Goal: Task Accomplishment & Management: Use online tool/utility

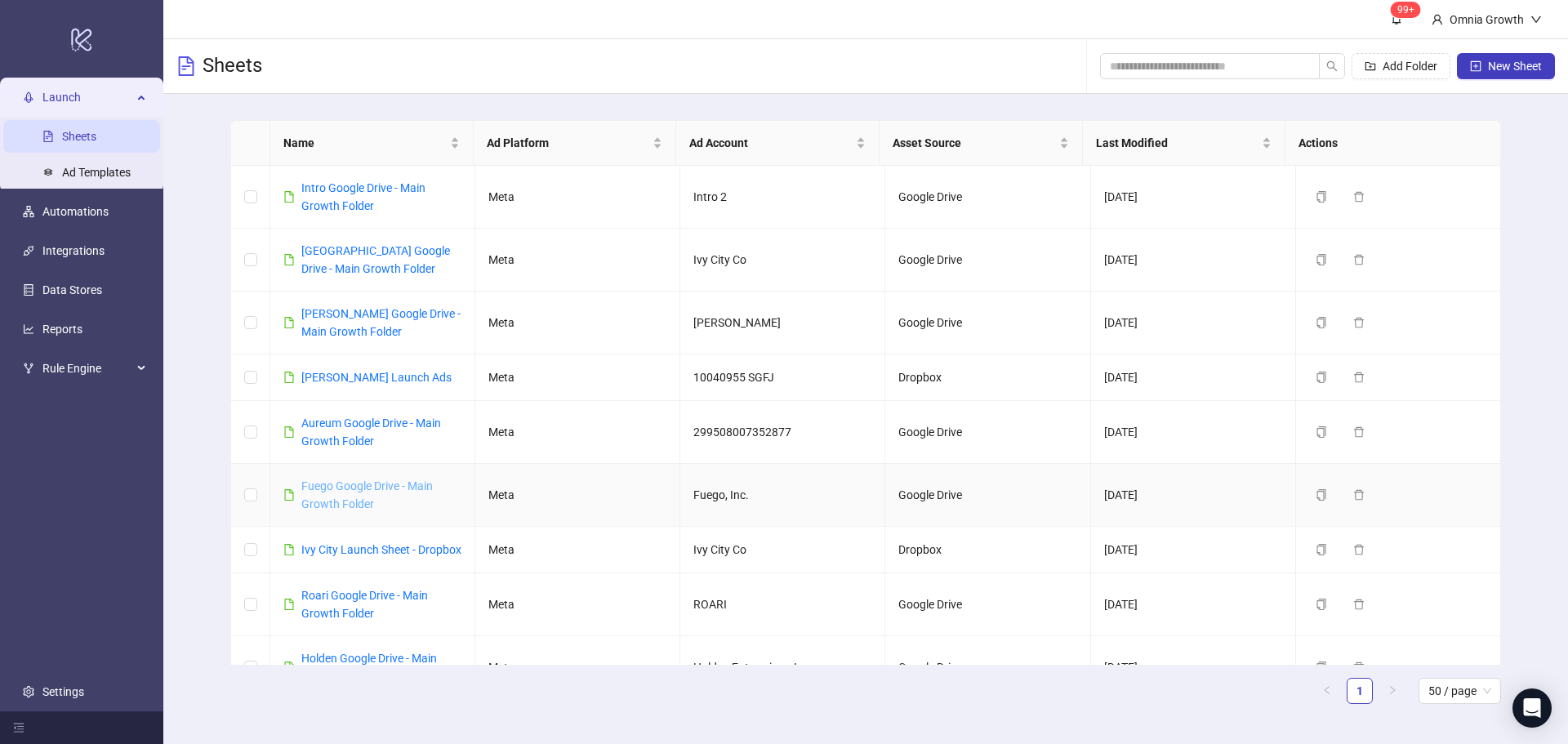
click at [348, 482] on link "Fuego Google Drive - Main Growth Folder" at bounding box center [367, 495] width 132 height 31
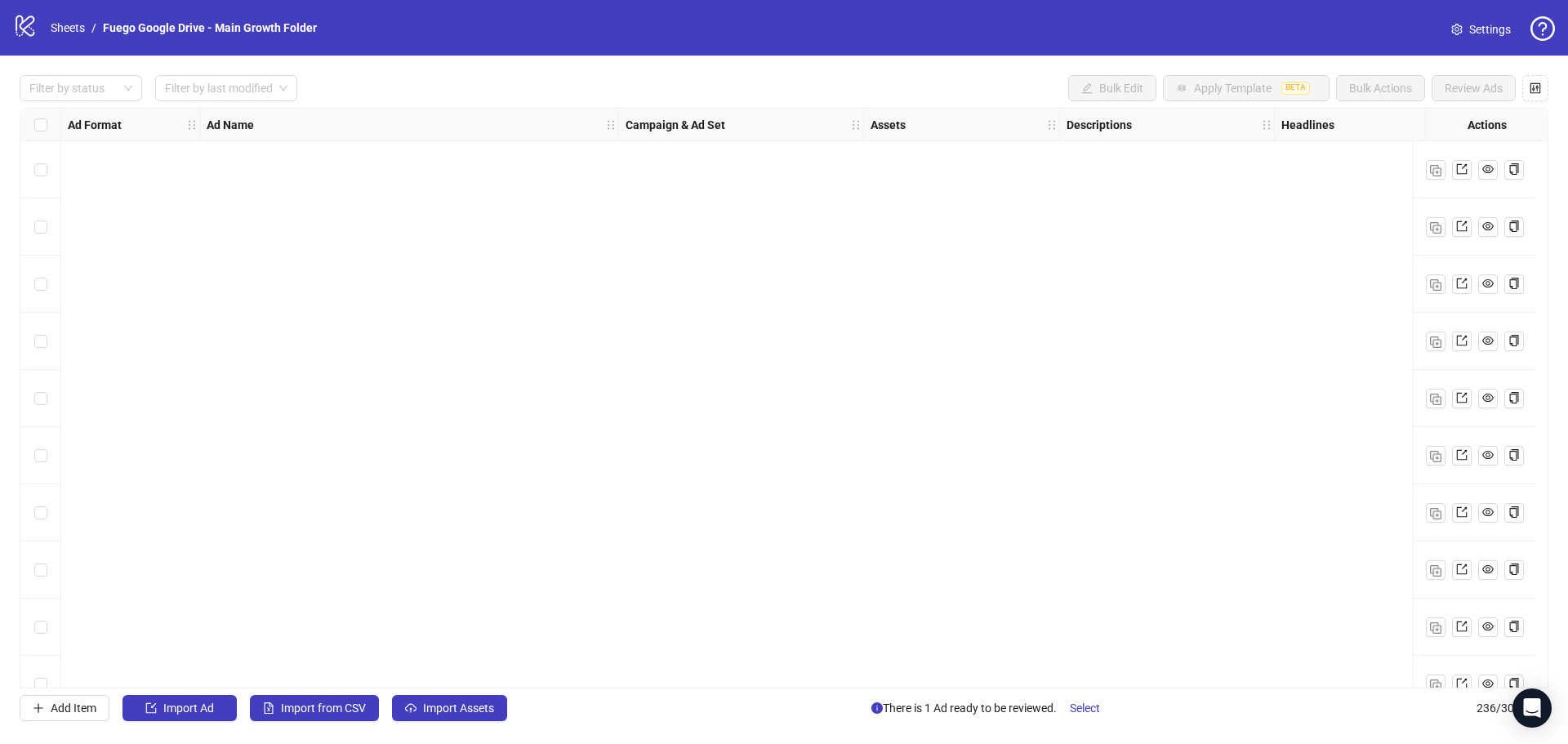
scroll to position [12952, 0]
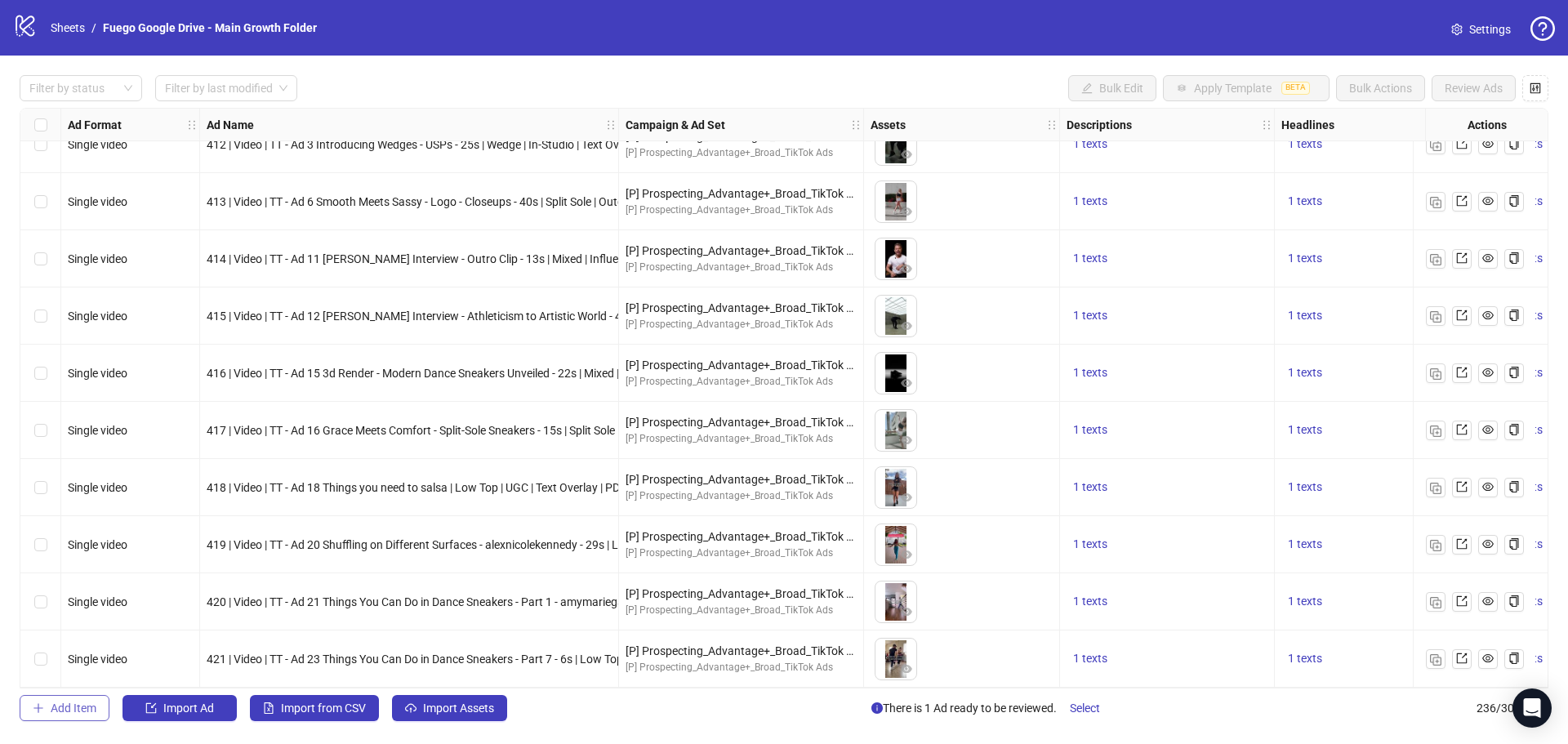
click at [74, 714] on span "Add Item" at bounding box center [73, 708] width 46 height 13
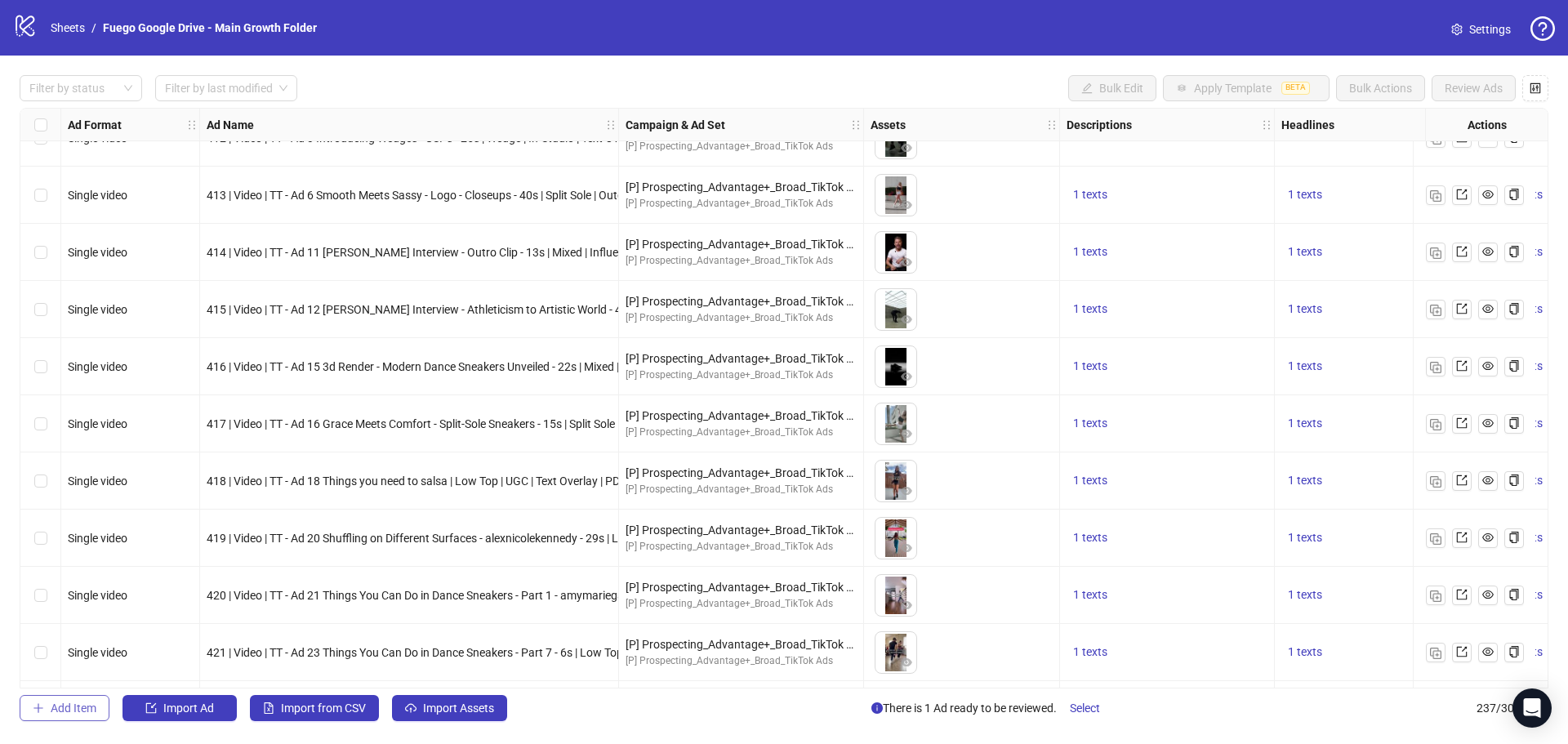
click at [82, 712] on span "Add Item" at bounding box center [73, 708] width 46 height 13
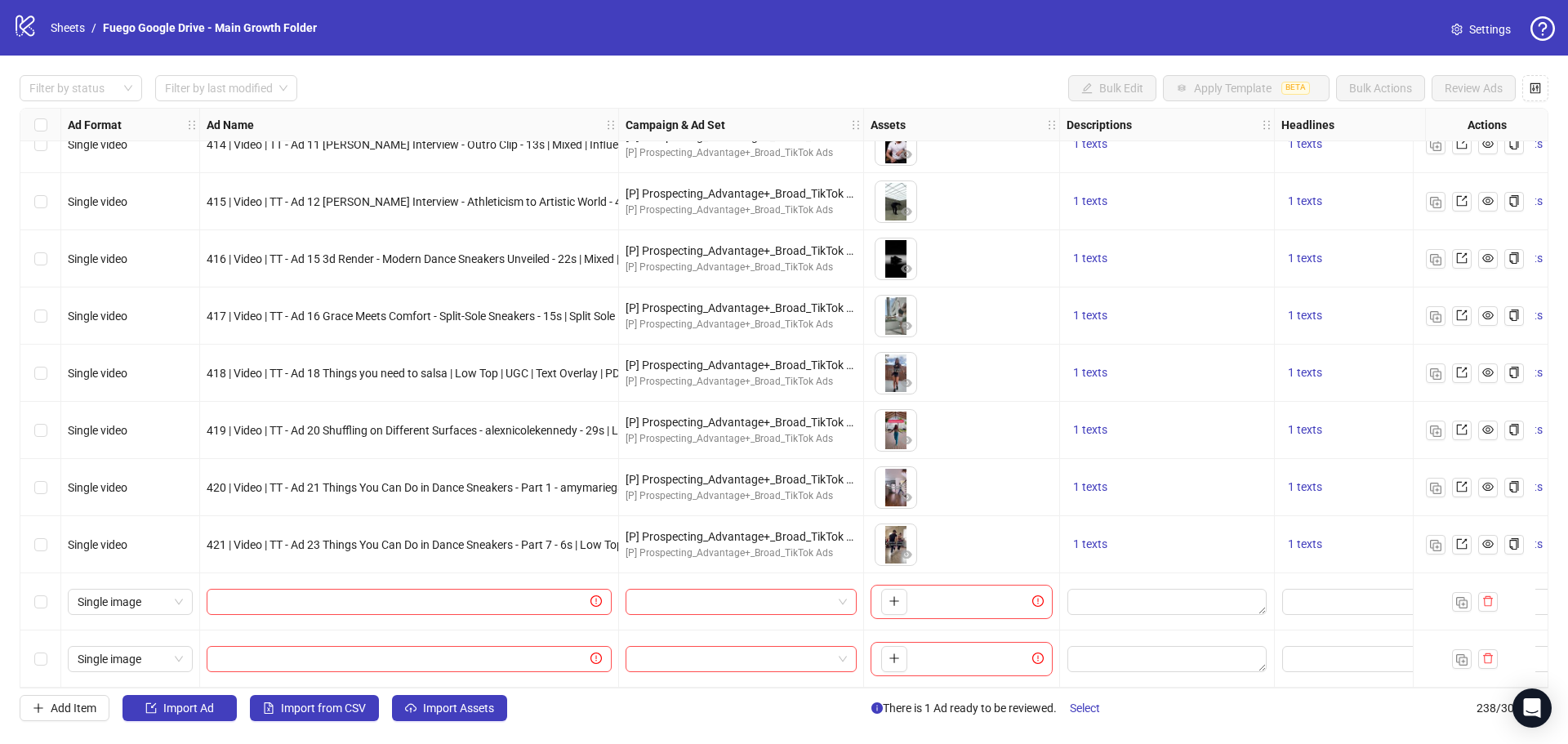
click at [160, 597] on span "Single image" at bounding box center [131, 601] width 106 height 24
click at [144, 453] on div "Carousel" at bounding box center [130, 458] width 99 height 18
click at [152, 650] on span "Single image" at bounding box center [131, 659] width 106 height 24
click at [148, 514] on div "Carousel" at bounding box center [130, 515] width 99 height 18
click at [709, 601] on input "search" at bounding box center [734, 601] width 197 height 24
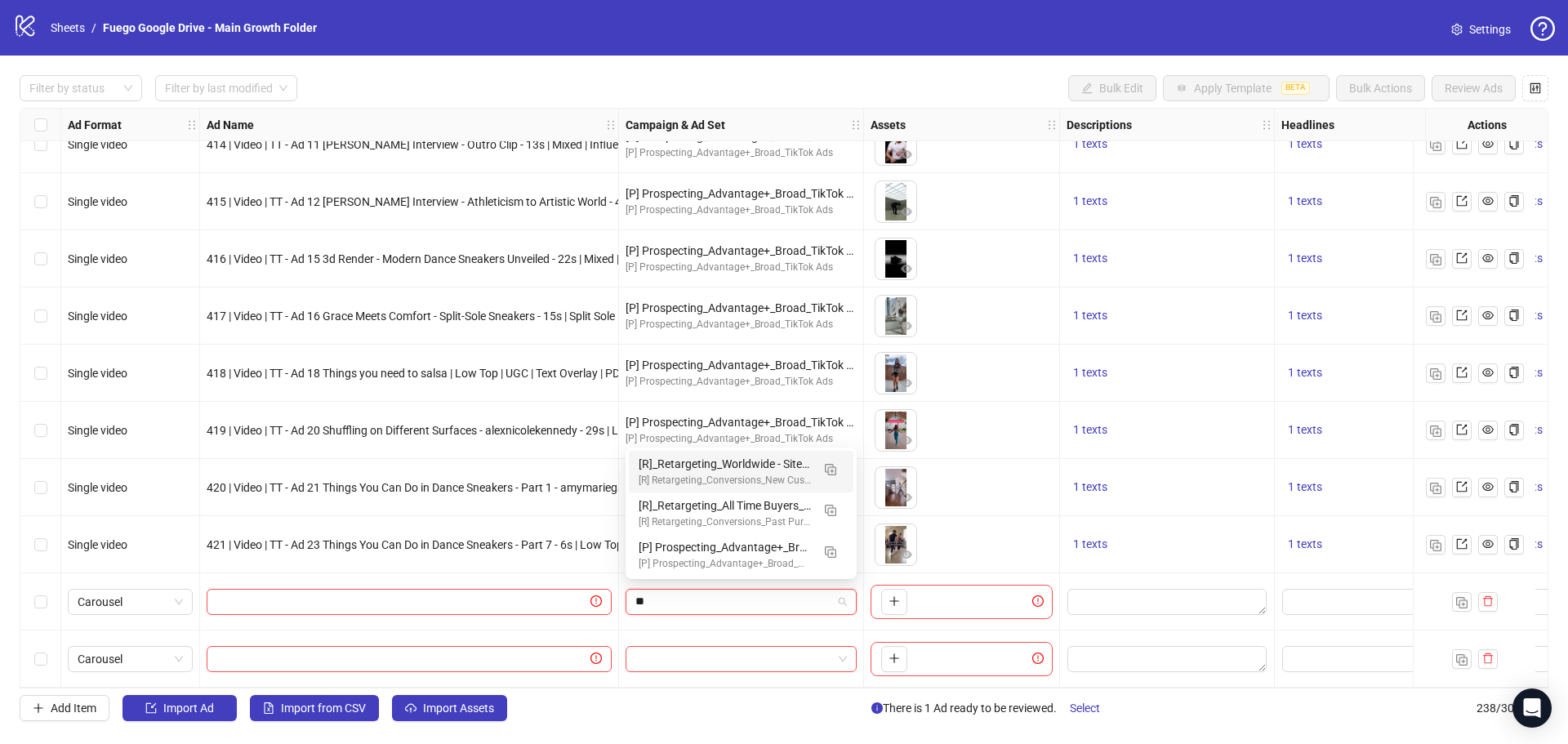
type input "*"
type input "***"
click at [718, 558] on div "Mock" at bounding box center [724, 563] width 172 height 15
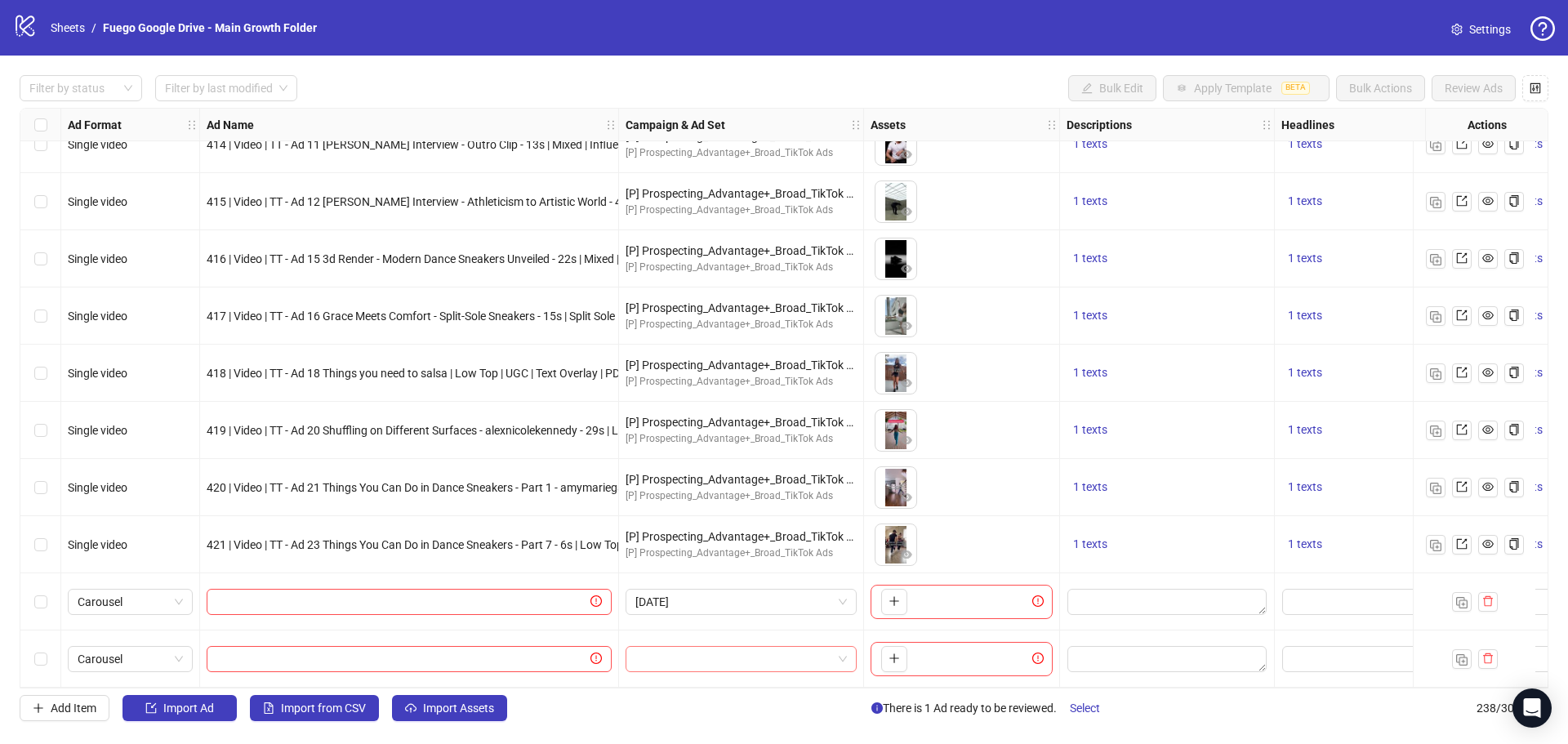
click at [705, 648] on input "search" at bounding box center [734, 659] width 197 height 24
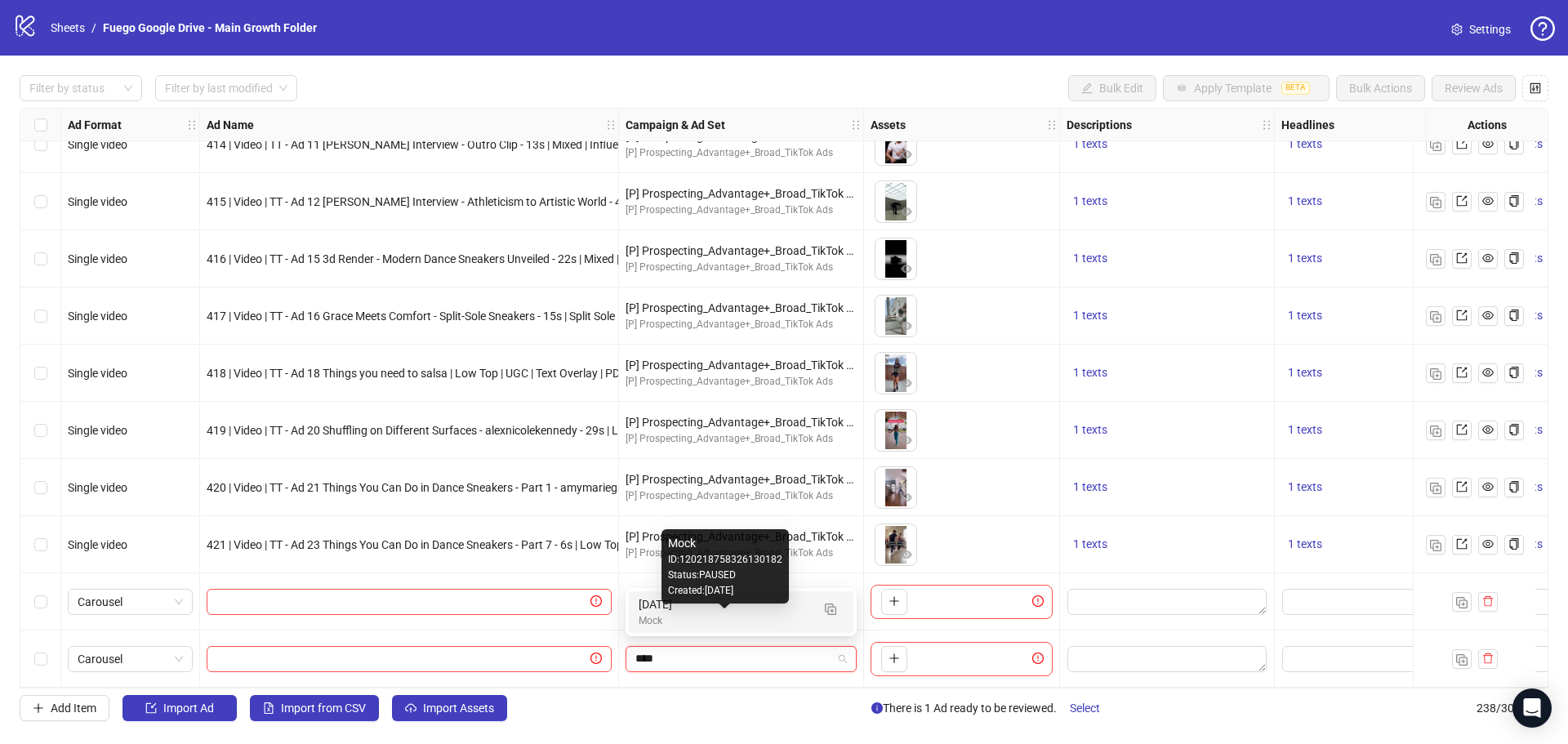
type input "*****"
click at [744, 621] on div "Mock" at bounding box center [724, 620] width 172 height 15
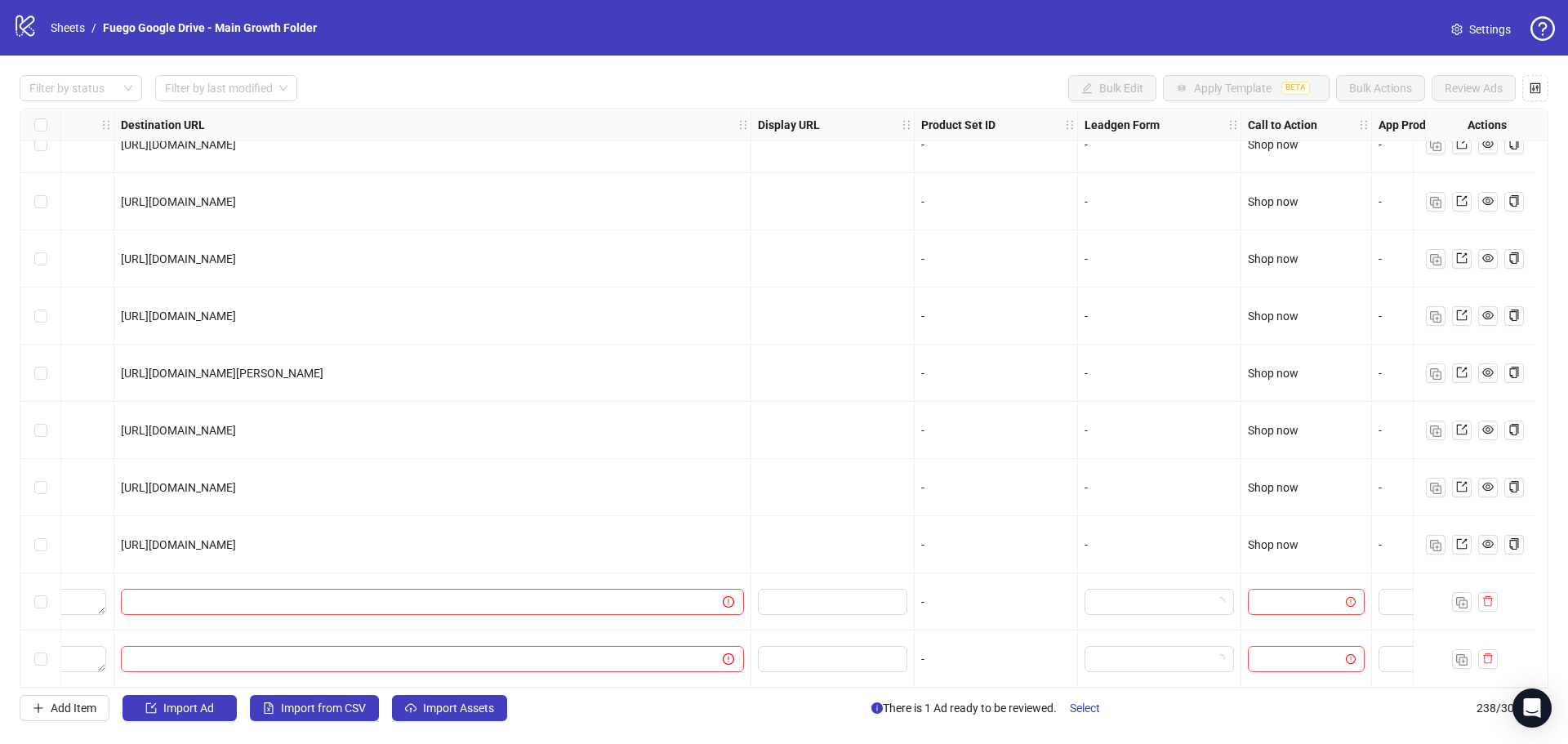
scroll to position [13067, 1780]
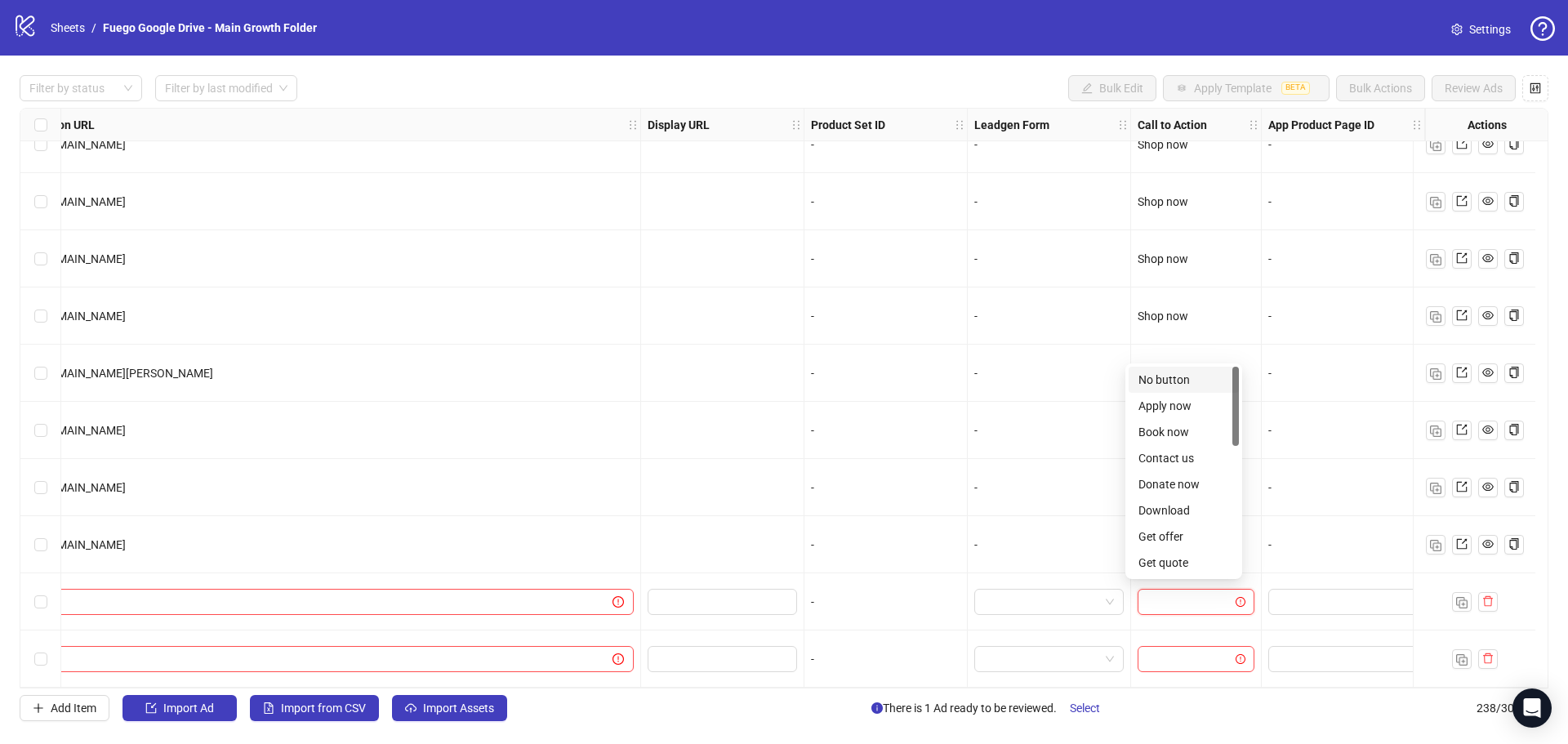
click at [1181, 603] on input "search" at bounding box center [1189, 601] width 82 height 24
type input "****"
click at [1186, 559] on div "Shop now" at bounding box center [1183, 563] width 91 height 18
click at [1172, 650] on input "search" at bounding box center [1189, 659] width 82 height 24
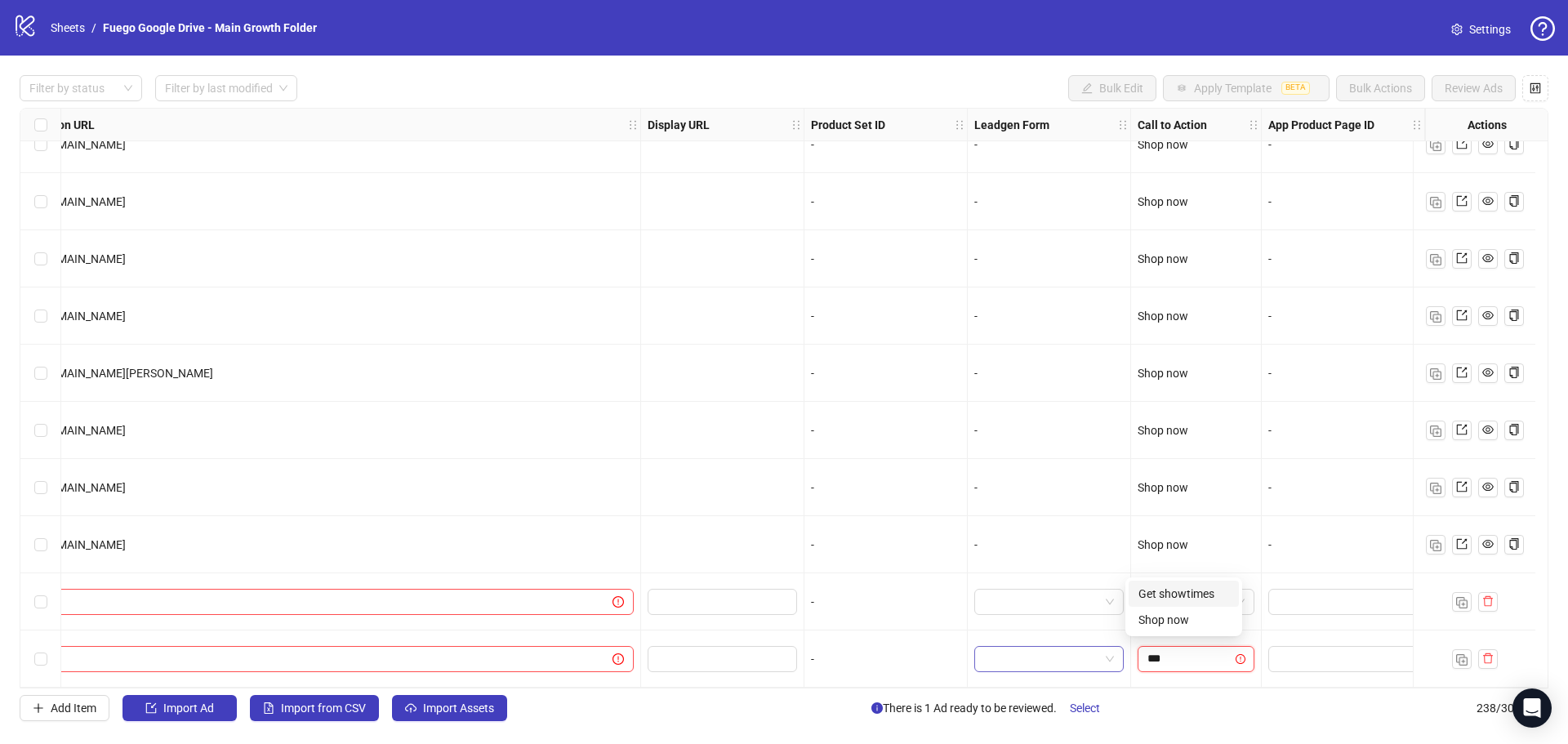
type input "****"
click at [1174, 629] on div "Shop now" at bounding box center [1183, 619] width 110 height 26
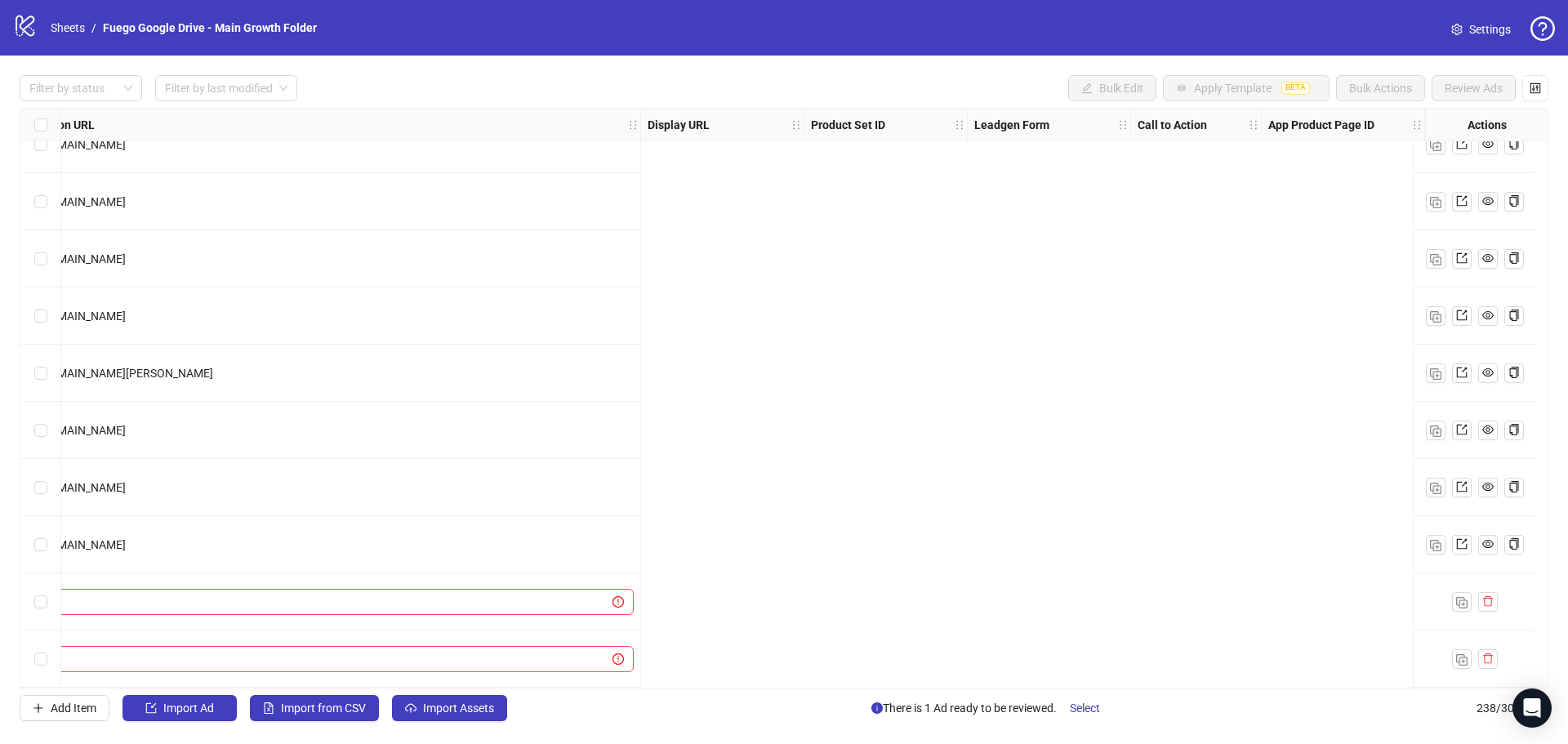
scroll to position [13067, 0]
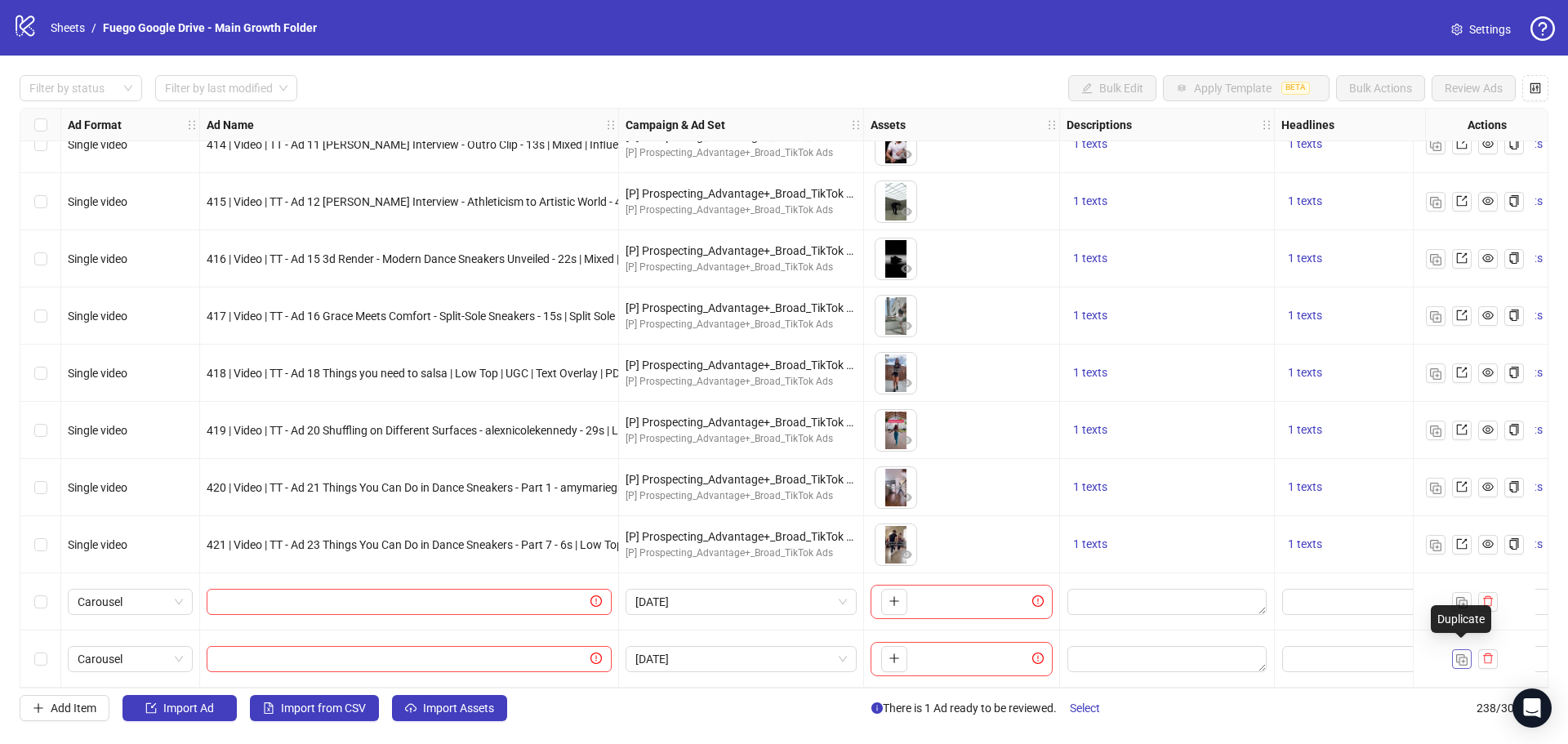
click at [1464, 657] on img "button" at bounding box center [1462, 660] width 12 height 12
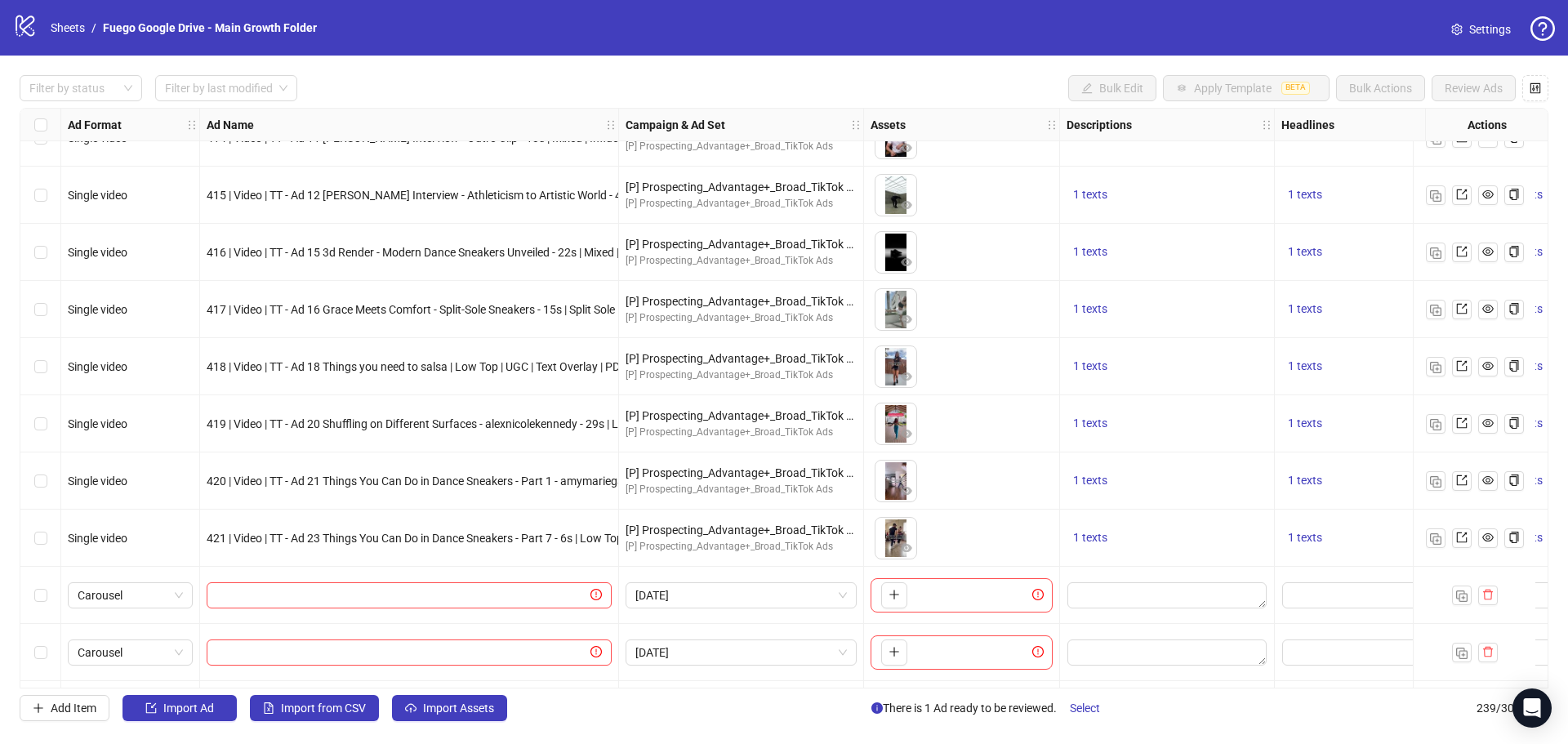
click at [1466, 705] on img "button" at bounding box center [1462, 710] width 12 height 12
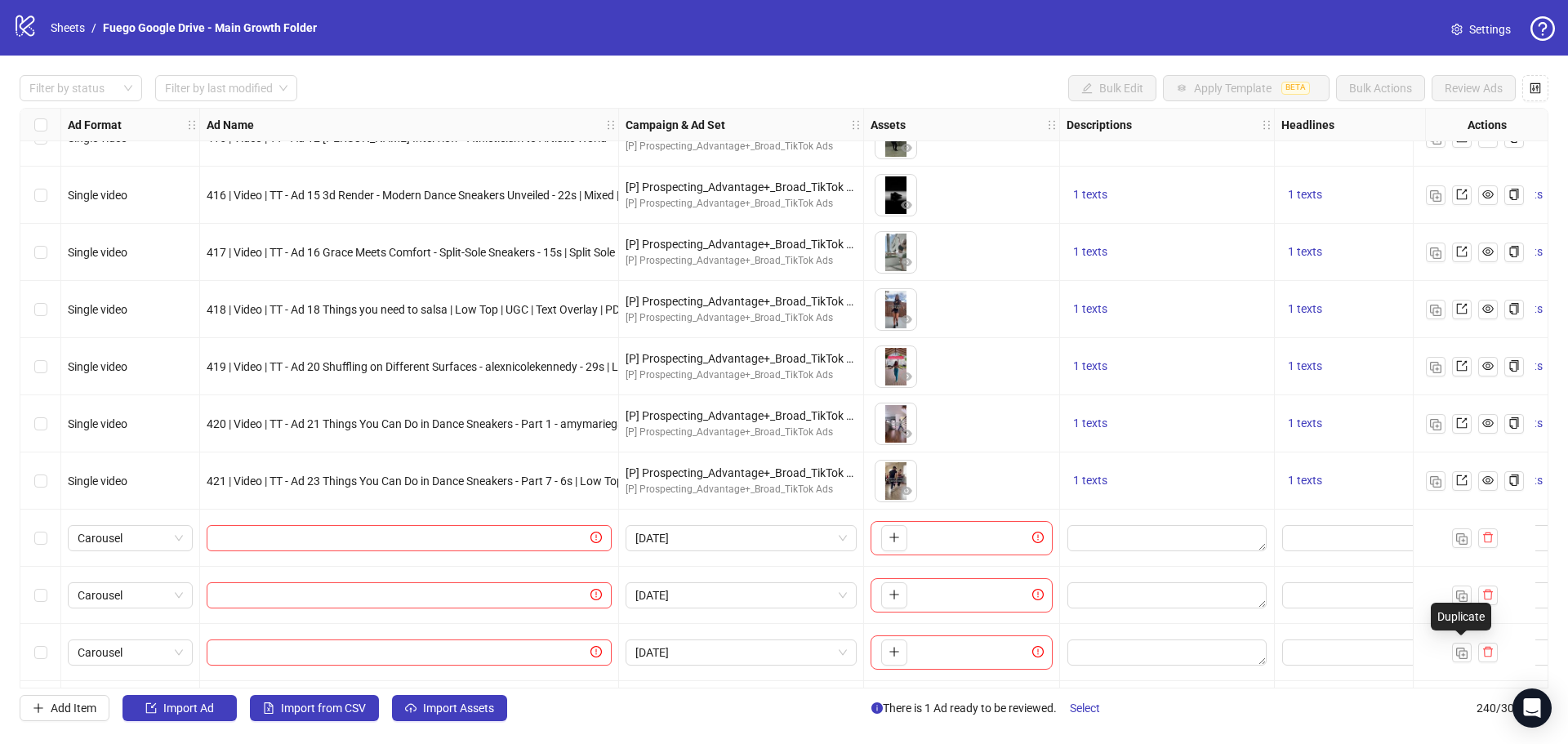
click at [1457, 705] on img "button" at bounding box center [1462, 710] width 12 height 12
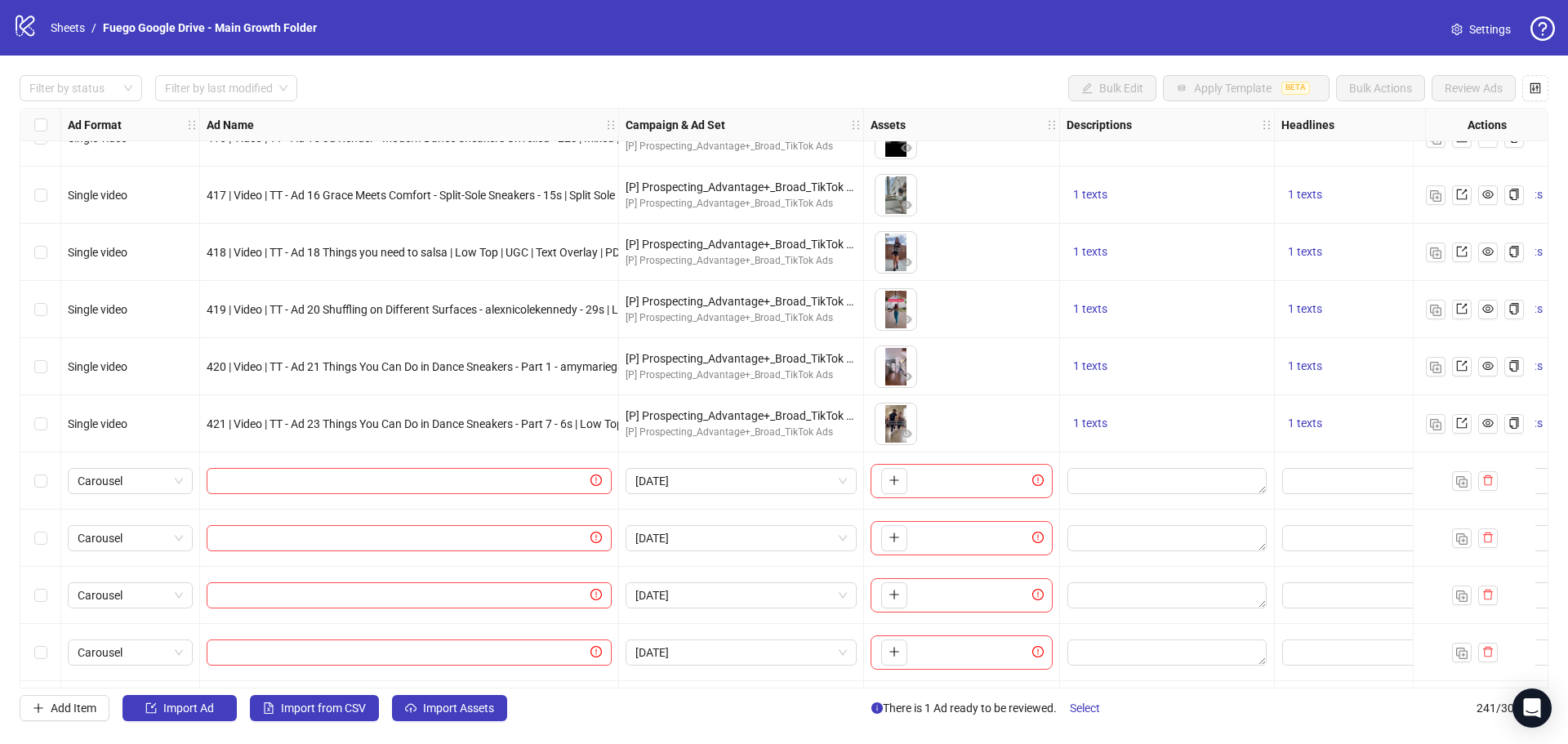
scroll to position [13238, 0]
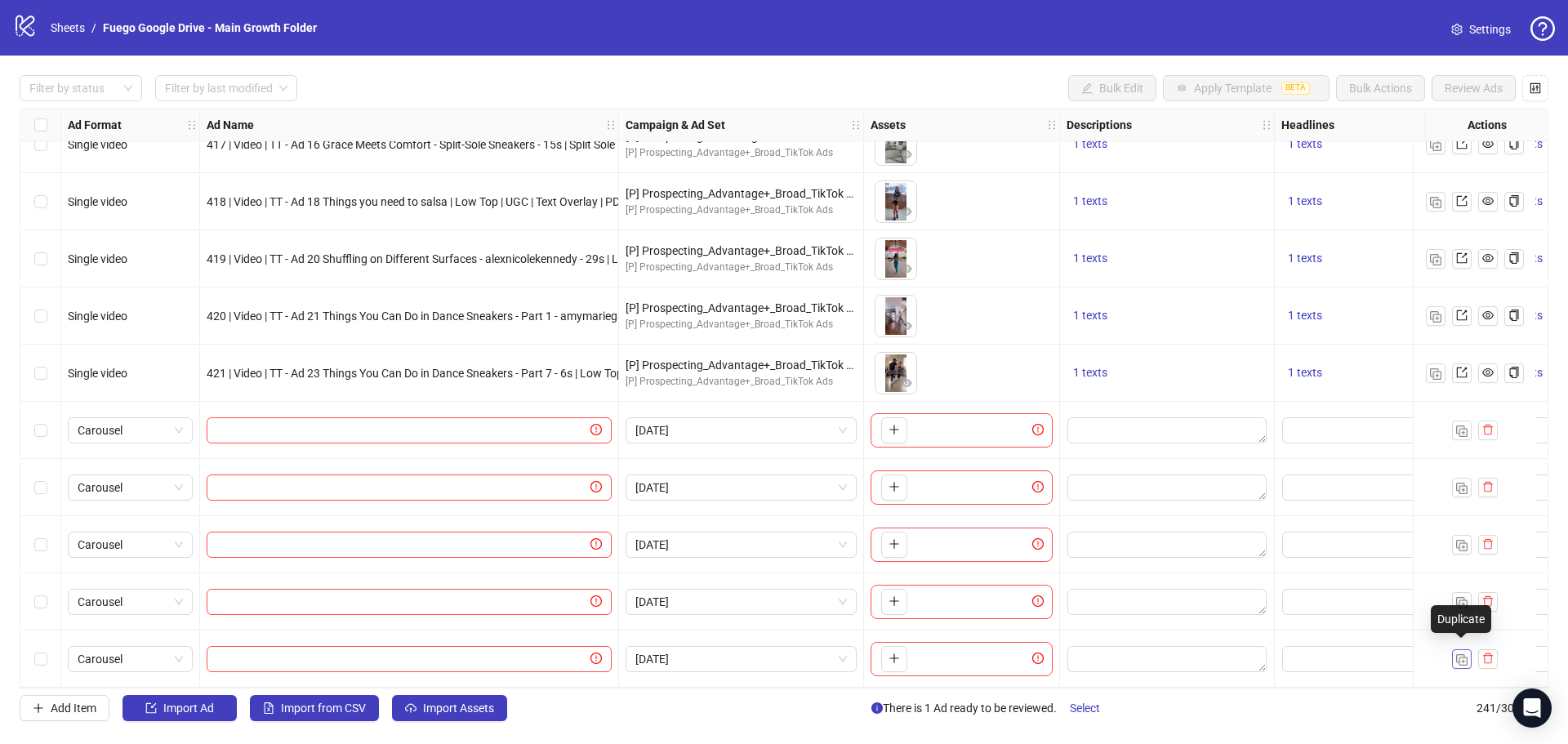
click at [1453, 653] on button "button" at bounding box center [1462, 659] width 20 height 20
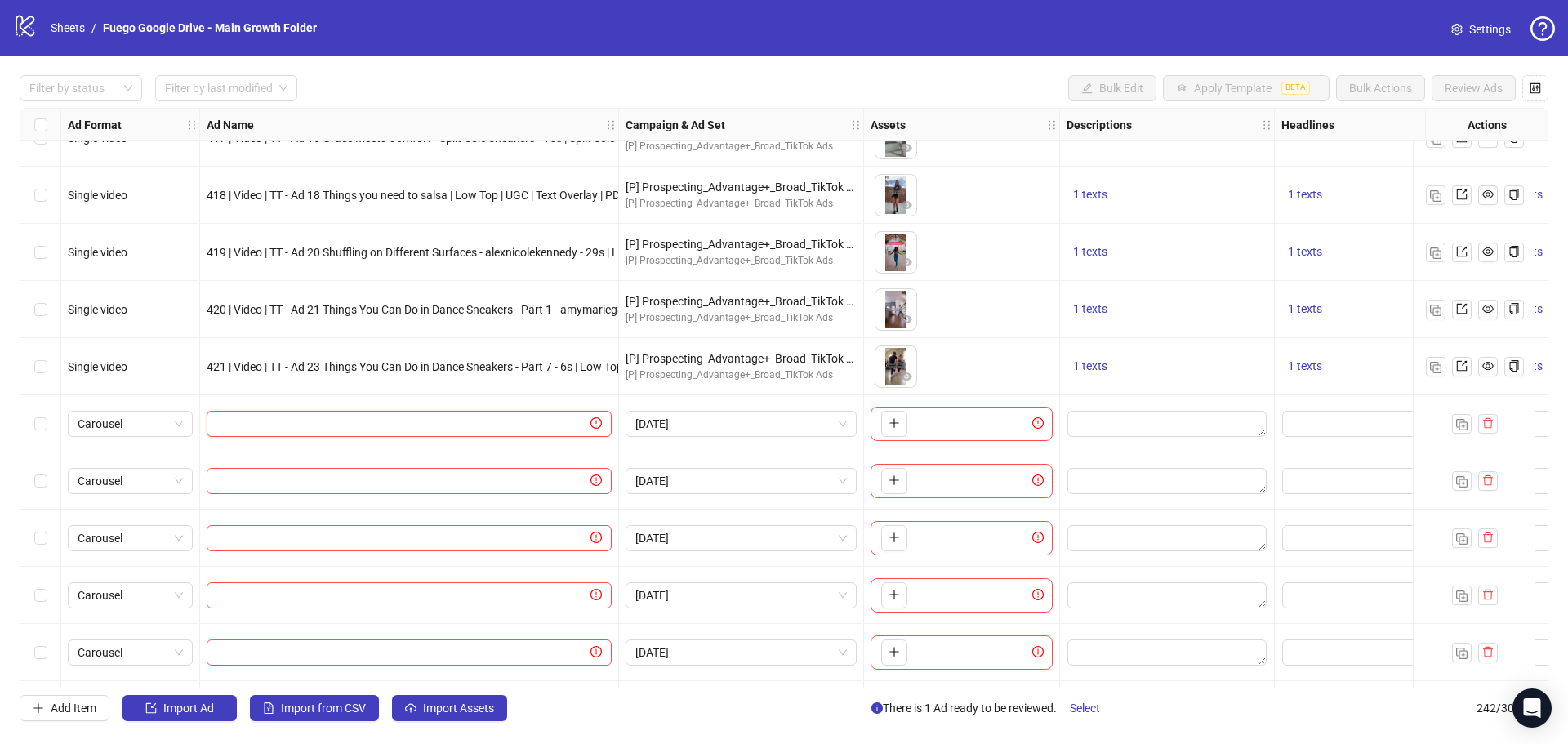
click at [477, 416] on input "text" at bounding box center [402, 424] width 371 height 18
paste input "**********"
type input "**********"
click at [371, 469] on span at bounding box center [410, 480] width 405 height 26
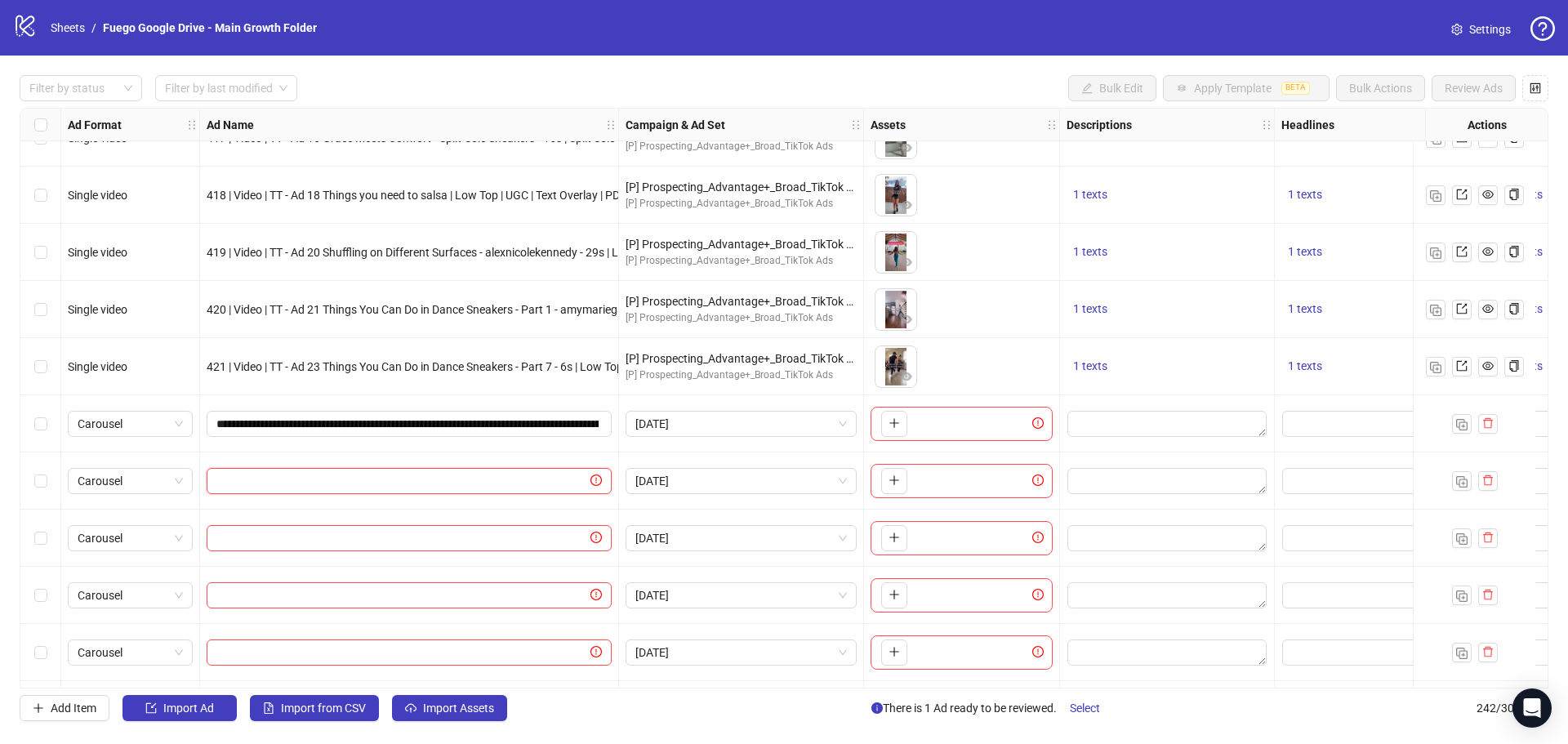
click at [367, 487] on input "text" at bounding box center [402, 481] width 371 height 18
paste input "**********"
type input "**********"
click at [343, 549] on span at bounding box center [410, 538] width 405 height 26
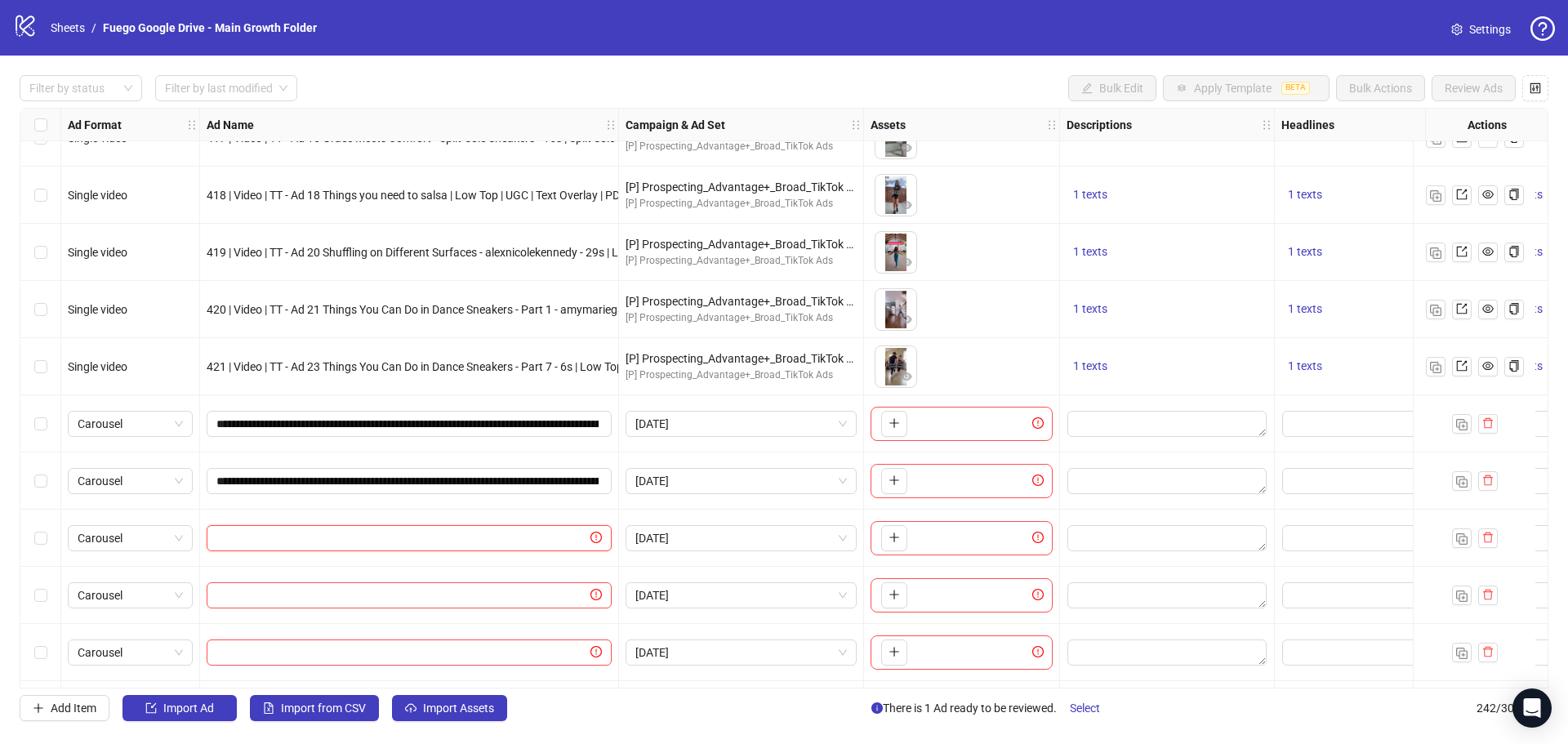
paste input "**********"
type input "**********"
click at [302, 595] on input "text" at bounding box center [402, 595] width 371 height 18
paste input "**********"
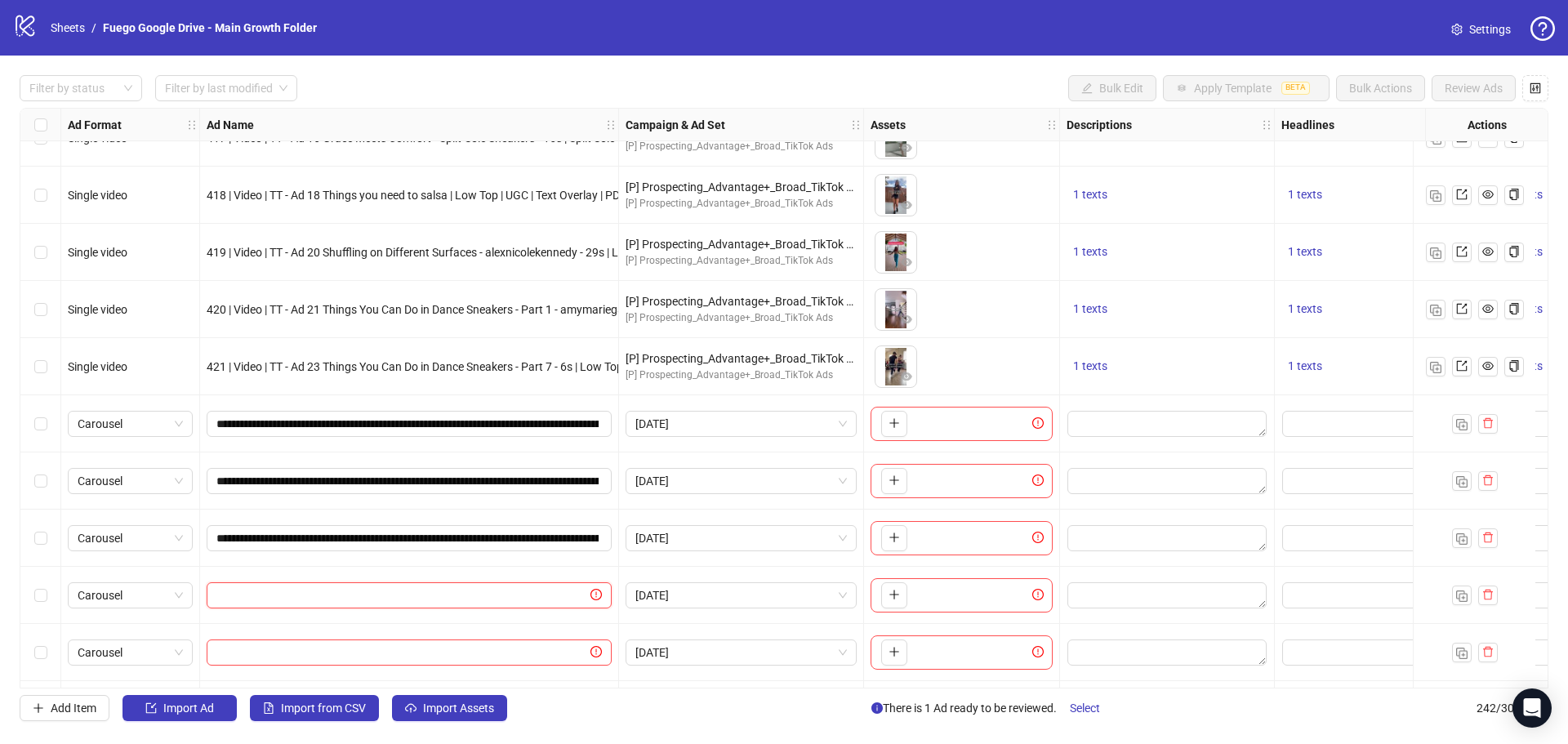
type input "**********"
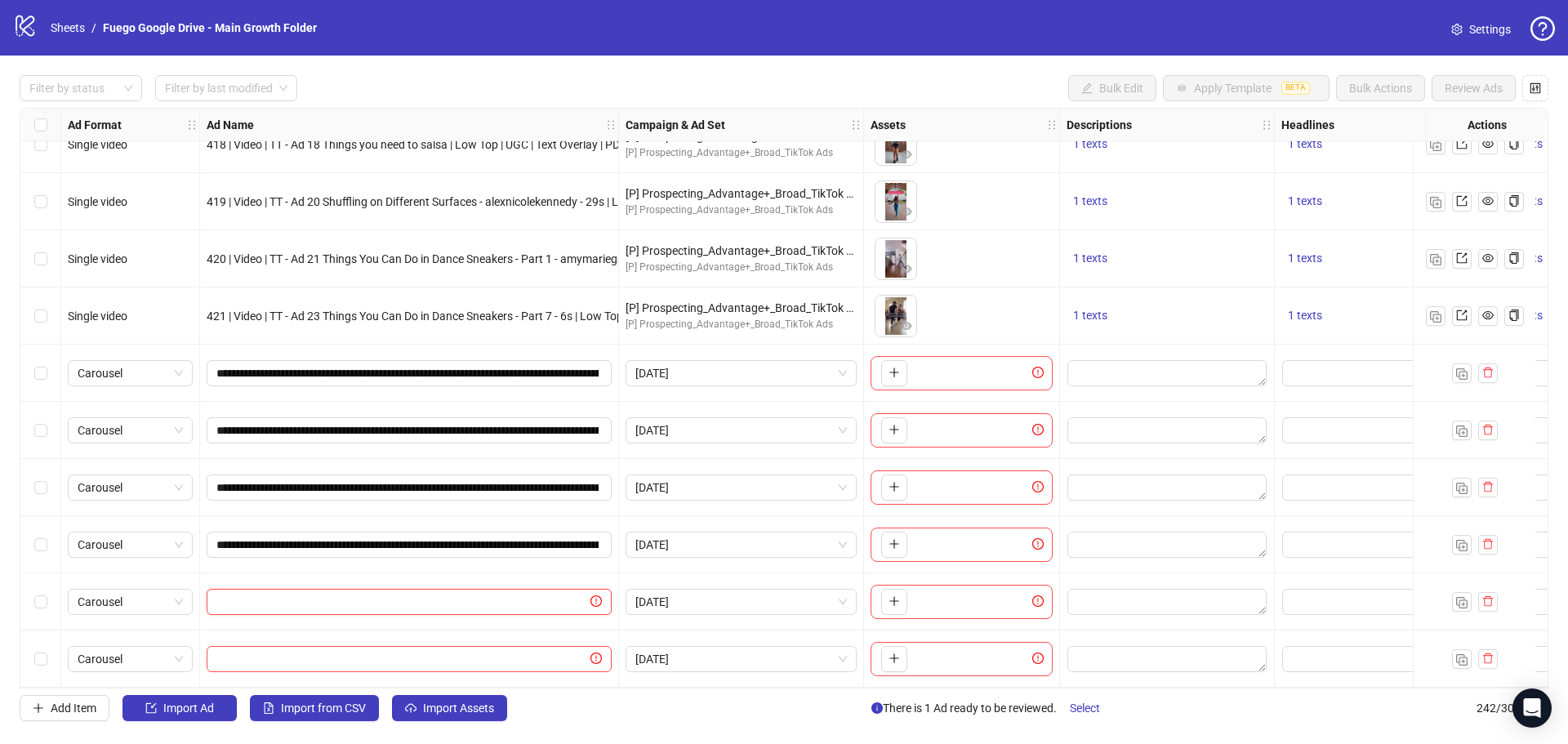
click at [316, 593] on input "text" at bounding box center [402, 601] width 371 height 18
paste input "**********"
type input "**********"
click at [269, 659] on input "text" at bounding box center [402, 659] width 371 height 18
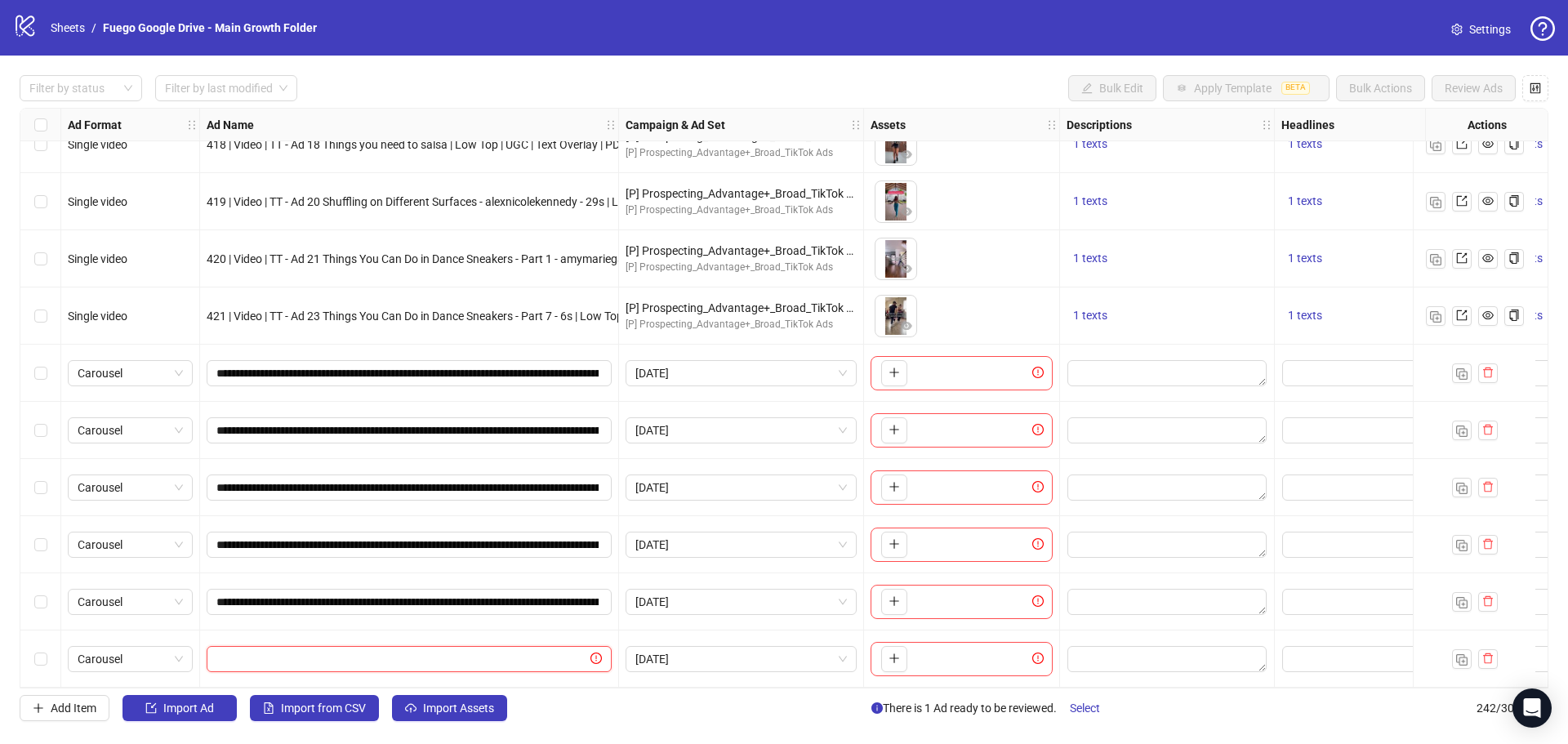
paste input "**********"
type input "**********"
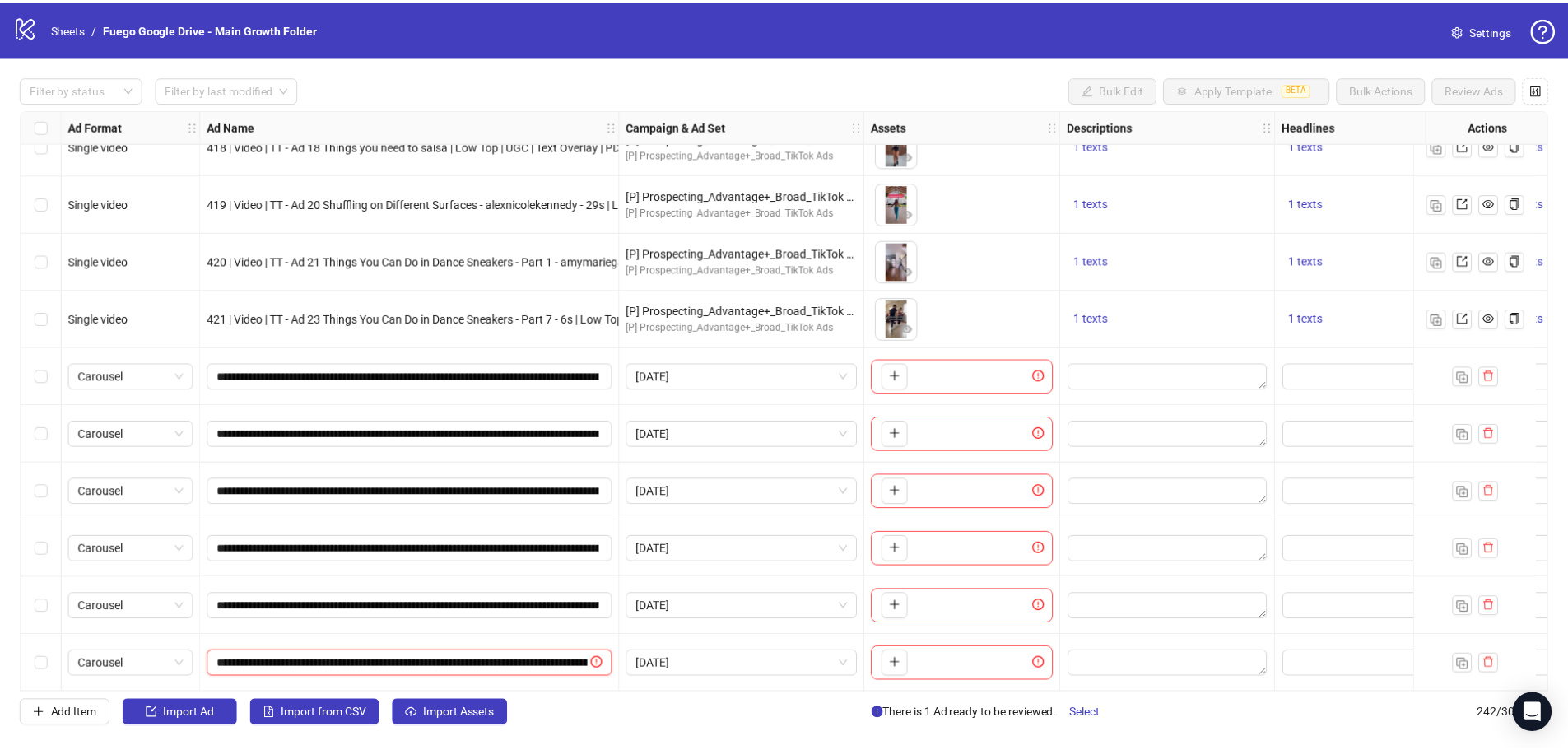
scroll to position [0, 180]
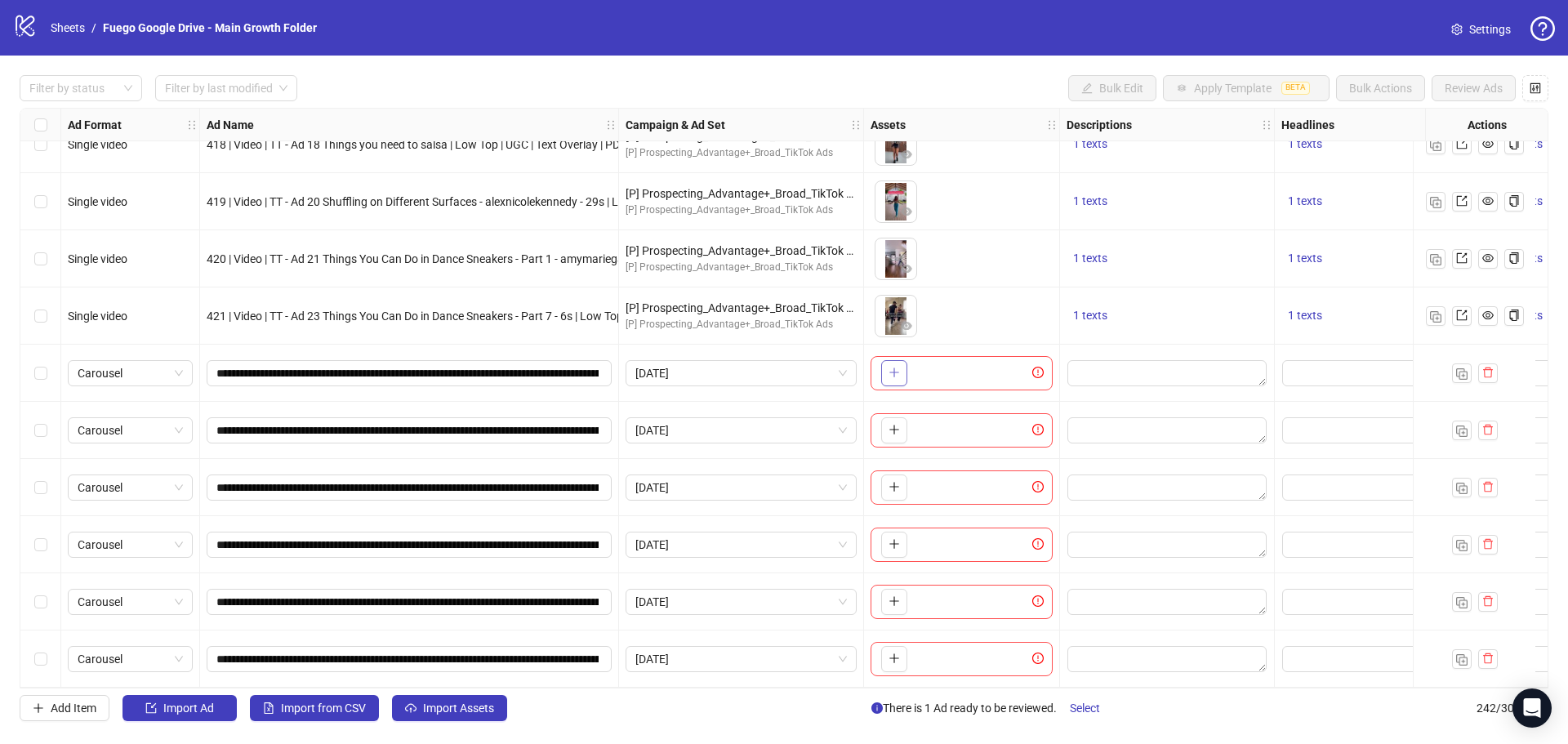
click at [888, 373] on span "button" at bounding box center [894, 372] width 12 height 13
click at [979, 369] on span "+ 8" at bounding box center [979, 373] width 20 height 18
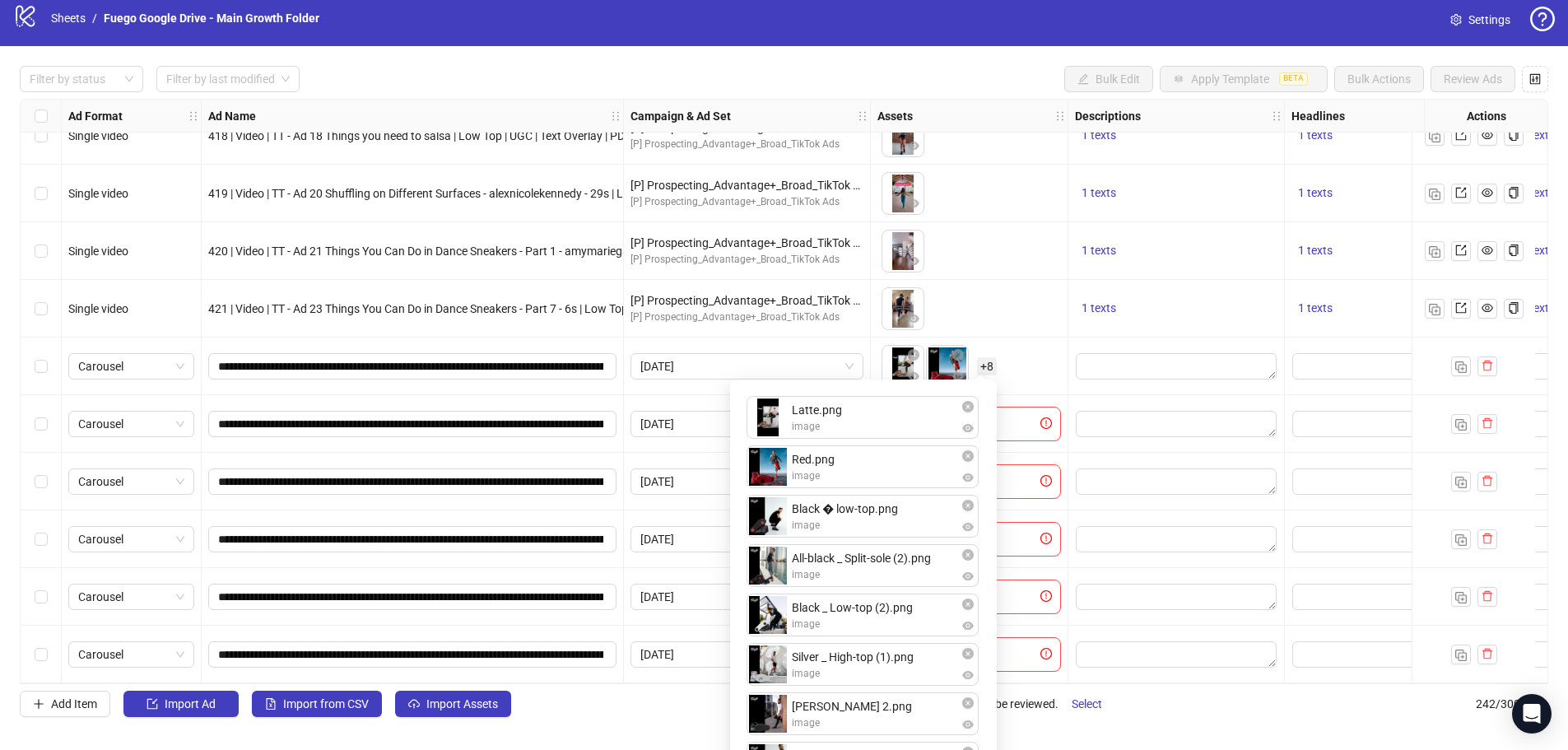
scroll to position [2, 0]
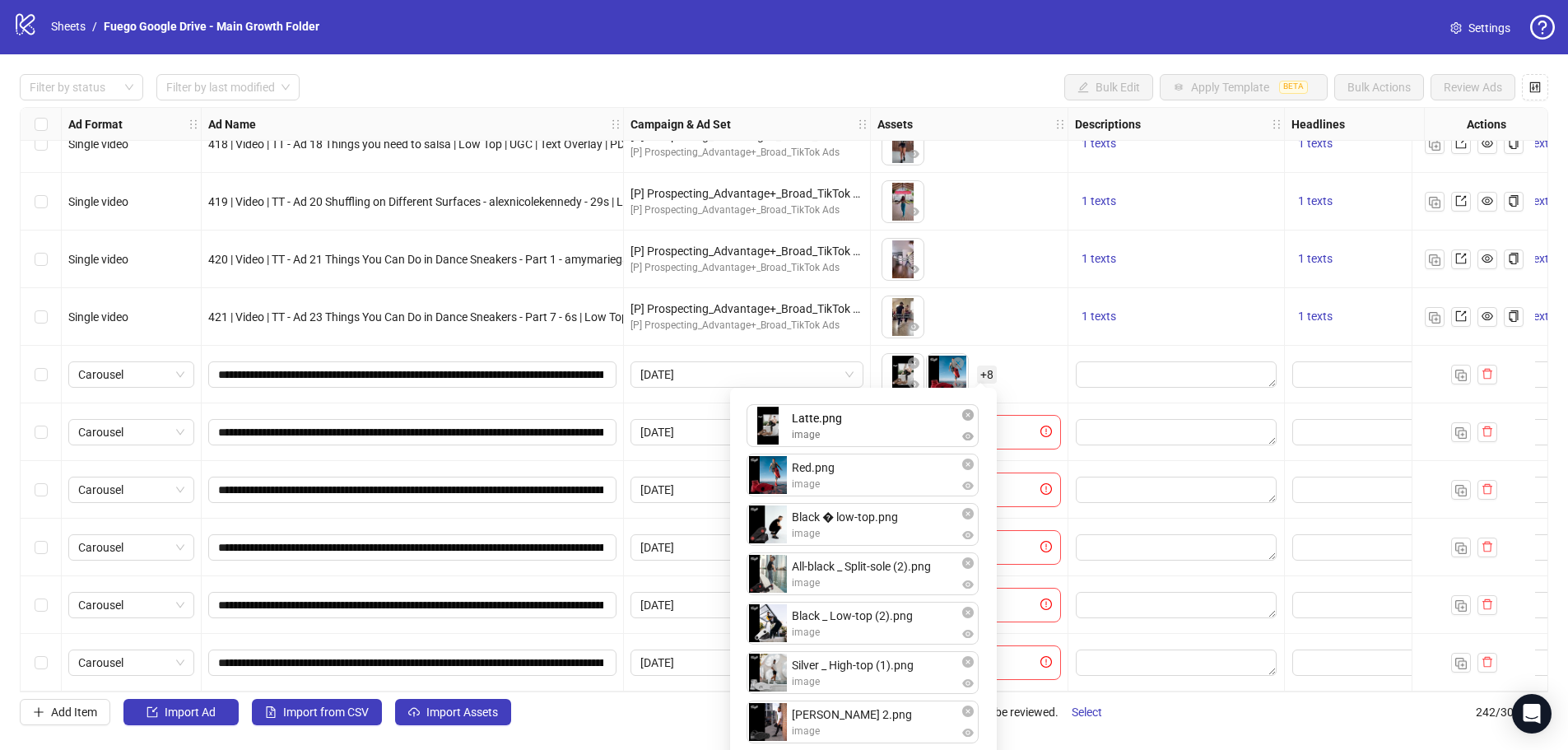
click at [969, 425] on div "Latte.png image Red.png image Black � low-top.png image All-black _ Split-sole …" at bounding box center [863, 651] width 247 height 507
click at [969, 417] on icon "close-circle" at bounding box center [967, 415] width 12 height 12
click at [967, 412] on icon "close-circle" at bounding box center [967, 415] width 12 height 12
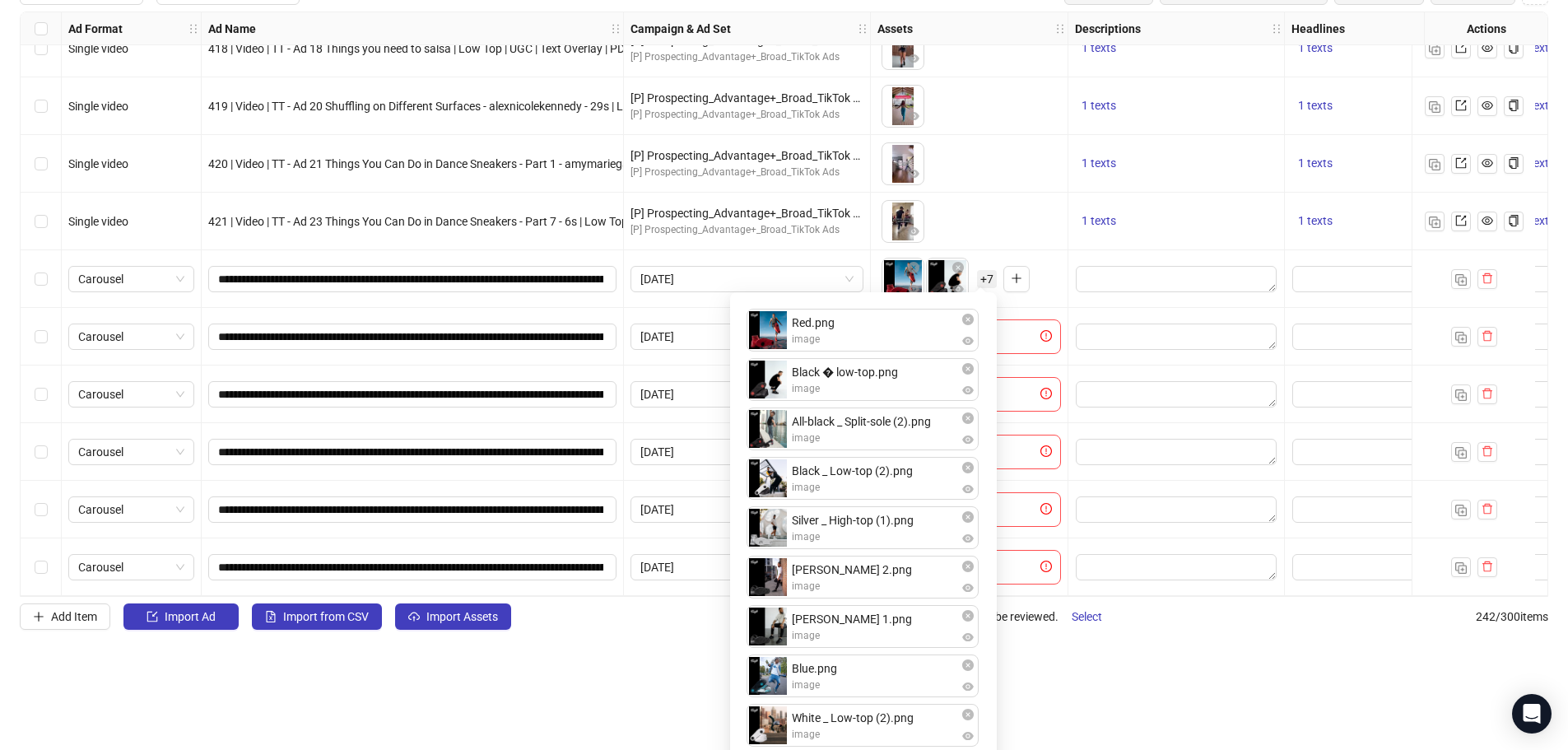
scroll to position [117, 0]
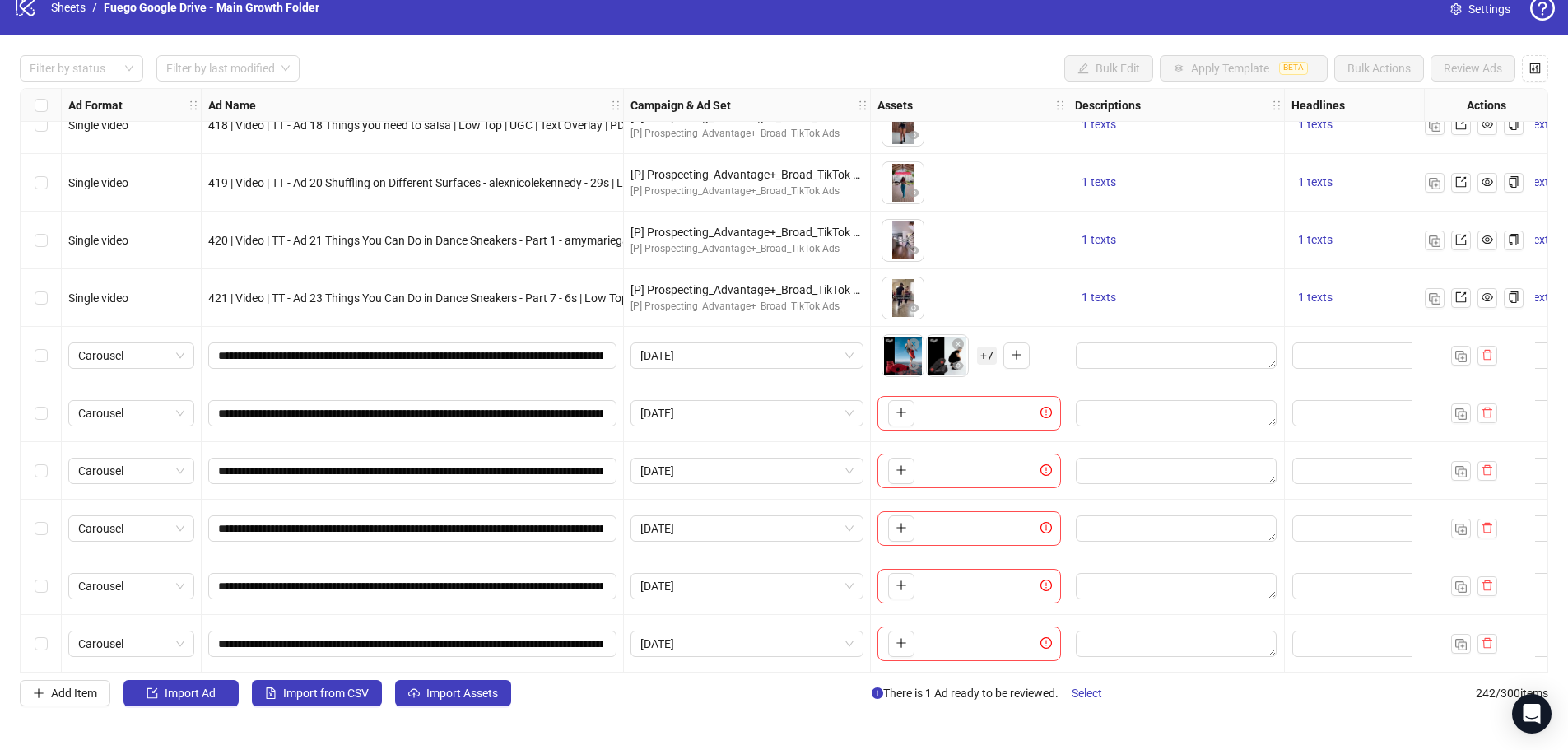
click at [1074, 635] on html "logo/logo-mobile Sheets / Fuego Google Drive - Main Growth Folder Settings Filt…" at bounding box center [784, 354] width 1568 height 750
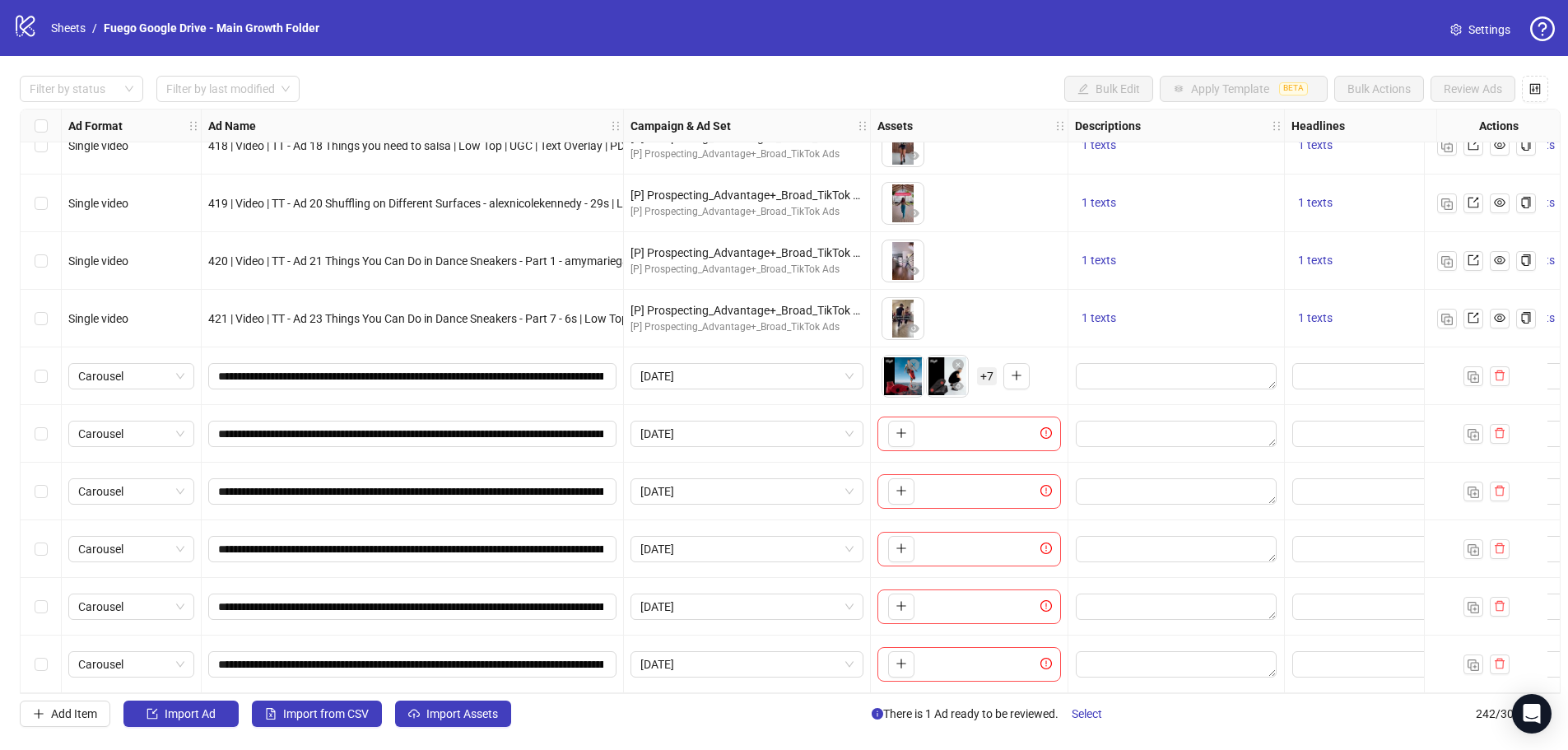
scroll to position [0, 0]
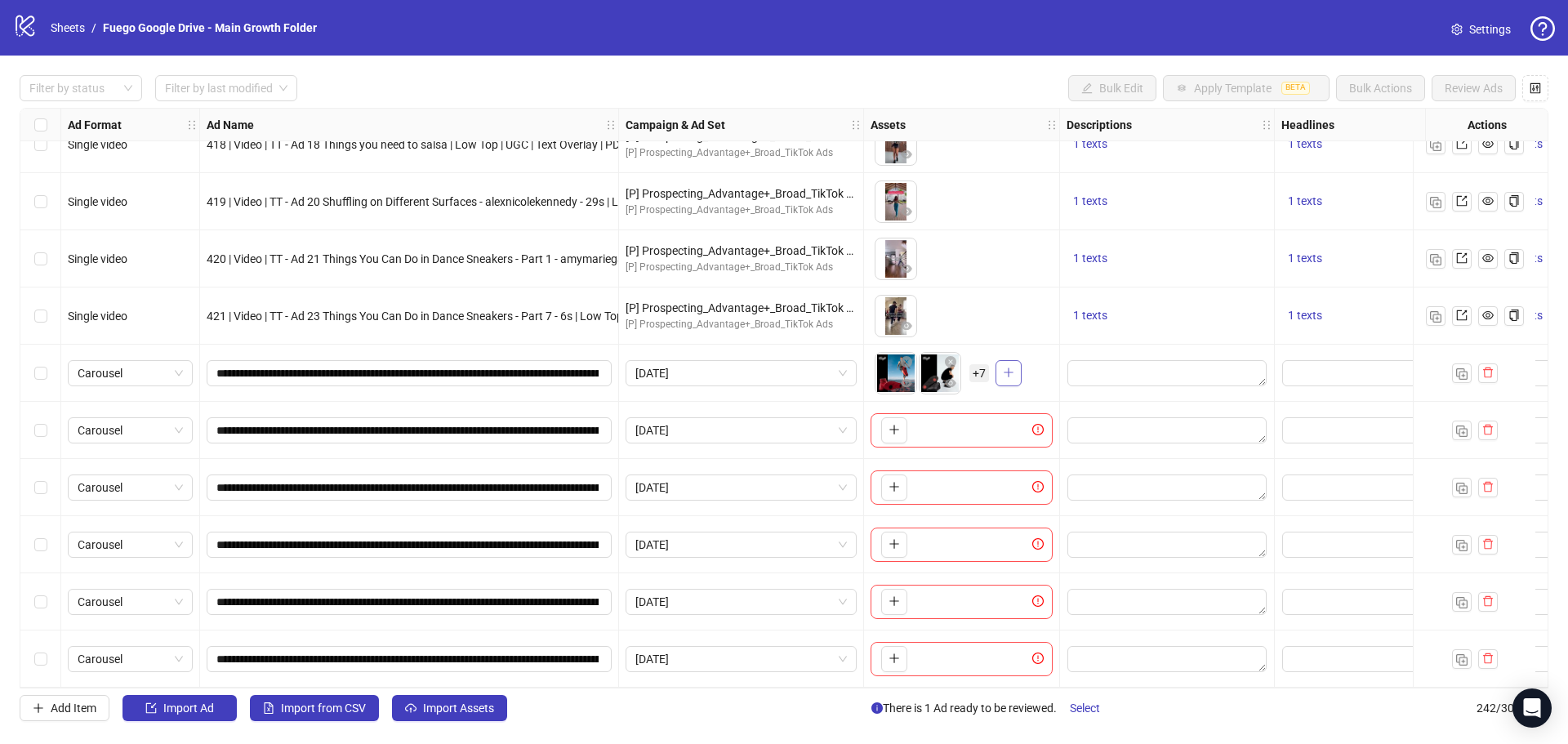
click at [1008, 371] on icon "plus" at bounding box center [1009, 372] width 12 height 12
click at [984, 372] on span "+ 8" at bounding box center [979, 373] width 20 height 18
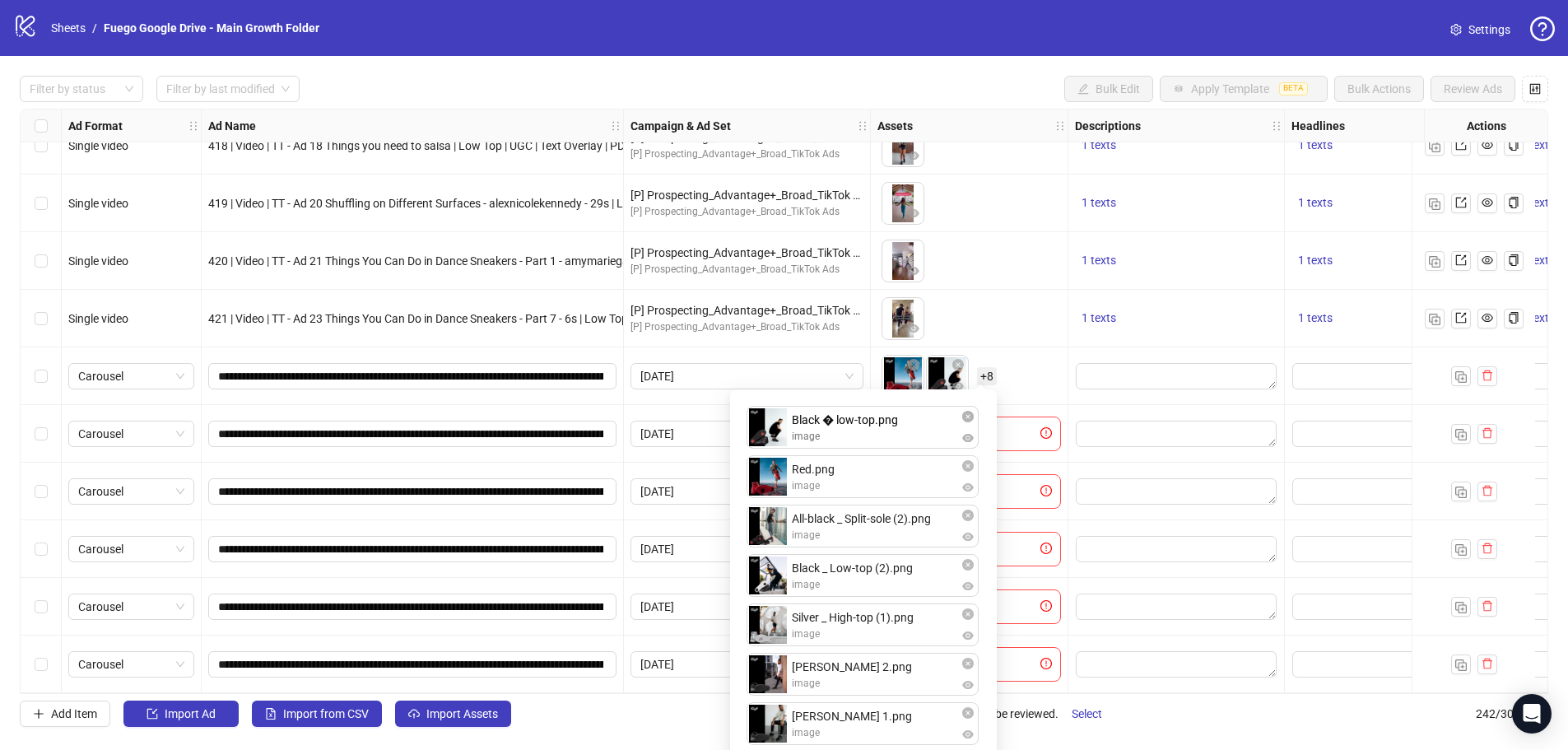
drag, startPoint x: 766, startPoint y: 482, endPoint x: 853, endPoint y: 475, distance: 87.3
click at [769, 428] on div "Red.png image Black � low-top.png image All-black _ Split-sole (2).png image Bl…" at bounding box center [863, 652] width 247 height 507
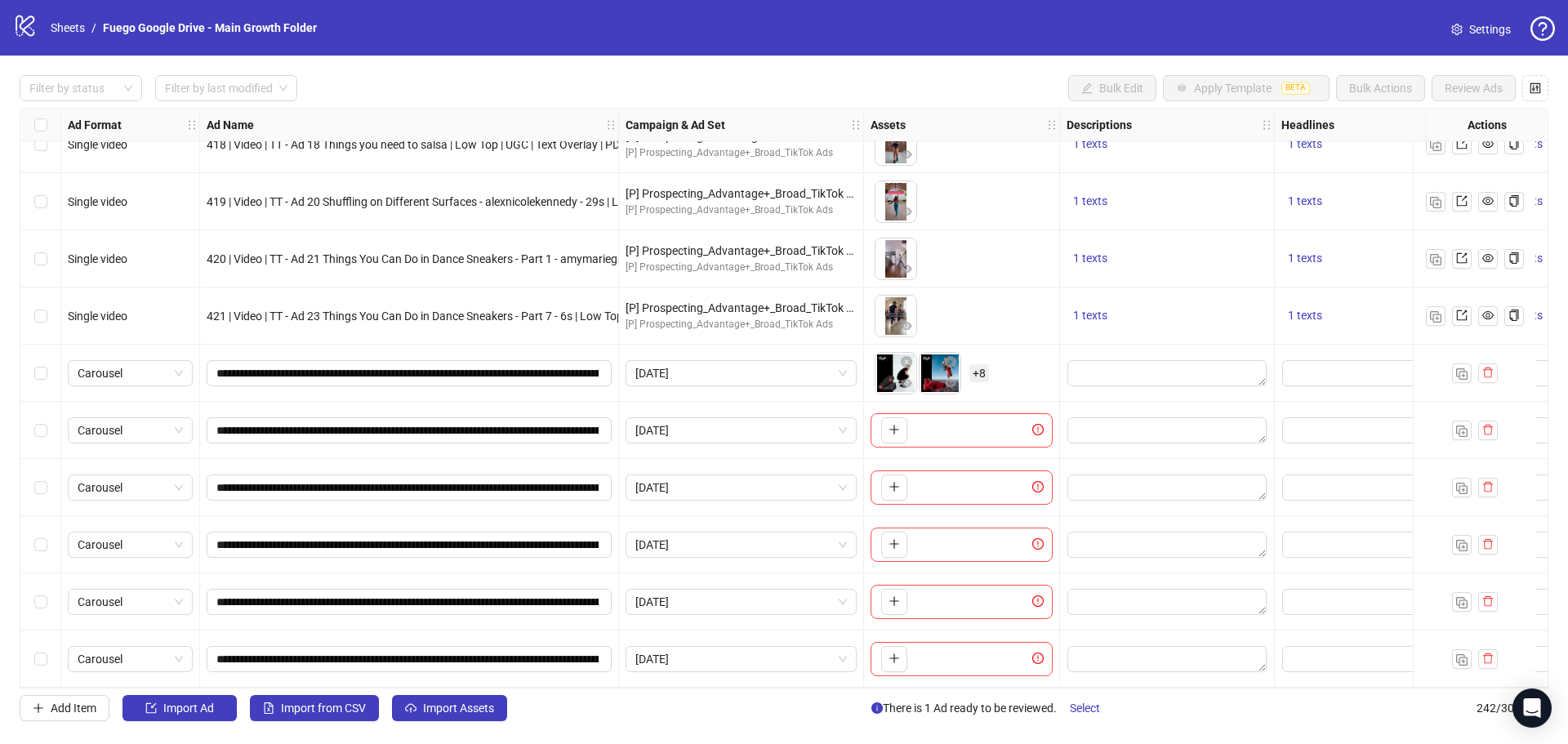
click at [898, 425] on icon "plus" at bounding box center [894, 429] width 12 height 12
click at [983, 425] on span "+ 8" at bounding box center [979, 430] width 20 height 18
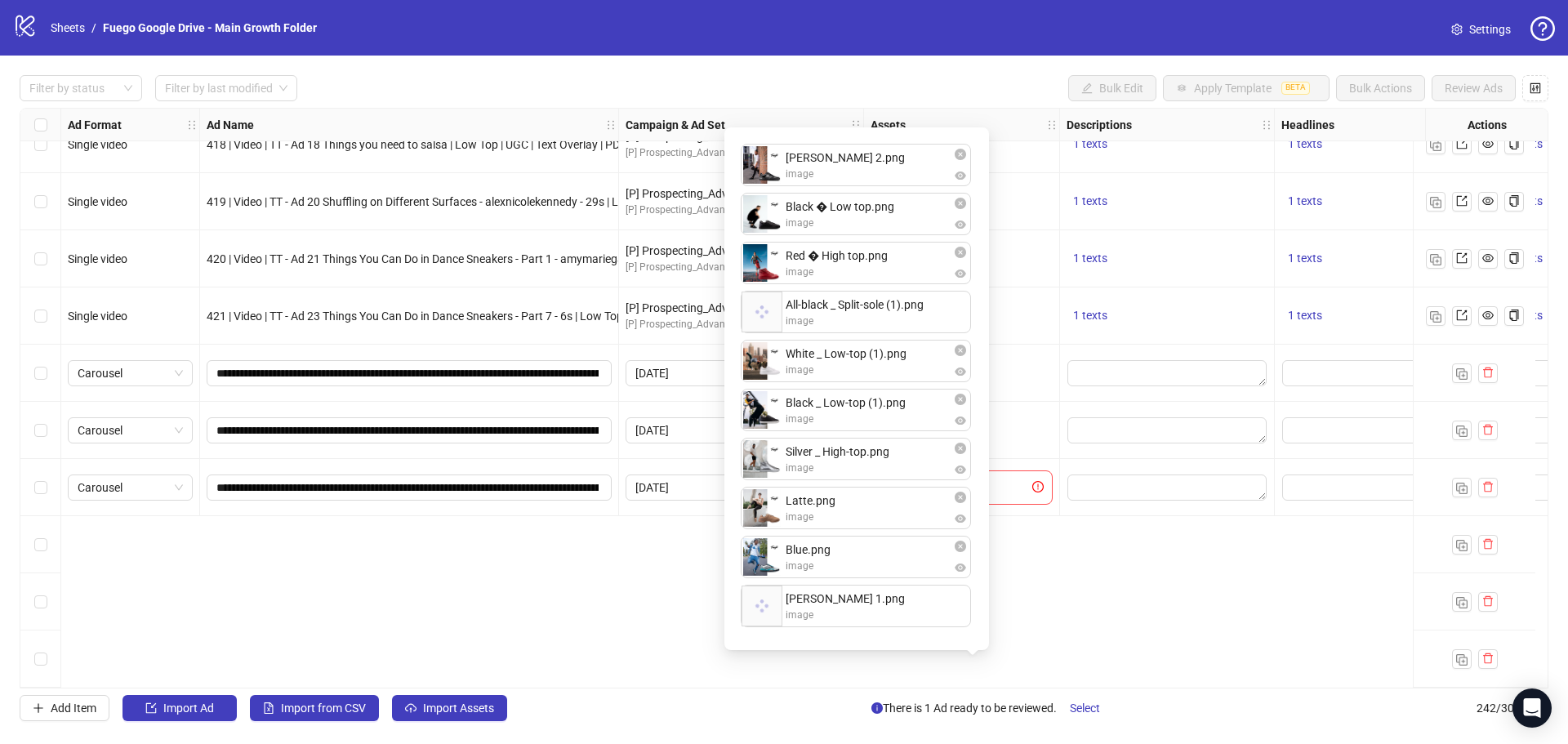
scroll to position [13050, 0]
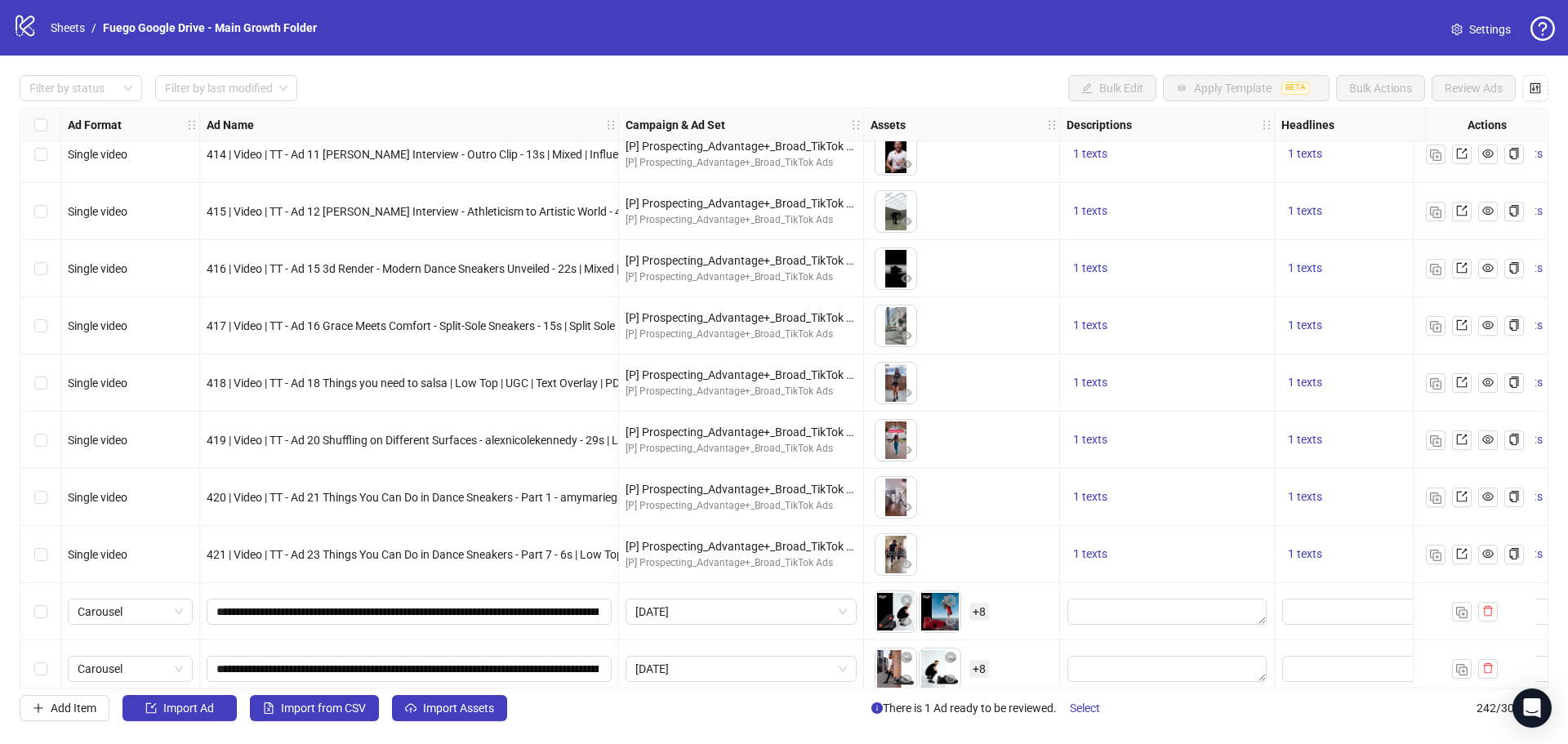
click at [1025, 542] on div "To pick up a draggable item, press the space bar. While dragging, use the arrow…" at bounding box center [961, 554] width 182 height 50
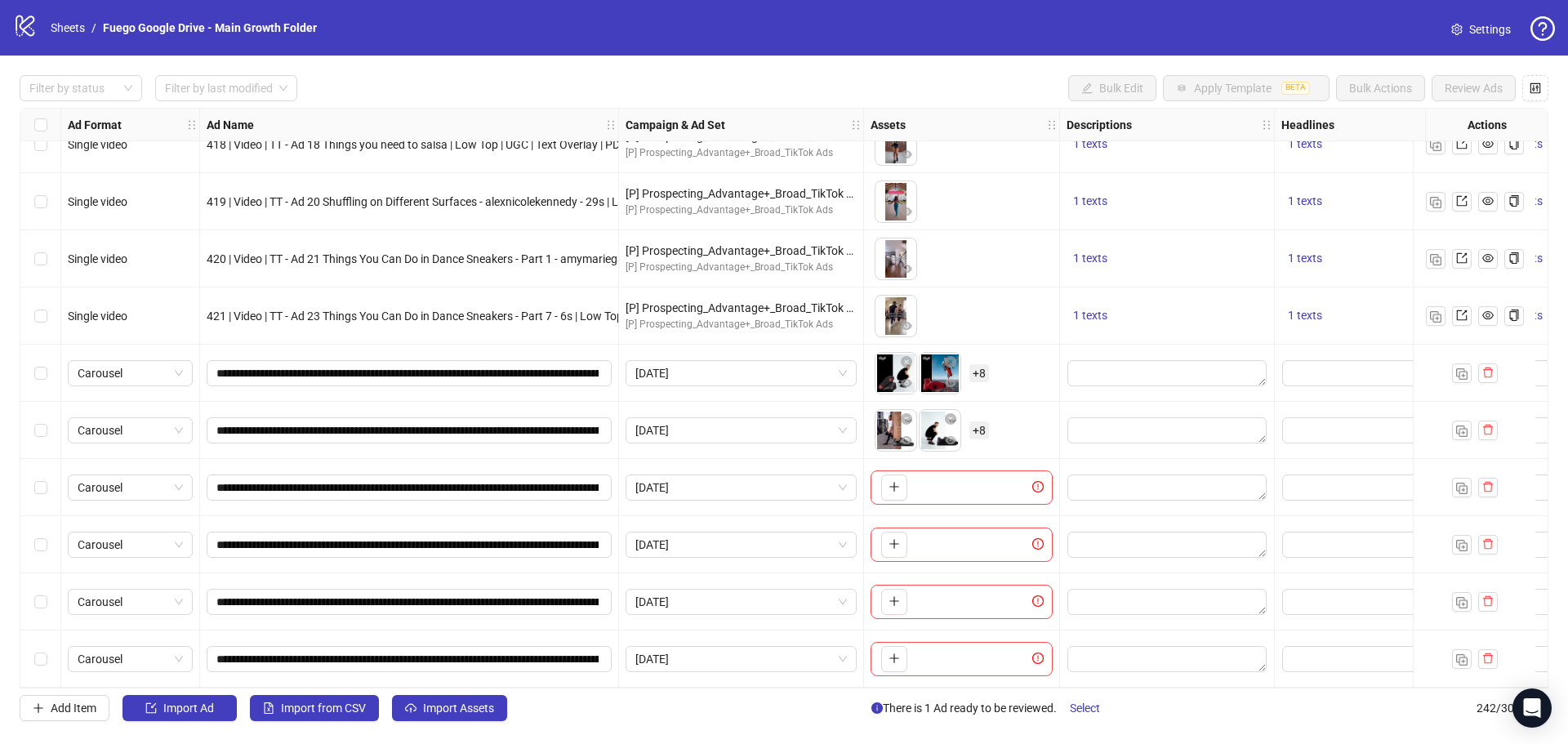
click at [975, 423] on span "+ 8" at bounding box center [979, 430] width 20 height 18
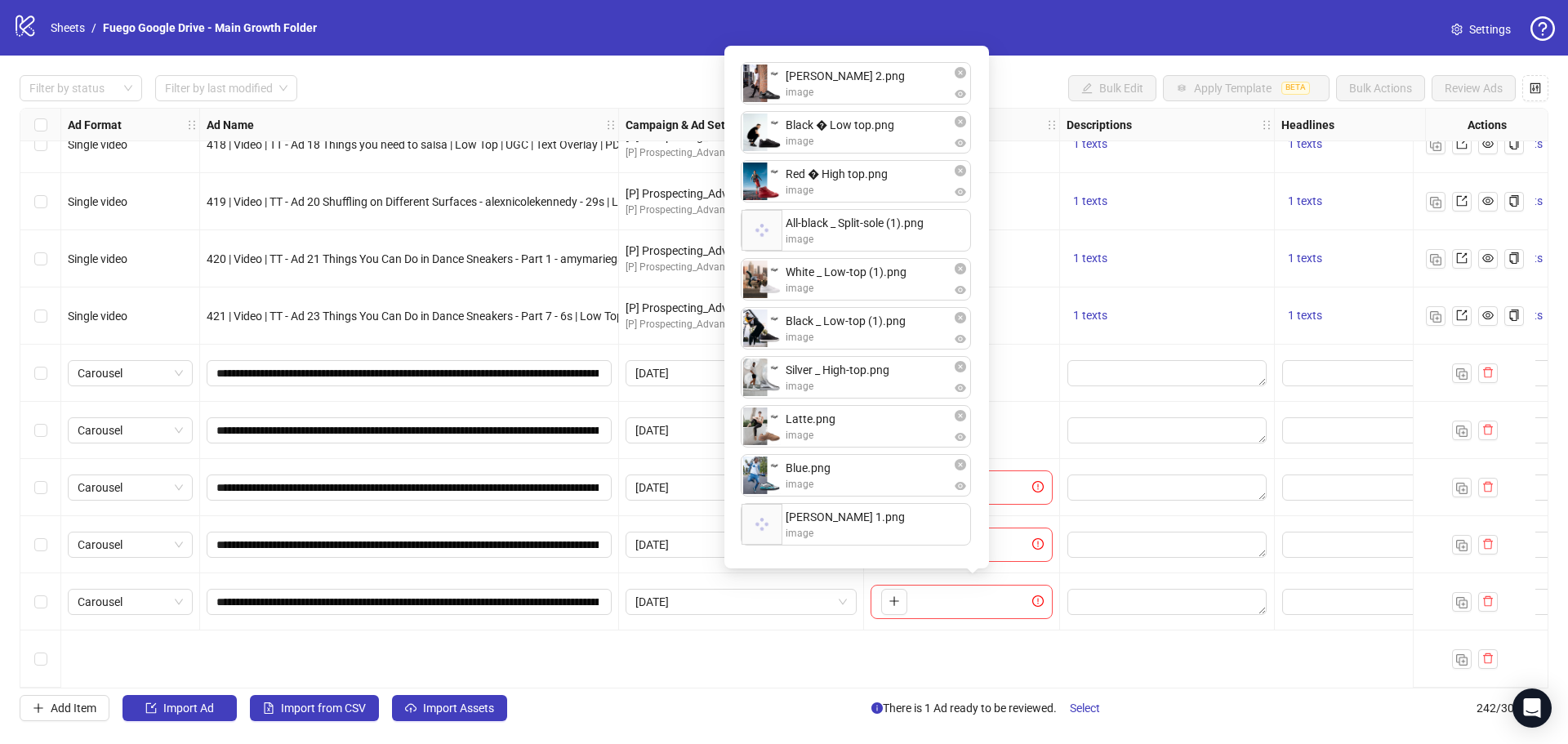
scroll to position [13132, 0]
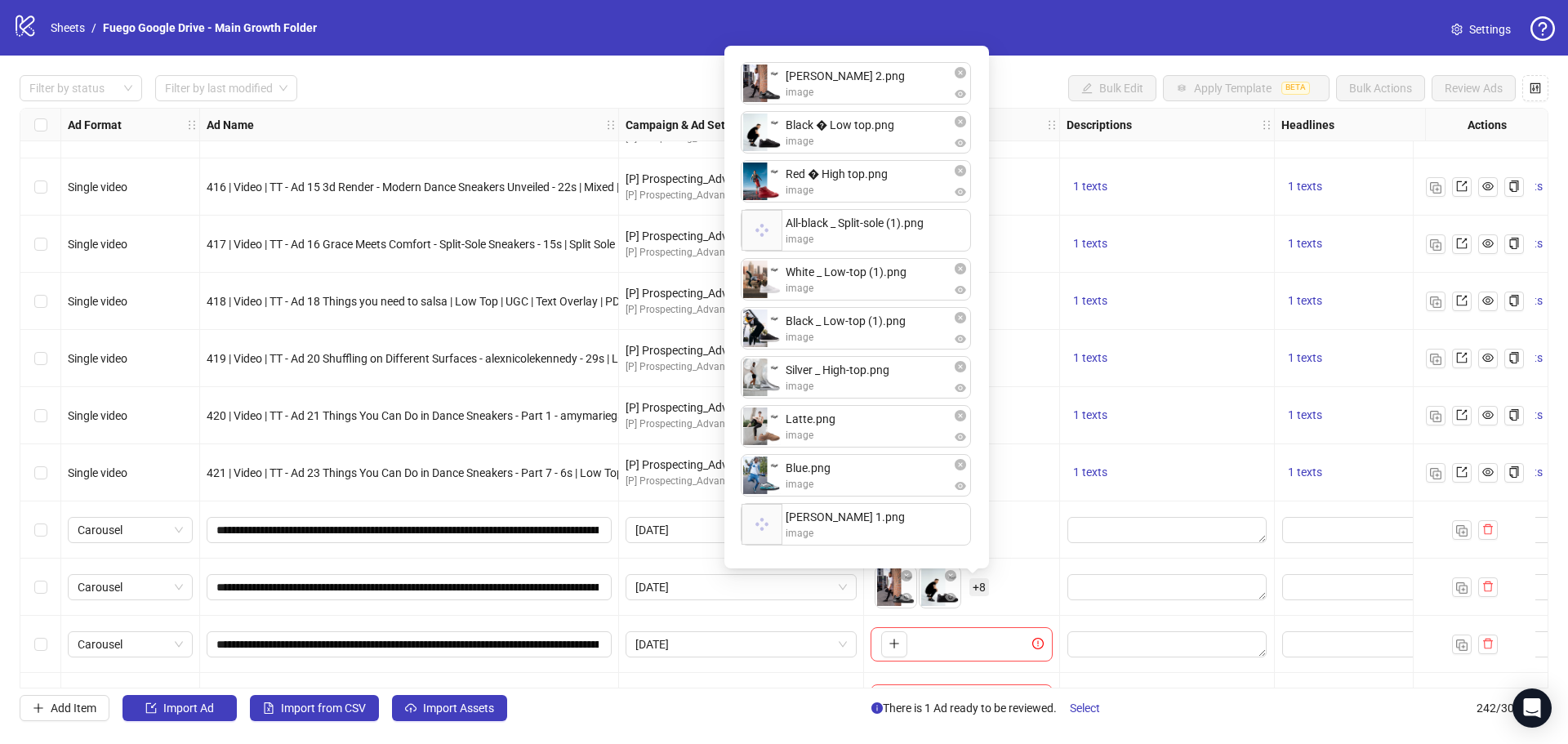
click at [979, 585] on span "+ 8" at bounding box center [979, 587] width 20 height 18
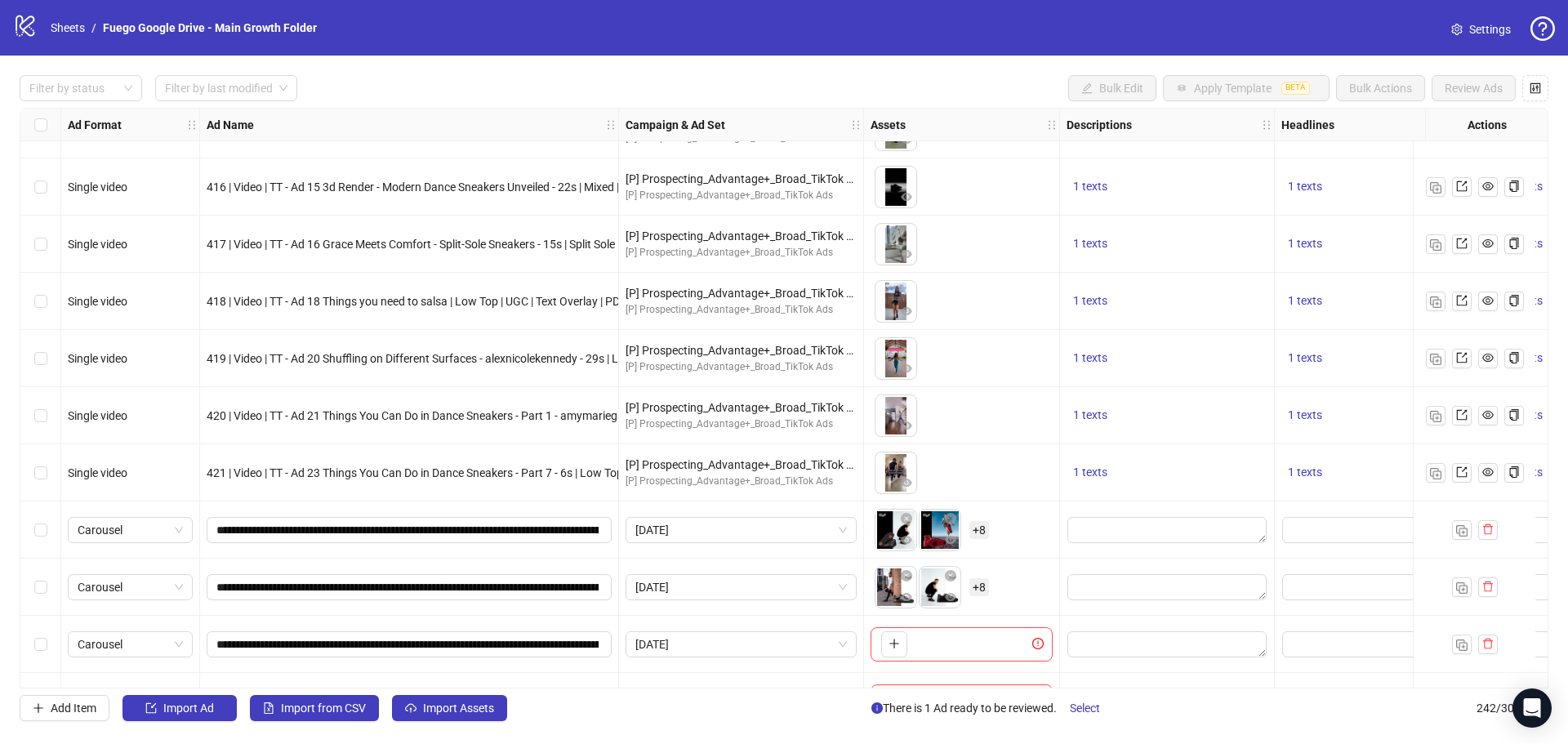
click at [891, 482] on div "Ad Format Ad Name Campaign & Ad Set Assets Descriptions Headlines Primary Texts…" at bounding box center [784, 398] width 1529 height 581
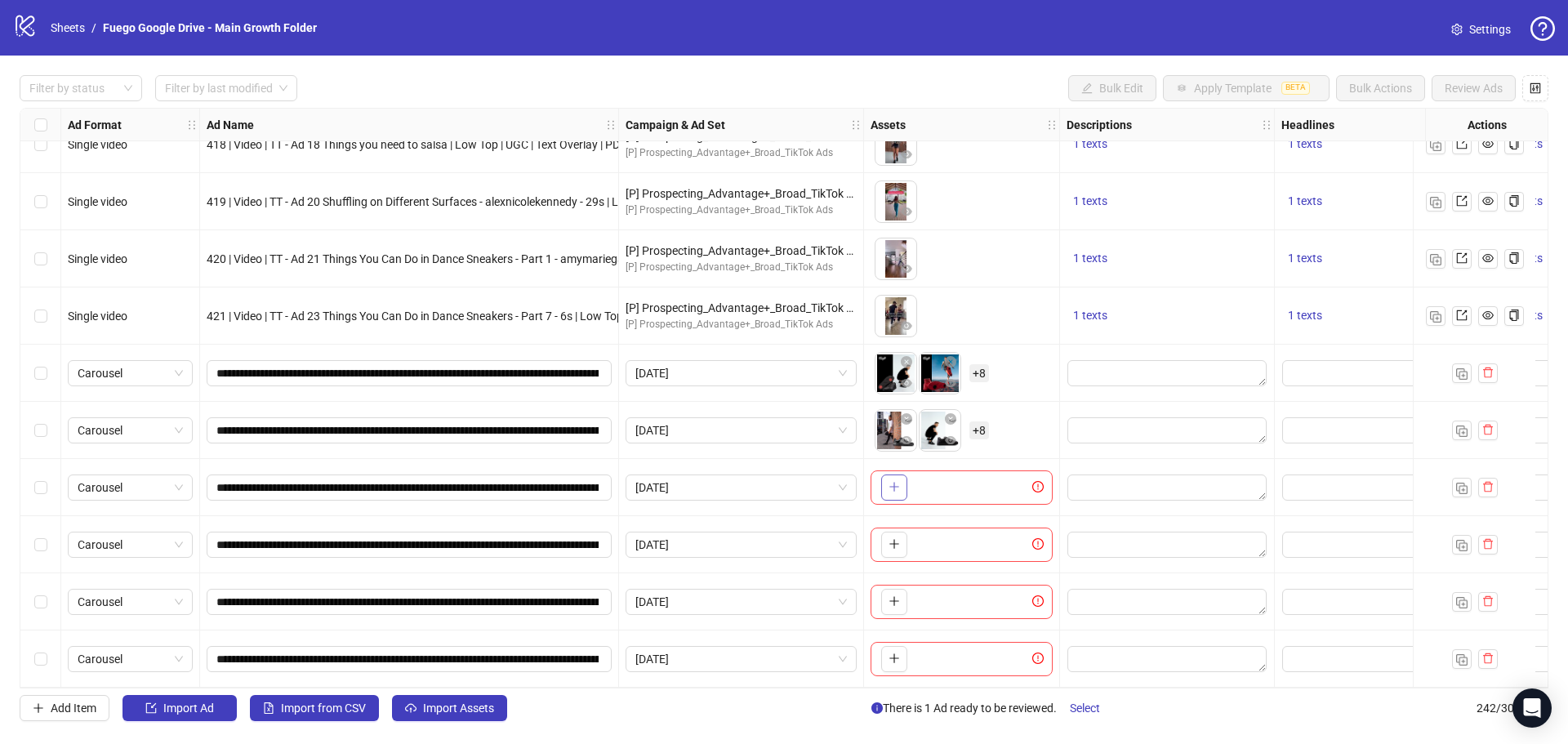
click at [895, 484] on icon "plus" at bounding box center [894, 487] width 1 height 9
click at [981, 484] on span "+ 6" at bounding box center [979, 488] width 20 height 18
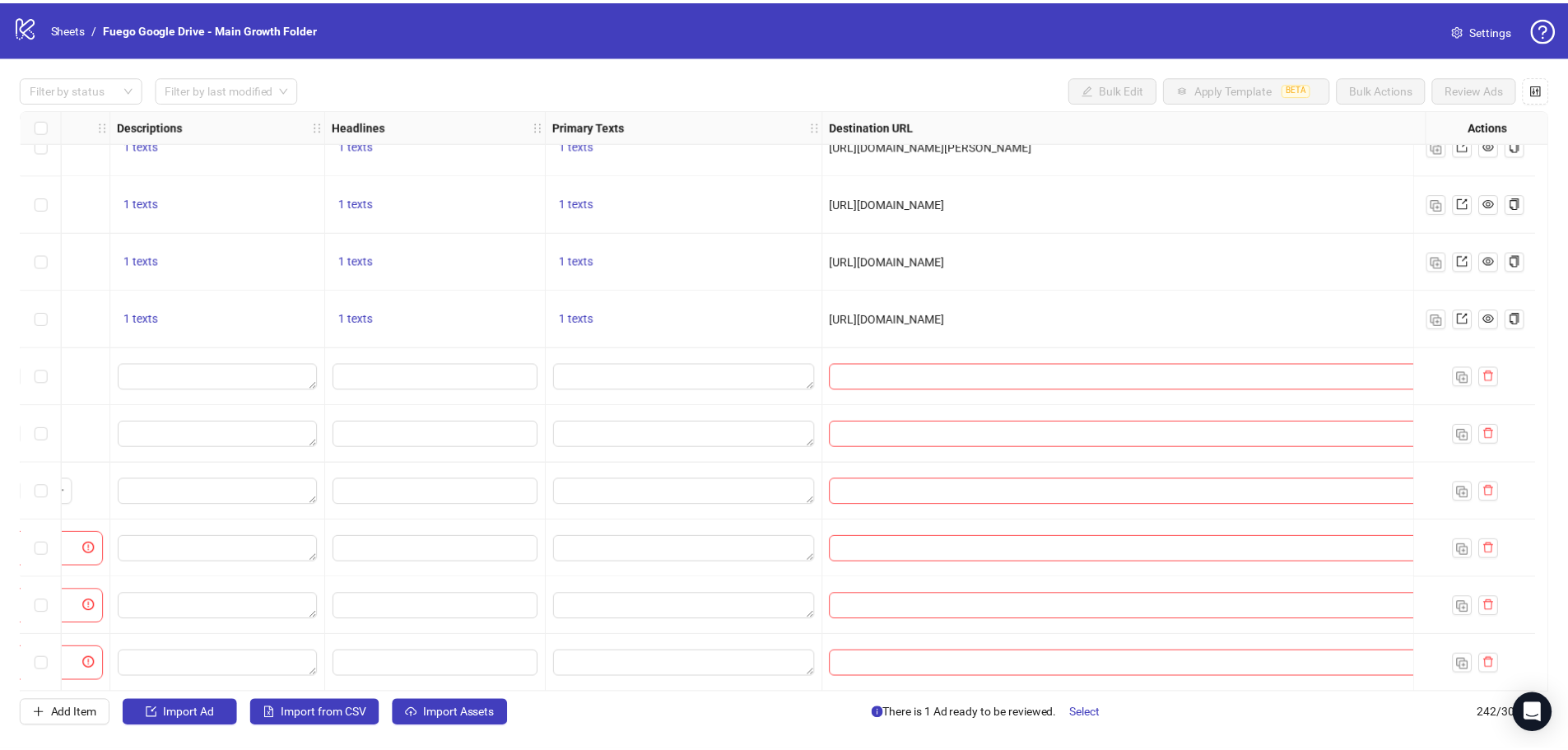
scroll to position [13402, 38]
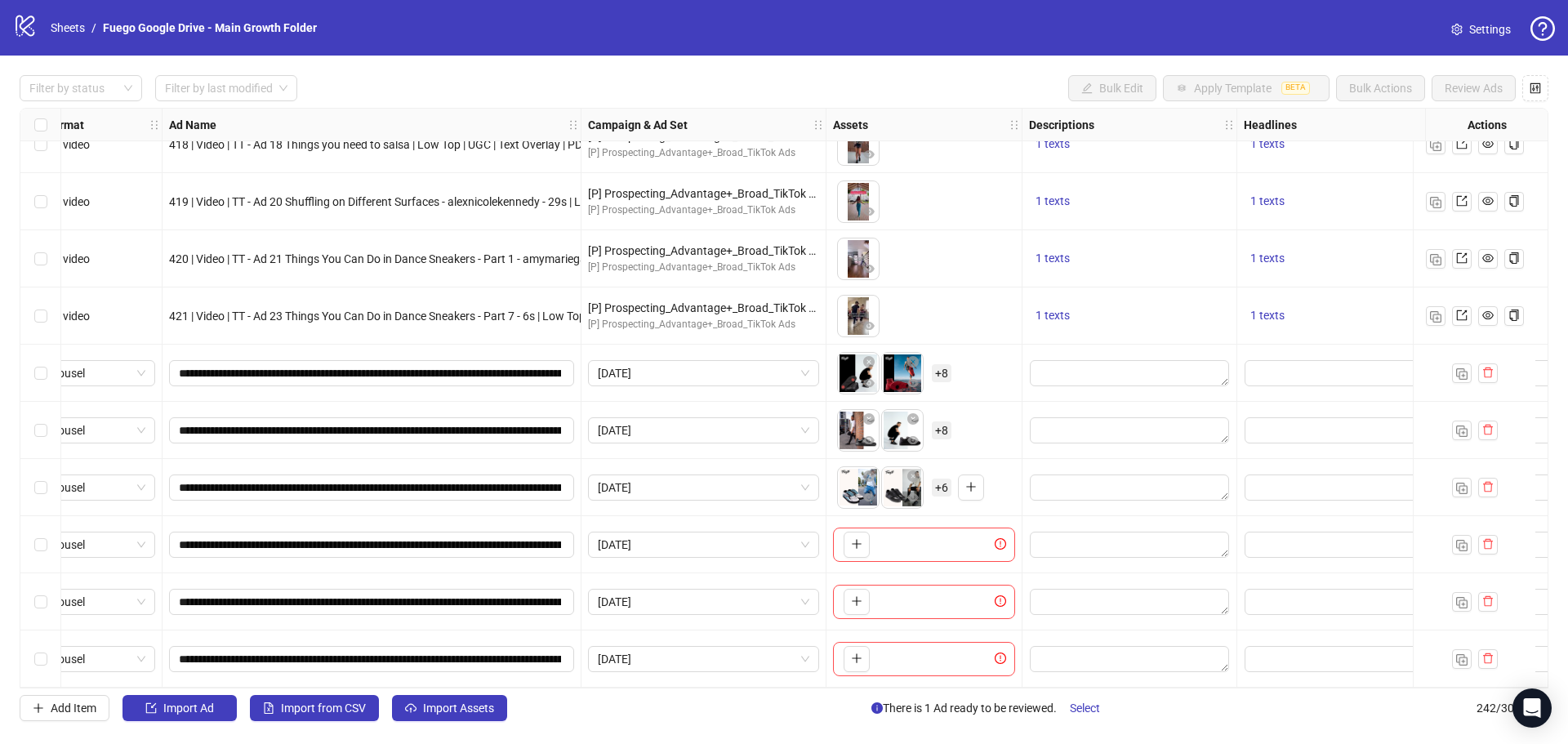
click at [945, 482] on span "+ 6" at bounding box center [942, 488] width 20 height 18
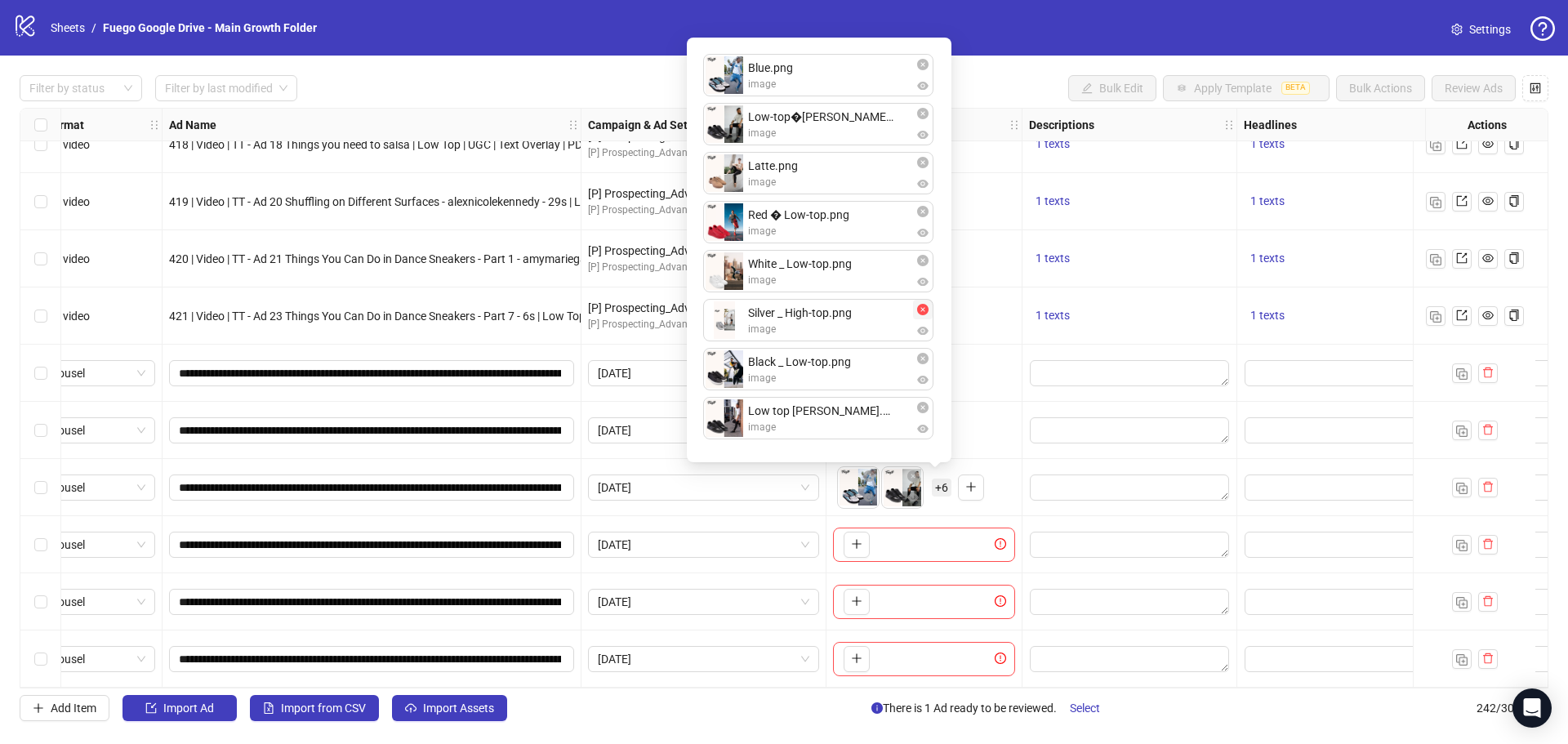
click at [924, 312] on icon "close-circle" at bounding box center [923, 309] width 12 height 12
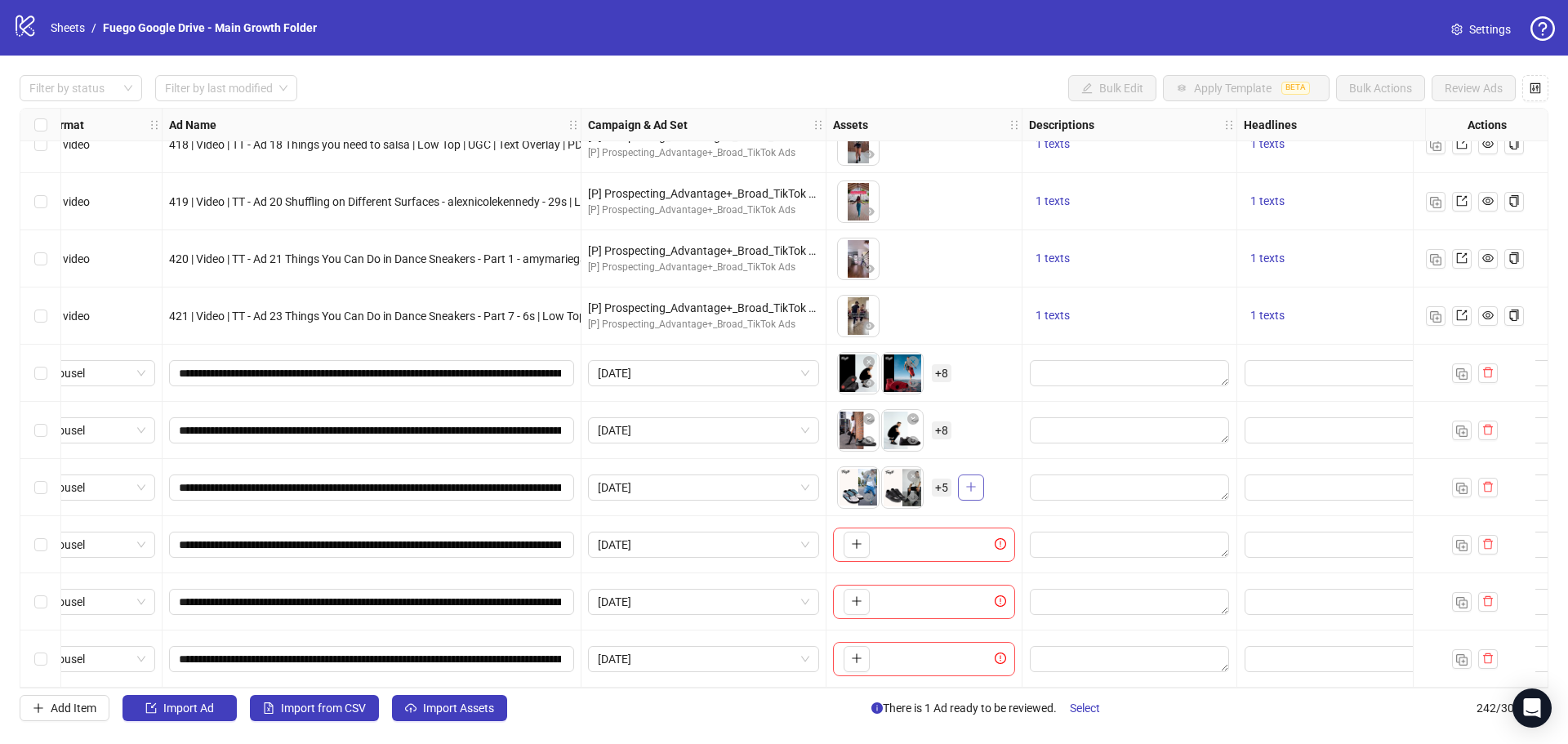
click at [976, 493] on button "button" at bounding box center [971, 487] width 26 height 26
click at [937, 480] on span "+ 5" at bounding box center [942, 488] width 20 height 18
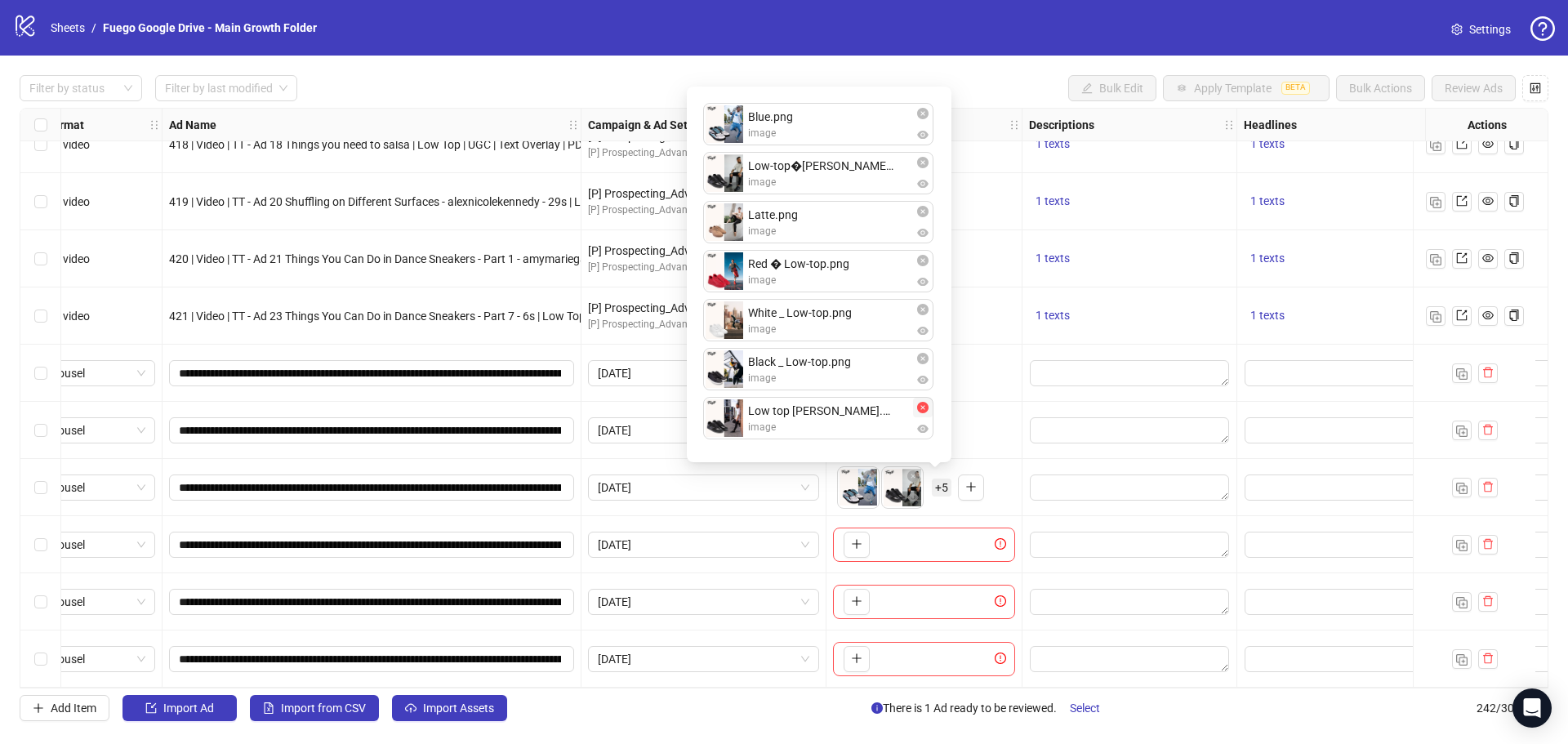
click at [922, 402] on icon "close-circle" at bounding box center [923, 407] width 12 height 12
click at [924, 358] on ul "Blue.png image Low-top�[PERSON_NAME].png image Latte.png image Red � Low-top.pn…" at bounding box center [819, 274] width 232 height 343
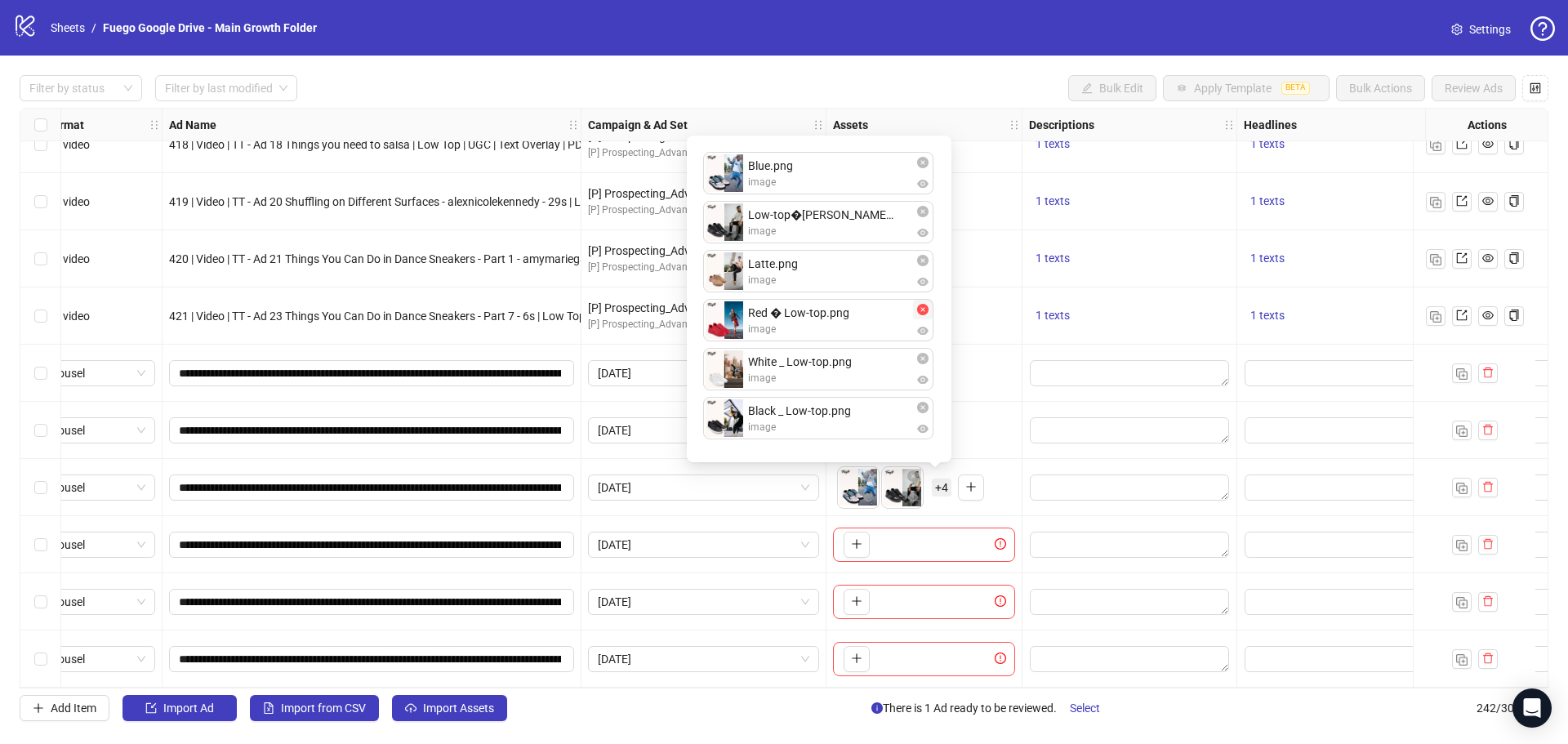
click at [923, 308] on icon "close-circle" at bounding box center [923, 309] width 12 height 12
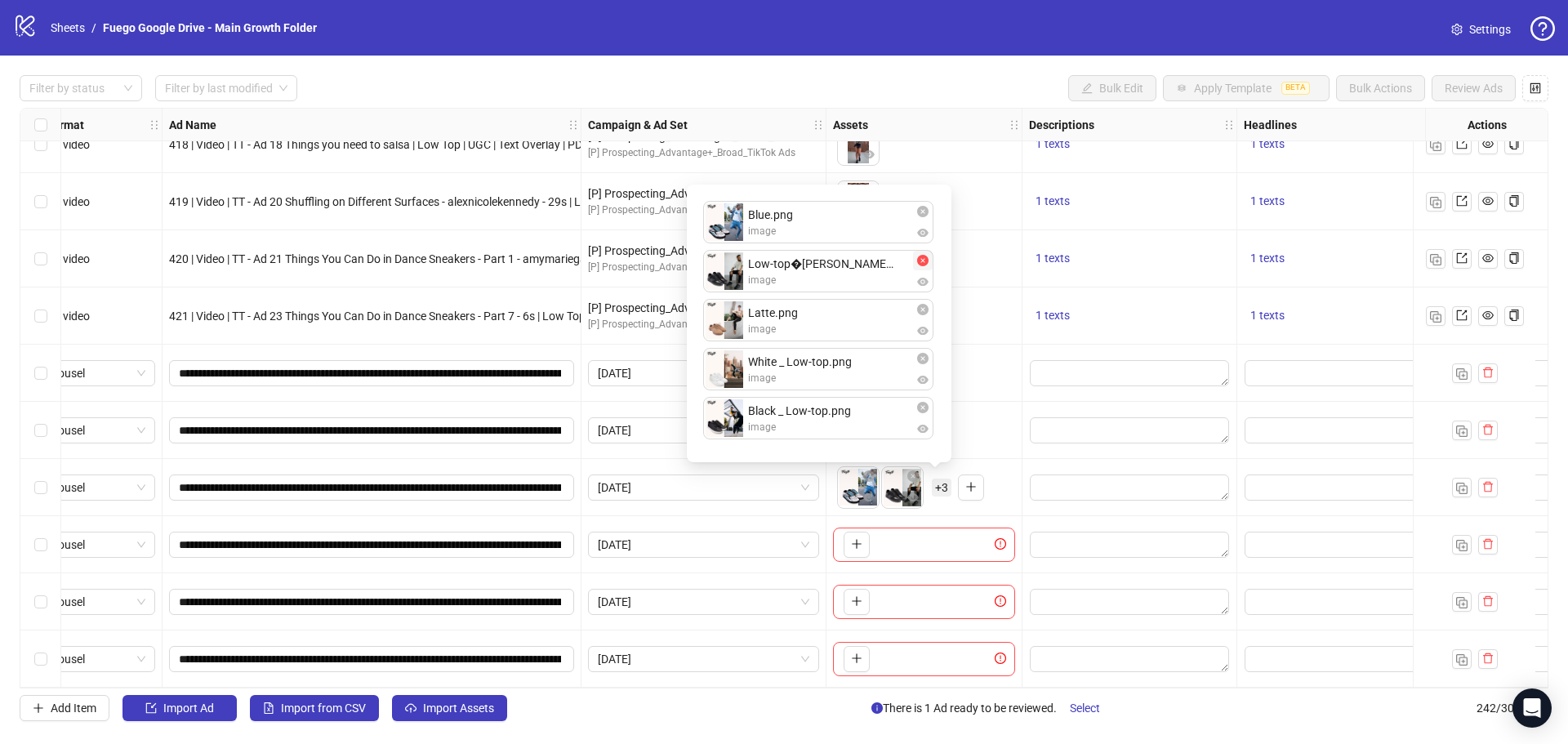
click at [923, 261] on icon "close-circle" at bounding box center [923, 260] width 12 height 12
click at [923, 214] on div "To pick up a draggable item, press the space bar. While dragging, use the arrow…" at bounding box center [923, 202] width 182 height 50
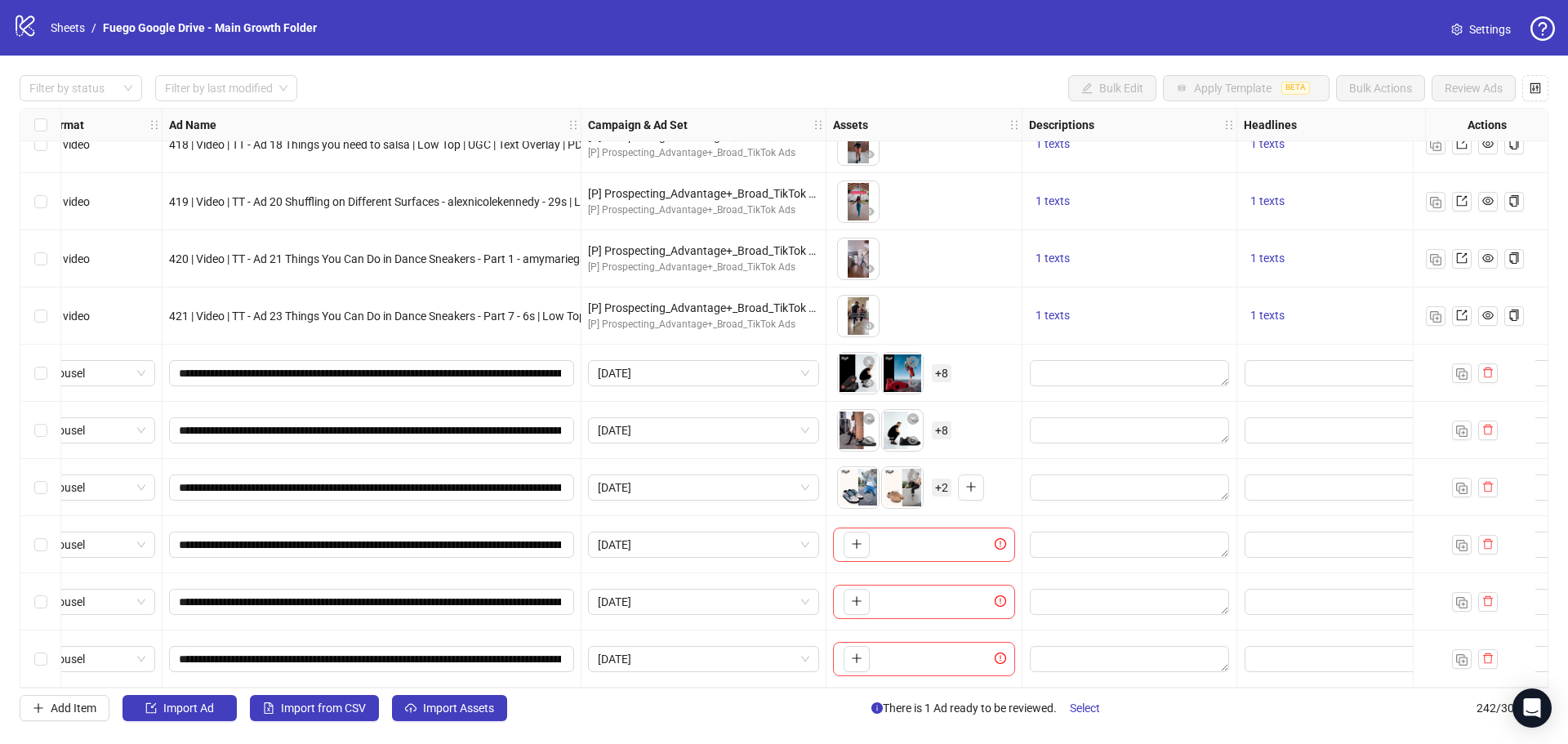
click at [940, 480] on span "+ 2" at bounding box center [942, 488] width 20 height 18
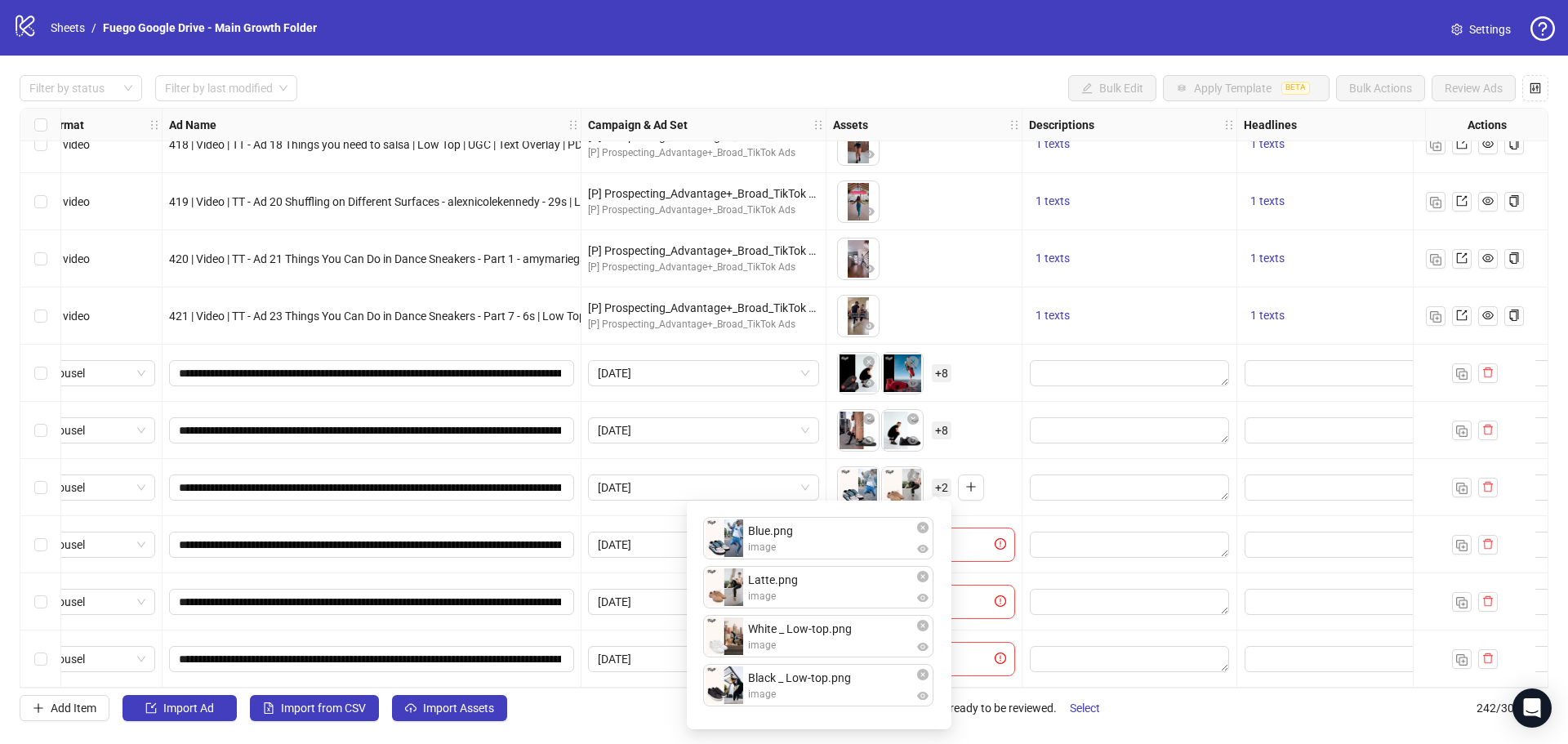
click at [922, 523] on icon "close-circle" at bounding box center [923, 527] width 12 height 12
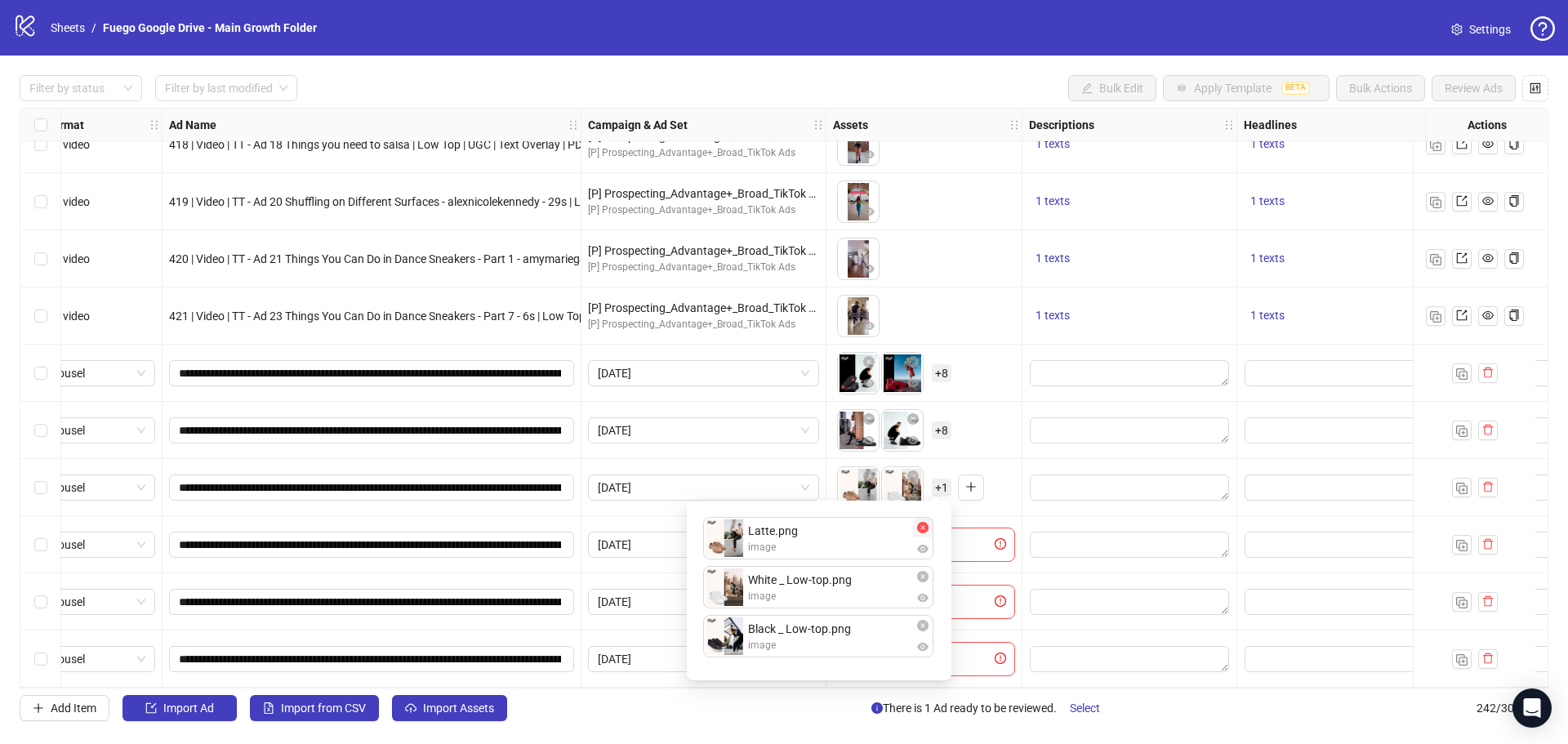
click at [923, 528] on icon "close-circle" at bounding box center [923, 527] width 12 height 12
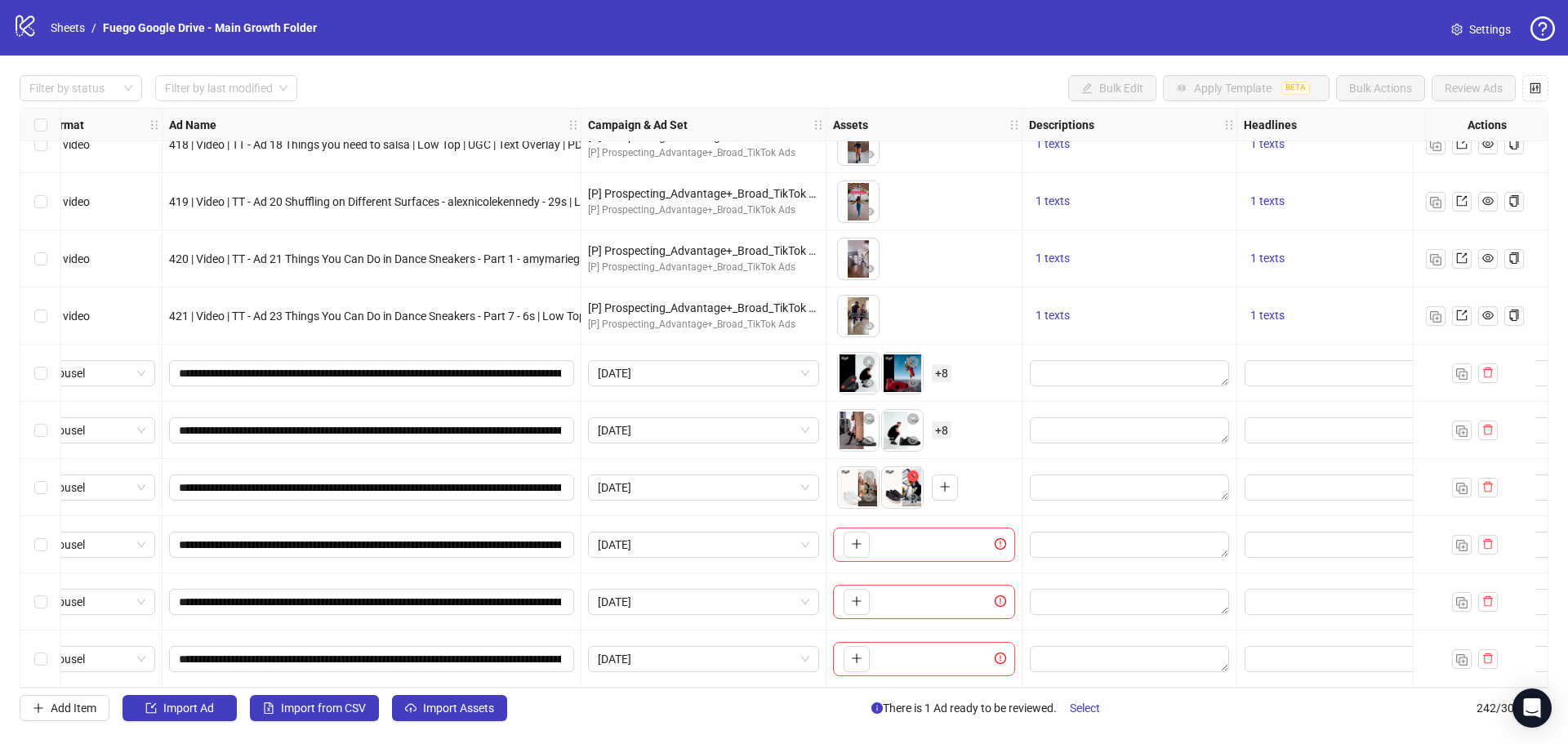
click at [912, 471] on icon "close-circle" at bounding box center [913, 476] width 12 height 12
click at [873, 471] on icon "close-circle" at bounding box center [869, 476] width 12 height 12
click at [859, 482] on icon "plus" at bounding box center [856, 487] width 12 height 12
click at [862, 541] on button "button" at bounding box center [856, 544] width 26 height 26
click at [867, 605] on button "button" at bounding box center [856, 601] width 26 height 26
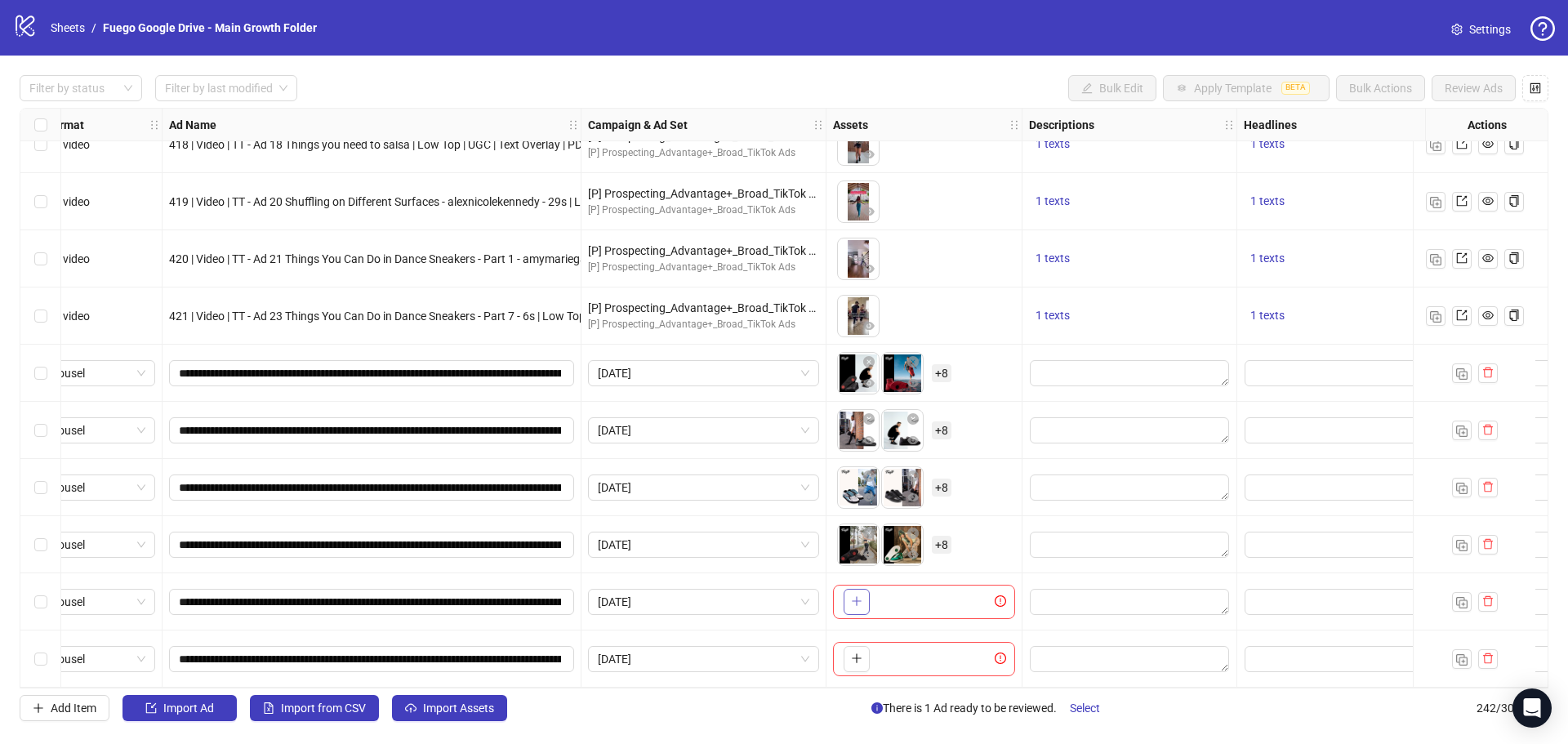
click at [868, 601] on button "button" at bounding box center [856, 601] width 26 height 26
click at [861, 653] on icon "plus" at bounding box center [856, 658] width 12 height 12
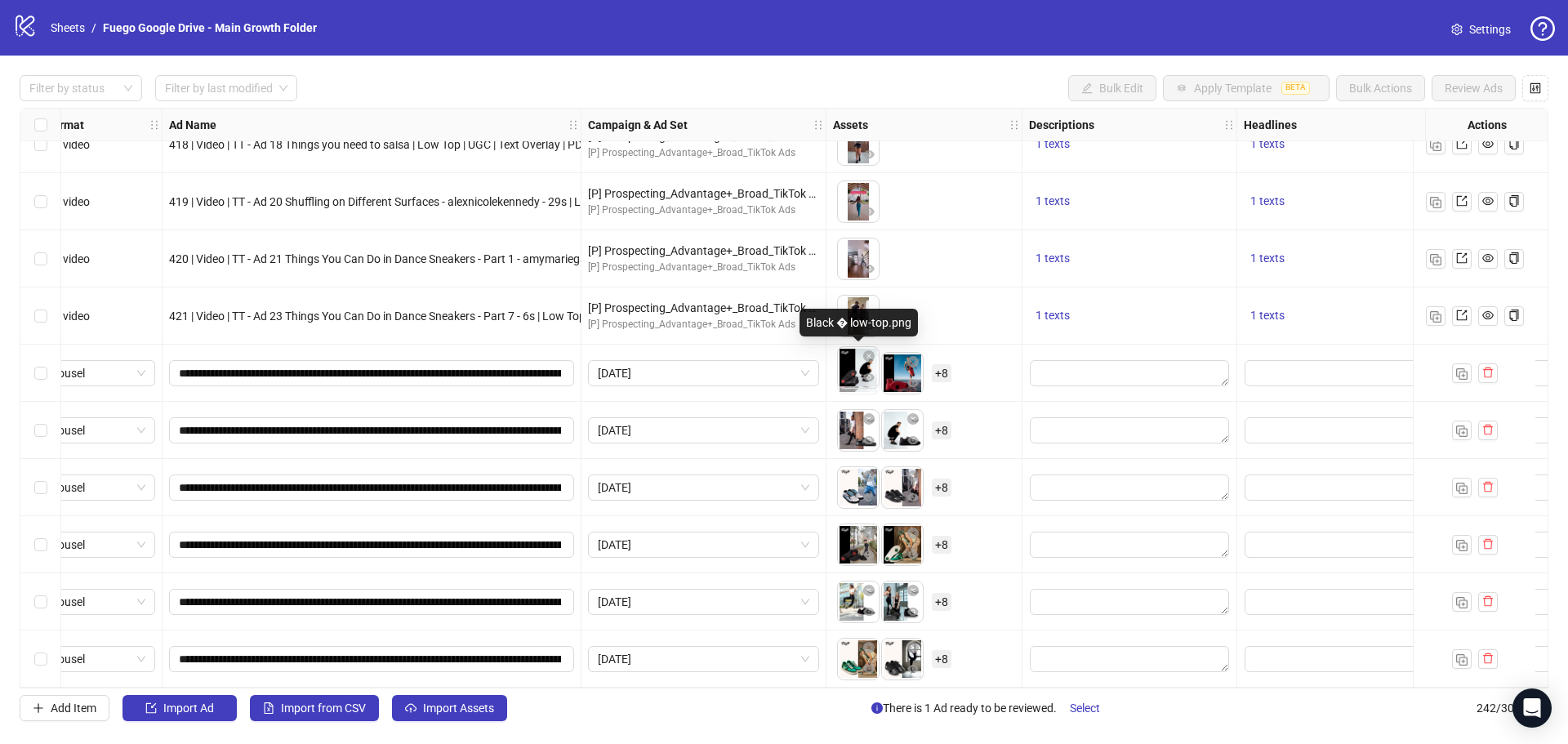
click at [850, 369] on body "logo/logo-mobile Sheets / Fuego Google Drive - Main Growth Folder Settings Filt…" at bounding box center [784, 372] width 1568 height 744
click at [941, 368] on span "+ 8" at bounding box center [942, 373] width 20 height 18
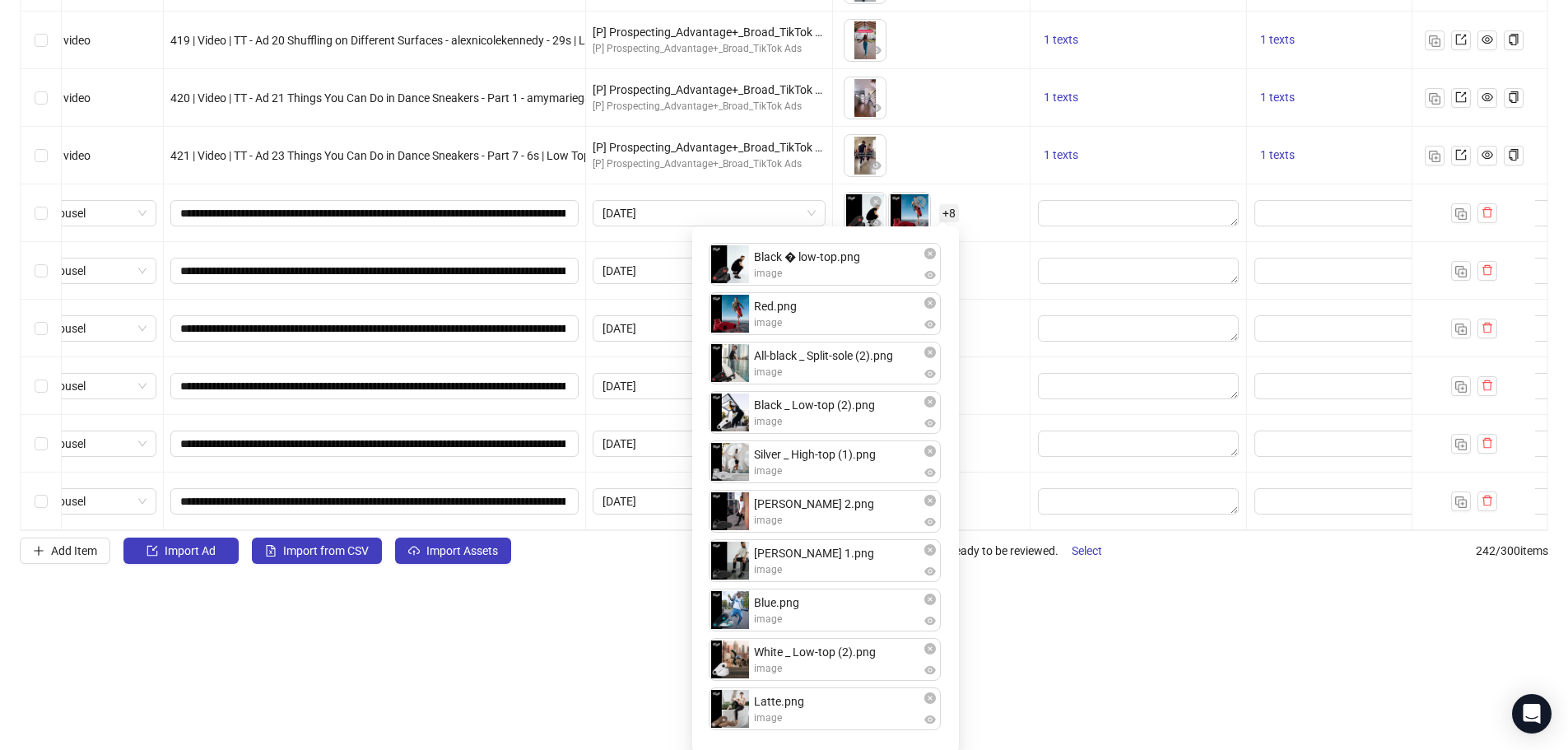
scroll to position [166, 0]
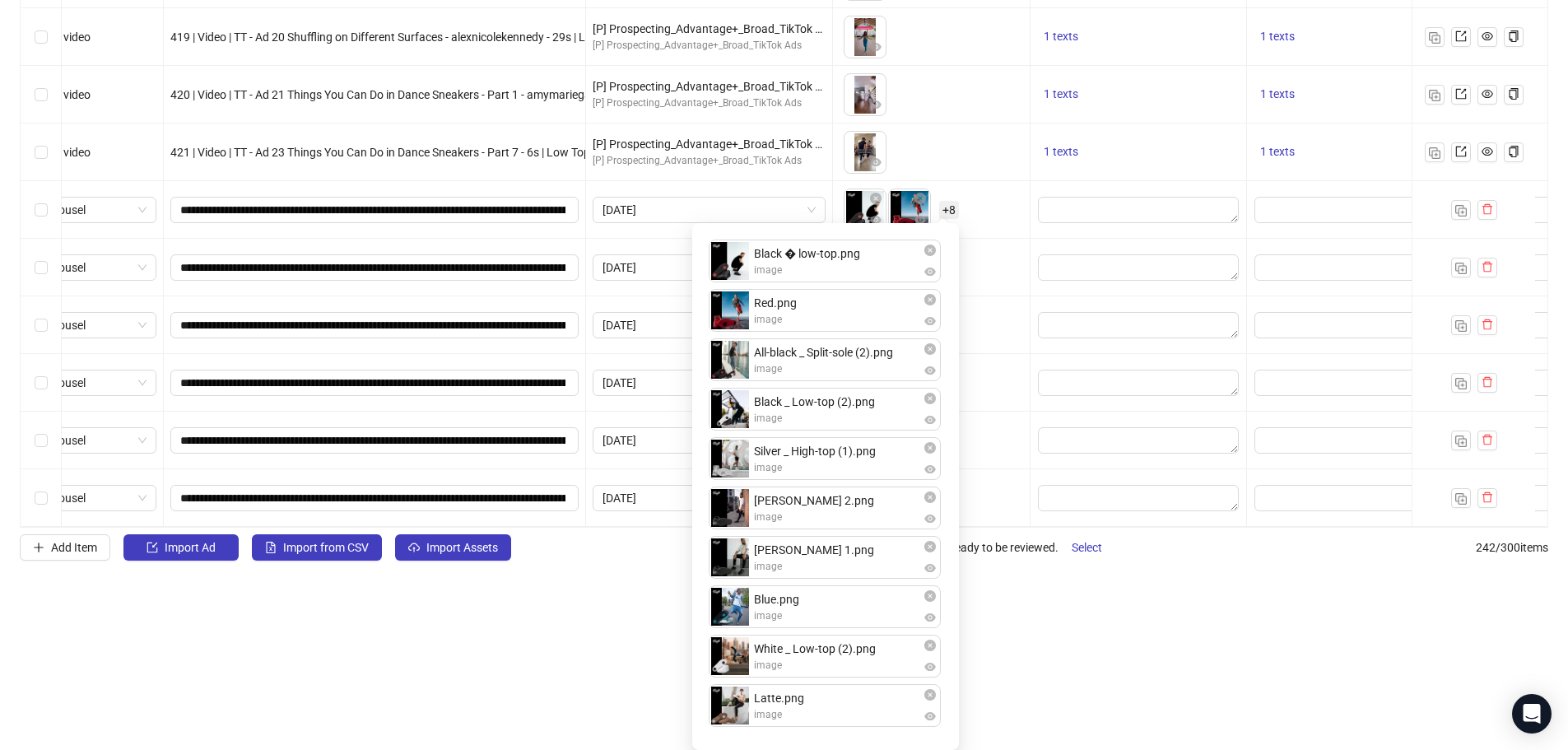
click at [1200, 580] on div "Filter by status Filter by last modified Bulk Edit Apply Template BETA Bulk Act…" at bounding box center [784, 235] width 1568 height 690
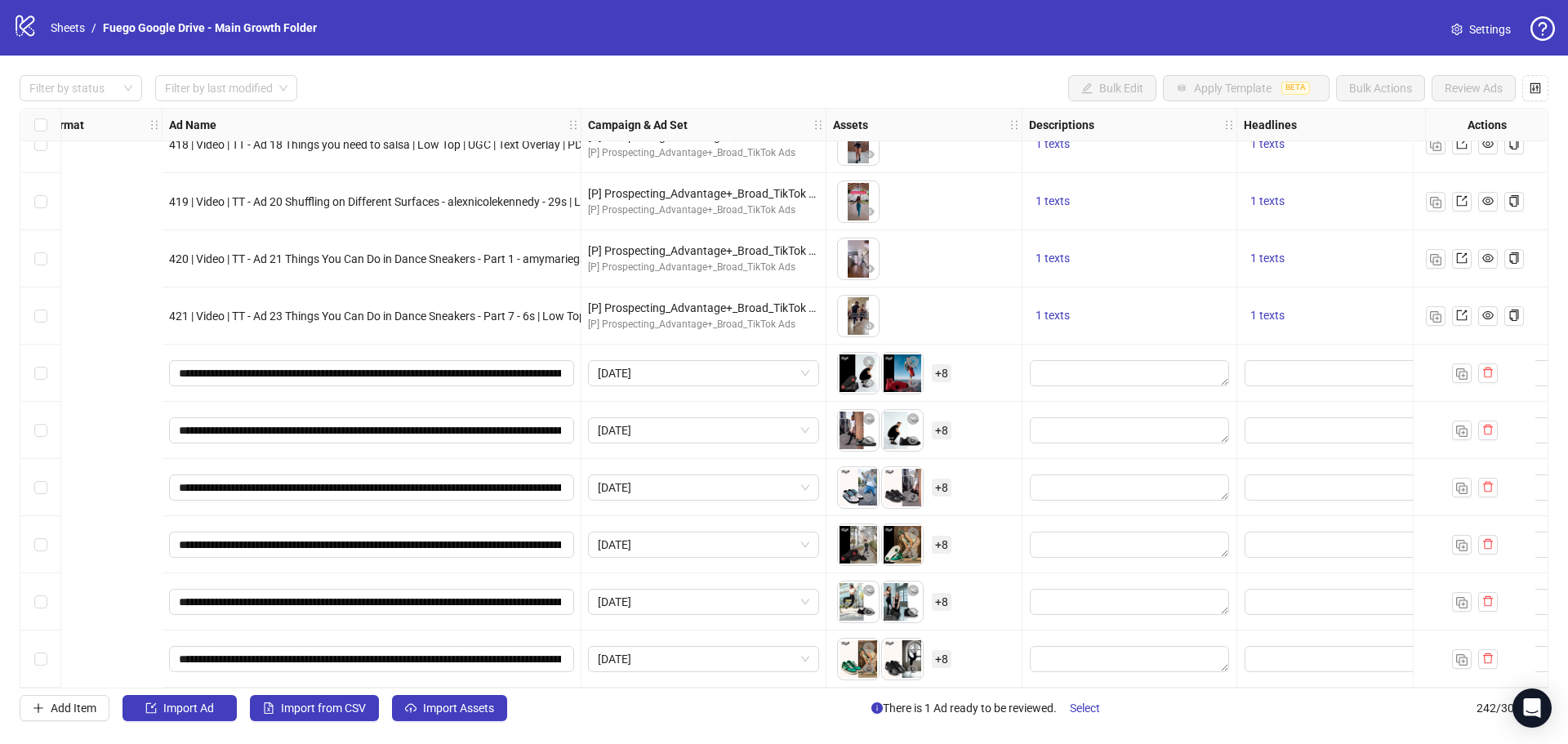
scroll to position [13295, 662]
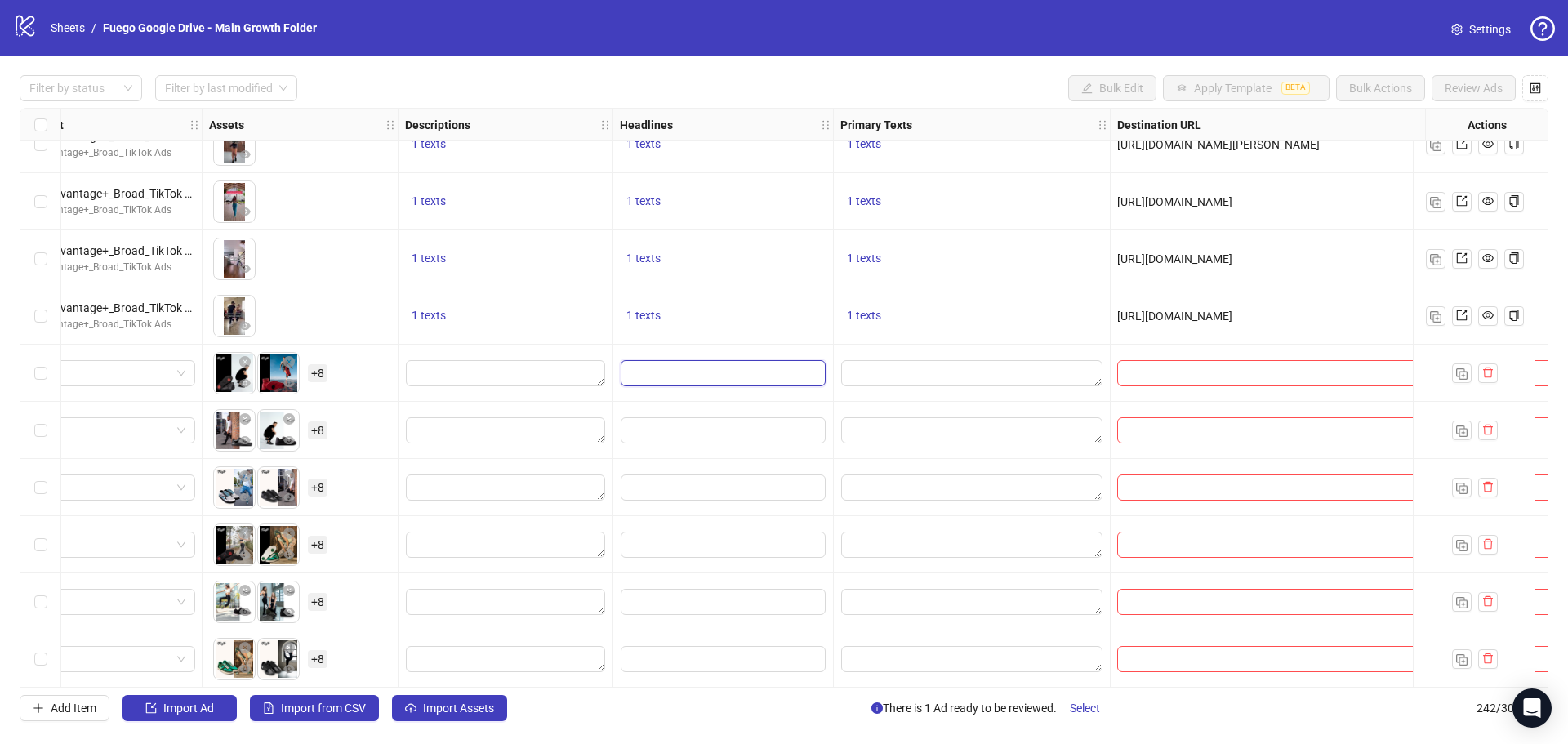
drag, startPoint x: 711, startPoint y: 371, endPoint x: 720, endPoint y: 374, distance: 9.5
click at [710, 371] on input "Edit values" at bounding box center [723, 373] width 205 height 26
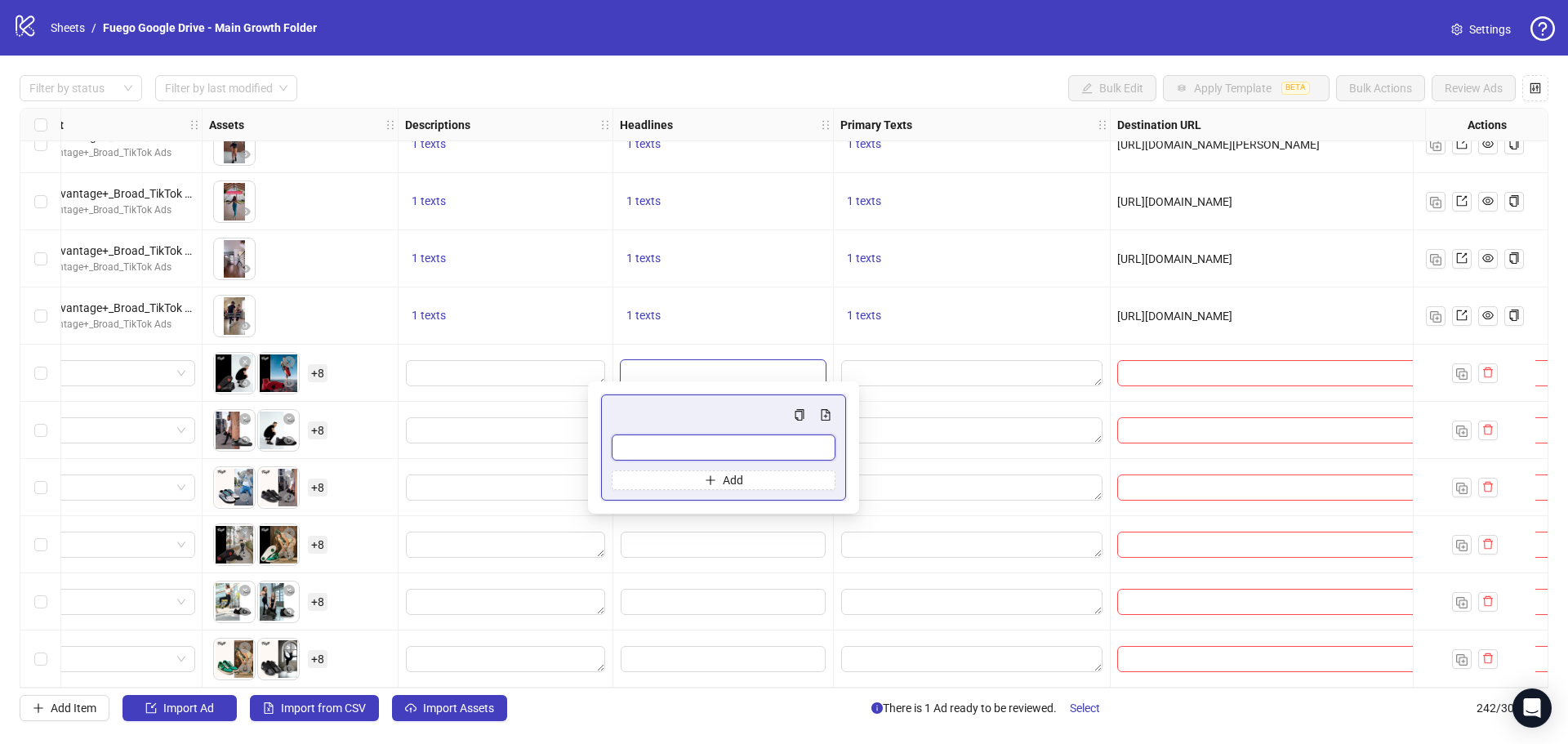
click at [694, 446] on input "Multi-input container - paste or copy values" at bounding box center [723, 447] width 224 height 26
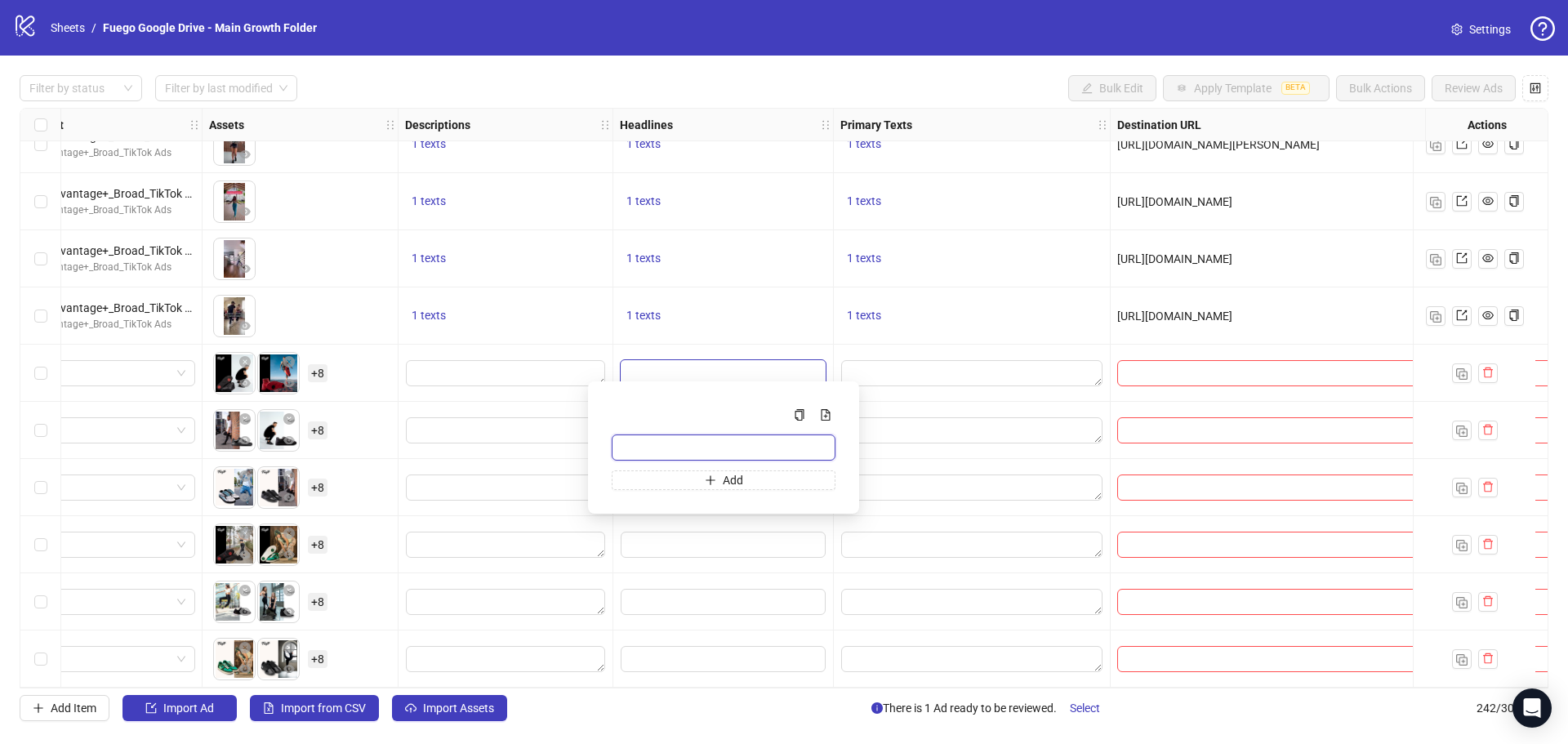
paste input "**********"
type input "**********"
click at [781, 323] on div "1 texts" at bounding box center [723, 316] width 221 height 57
click at [770, 372] on input "**********" at bounding box center [723, 373] width 205 height 26
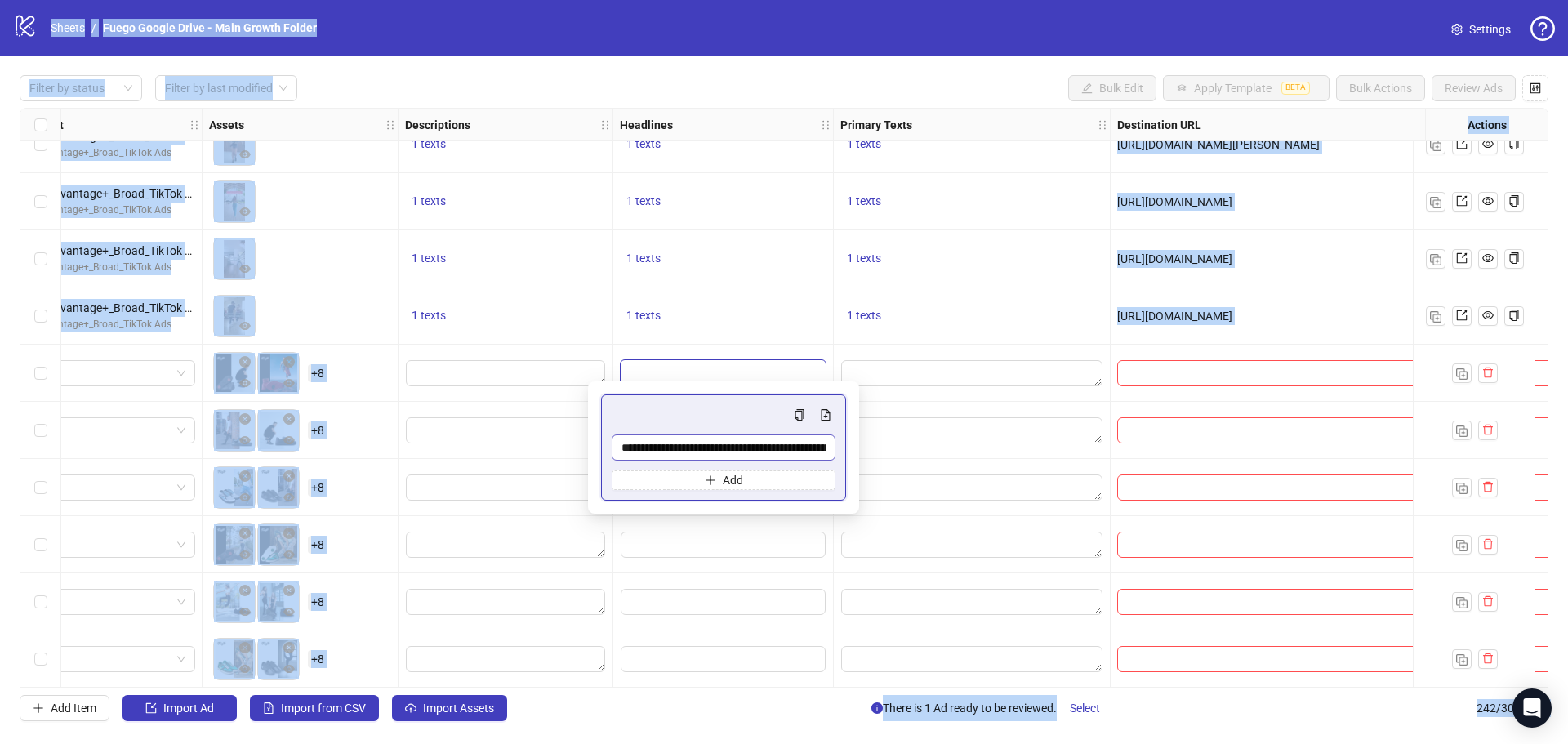
click at [752, 433] on div "**********" at bounding box center [723, 447] width 224 height 85
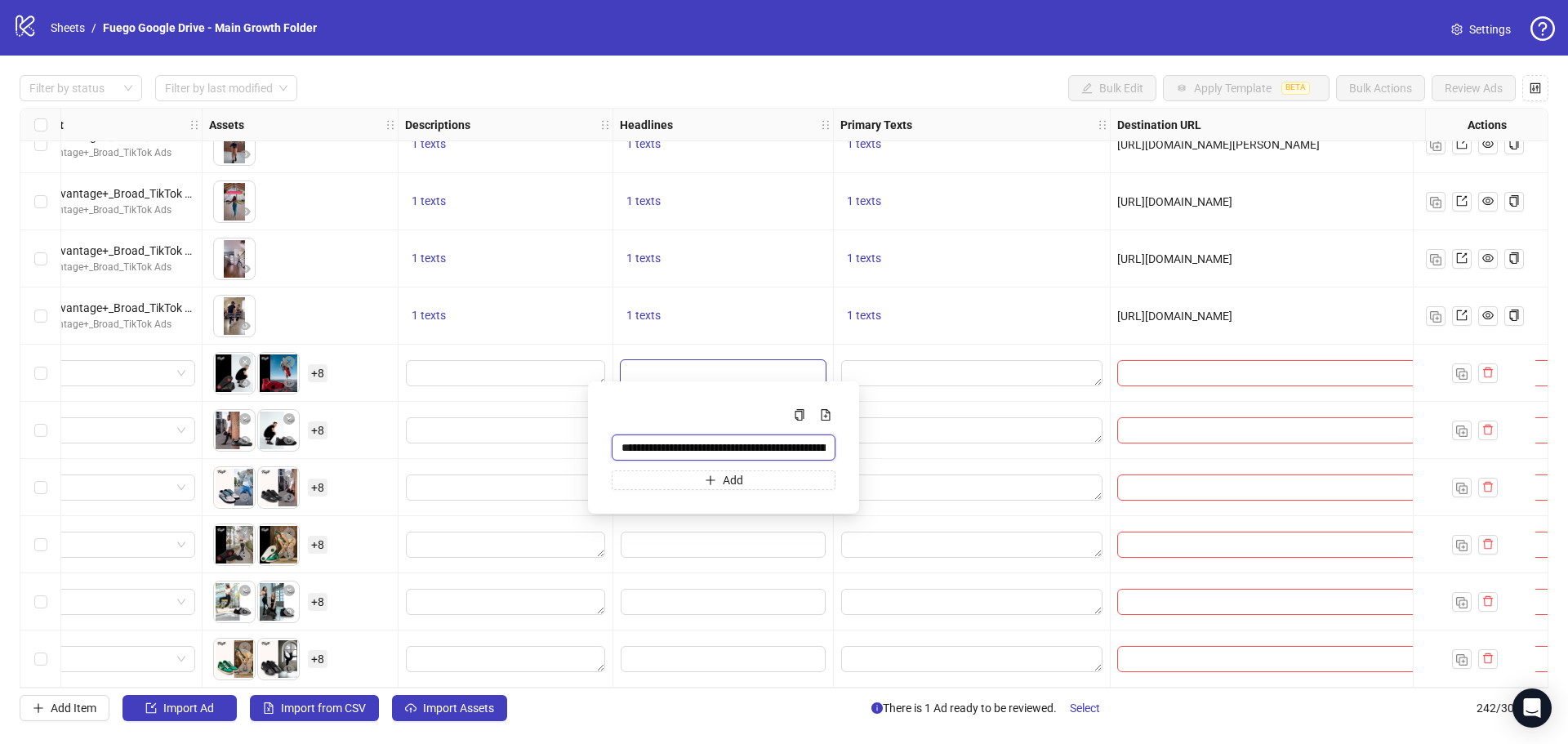
click at [752, 440] on input "**********" at bounding box center [723, 447] width 224 height 26
click at [903, 371] on textarea "Edit values" at bounding box center [972, 373] width 262 height 26
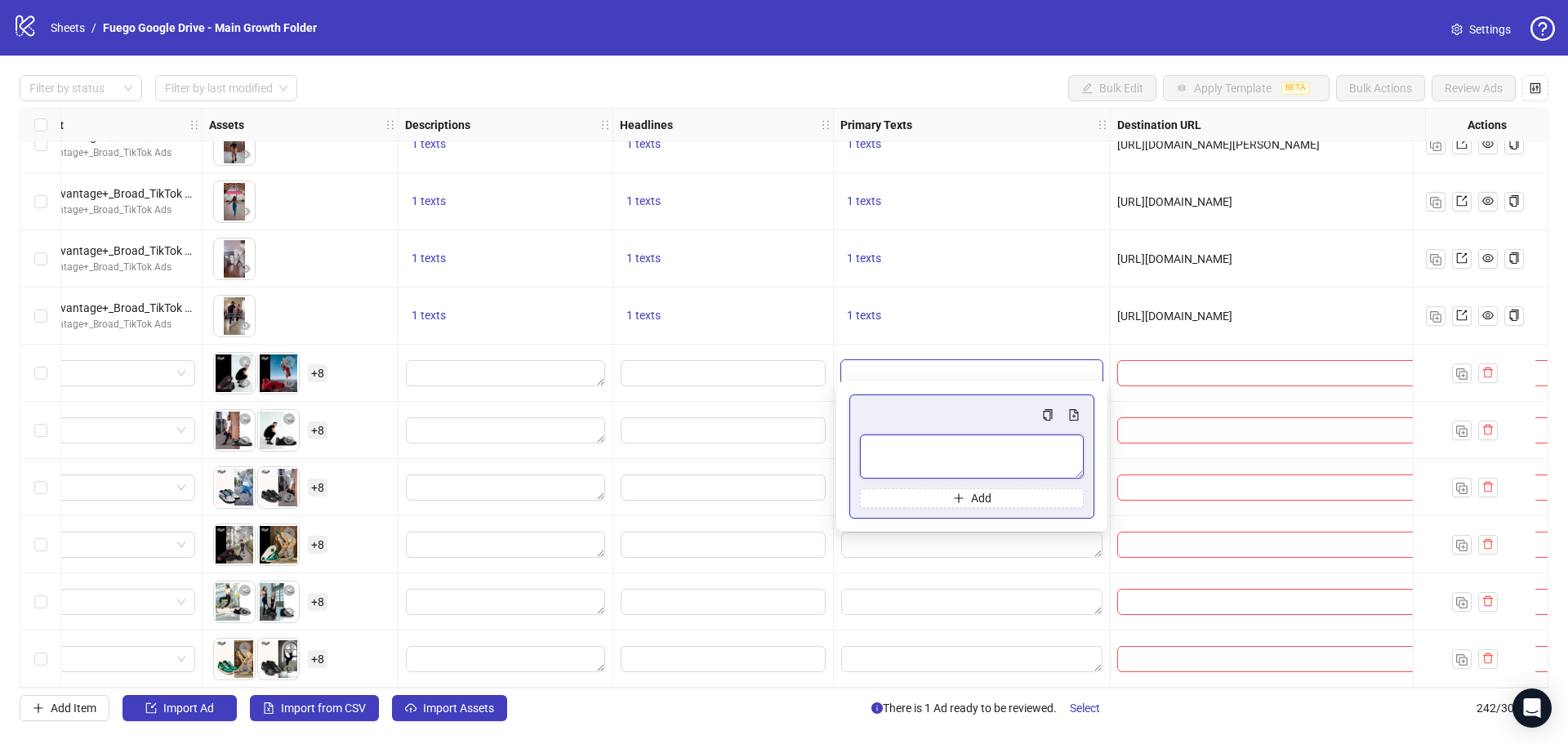
click at [922, 460] on textarea "Multi-text input container - paste or copy values" at bounding box center [972, 456] width 224 height 44
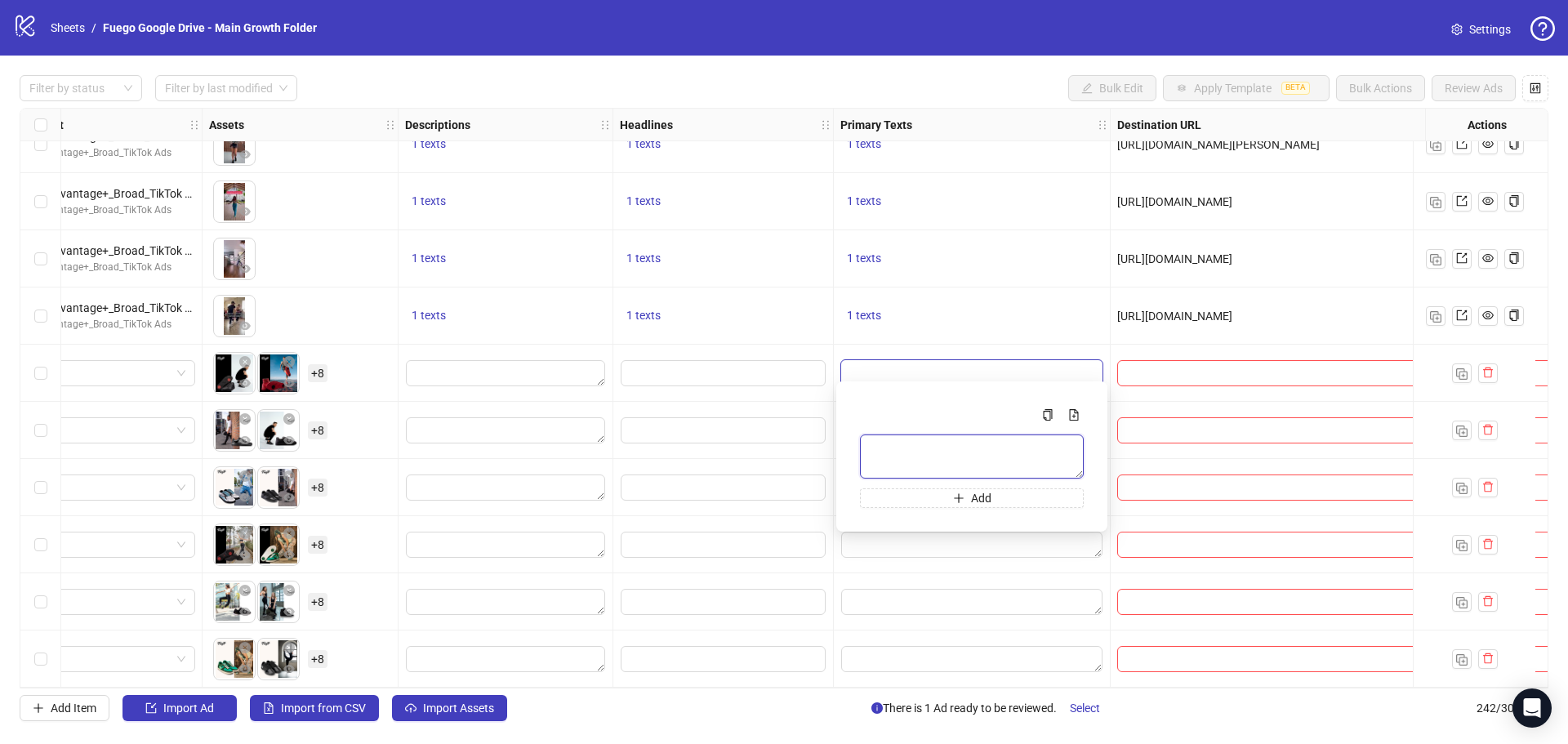
paste textarea "**********"
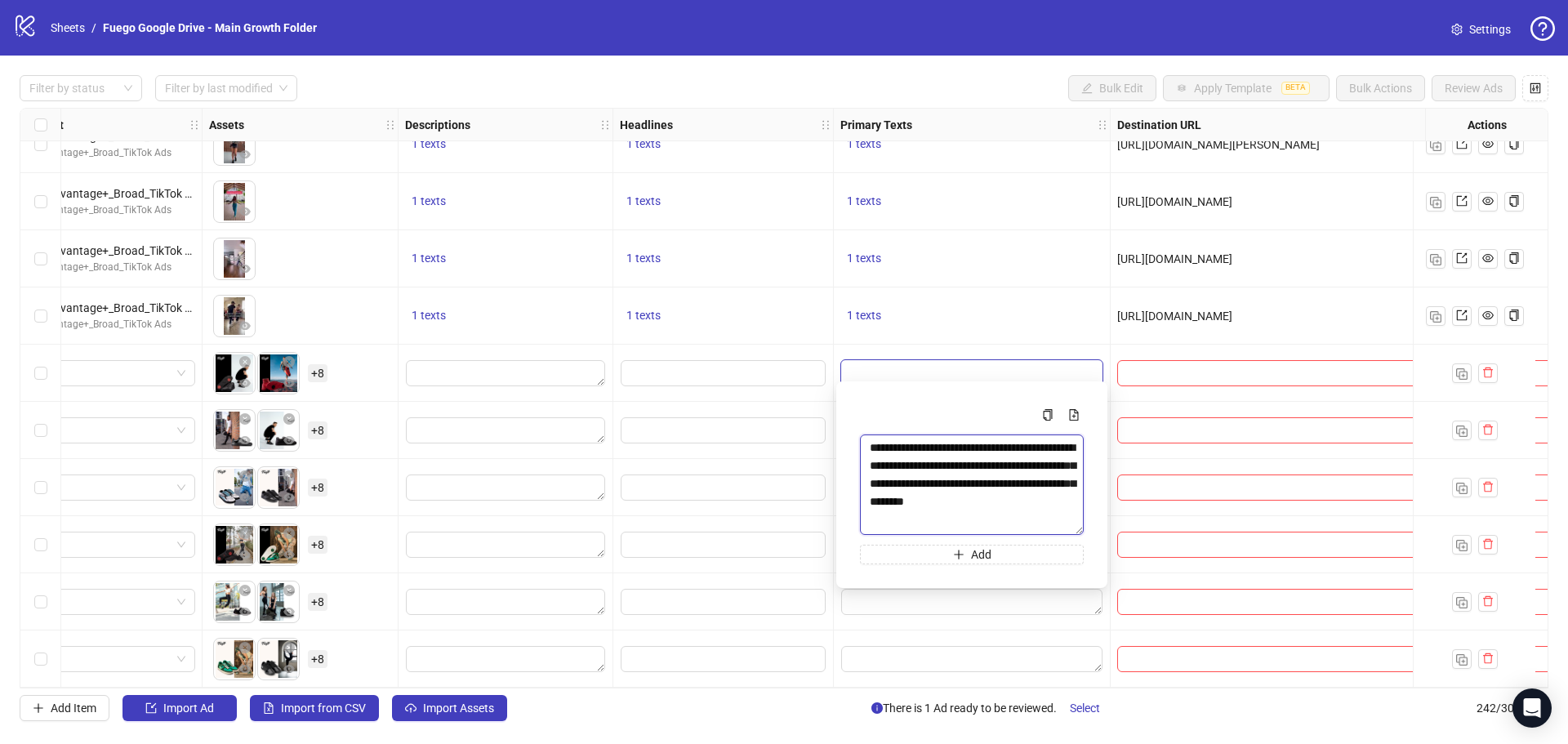
drag, startPoint x: 1081, startPoint y: 473, endPoint x: 1089, endPoint y: 529, distance: 56.6
click at [1089, 529] on div "**********" at bounding box center [972, 484] width 245 height 180
type textarea "**********"
click at [971, 334] on div "1 texts" at bounding box center [972, 316] width 277 height 57
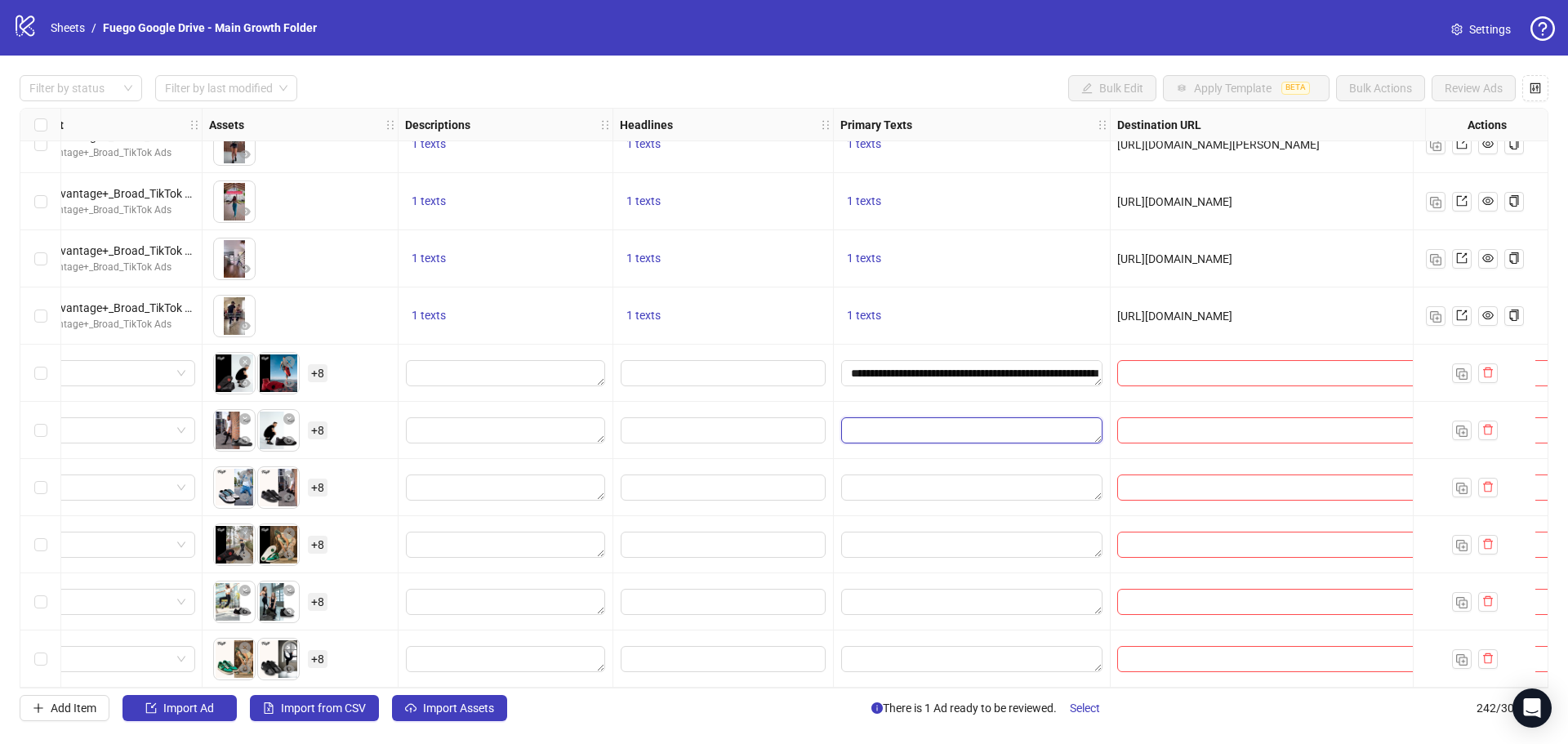
click at [928, 419] on textarea "Edit values" at bounding box center [972, 430] width 262 height 26
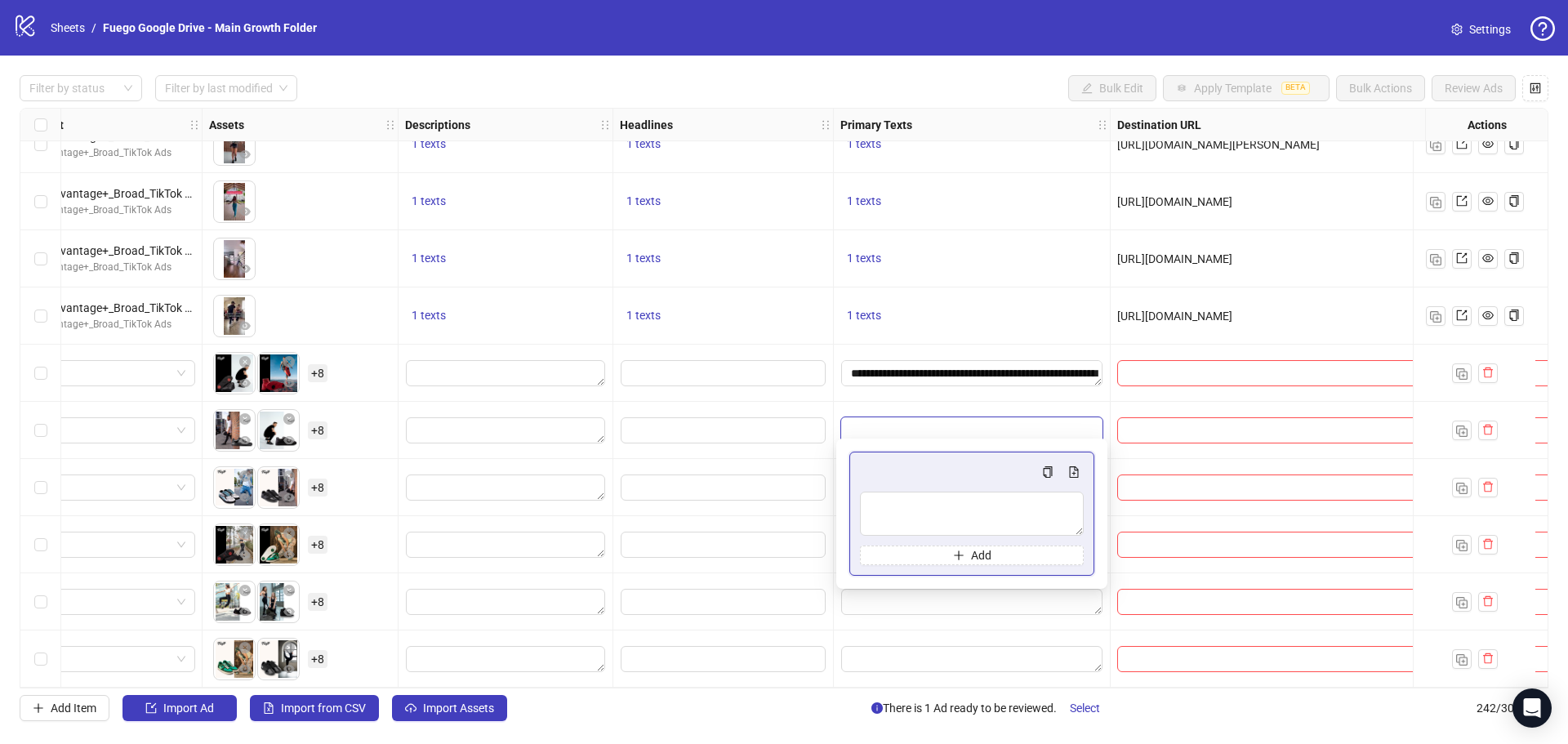
type textarea "**********"
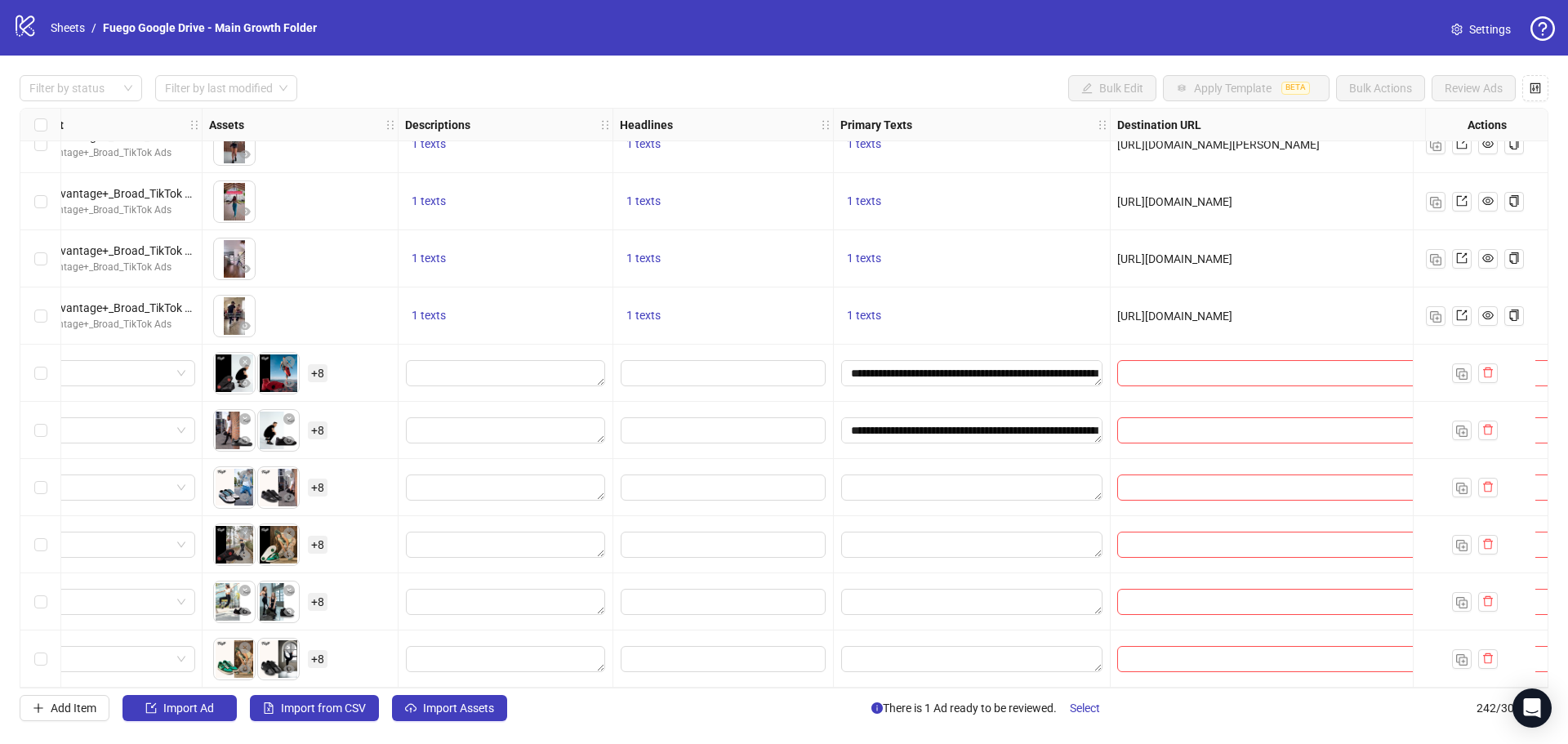
click at [896, 402] on div "**********" at bounding box center [972, 430] width 277 height 57
click at [909, 476] on textarea "Edit values" at bounding box center [972, 487] width 262 height 26
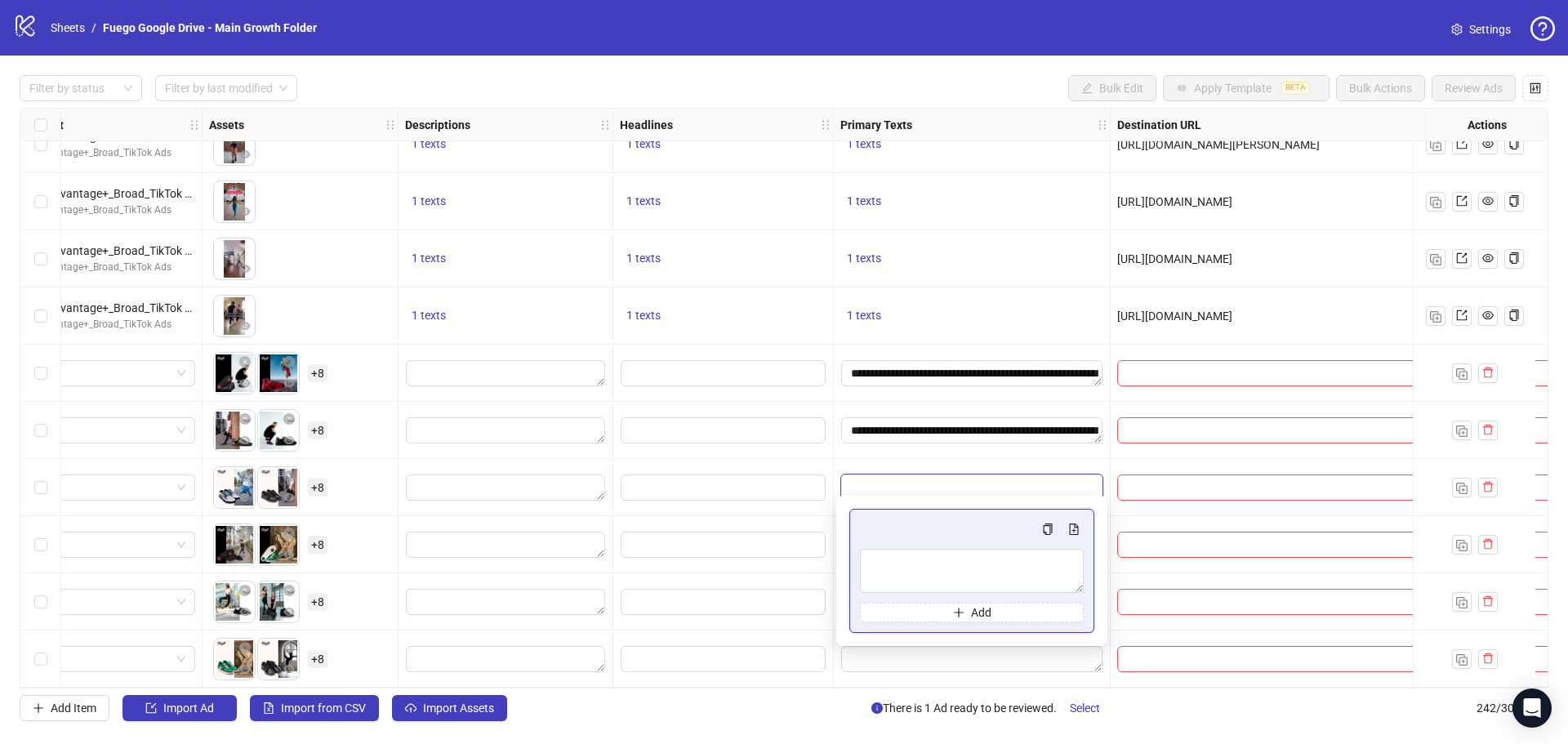
type textarea "**********"
click at [914, 459] on div at bounding box center [972, 488] width 277 height 57
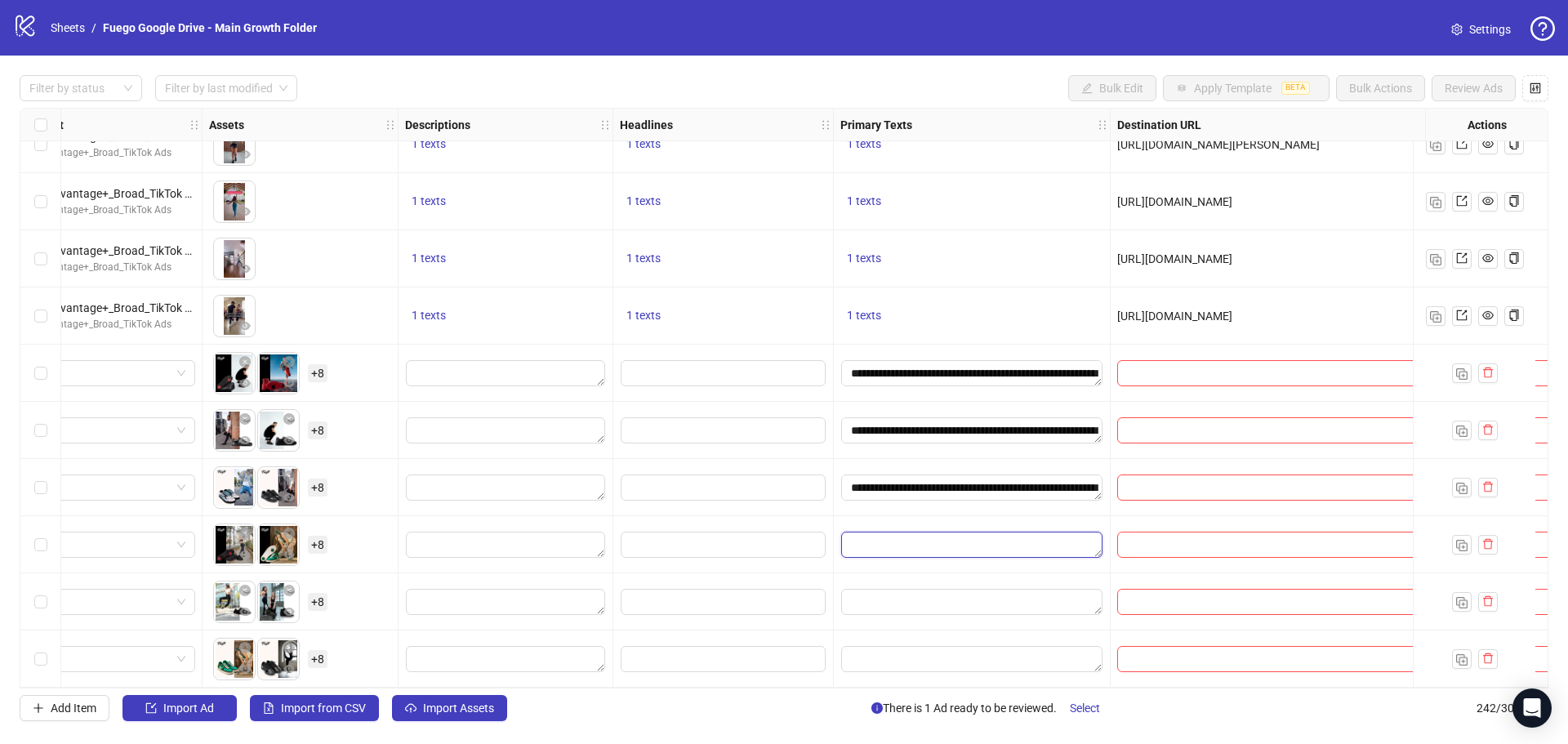
click at [912, 536] on textarea "Edit values" at bounding box center [972, 544] width 262 height 26
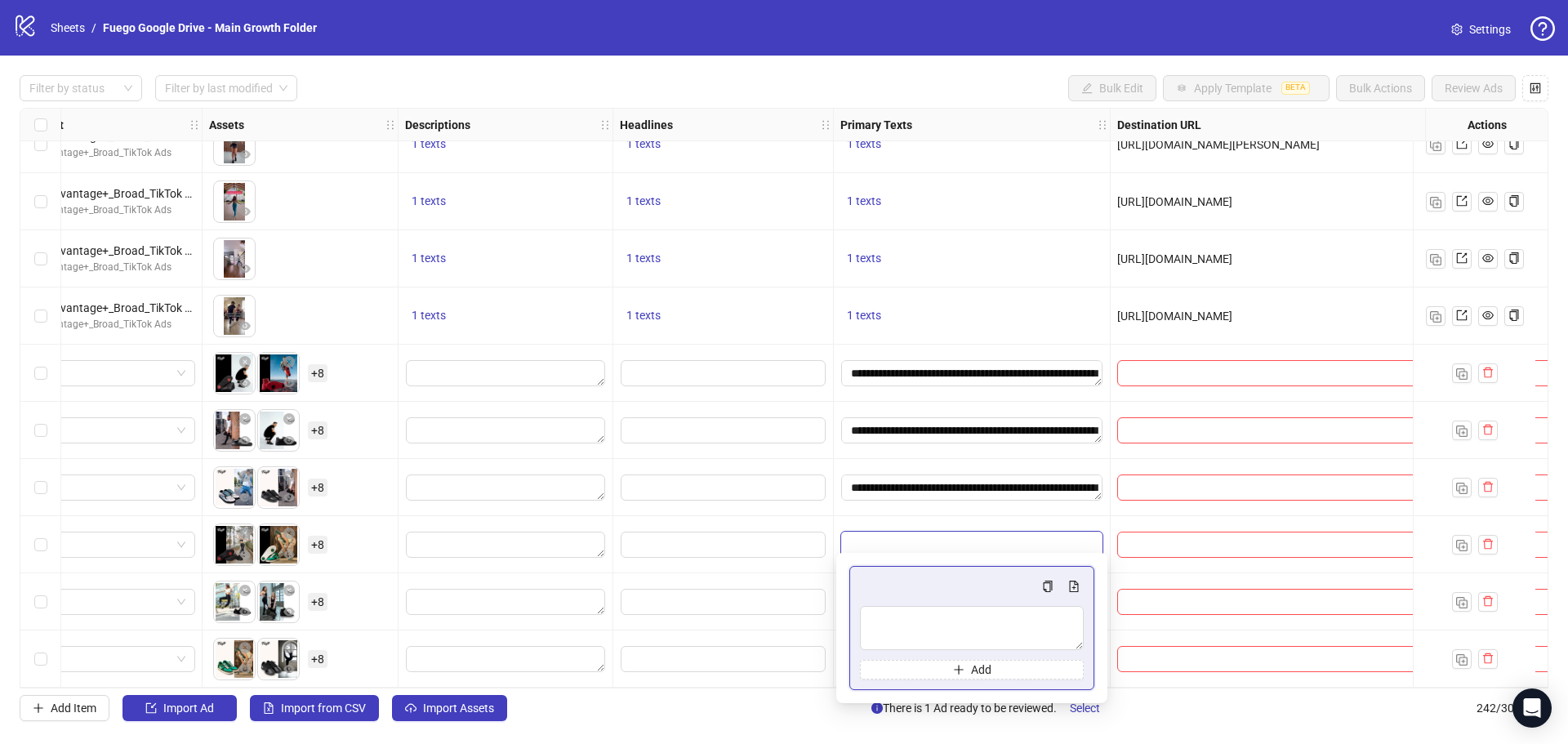
type textarea "**********"
click at [914, 516] on div at bounding box center [972, 545] width 277 height 57
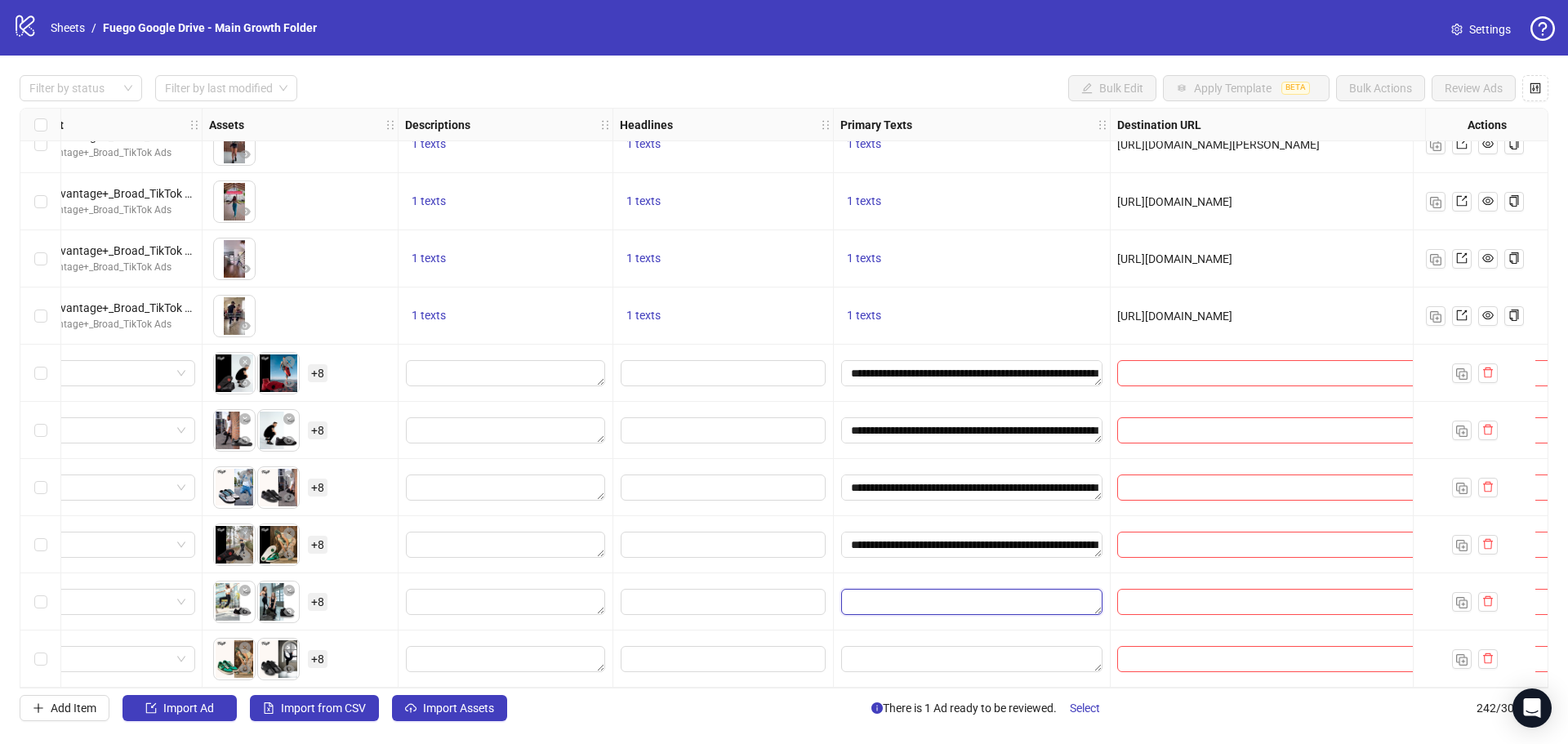
click at [931, 594] on textarea "Edit values" at bounding box center [972, 601] width 262 height 26
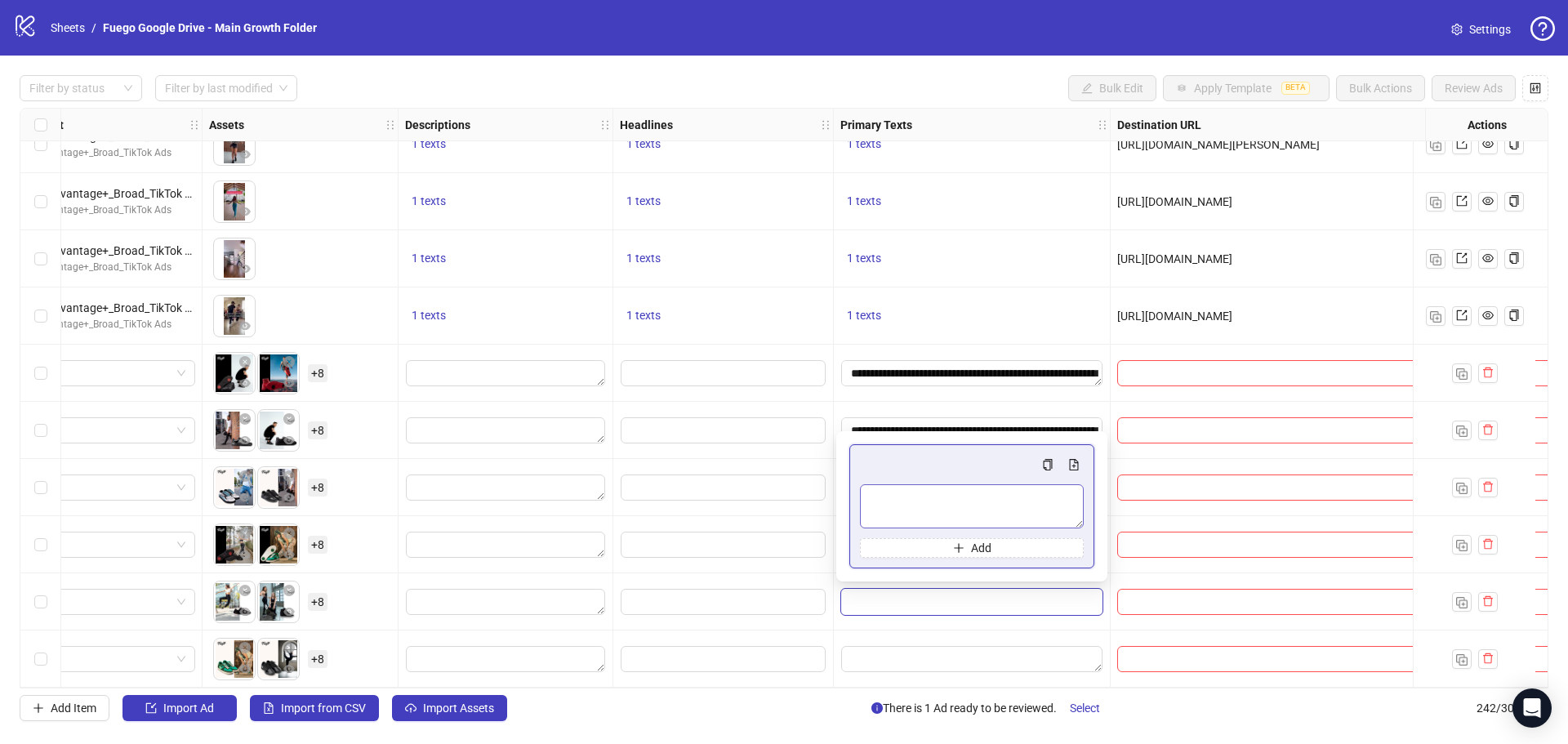
type textarea "**********"
click at [912, 650] on textarea "Edit values" at bounding box center [972, 659] width 262 height 26
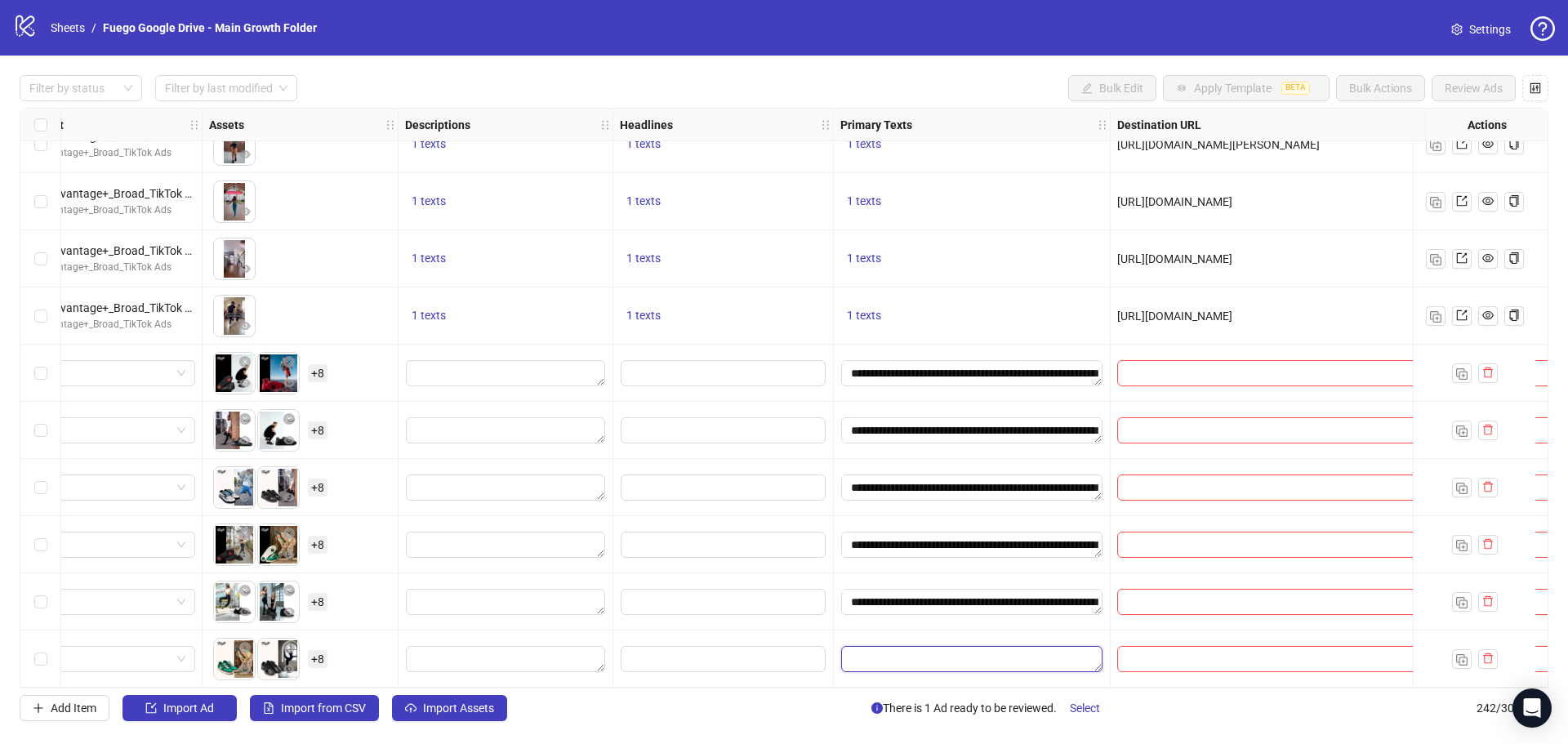
click at [931, 646] on textarea "Edit values" at bounding box center [972, 659] width 262 height 26
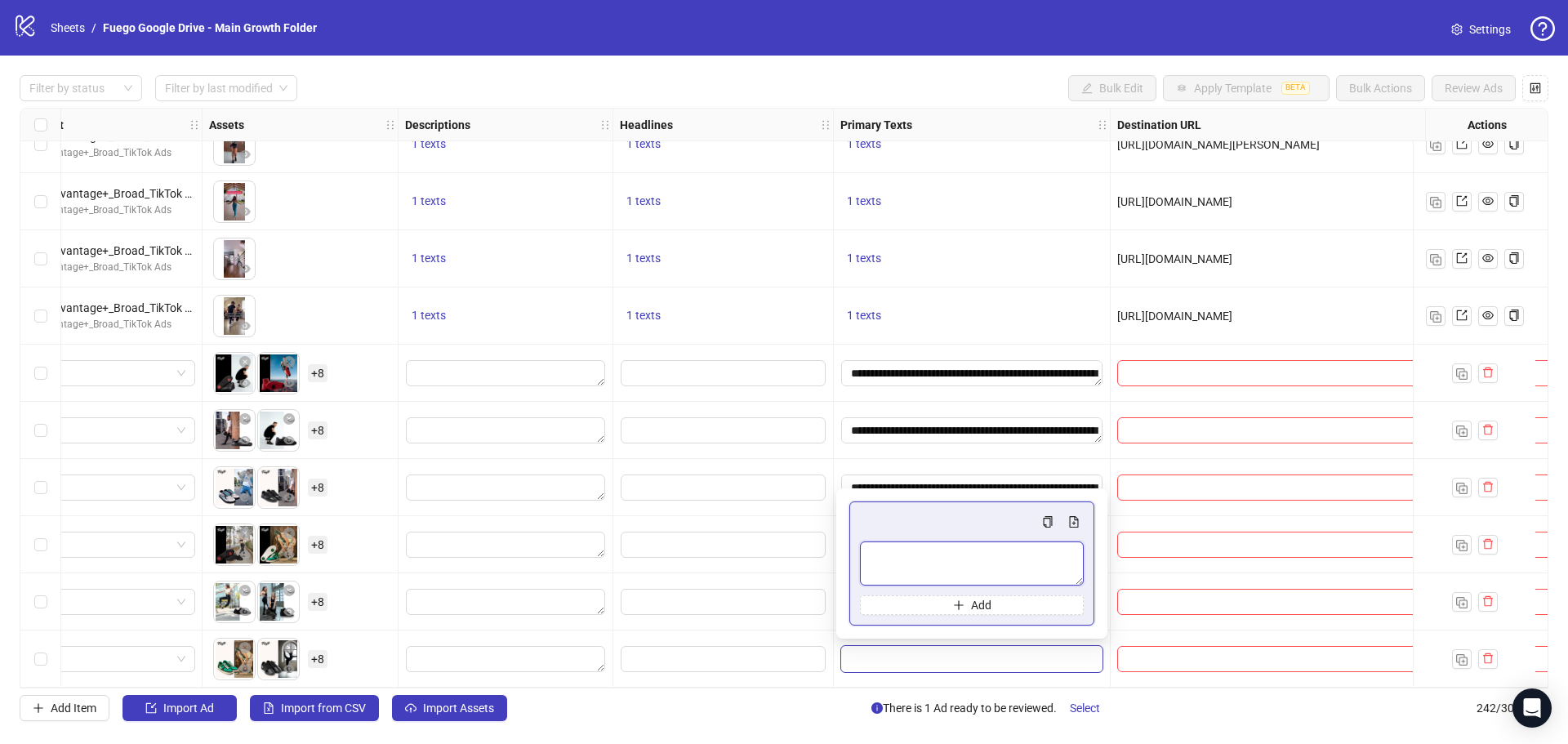
click at [923, 573] on textarea "Multi-text input container - paste or copy values" at bounding box center [972, 563] width 224 height 44
paste textarea "**********"
type textarea "**********"
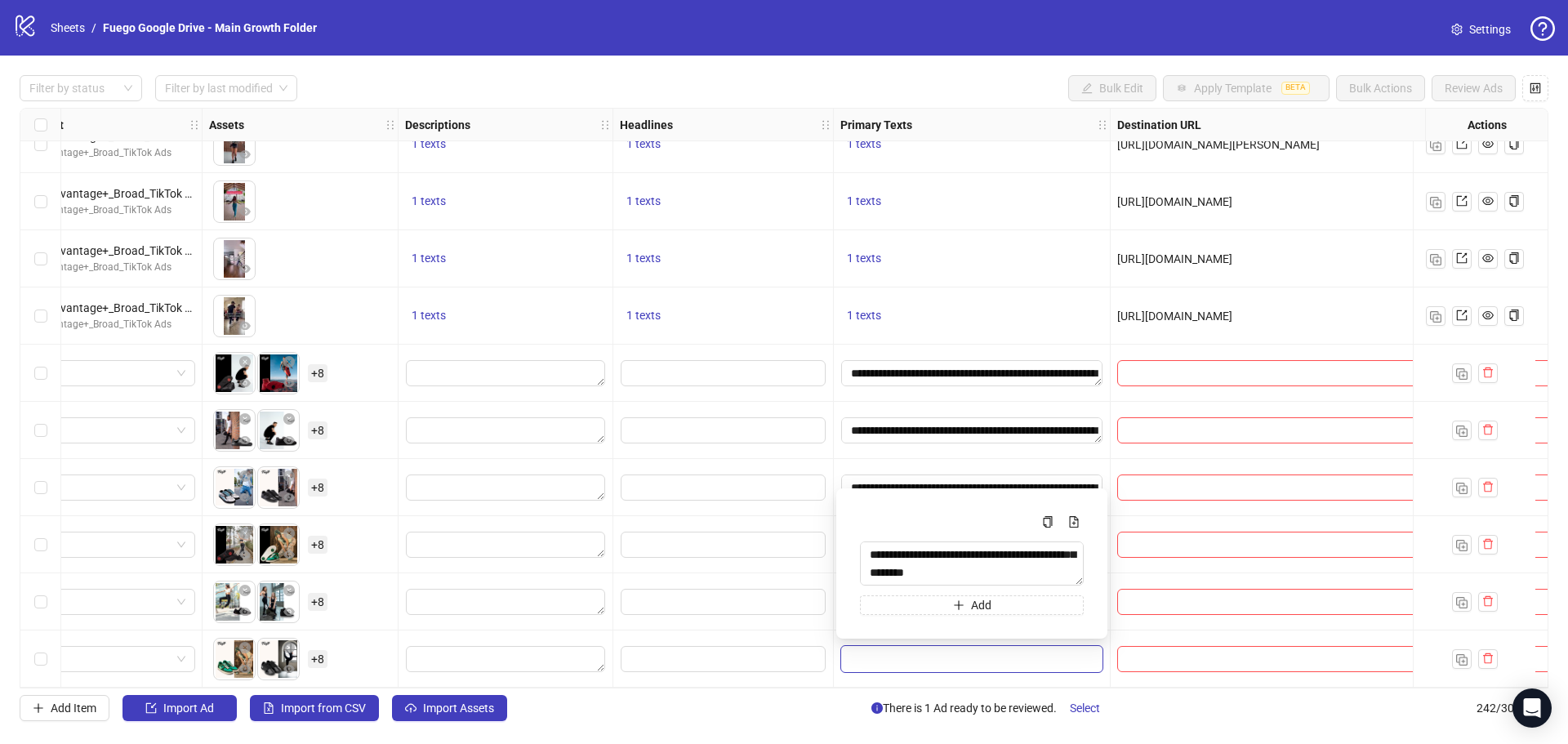
click at [983, 459] on div "**********" at bounding box center [972, 488] width 277 height 57
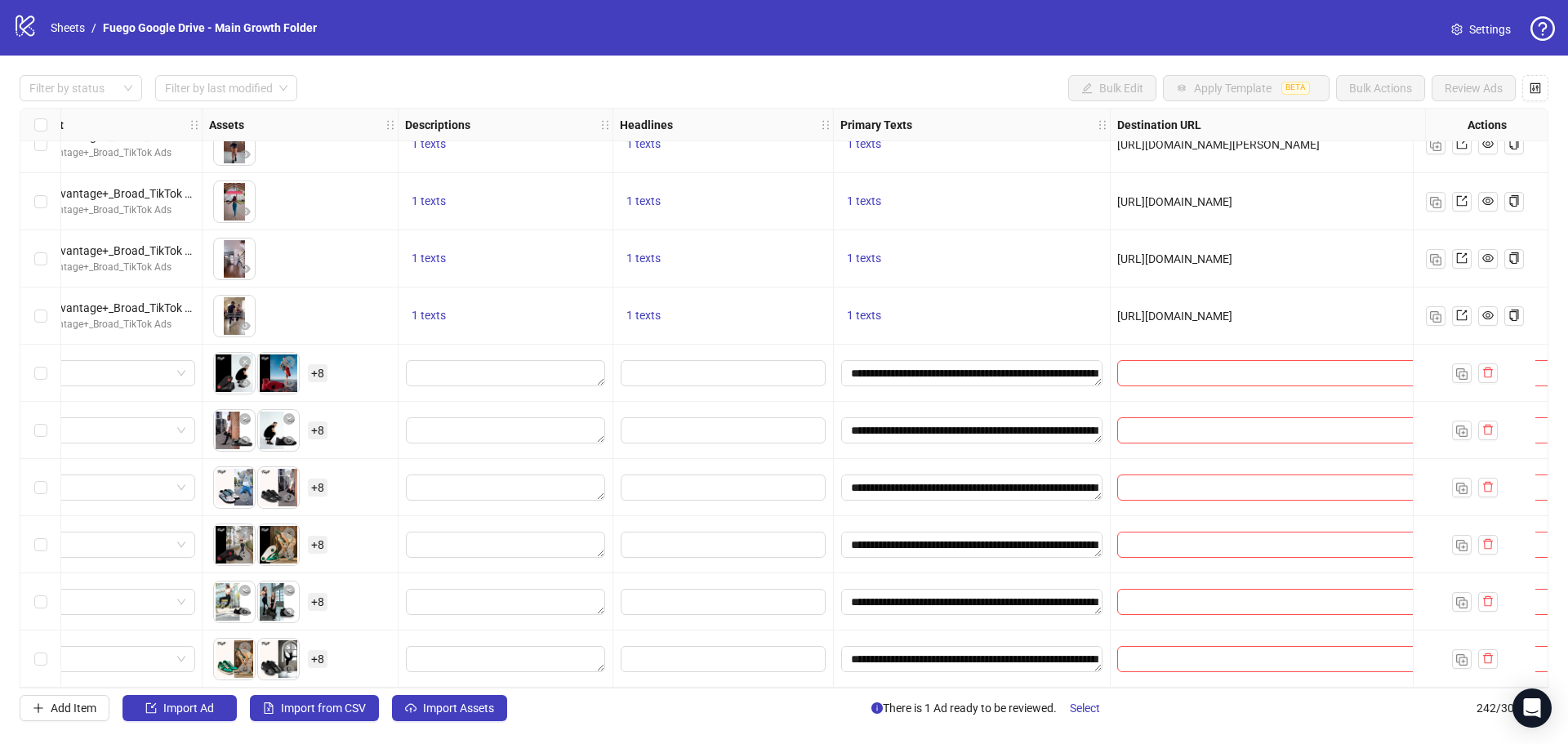
scroll to position [13295, 906]
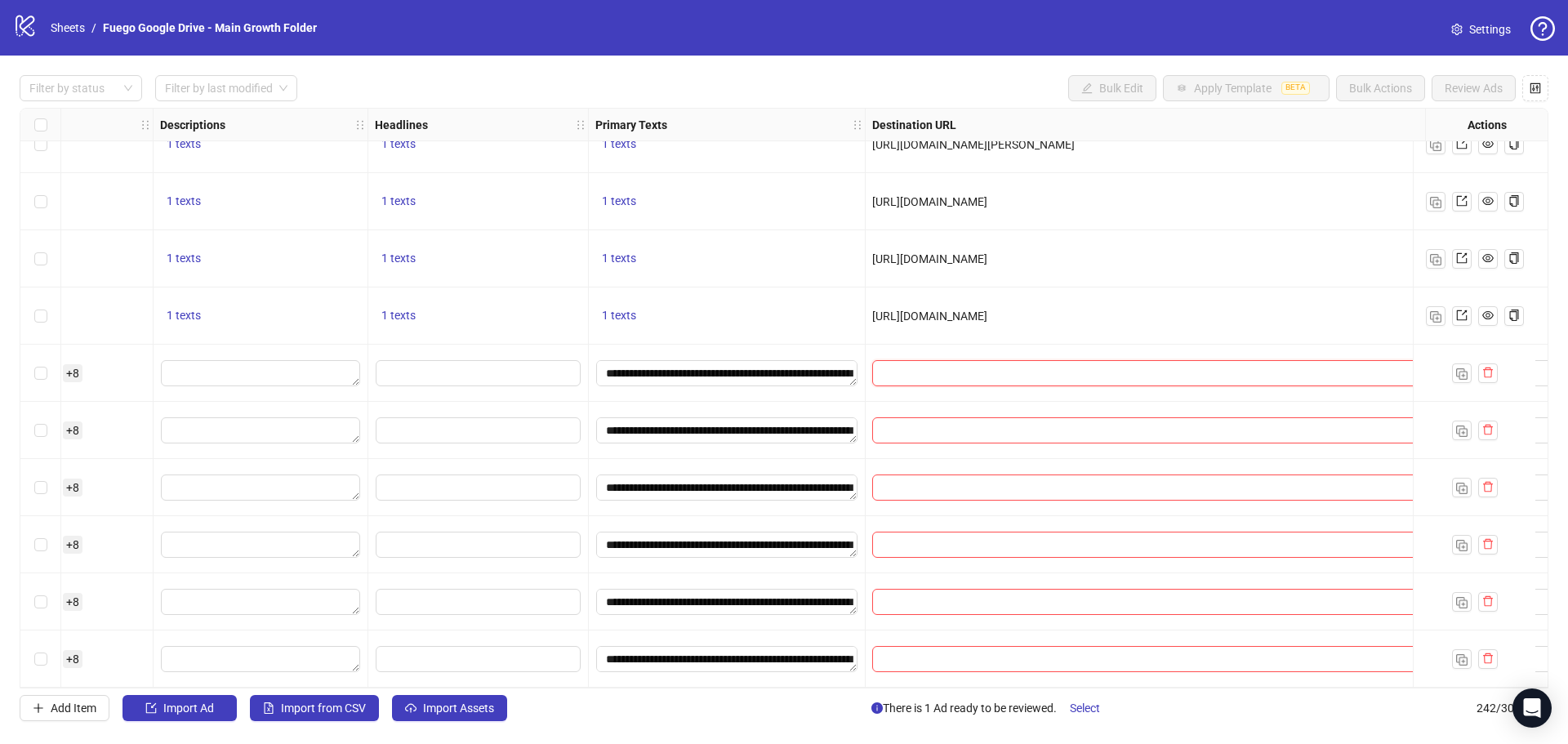
click at [956, 364] on input "text" at bounding box center [1166, 373] width 569 height 18
paste input "**********"
type input "**********"
click at [948, 421] on input "text" at bounding box center [1166, 430] width 569 height 18
paste input "**********"
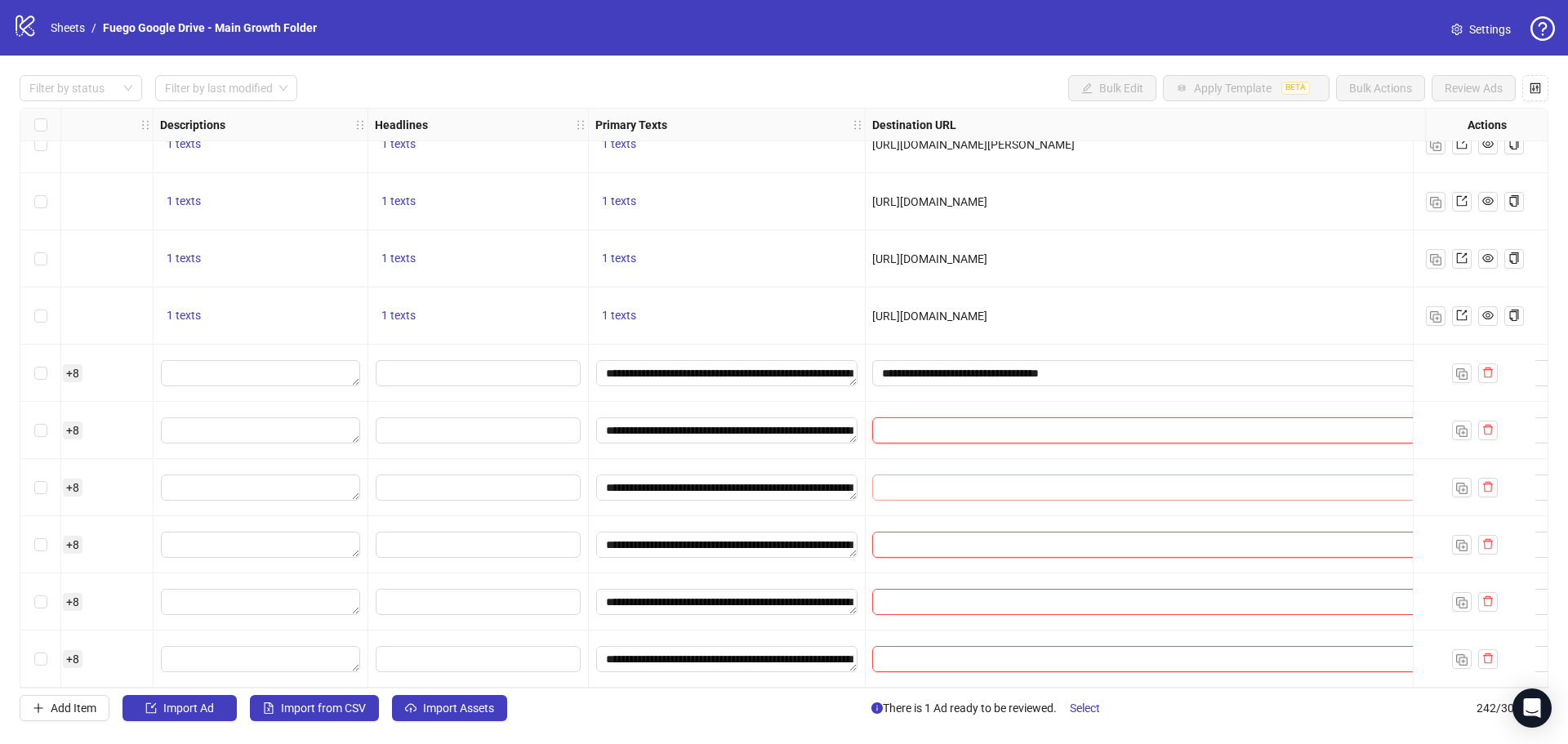
type input "**********"
click at [942, 485] on input "text" at bounding box center [1166, 488] width 569 height 18
paste input "**********"
type input "**********"
click at [917, 549] on span at bounding box center [1183, 544] width 623 height 26
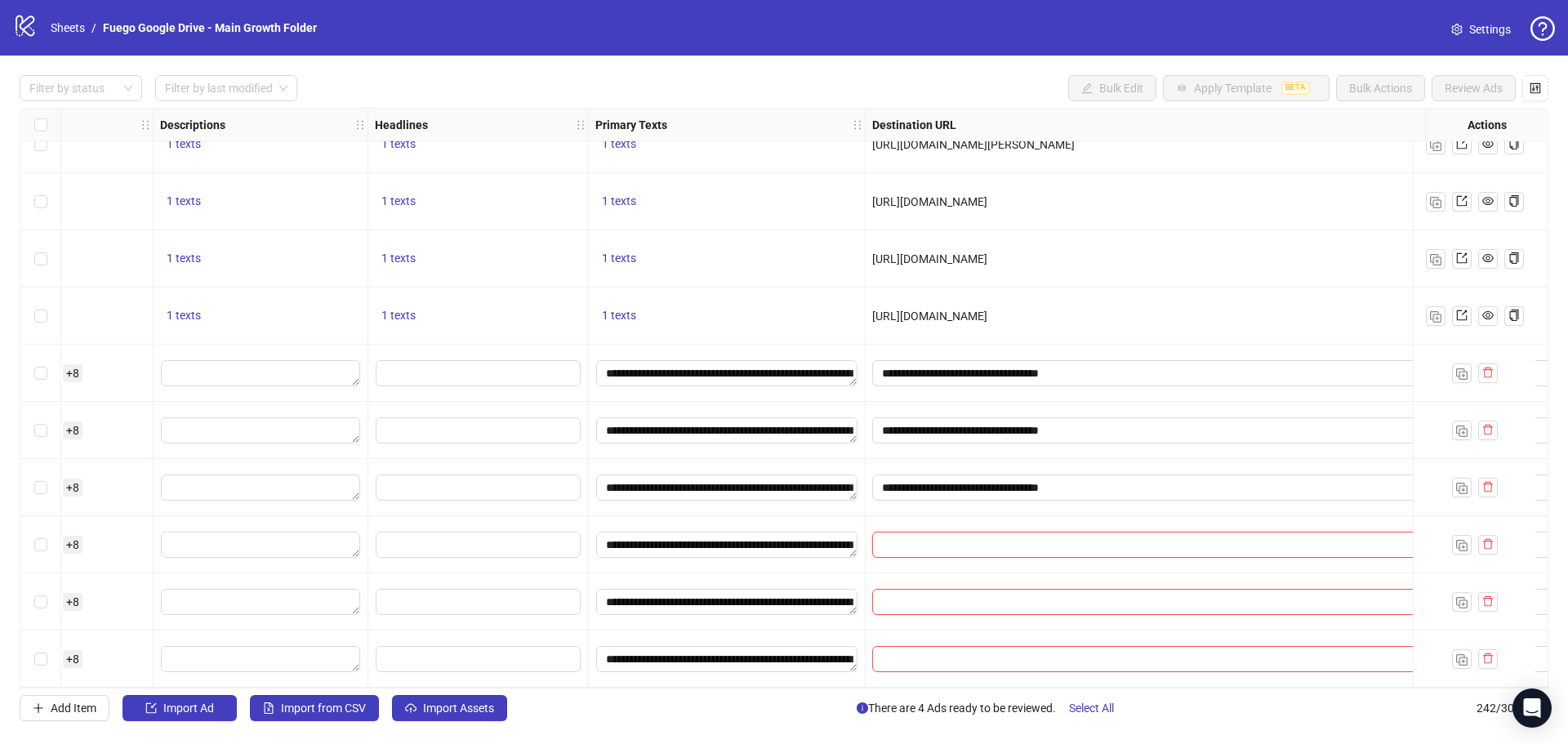
click at [918, 543] on input "text" at bounding box center [1166, 545] width 569 height 18
paste input "**********"
type input "**********"
click at [923, 593] on input "text" at bounding box center [1166, 601] width 569 height 18
paste input "**********"
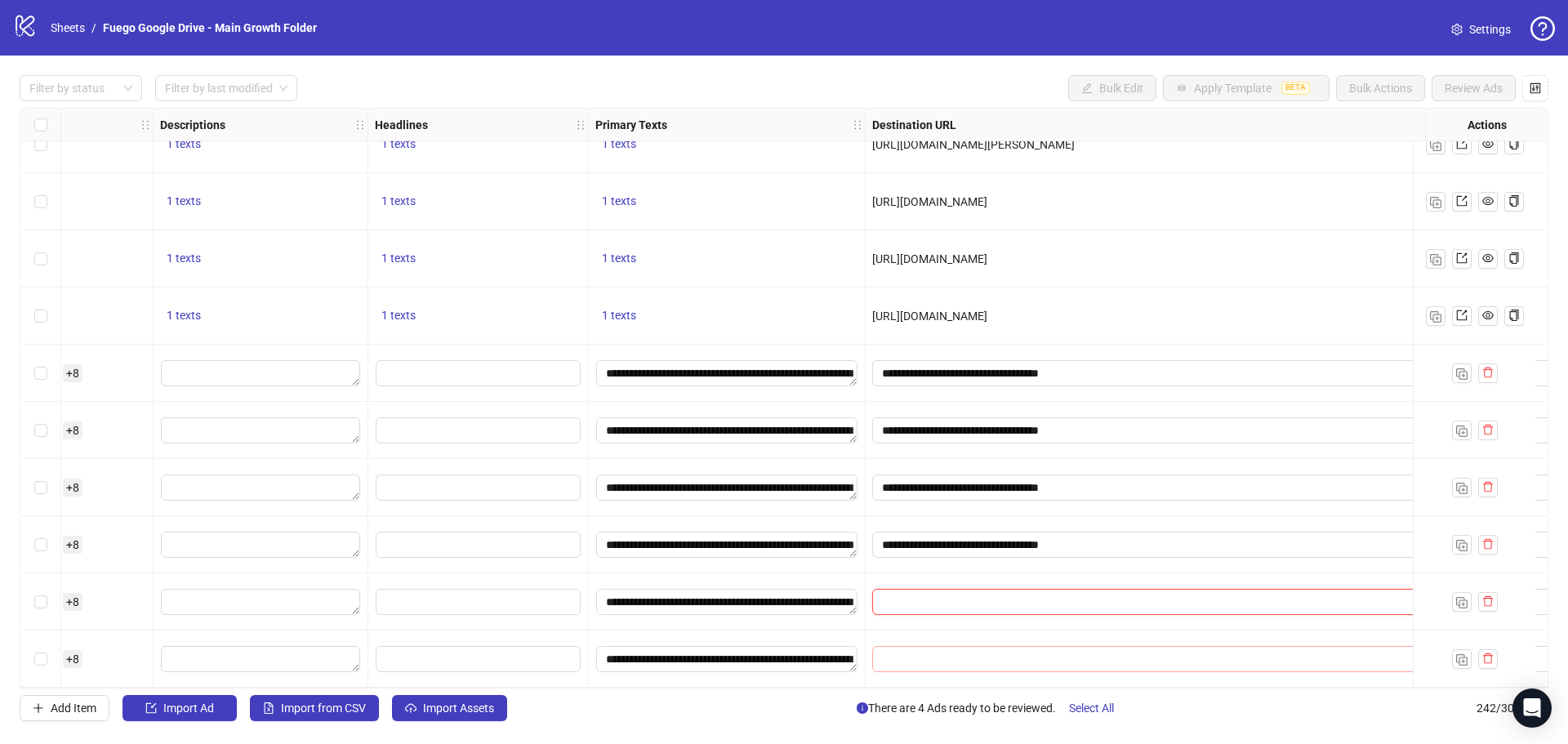
type input "**********"
click at [930, 653] on input "text" at bounding box center [1166, 659] width 569 height 18
paste input "**********"
type input "**********"
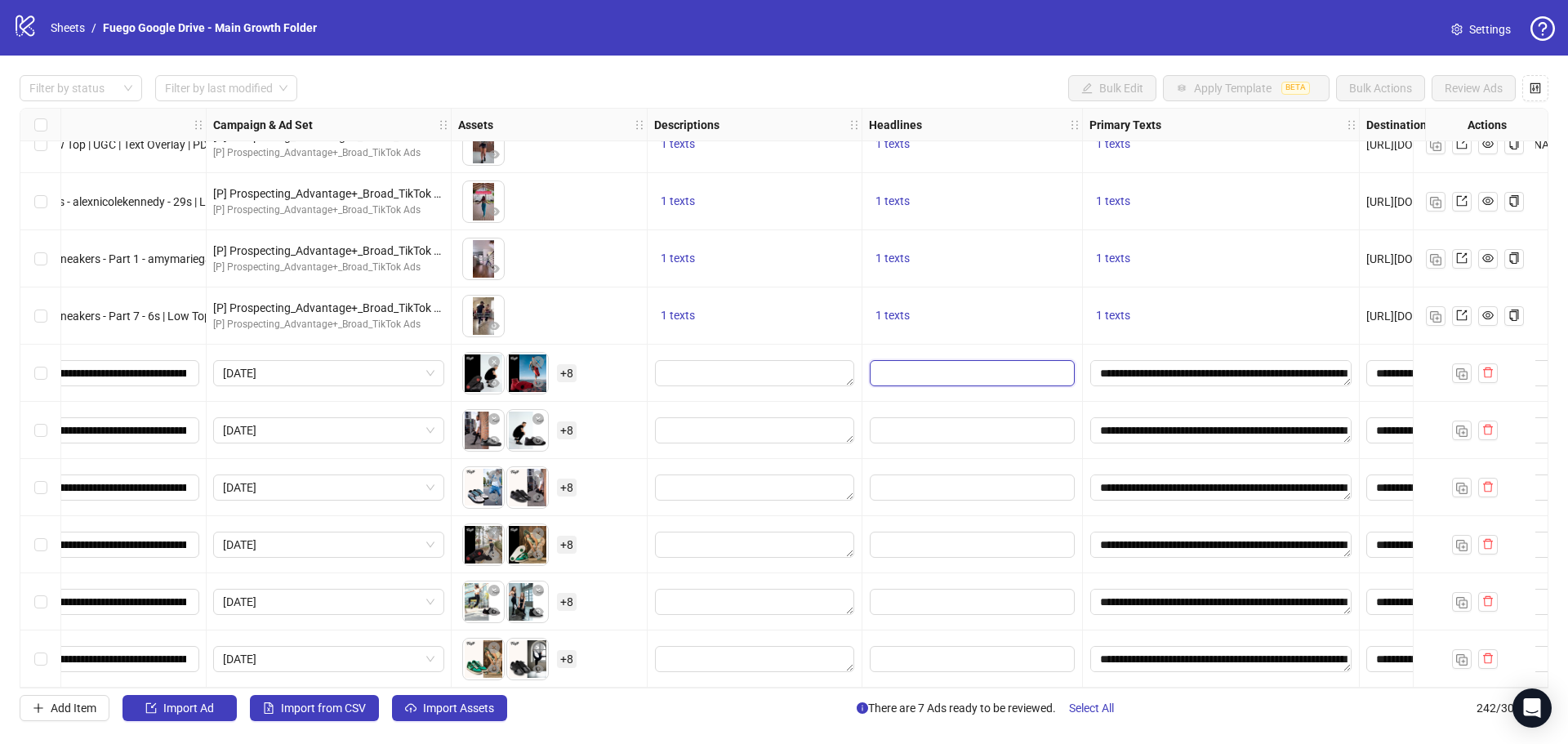
click at [925, 370] on input "Edit values" at bounding box center [972, 373] width 205 height 26
click at [933, 446] on input "Multi-input container - paste or copy values" at bounding box center [973, 447] width 224 height 26
paste input "**********"
type input "**********"
click at [957, 350] on div at bounding box center [973, 373] width 221 height 57
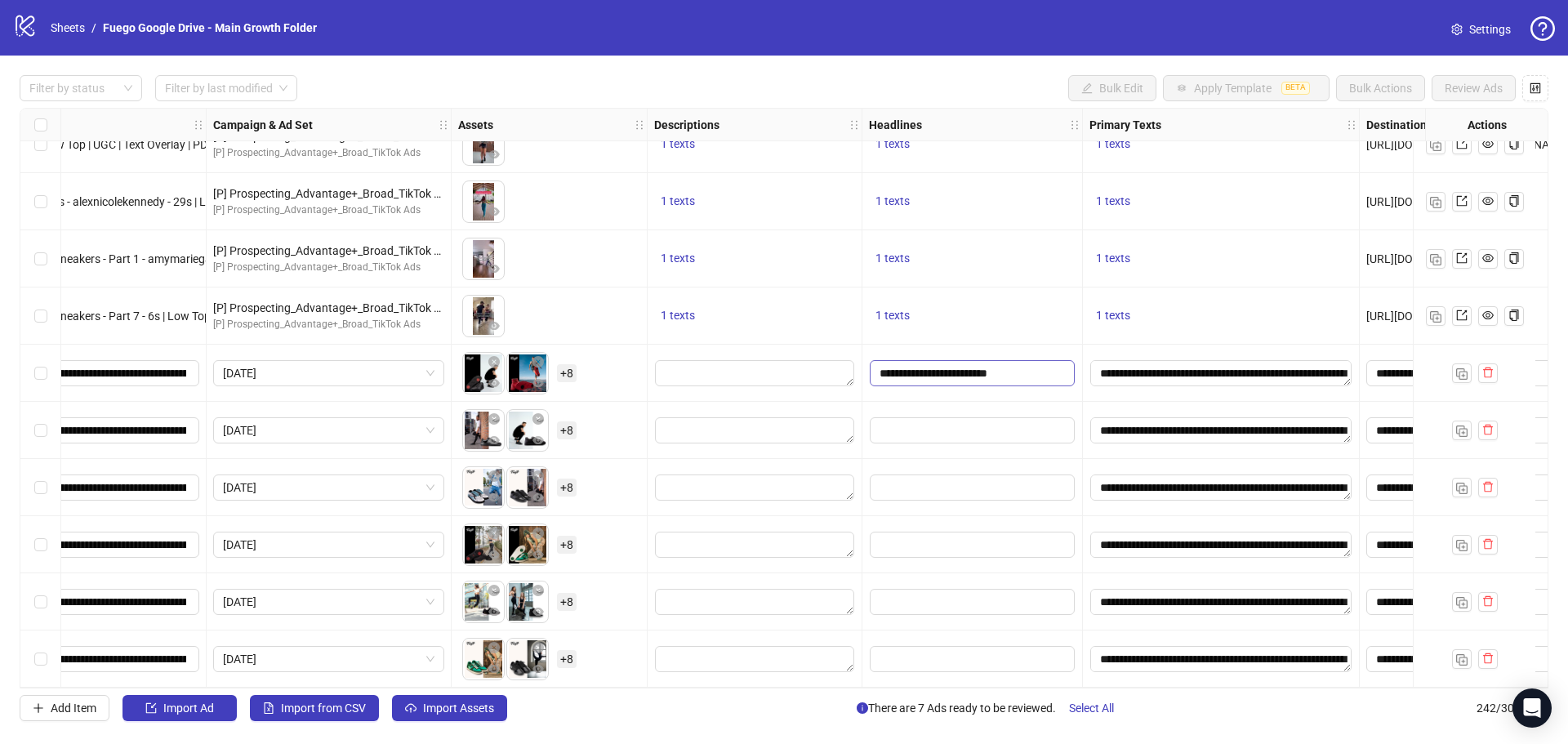
click at [954, 344] on div "**********" at bounding box center [973, 373] width 221 height 57
click at [934, 420] on input "Edit values" at bounding box center [972, 430] width 205 height 26
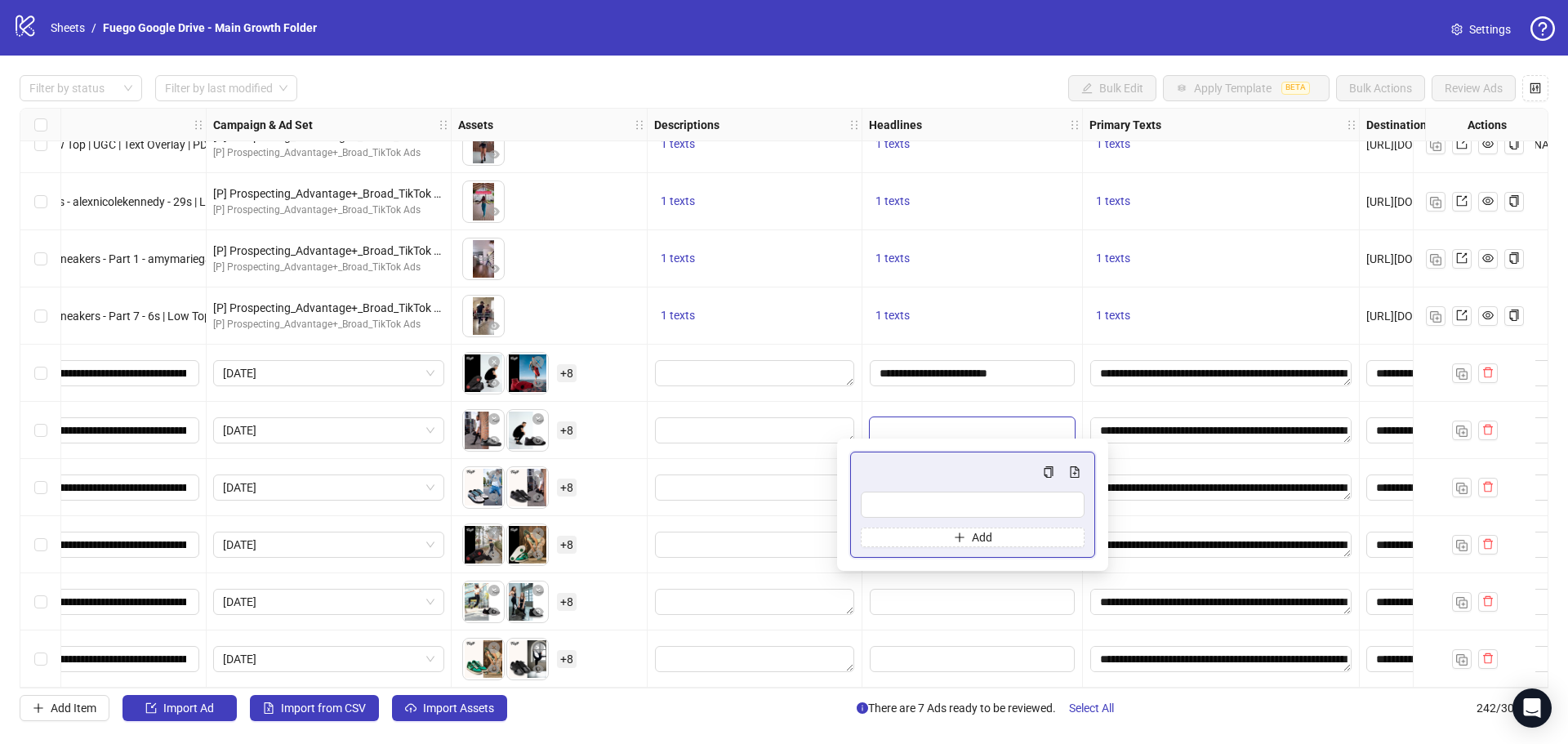
type input "**********"
click at [942, 402] on div at bounding box center [973, 430] width 221 height 57
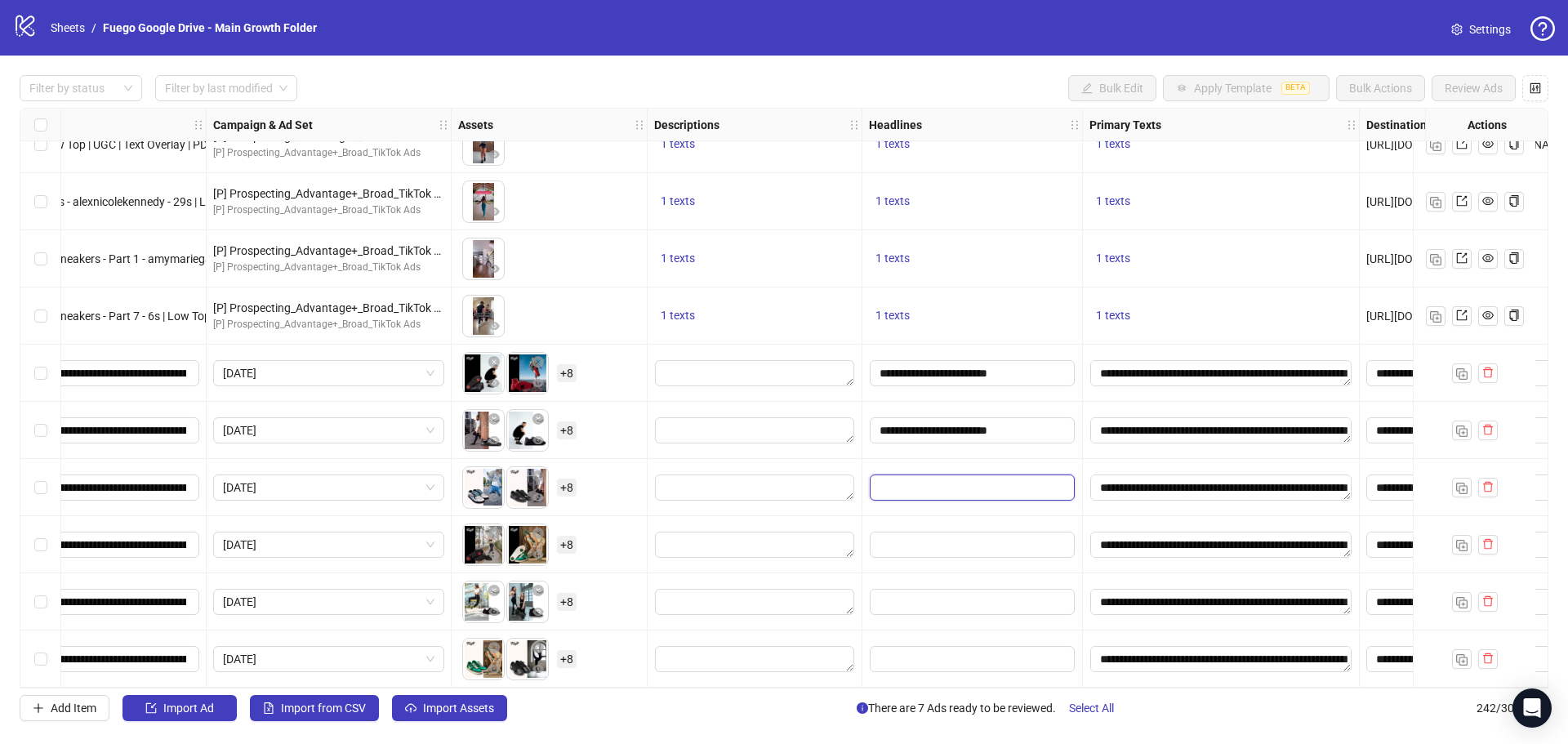
click at [929, 485] on input "Edit values" at bounding box center [972, 487] width 205 height 26
click at [937, 565] on input "Multi-input container - paste or copy values" at bounding box center [973, 561] width 224 height 26
paste input "**********"
type input "**********"
drag, startPoint x: 947, startPoint y: 464, endPoint x: 953, endPoint y: 513, distance: 49.4
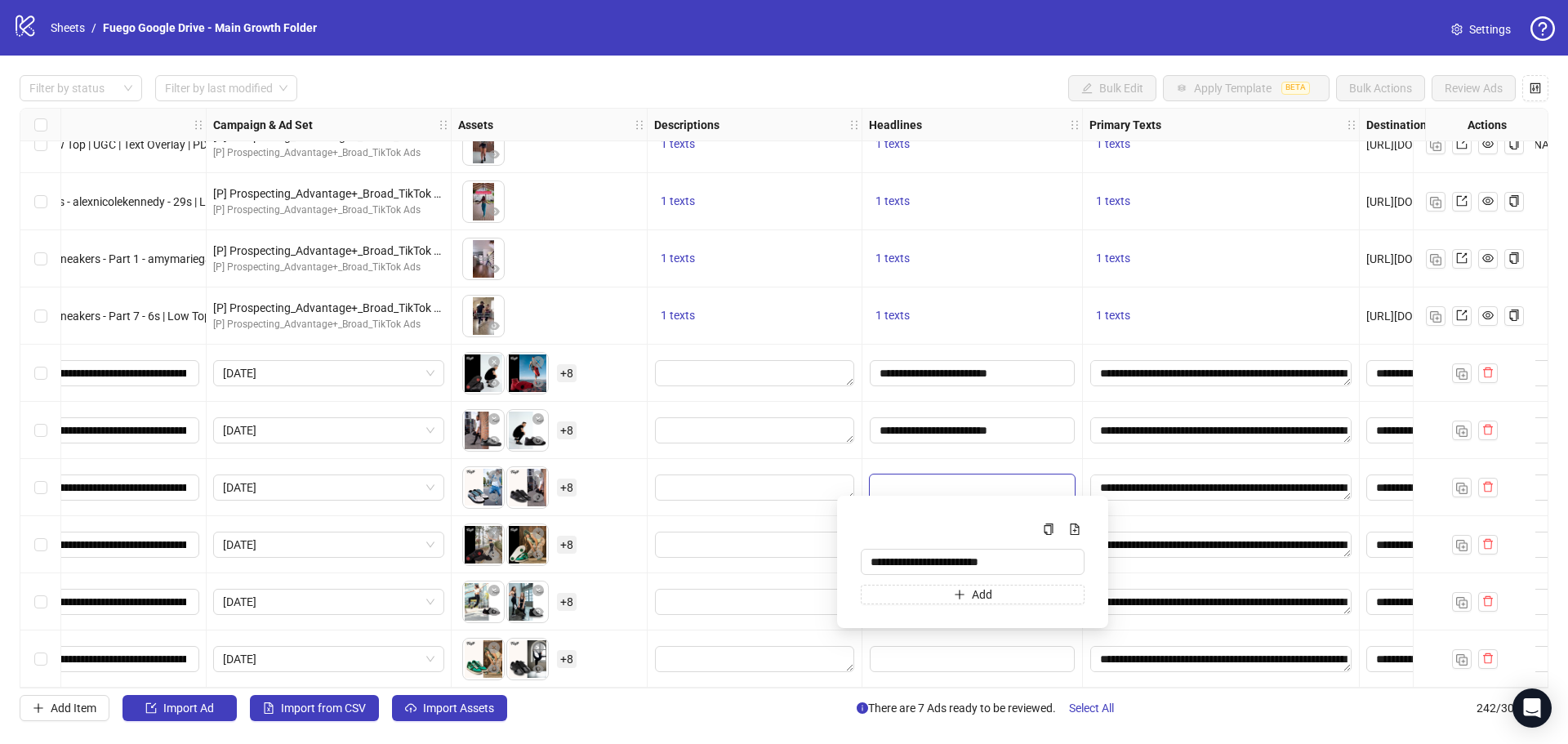
click at [946, 464] on div at bounding box center [973, 488] width 221 height 57
click at [939, 546] on input "Edit values" at bounding box center [972, 544] width 205 height 26
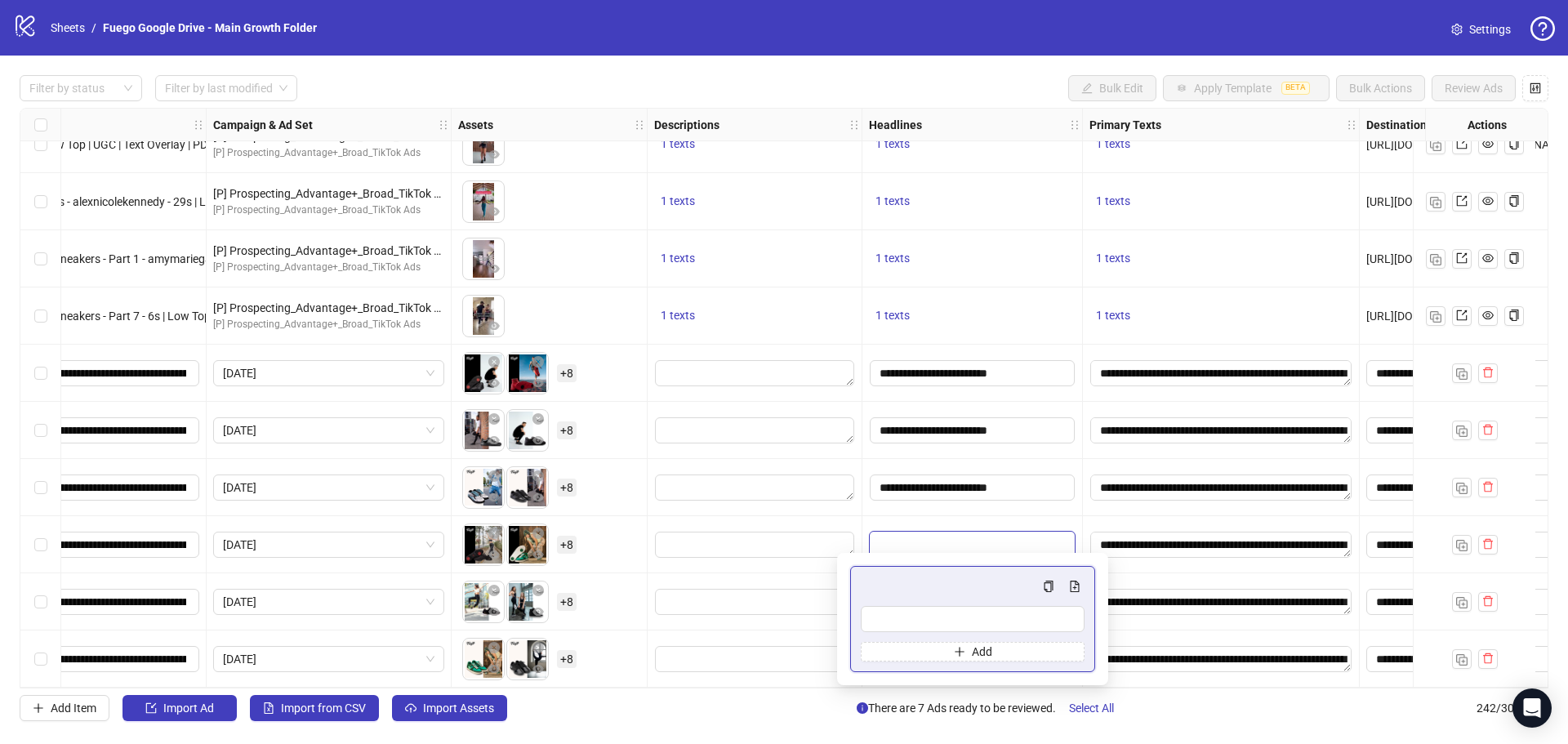
type input "**********"
click at [942, 516] on div at bounding box center [973, 545] width 221 height 57
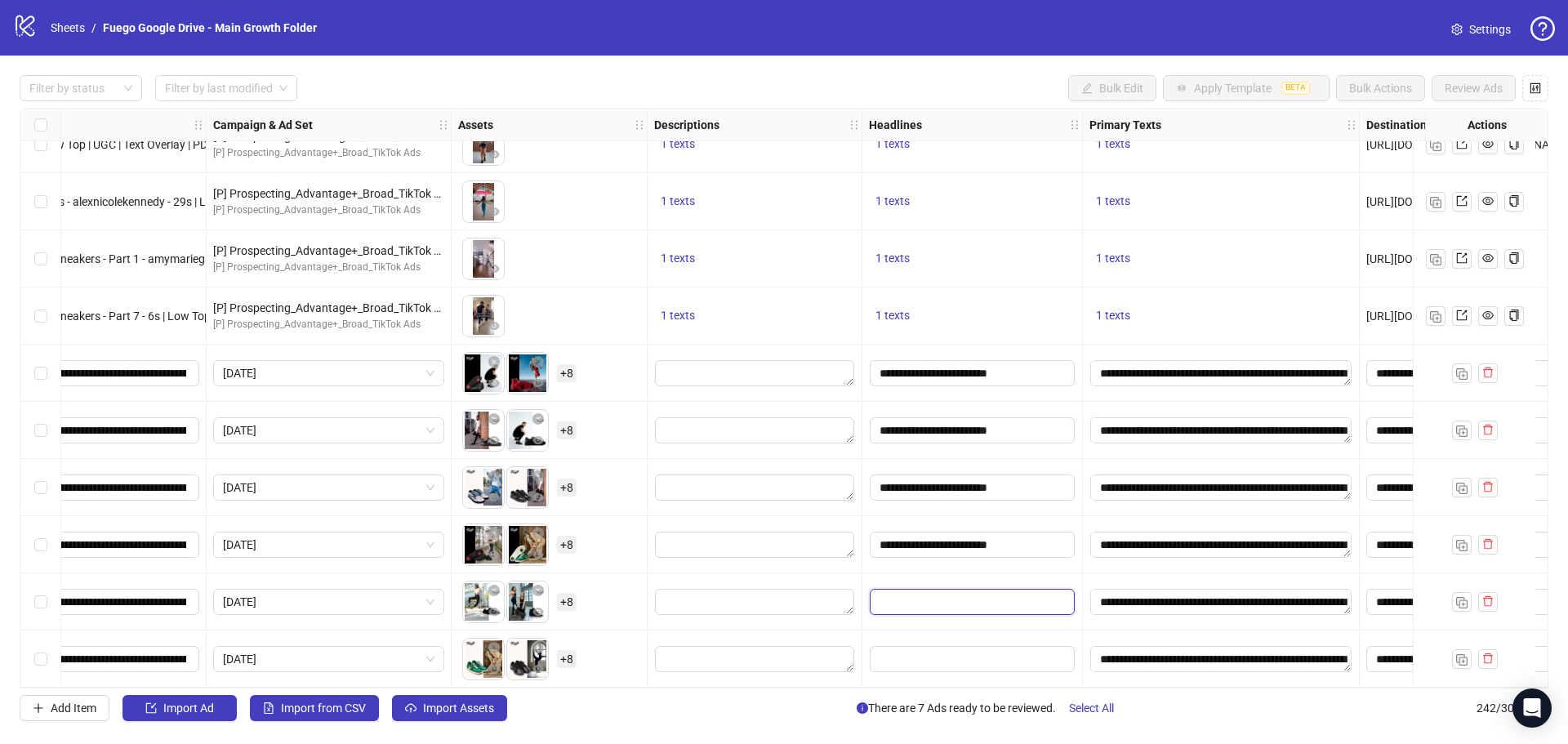
click at [927, 591] on input "Edit values" at bounding box center [972, 601] width 205 height 26
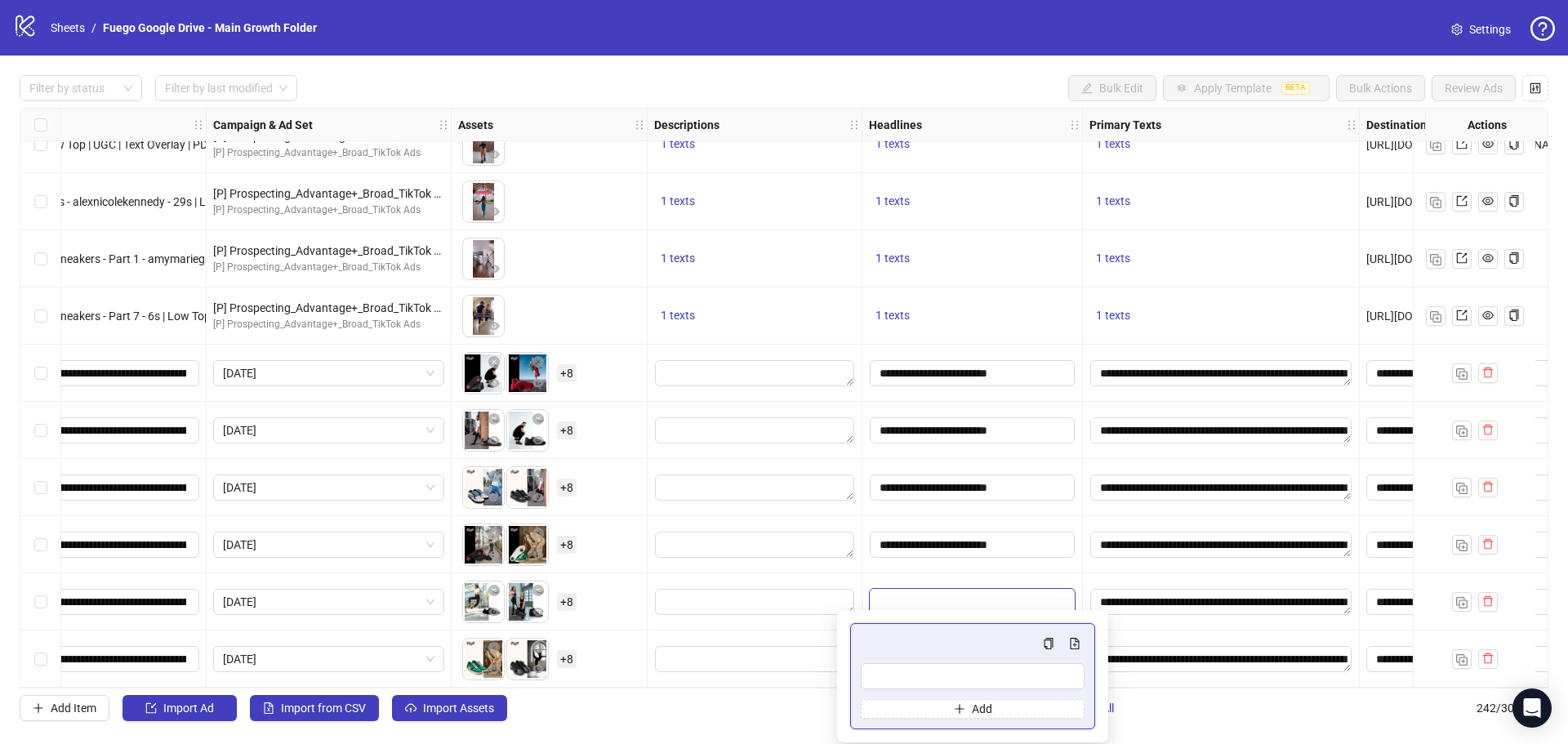
type input "**********"
click at [936, 575] on div at bounding box center [973, 602] width 221 height 57
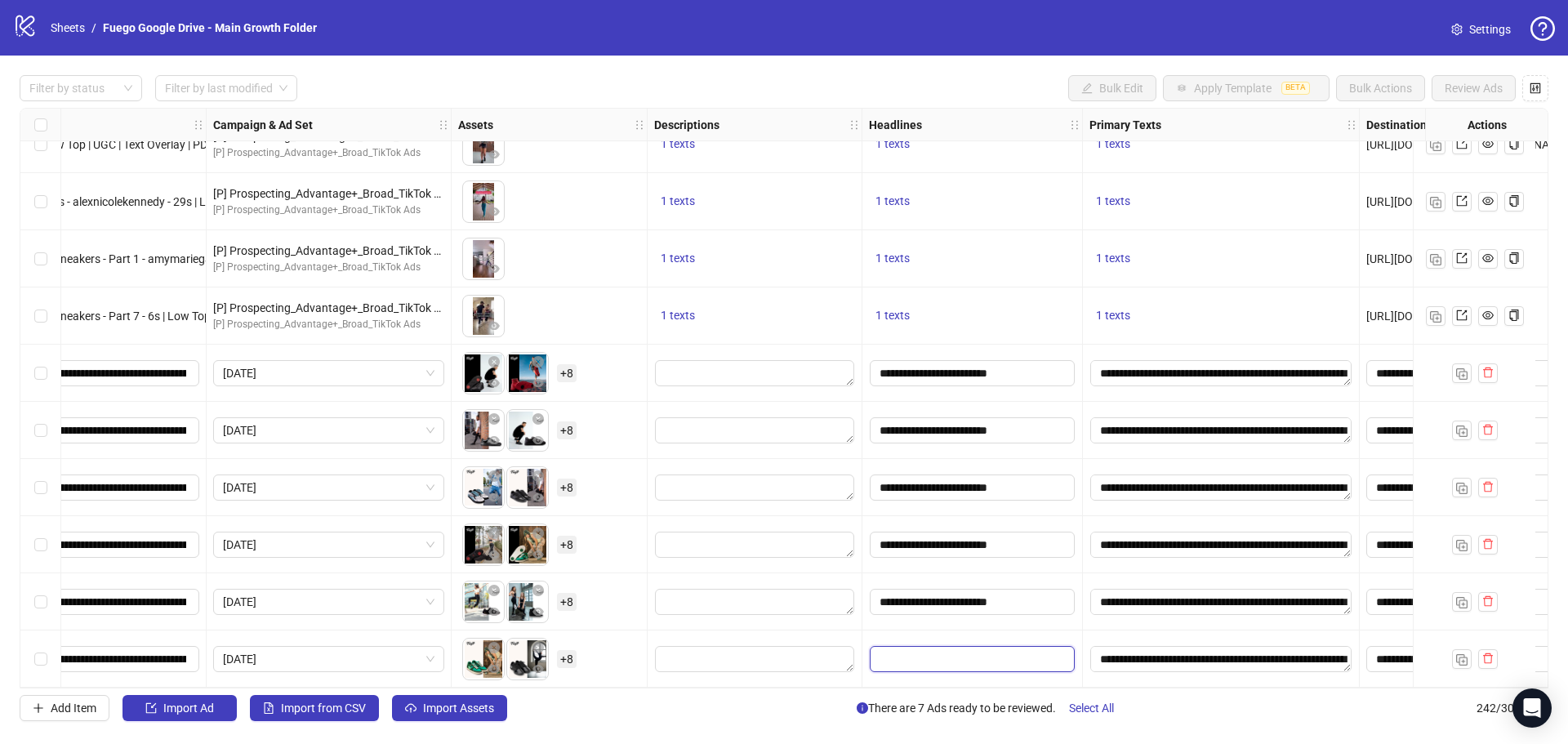
click at [918, 659] on input "Edit values" at bounding box center [972, 659] width 205 height 26
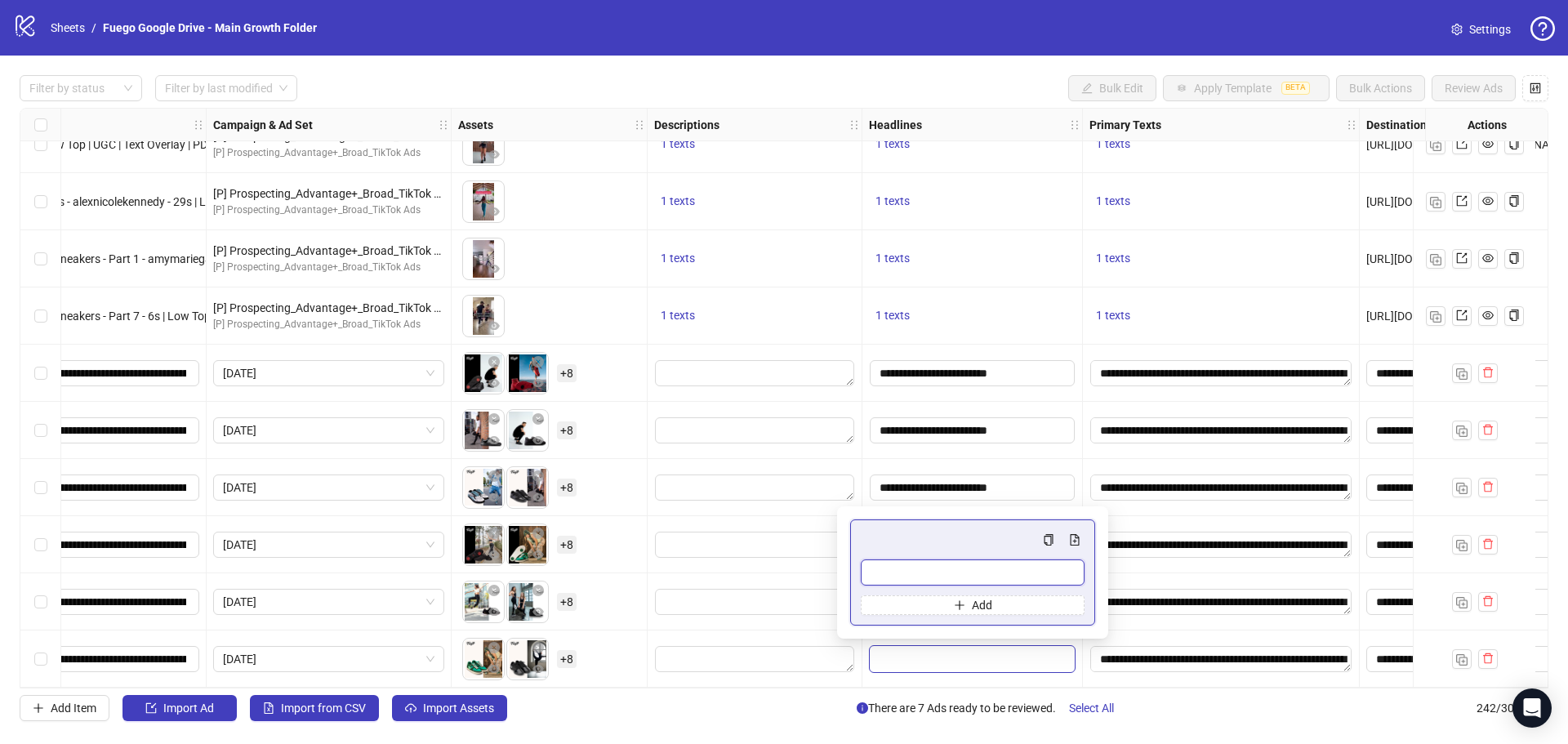
click at [1004, 573] on input "Multi-input container - paste or copy values" at bounding box center [973, 572] width 224 height 26
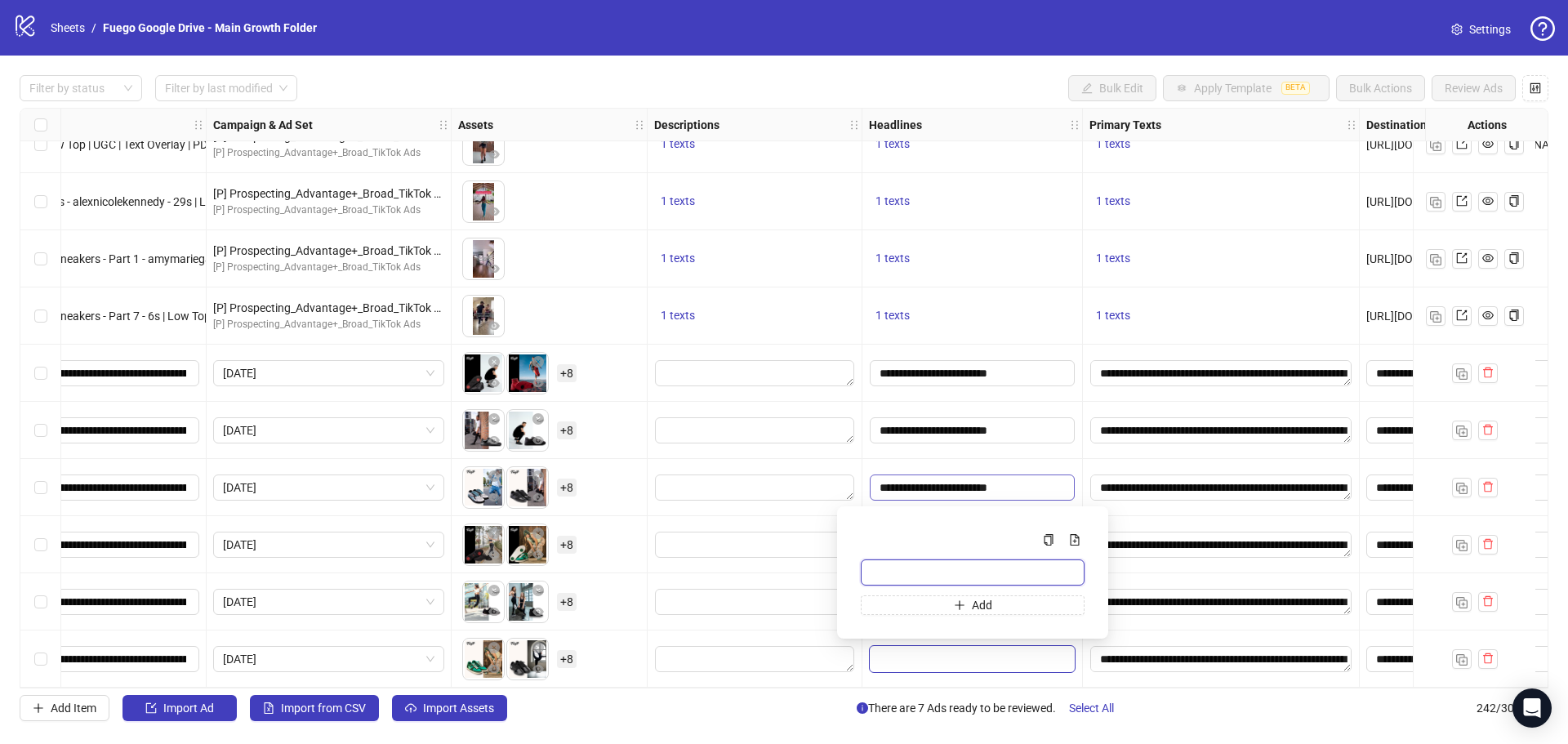
paste input "**********"
type input "**********"
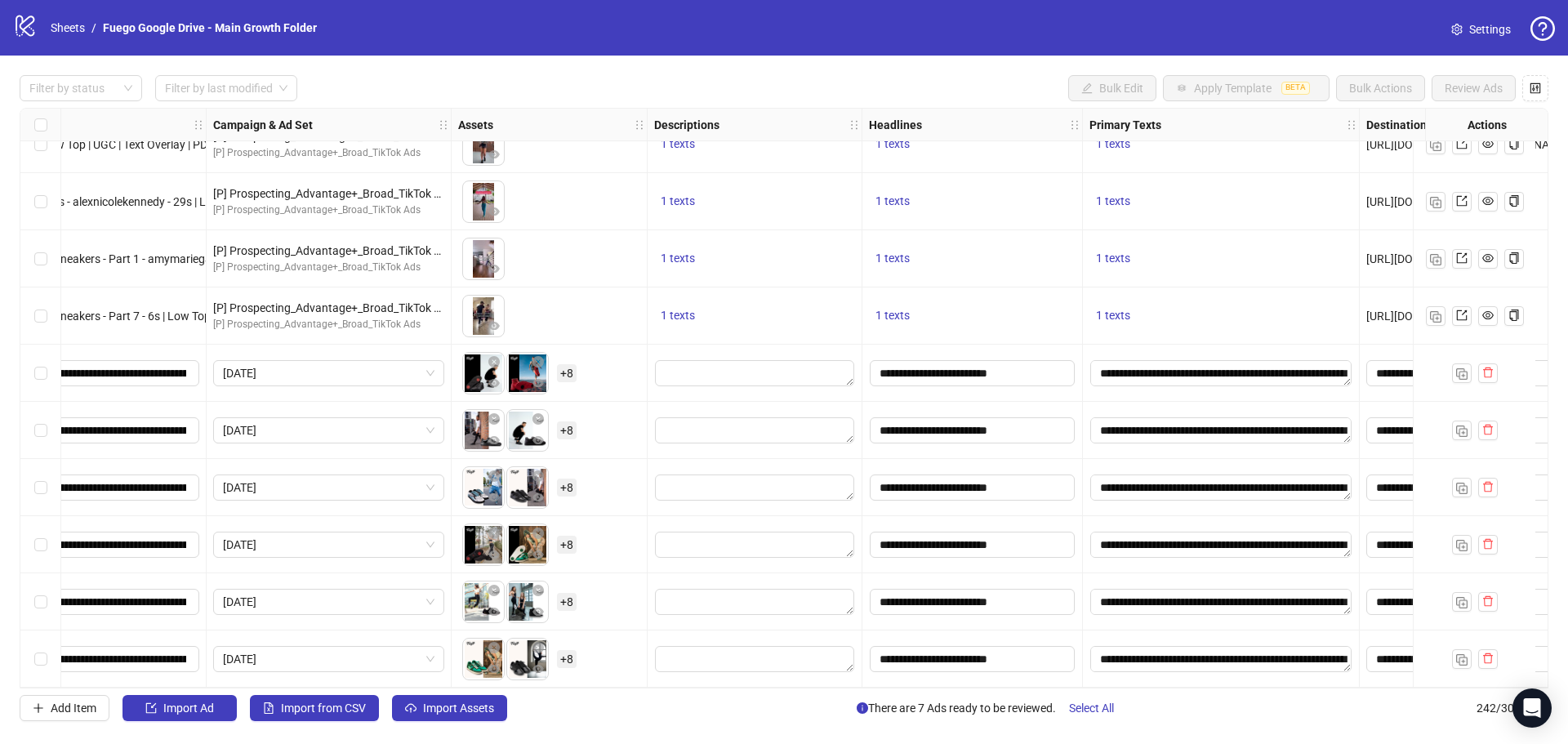
click at [1010, 346] on div "**********" at bounding box center [973, 373] width 221 height 57
click at [810, 372] on textarea "Edit values" at bounding box center [755, 373] width 199 height 26
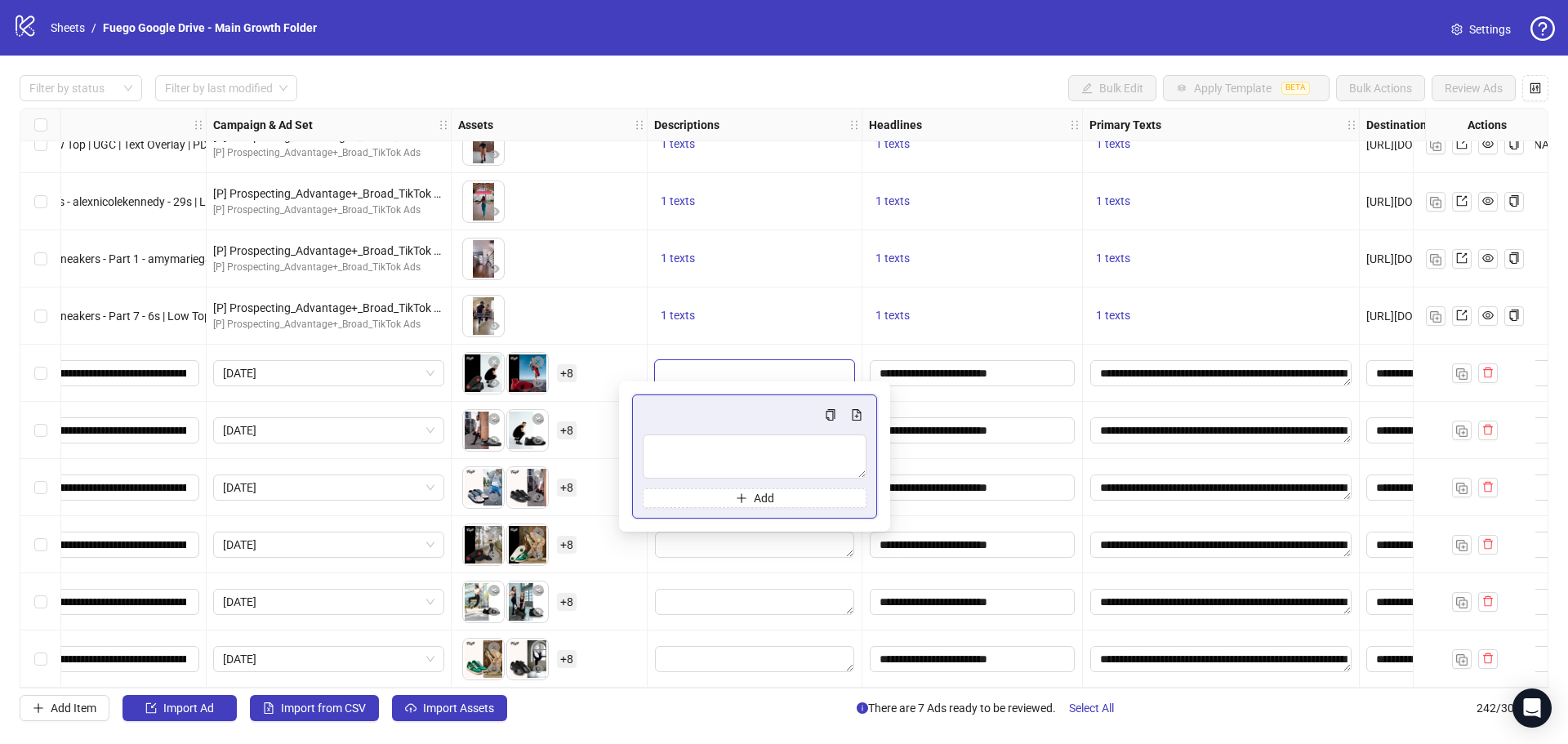
type textarea "**********"
click at [749, 344] on div at bounding box center [756, 373] width 215 height 57
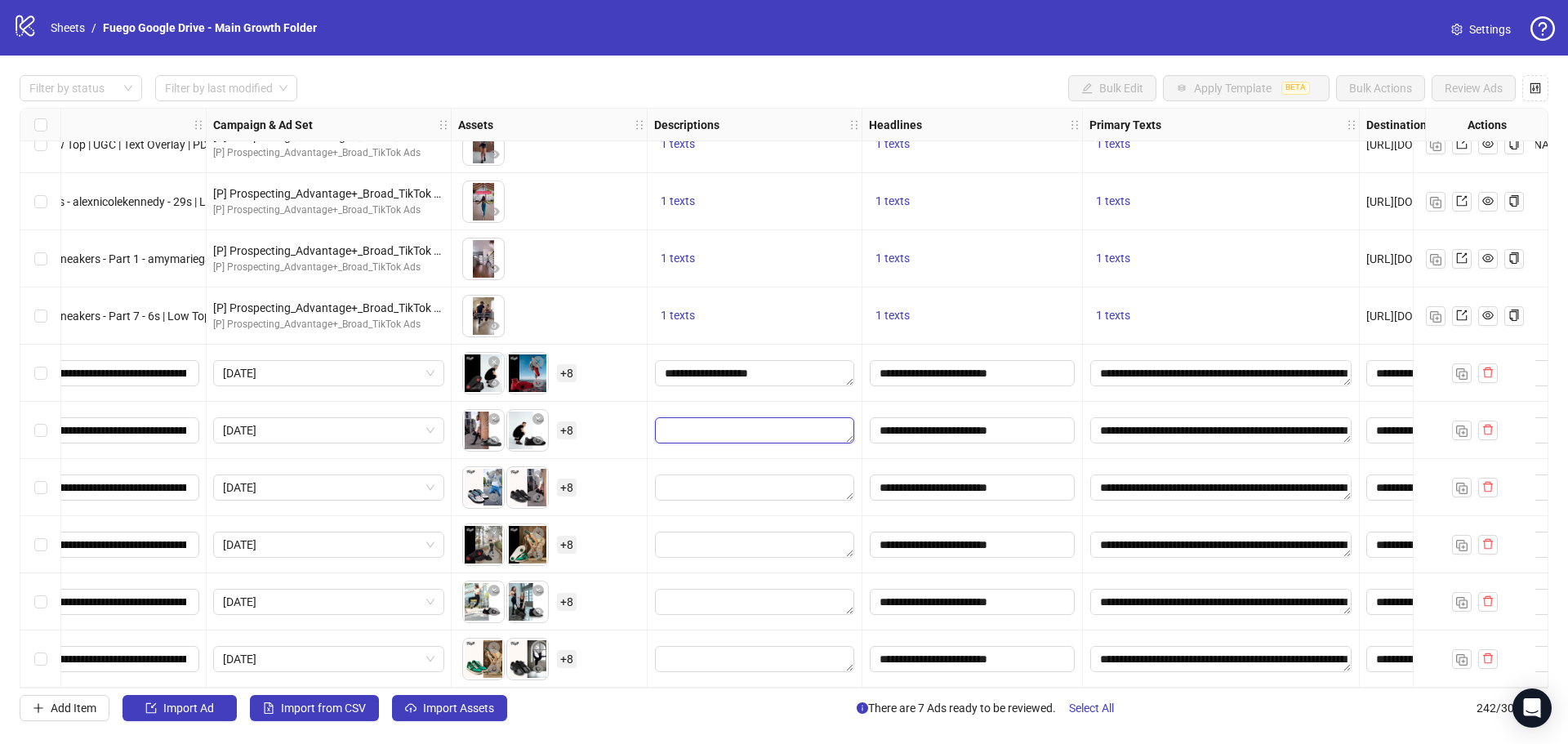
click at [735, 435] on textarea "Edit values" at bounding box center [755, 430] width 199 height 26
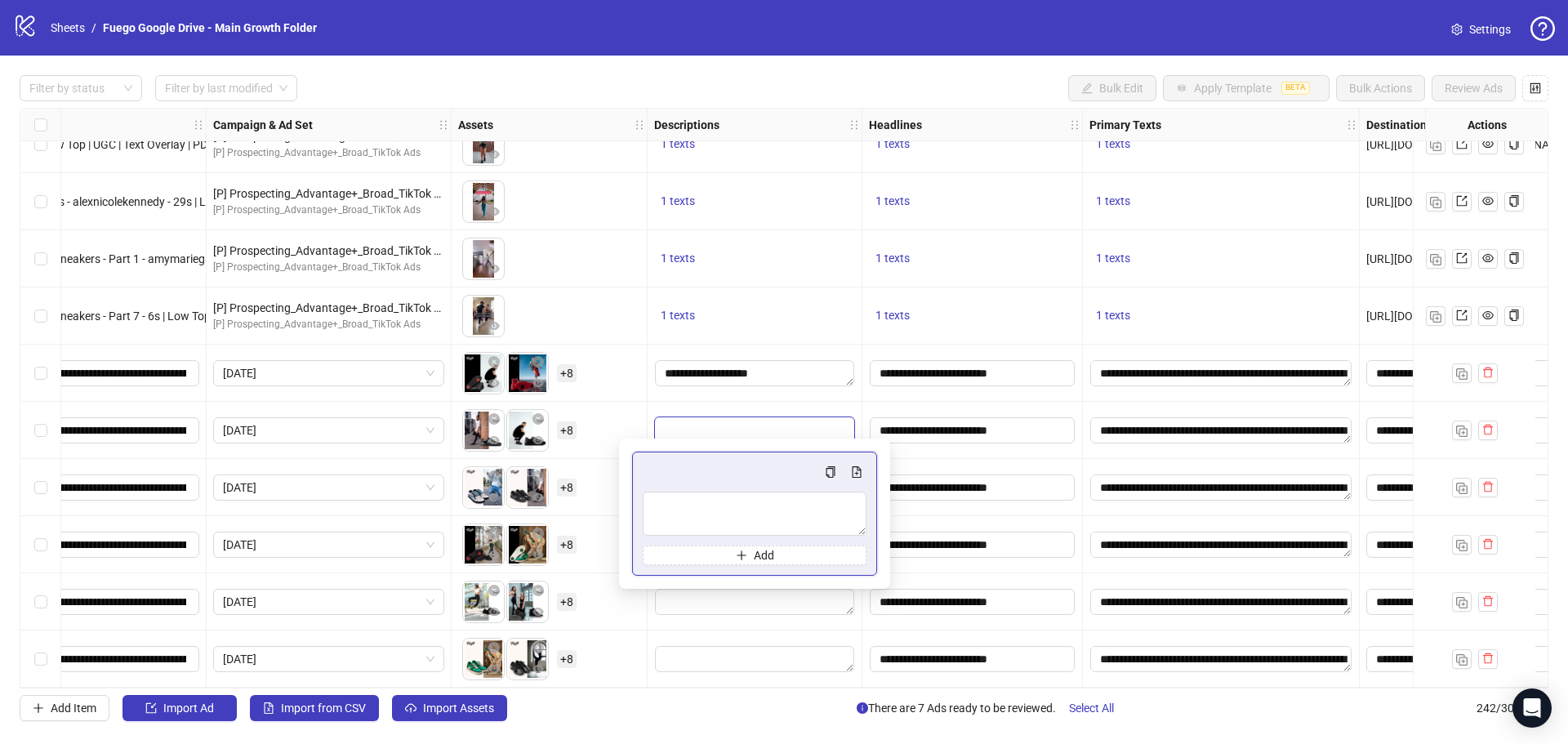
type textarea "**********"
click at [741, 403] on div at bounding box center [756, 430] width 215 height 57
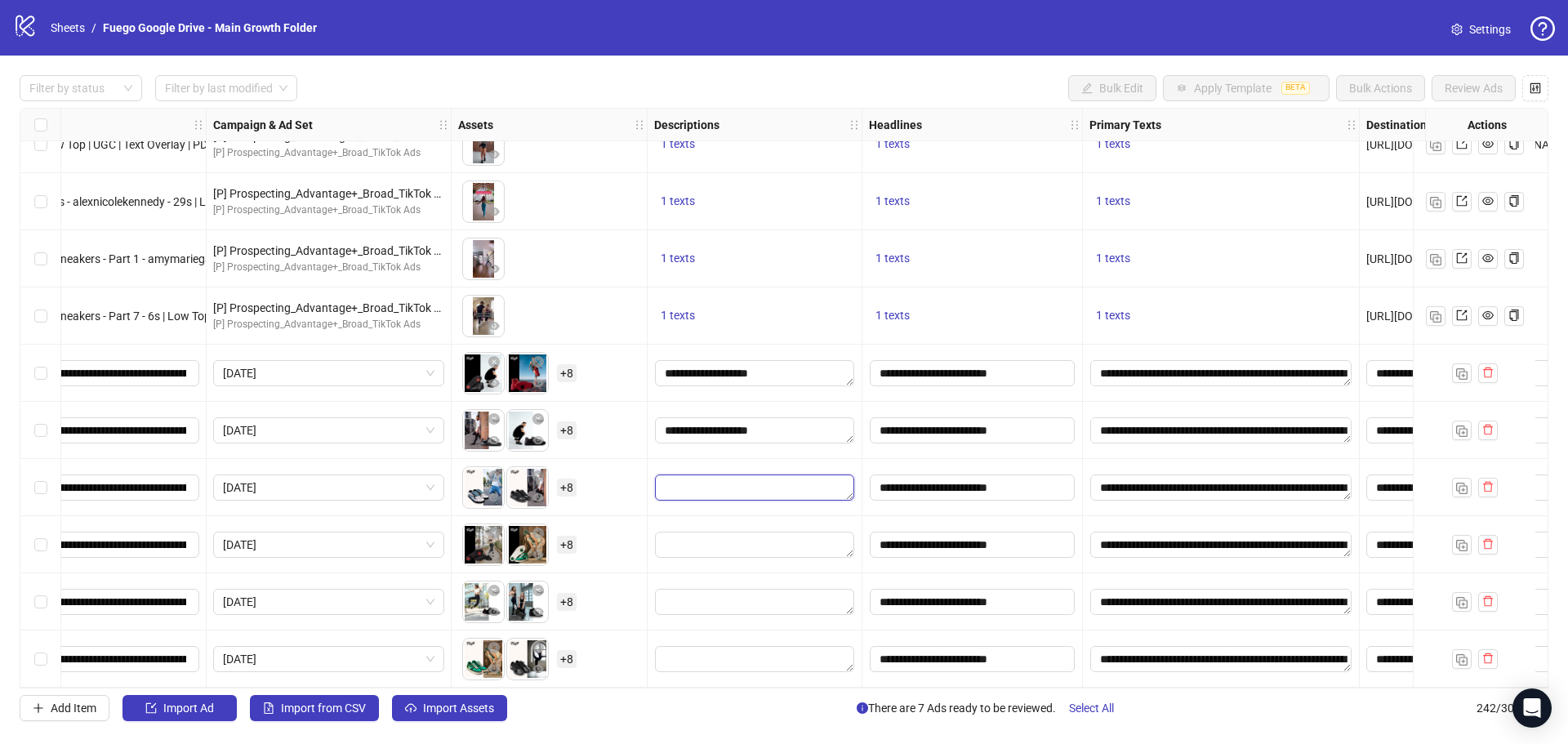
click at [736, 482] on textarea "Edit values" at bounding box center [755, 487] width 199 height 26
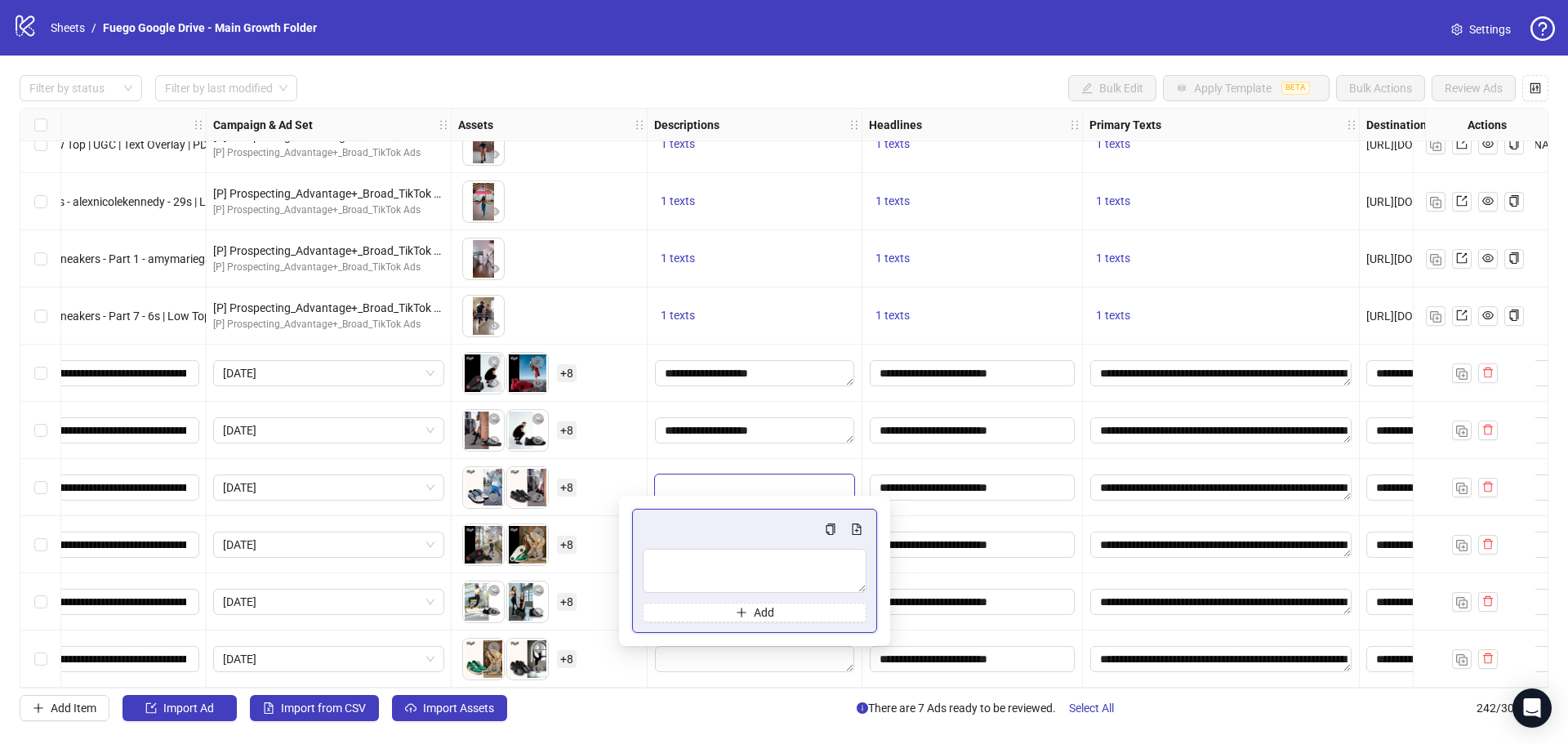
type textarea "**********"
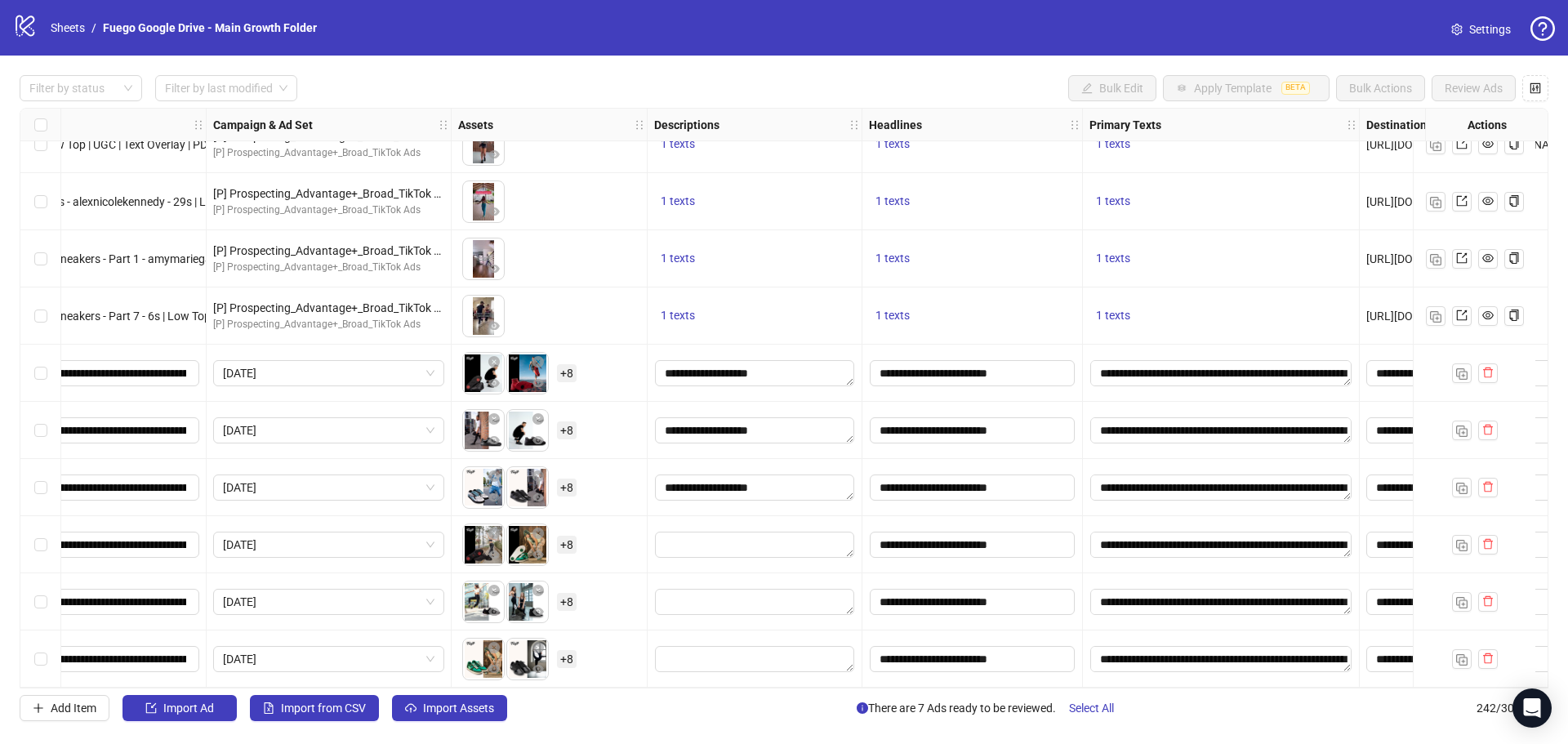
click at [739, 462] on div "**********" at bounding box center [756, 488] width 215 height 57
click at [741, 547] on textarea "Edit values" at bounding box center [755, 544] width 199 height 26
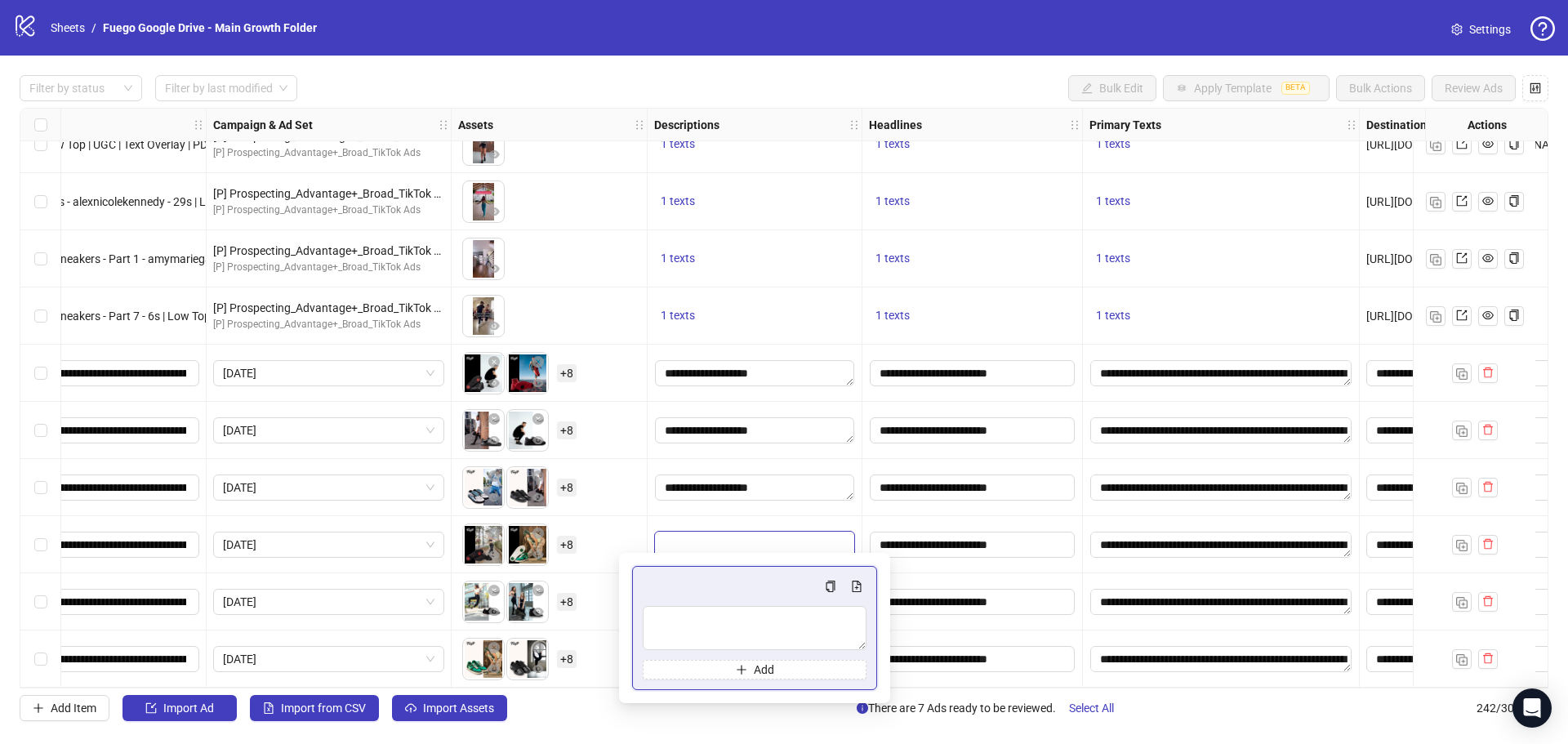
type textarea "**********"
click at [743, 516] on div at bounding box center [756, 545] width 215 height 57
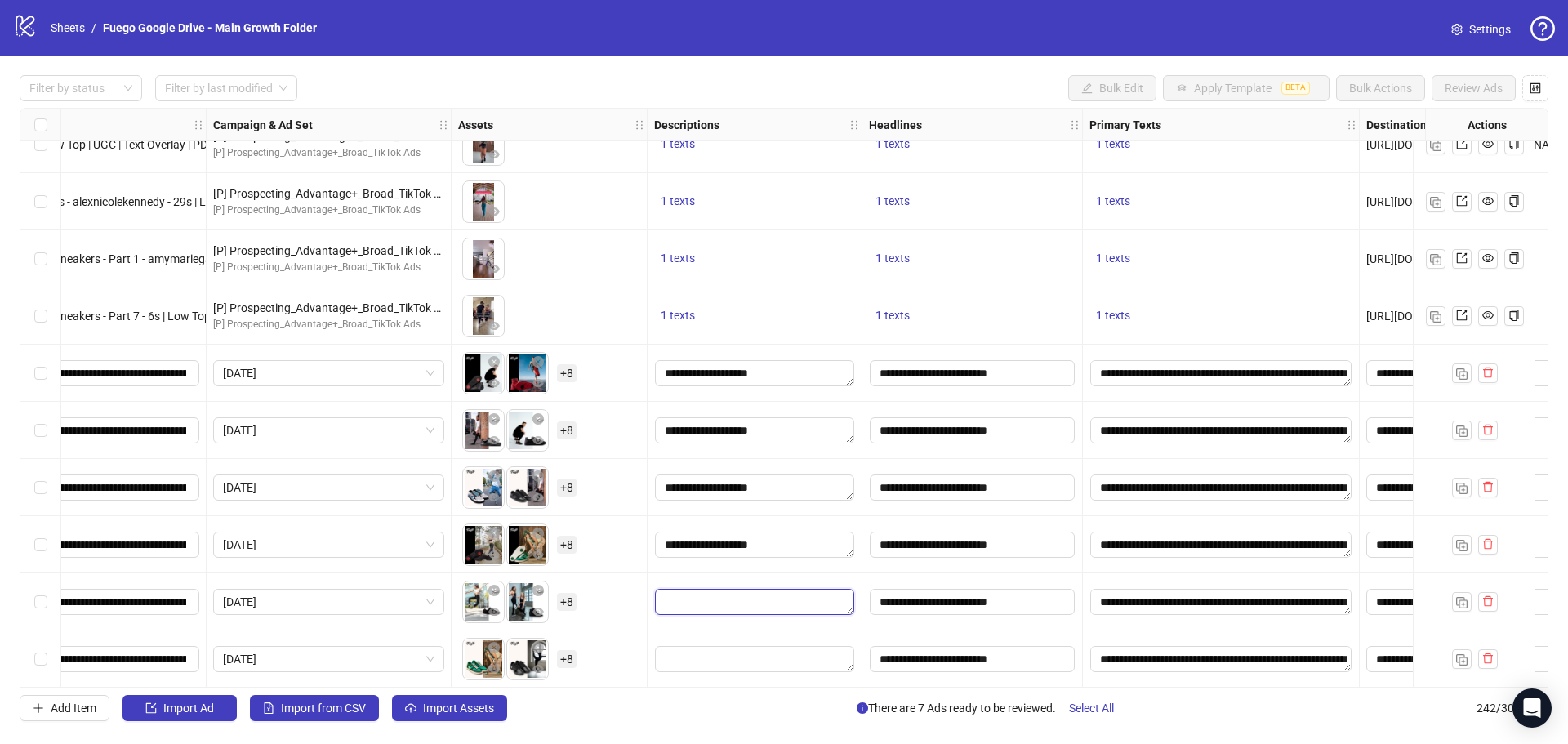
click at [741, 591] on textarea "Edit values" at bounding box center [755, 601] width 199 height 26
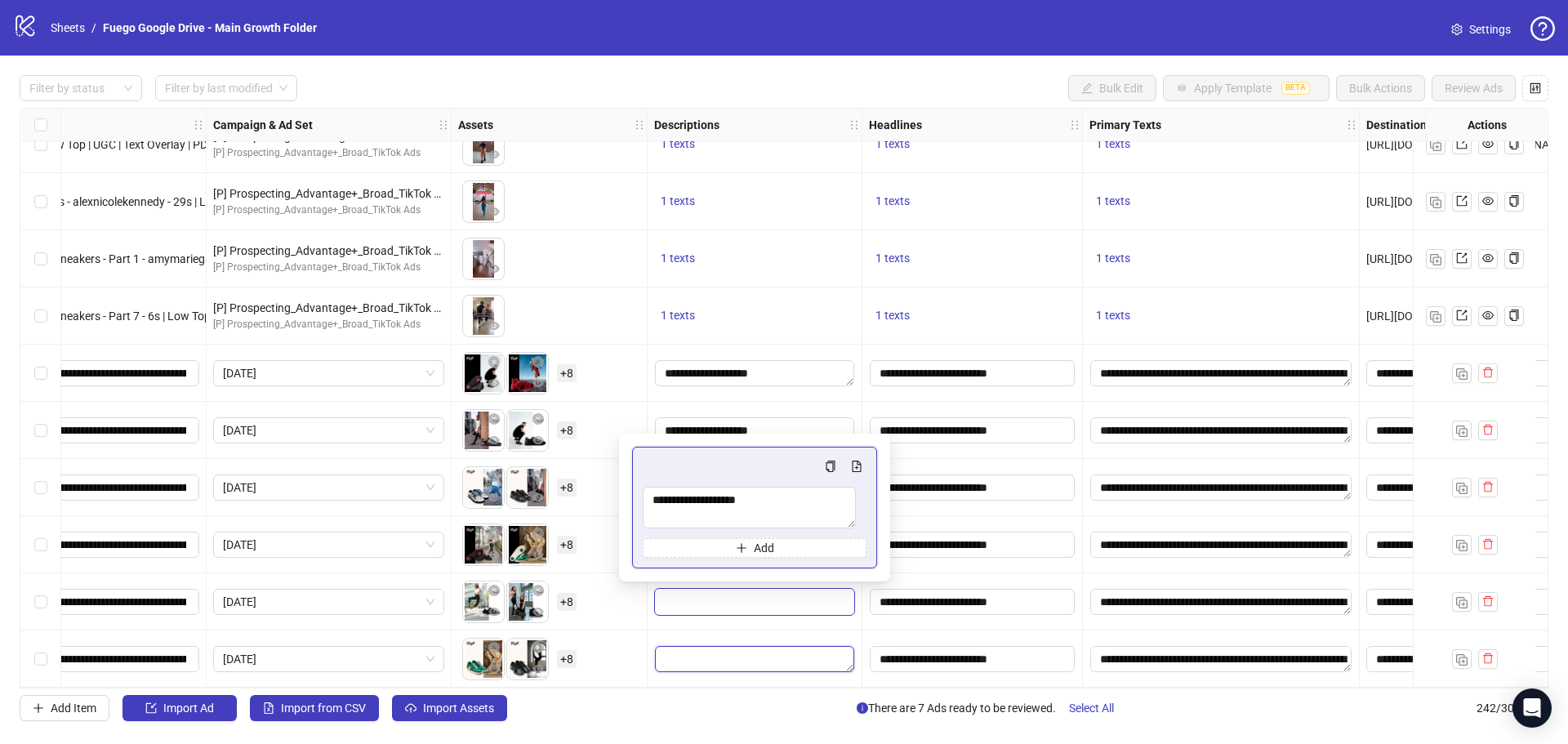
click at [740, 653] on textarea "Edit values" at bounding box center [755, 659] width 199 height 26
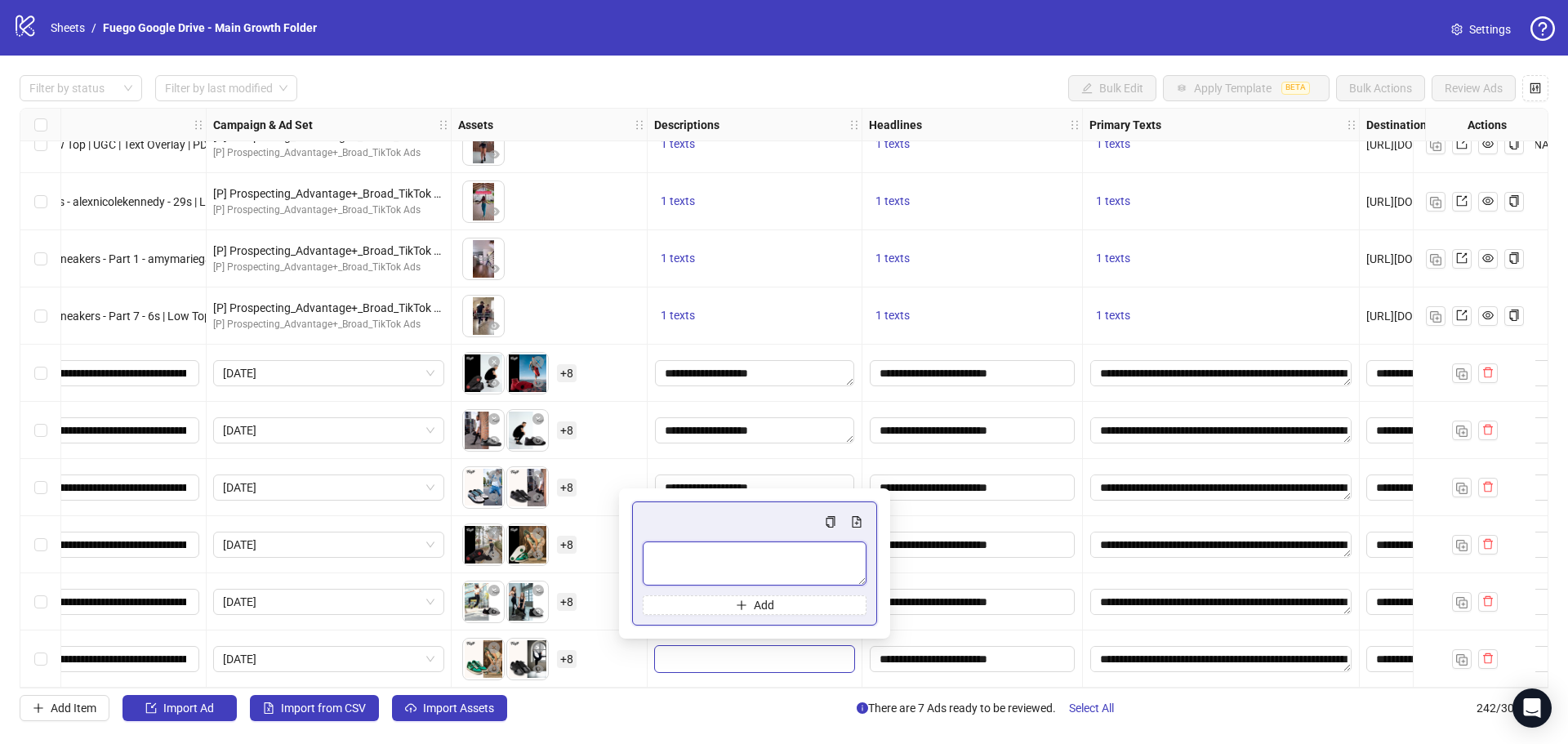
click at [743, 572] on textarea "Multi-text input container - paste or copy values" at bounding box center [755, 563] width 224 height 44
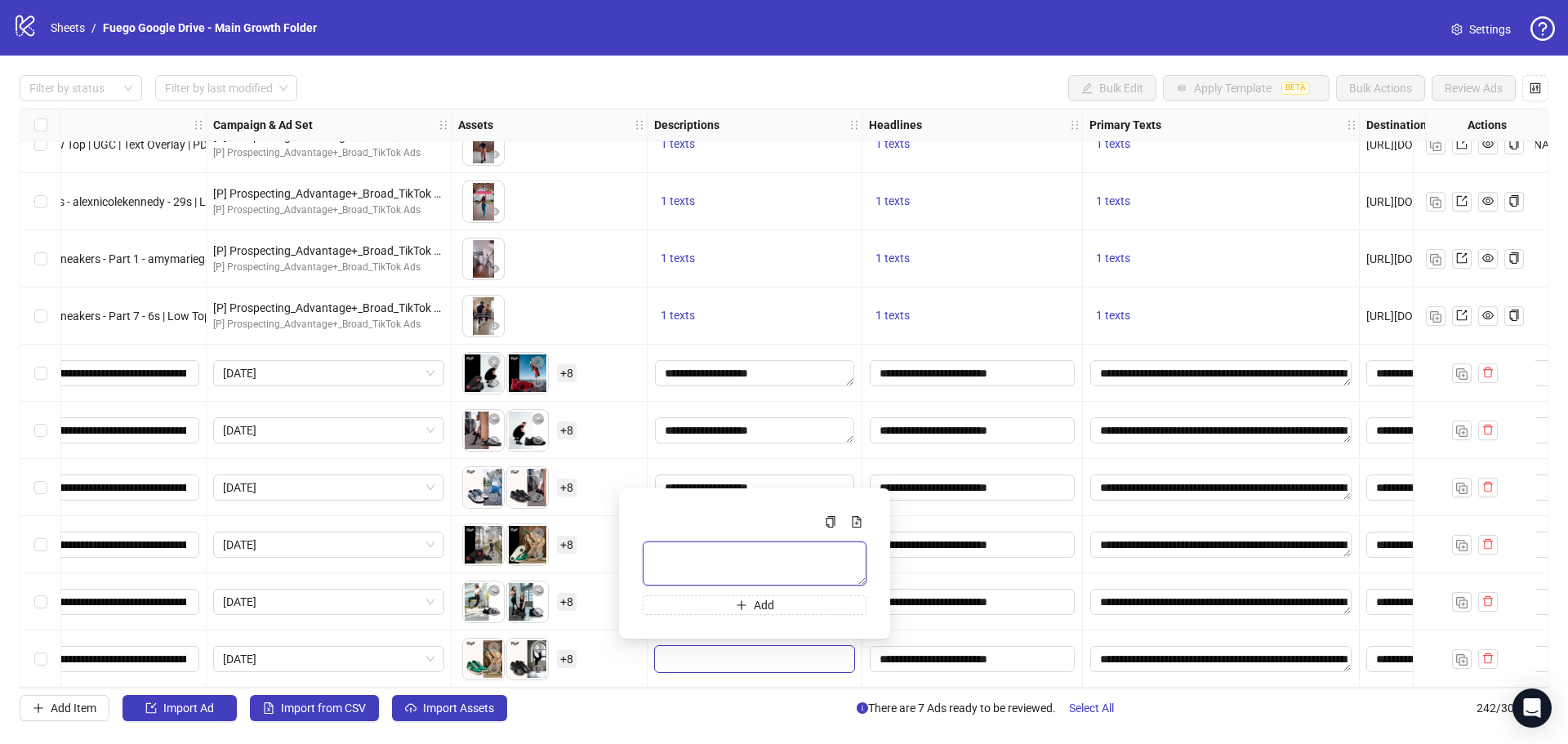
paste textarea "**********"
type textarea "**********"
click at [784, 453] on div "**********" at bounding box center [756, 430] width 215 height 57
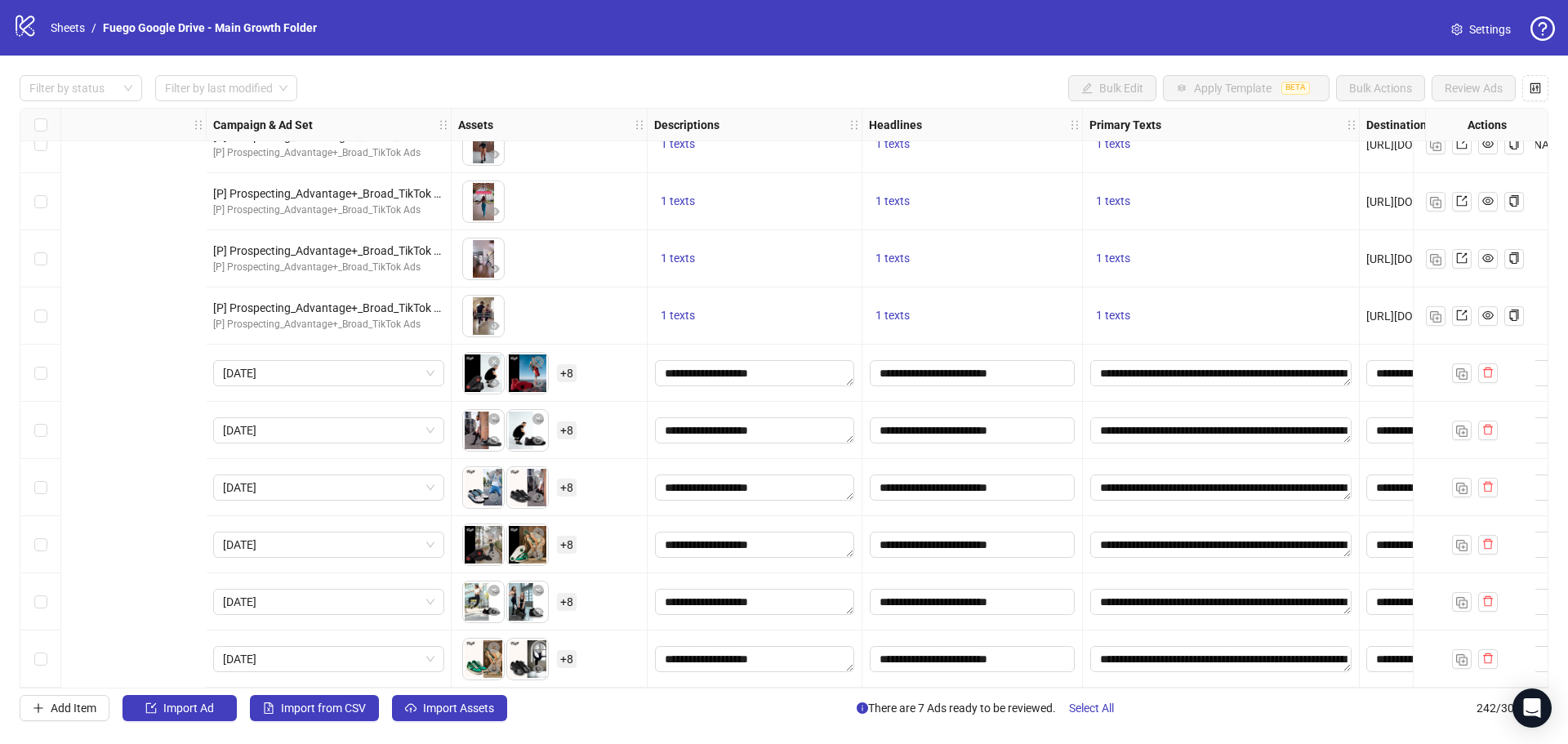
scroll to position [13295, 1033]
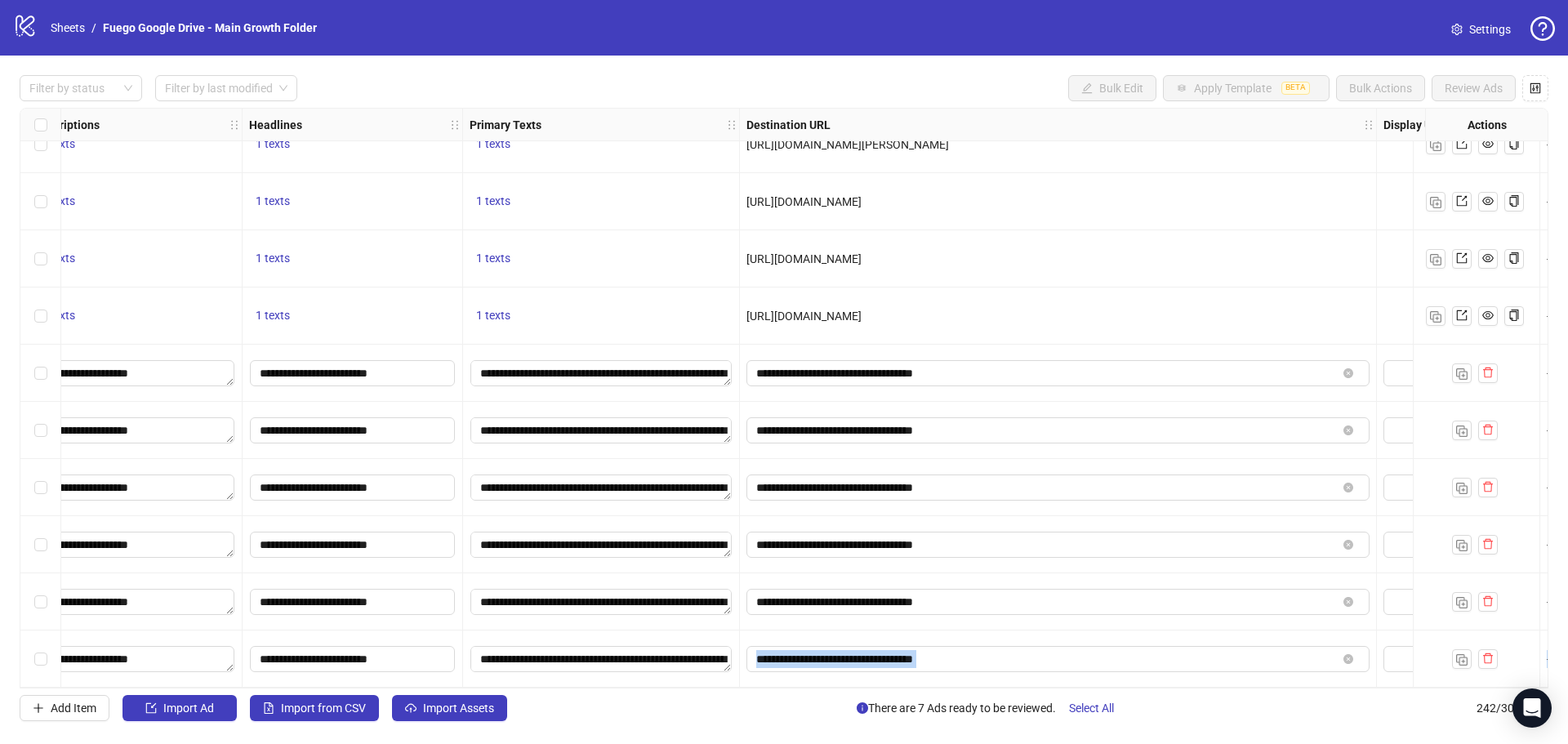
click at [962, 685] on div "Ad Format Ad Name Campaign & Ad Set Assets Descriptions Headlines Primary Texts…" at bounding box center [784, 398] width 1529 height 581
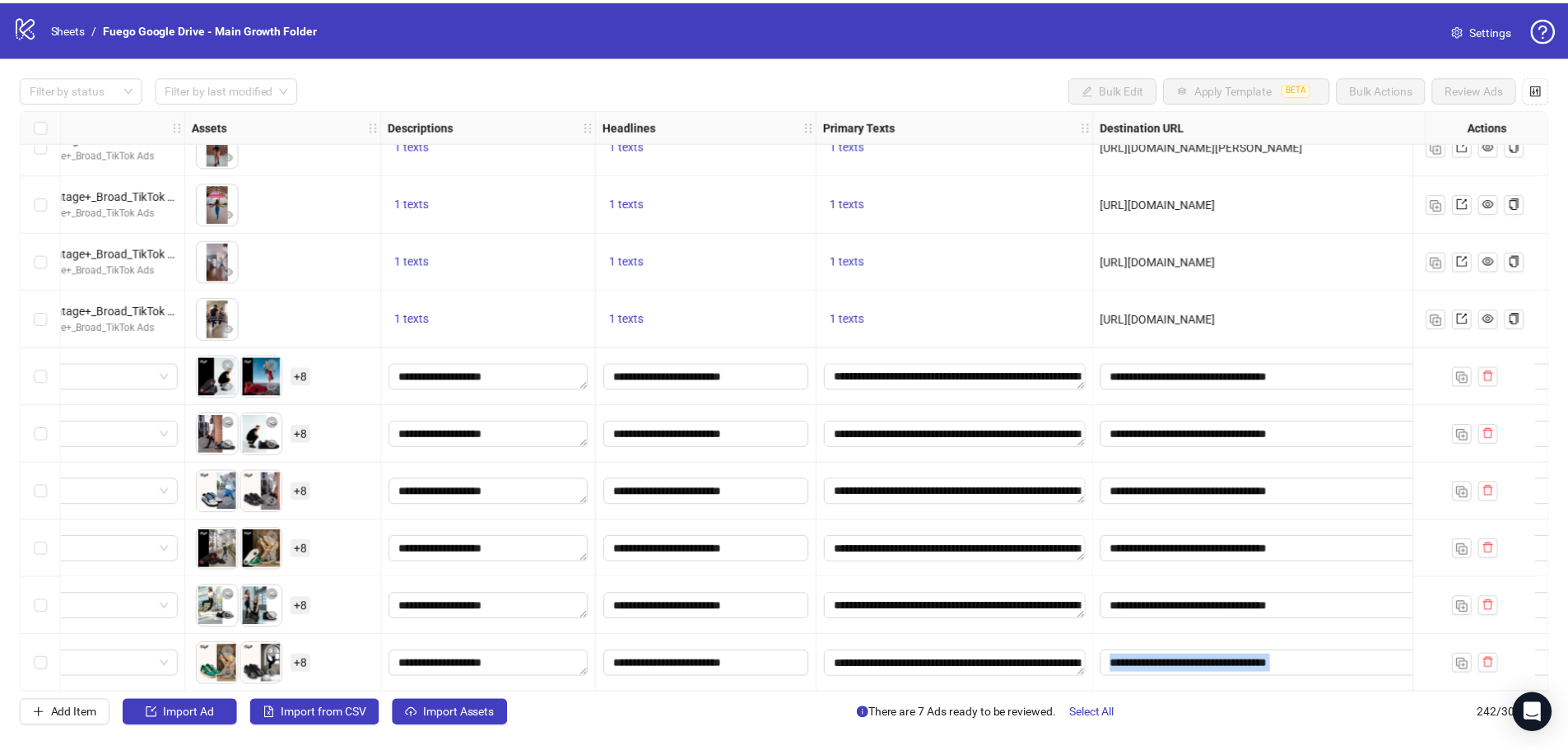
scroll to position [13402, 133]
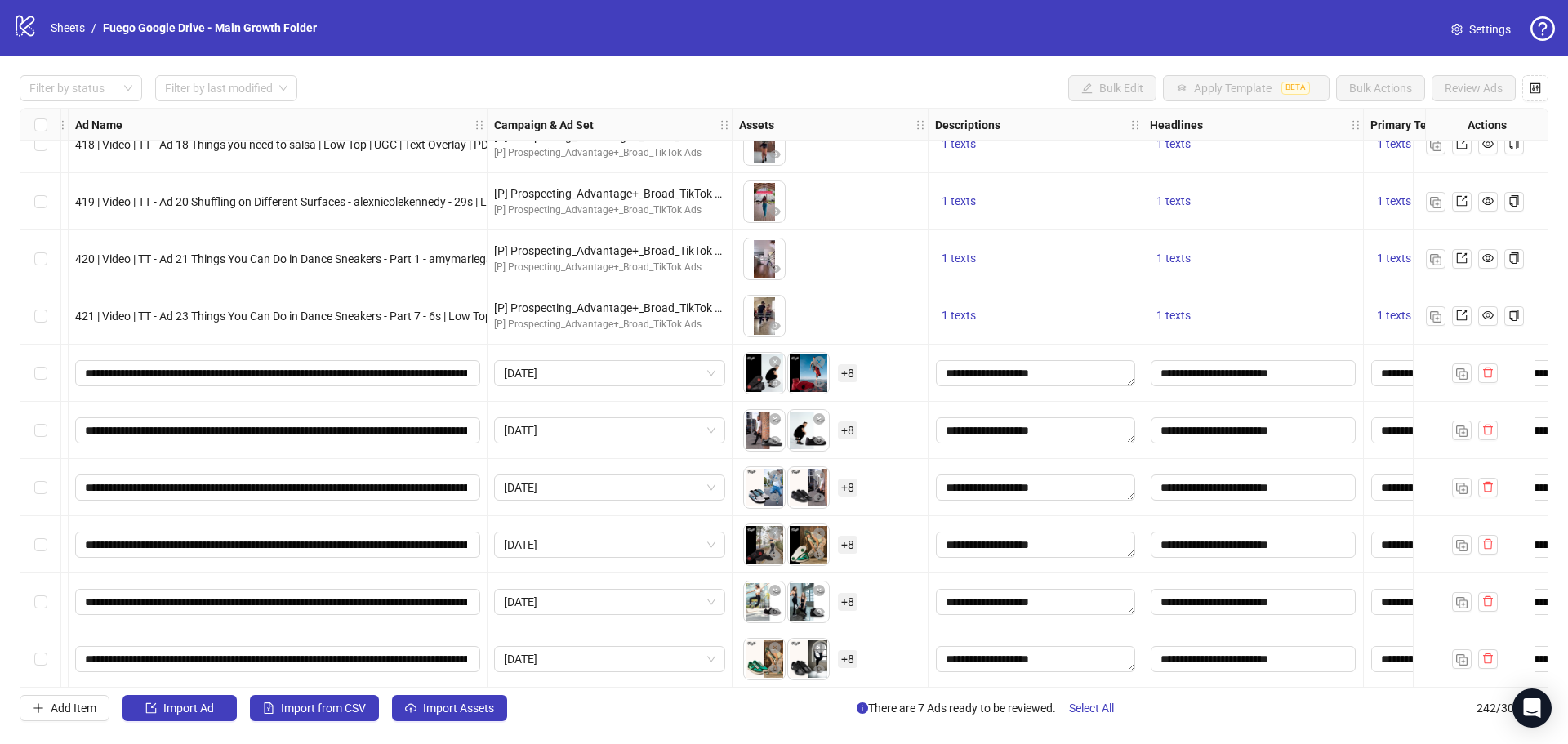
click at [848, 368] on span "+ 8" at bounding box center [848, 373] width 20 height 18
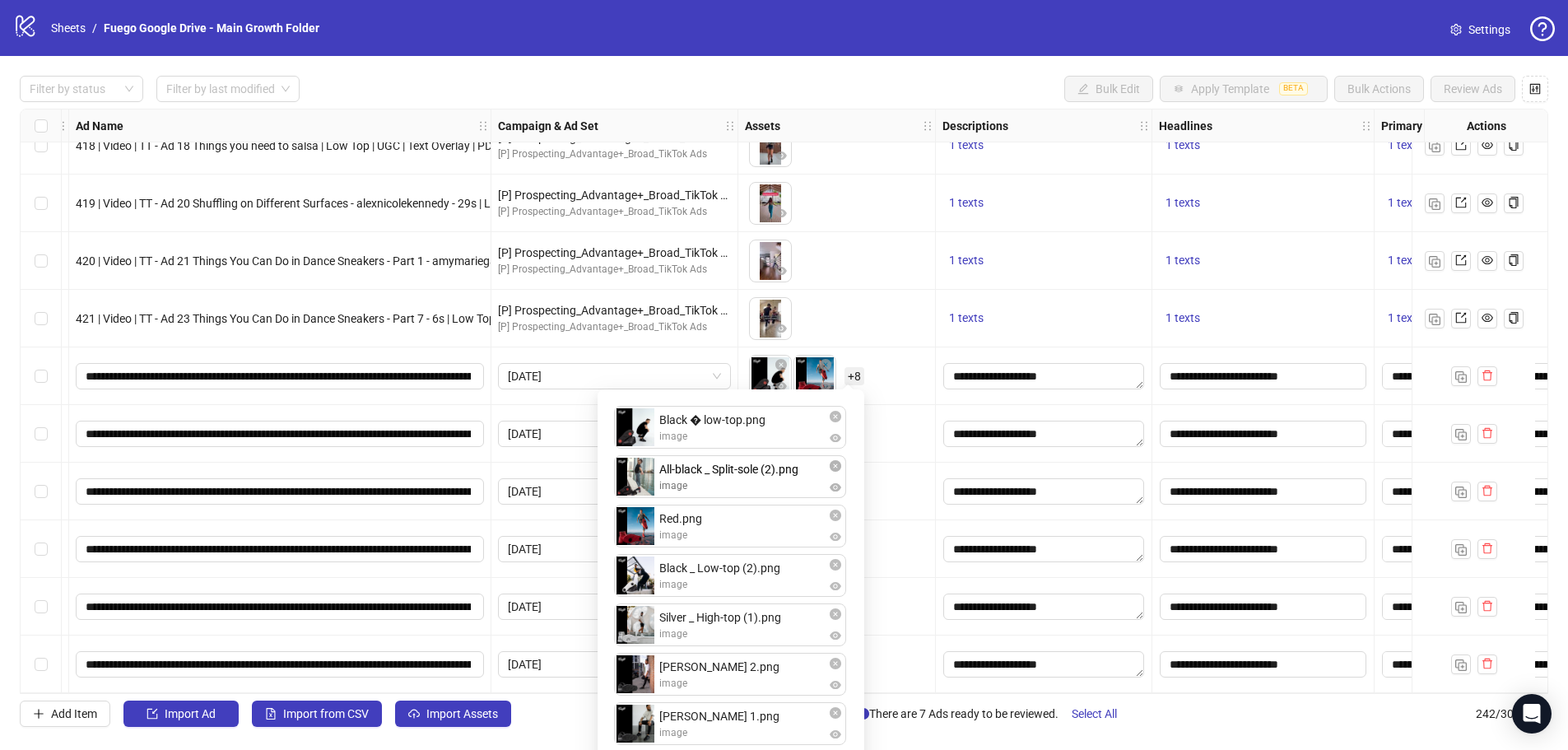
drag, startPoint x: 634, startPoint y: 538, endPoint x: 625, endPoint y: 495, distance: 43.9
click at [625, 492] on div "Black � low-top.png image Red.png image All-black _ Split-sole (2).png image Bl…" at bounding box center [730, 652] width 247 height 507
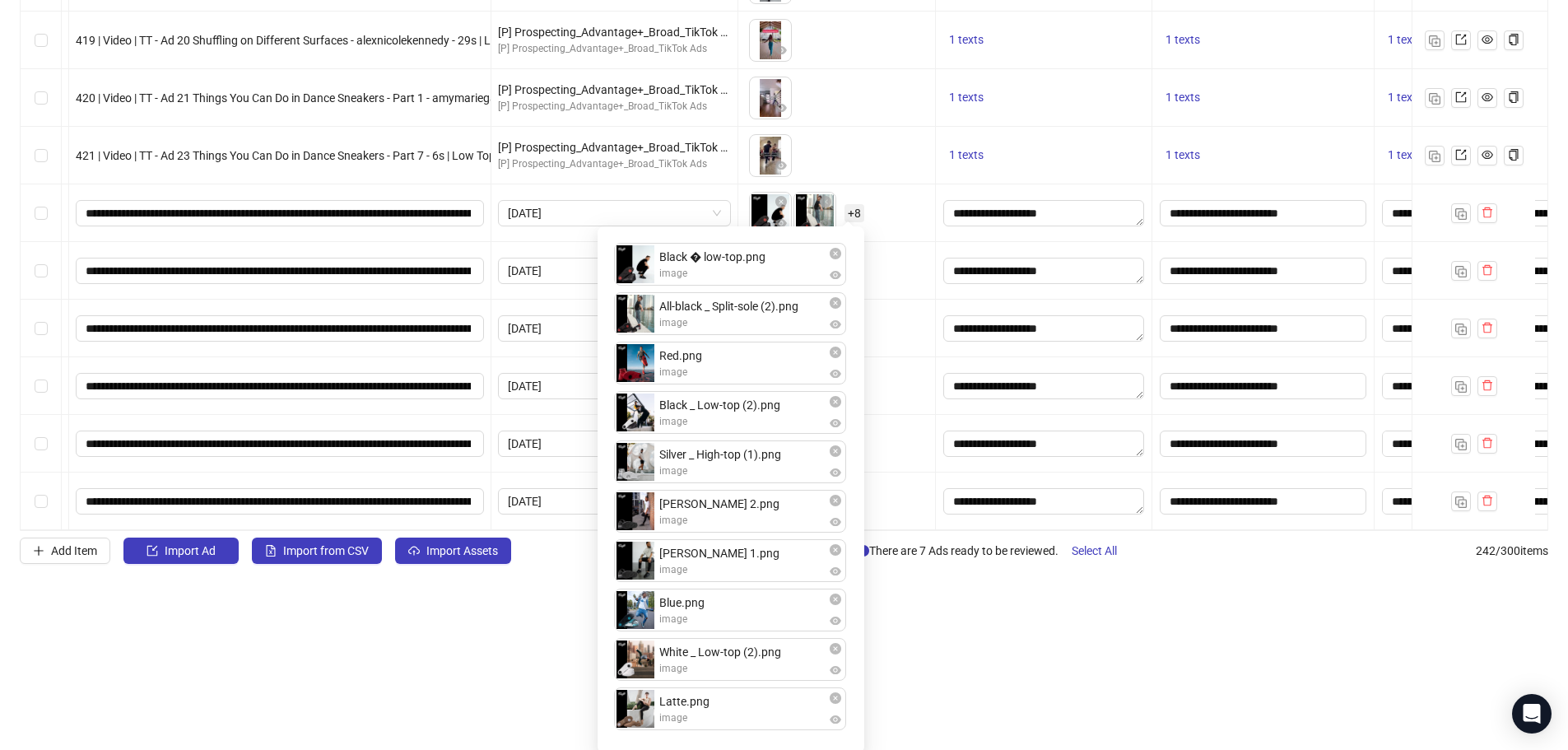
scroll to position [164, 0]
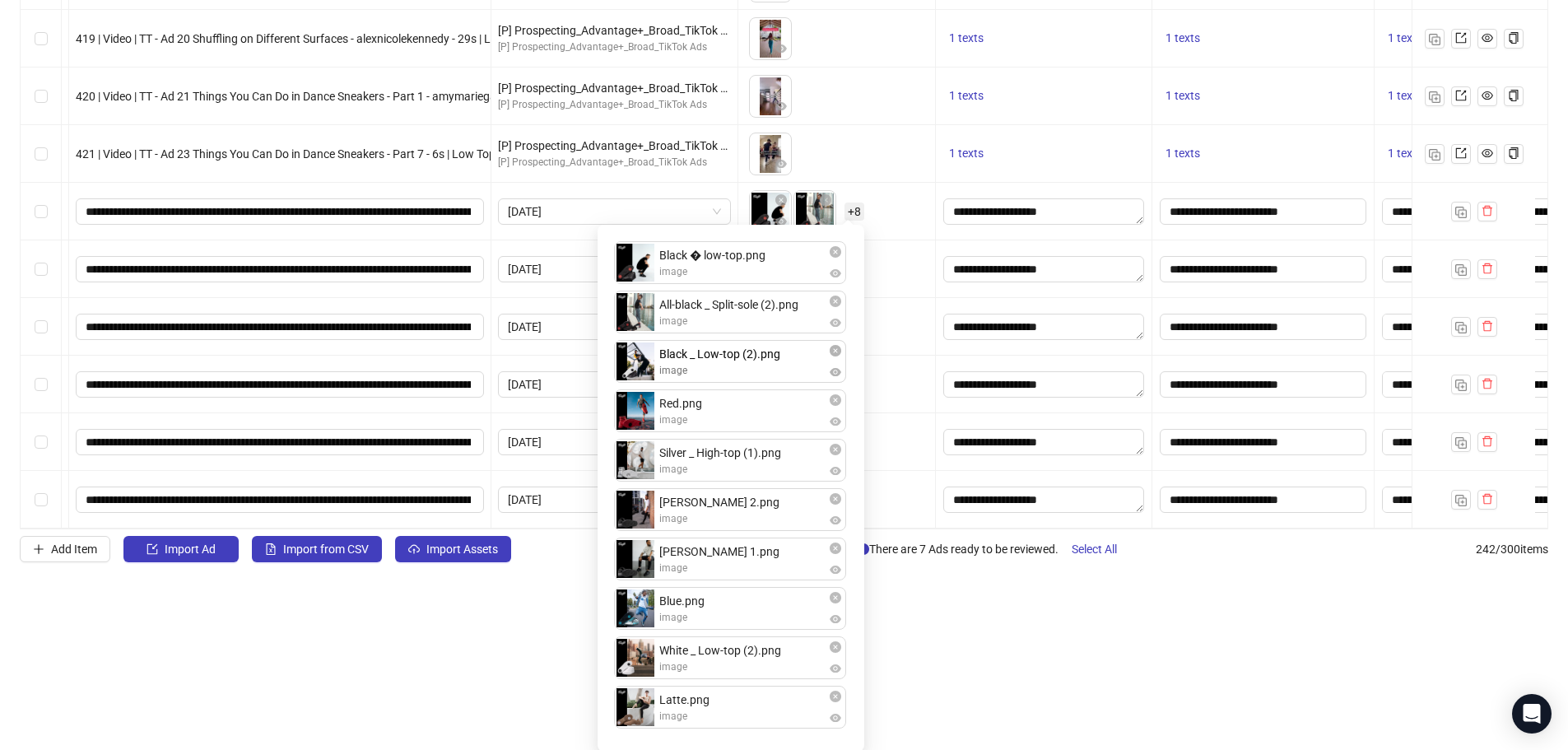
drag, startPoint x: 643, startPoint y: 421, endPoint x: 756, endPoint y: 427, distance: 113.2
click at [647, 367] on div "Black � low-top.png image All-black _ Split-sole (2).png image Red.png image Bl…" at bounding box center [730, 488] width 247 height 507
drag, startPoint x: 640, startPoint y: 605, endPoint x: 704, endPoint y: 465, distance: 153.9
click at [639, 416] on div "Black � low-top.png image All-black _ Split-sole (2).png image Black _ Low-top …" at bounding box center [730, 488] width 247 height 507
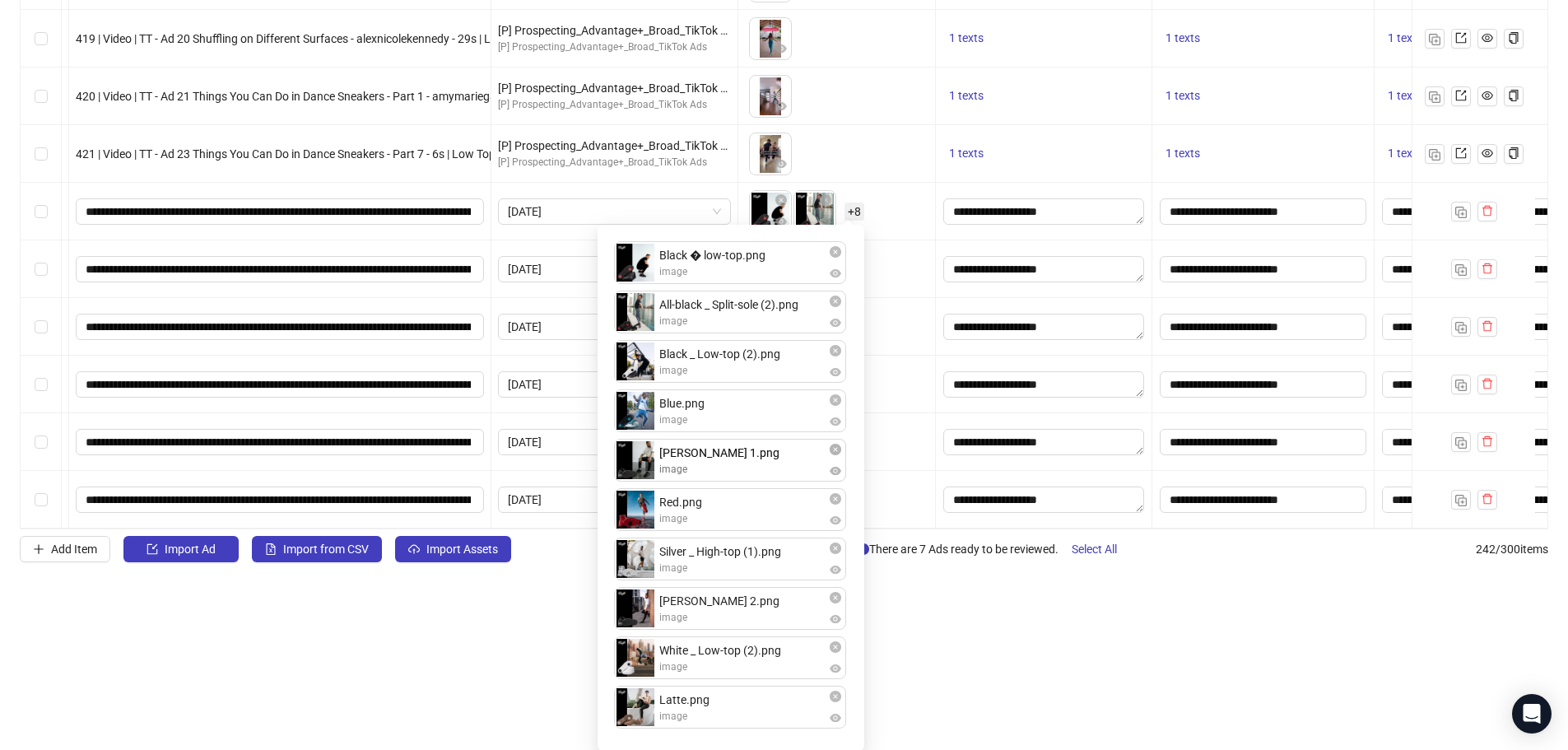
drag, startPoint x: 628, startPoint y: 530, endPoint x: 639, endPoint y: 465, distance: 65.9
click at [639, 465] on div "Black � low-top.png image All-black _ Split-sole (2).png image Black _ Low-top …" at bounding box center [730, 488] width 247 height 507
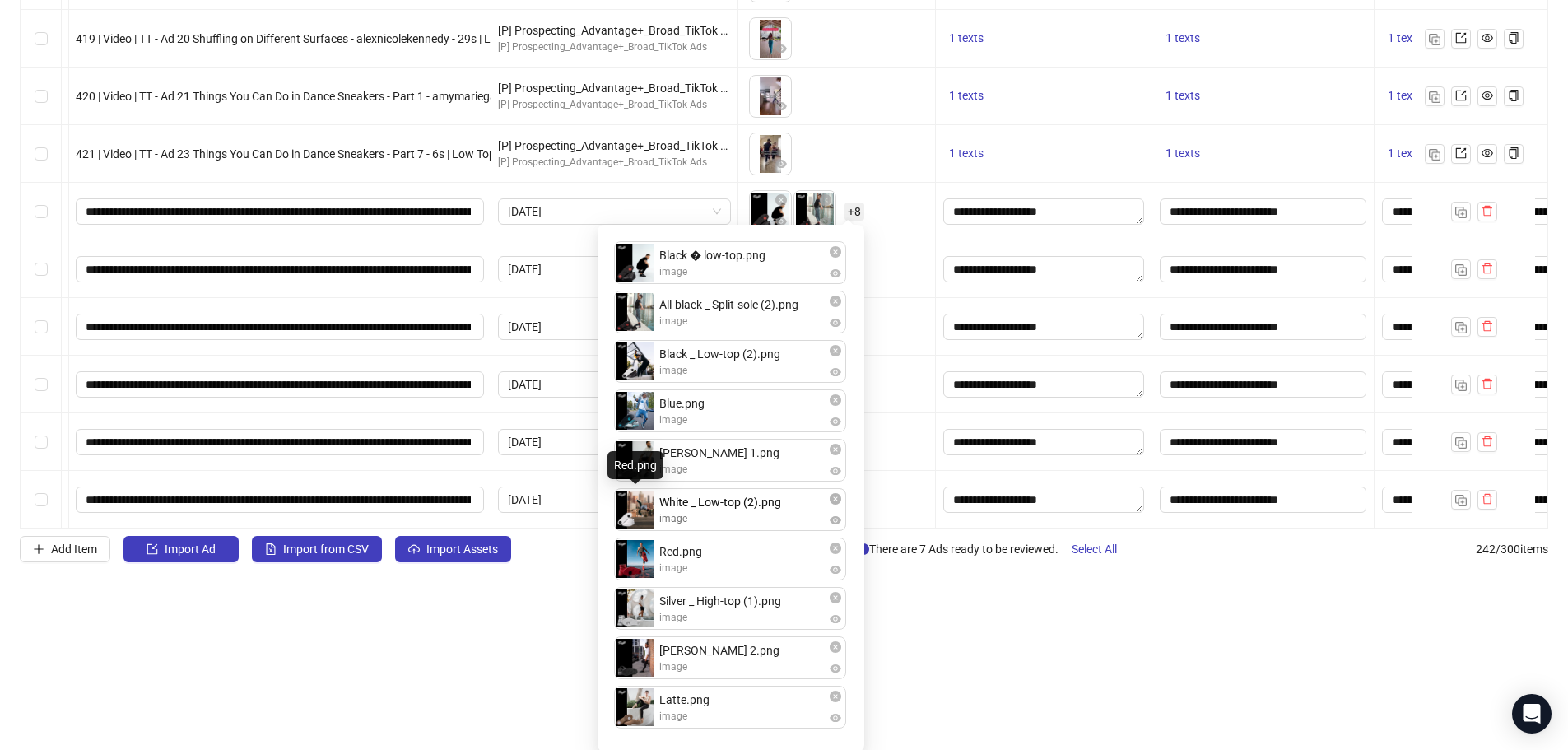
drag, startPoint x: 635, startPoint y: 616, endPoint x: 636, endPoint y: 489, distance: 127.0
click at [636, 489] on body "logo/logo-mobile Sheets / Fuego Google Drive - Main Growth Folder Settings Filt…" at bounding box center [784, 211] width 1568 height 750
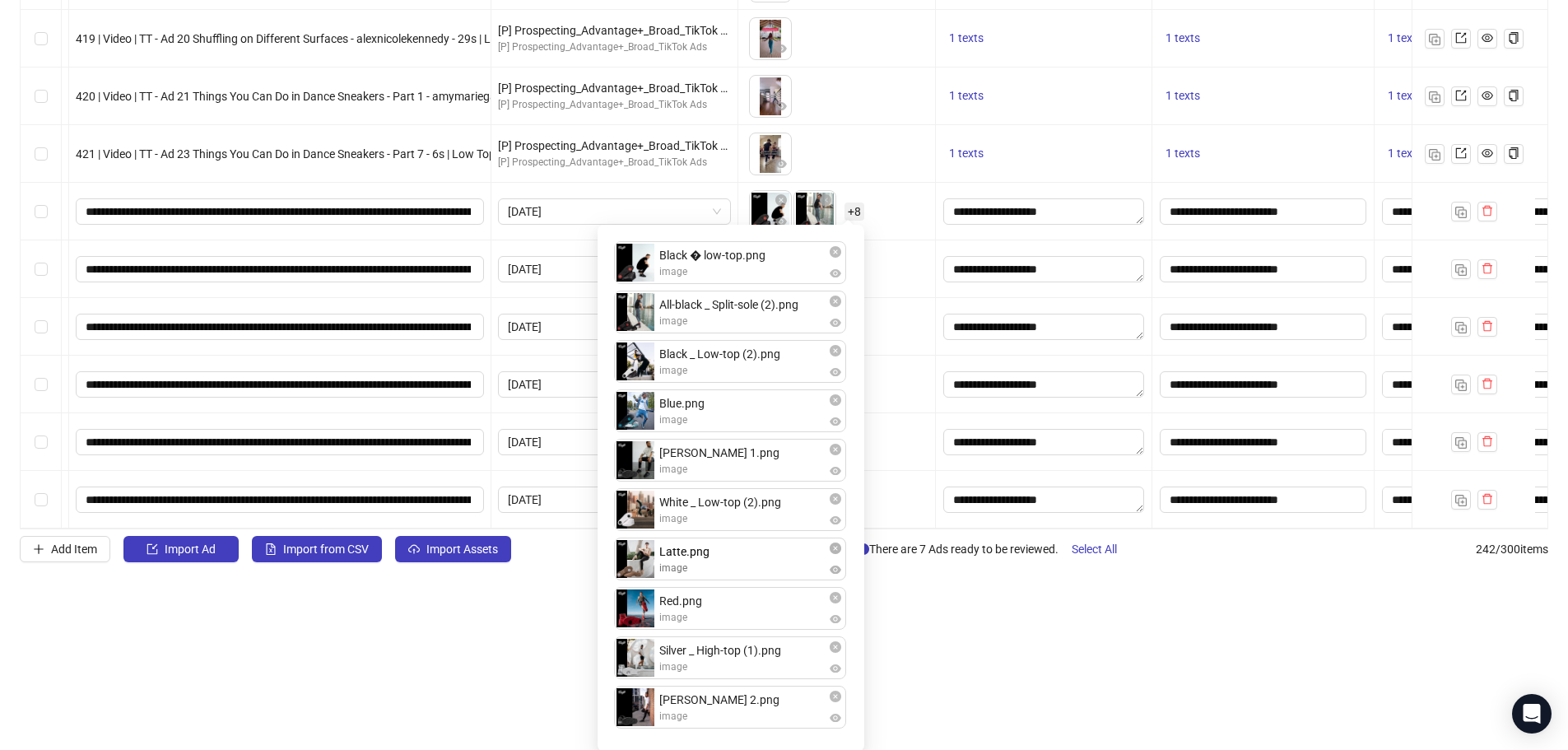
drag, startPoint x: 634, startPoint y: 708, endPoint x: 759, endPoint y: 635, distance: 144.8
click at [631, 560] on div "Black � low-top.png image All-black _ Split-sole (2).png image Black _ Low-top …" at bounding box center [730, 488] width 247 height 507
drag, startPoint x: 663, startPoint y: 716, endPoint x: 640, endPoint y: 516, distance: 201.3
click at [640, 516] on div "Black � low-top.png image All-black _ Split-sole (2).png image Black _ Low-top …" at bounding box center [730, 488] width 247 height 507
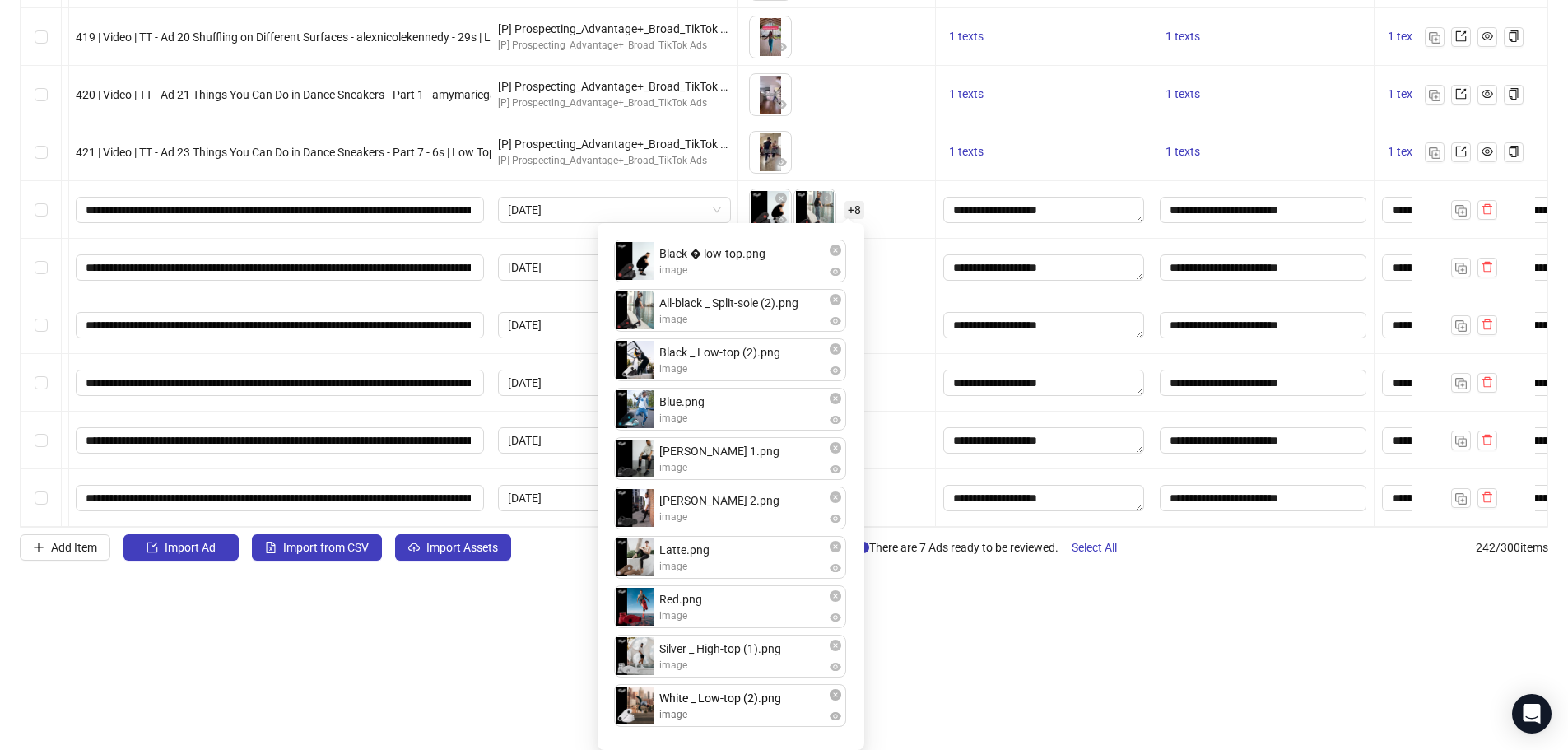
drag, startPoint x: 636, startPoint y: 558, endPoint x: 639, endPoint y: 703, distance: 145.0
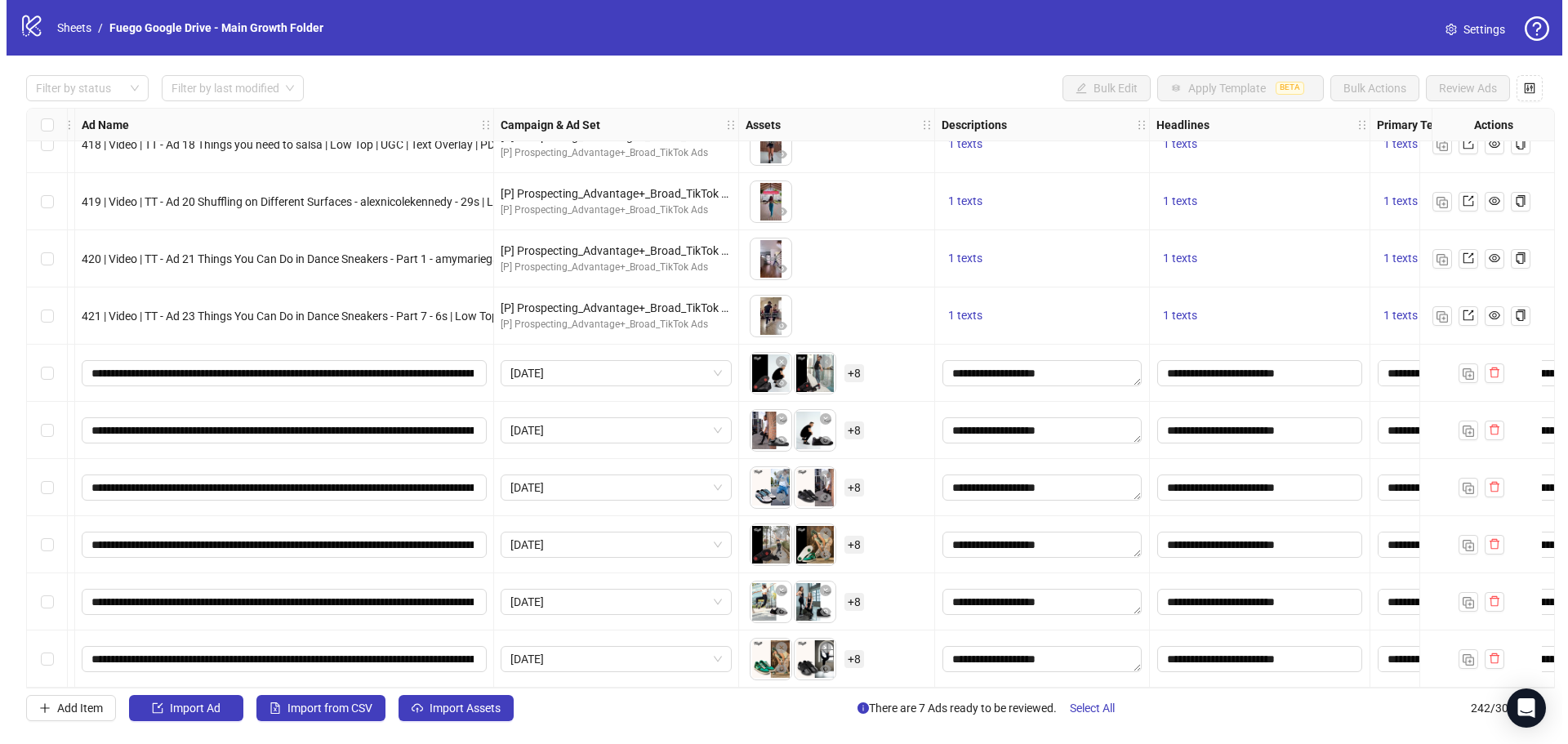
scroll to position [0, 0]
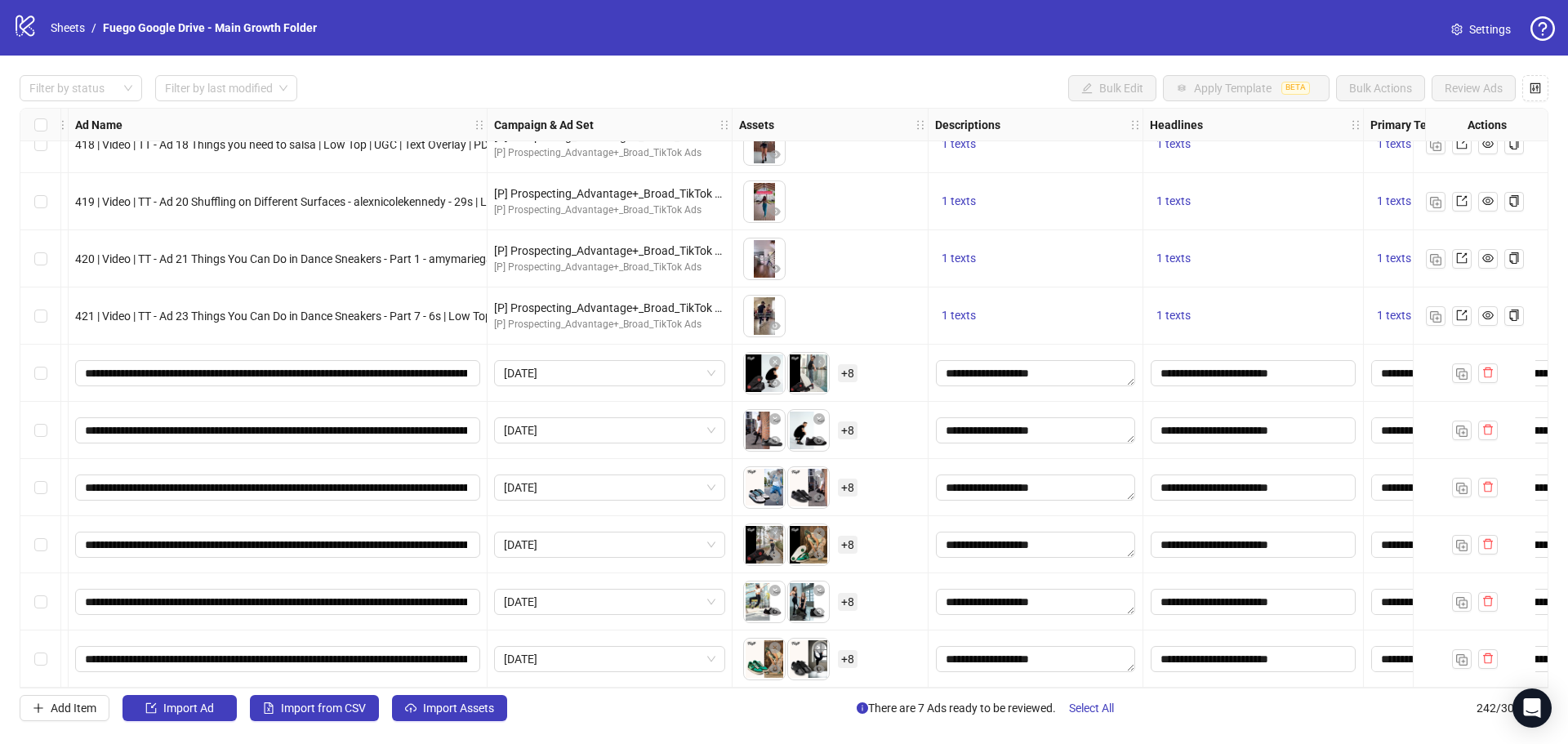
click at [949, 645] on html "logo/logo-mobile Sheets / Fuego Google Drive - Main Growth Folder Settings Filt…" at bounding box center [784, 372] width 1568 height 744
click at [841, 427] on span "+ 8" at bounding box center [848, 430] width 20 height 18
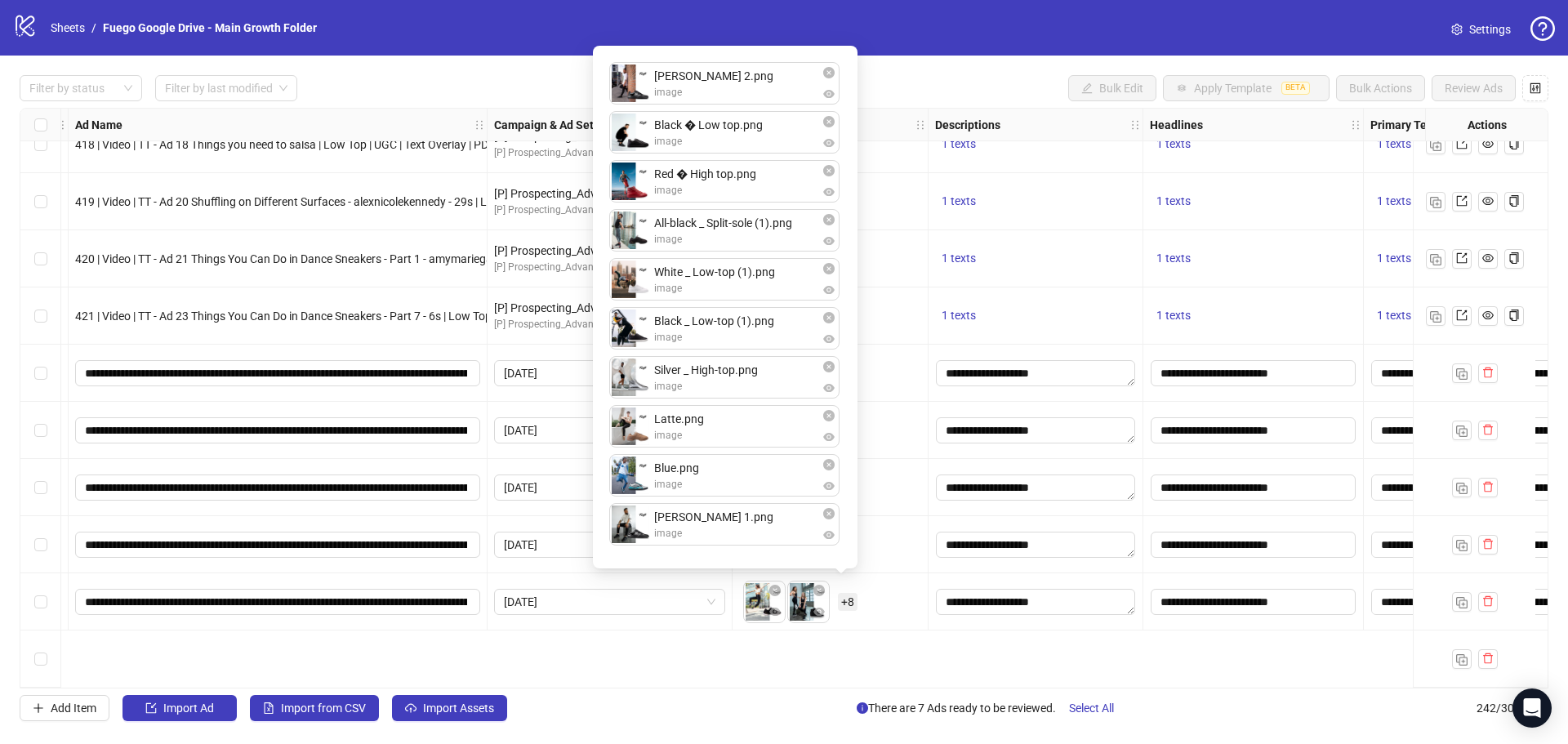
scroll to position [13132, 132]
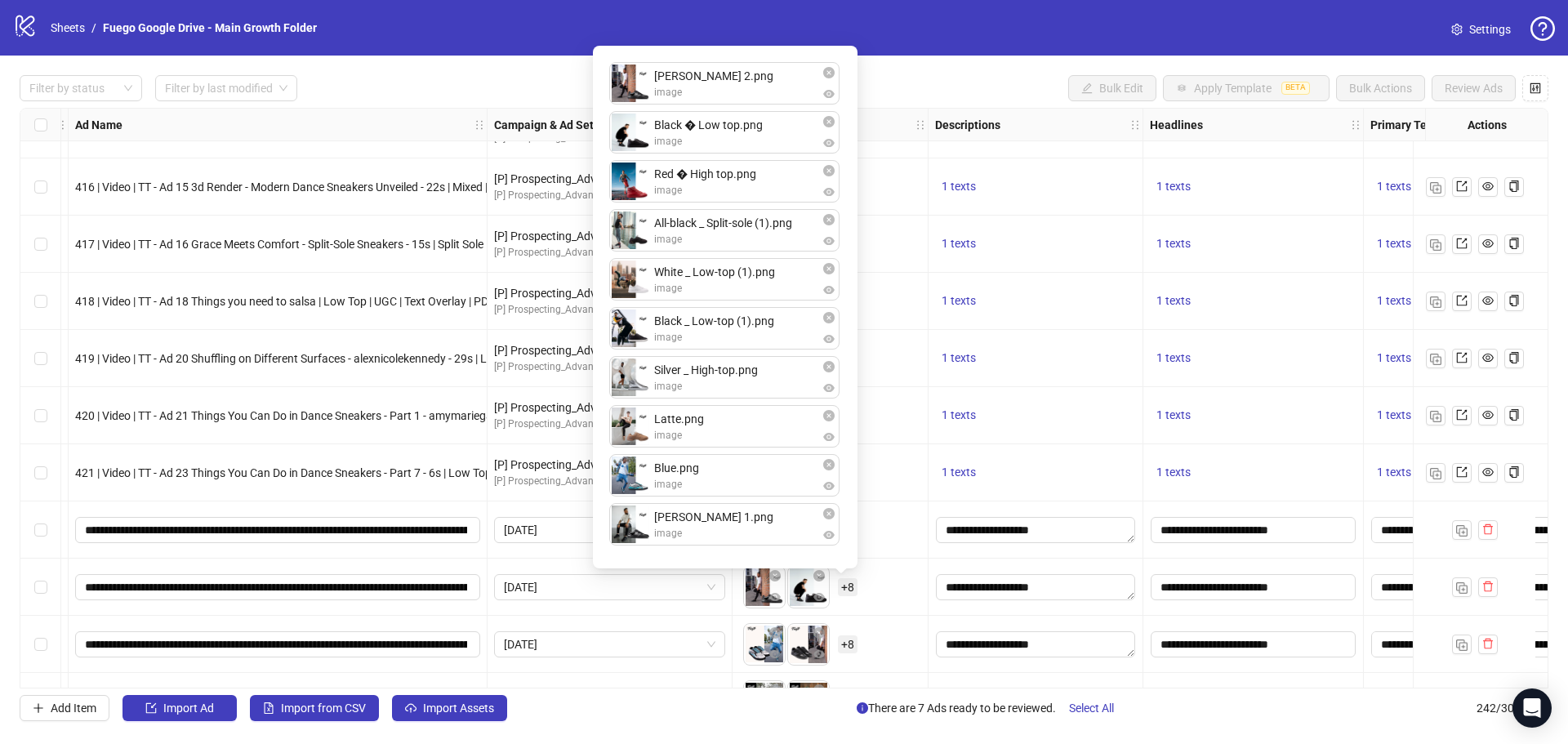
click at [887, 556] on div "To pick up a draggable item, press the space bar. While dragging, use the arrow…" at bounding box center [830, 530] width 182 height 50
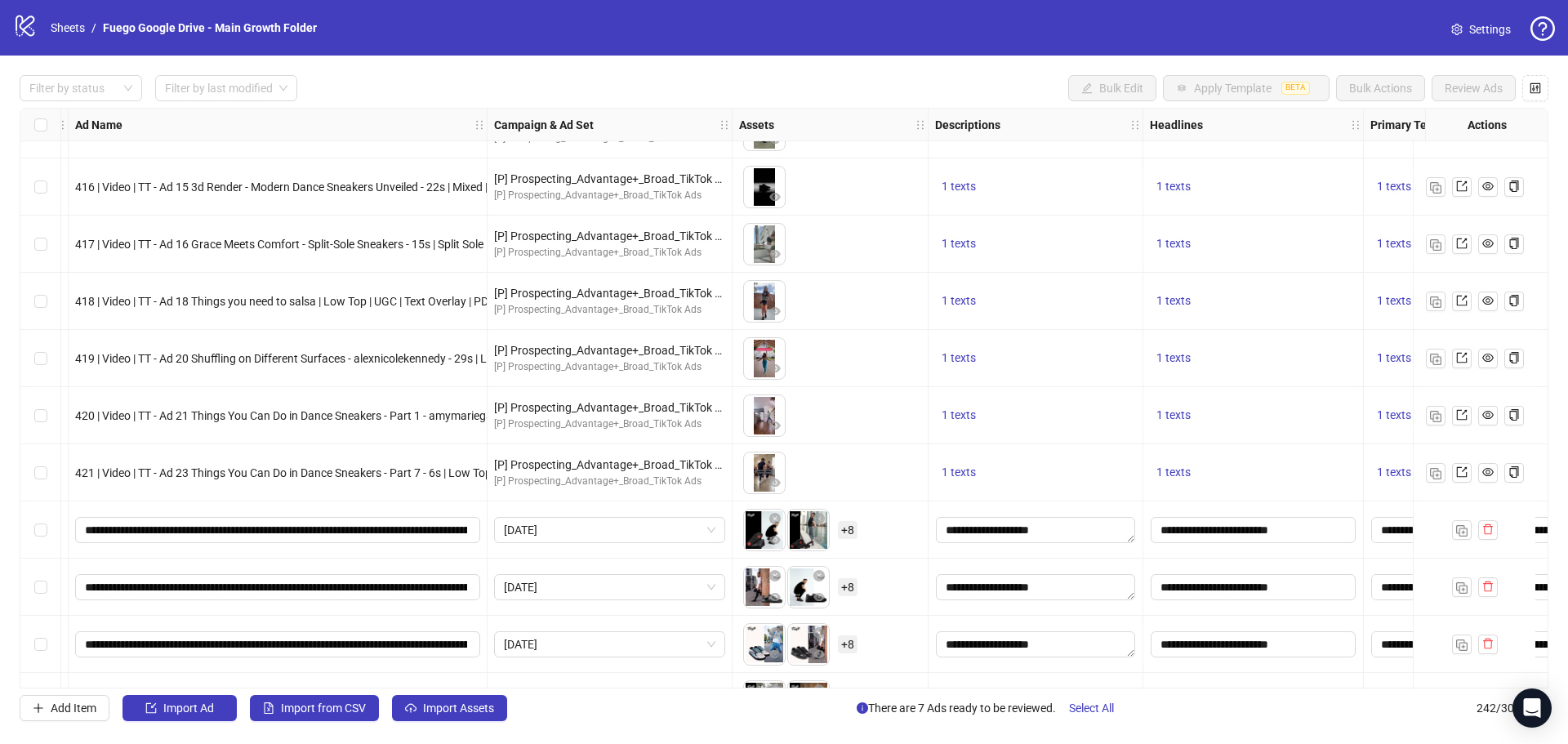
click at [841, 531] on span "+ 8" at bounding box center [848, 530] width 20 height 18
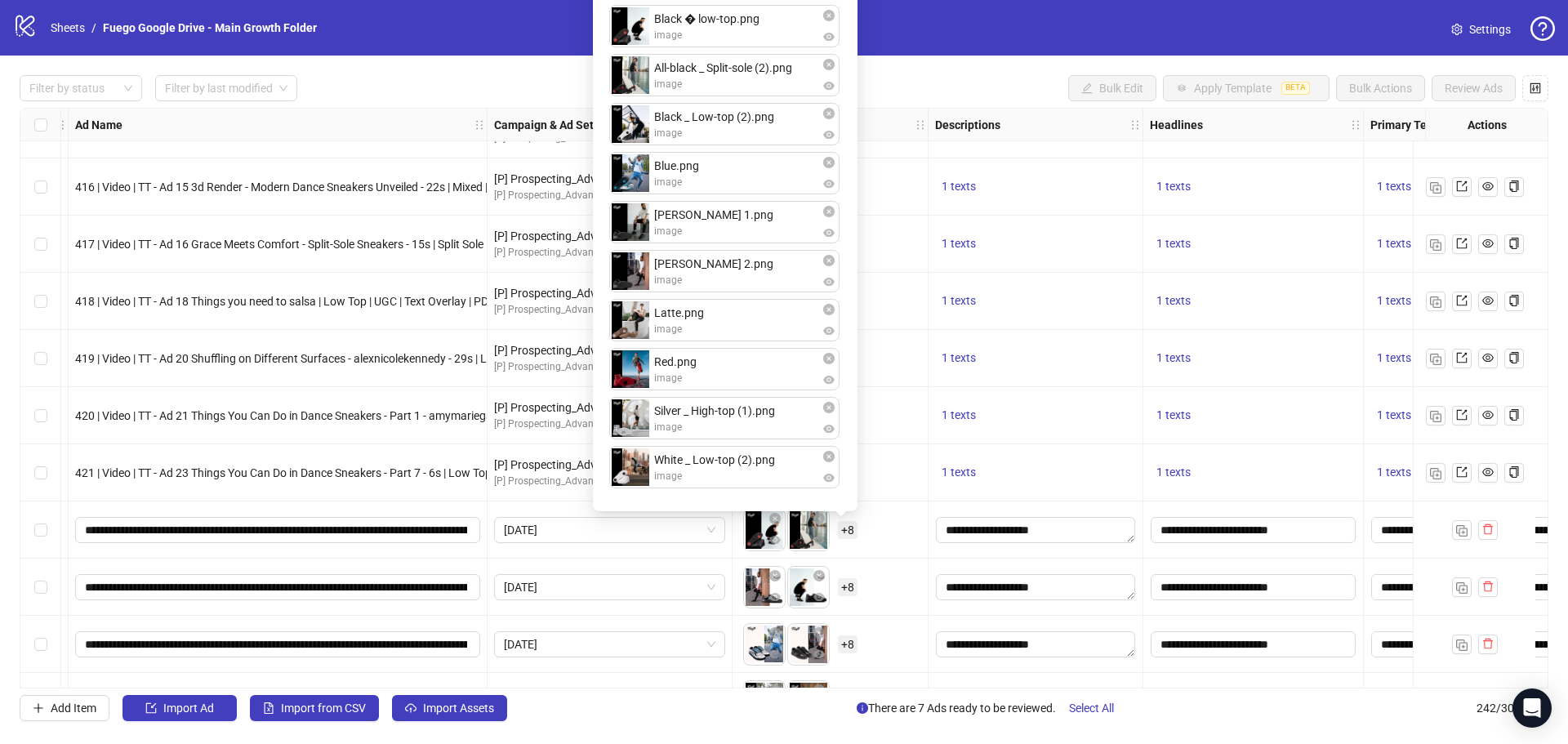
click at [884, 574] on div "To pick up a draggable item, press the space bar. While dragging, use the arrow…" at bounding box center [830, 587] width 182 height 50
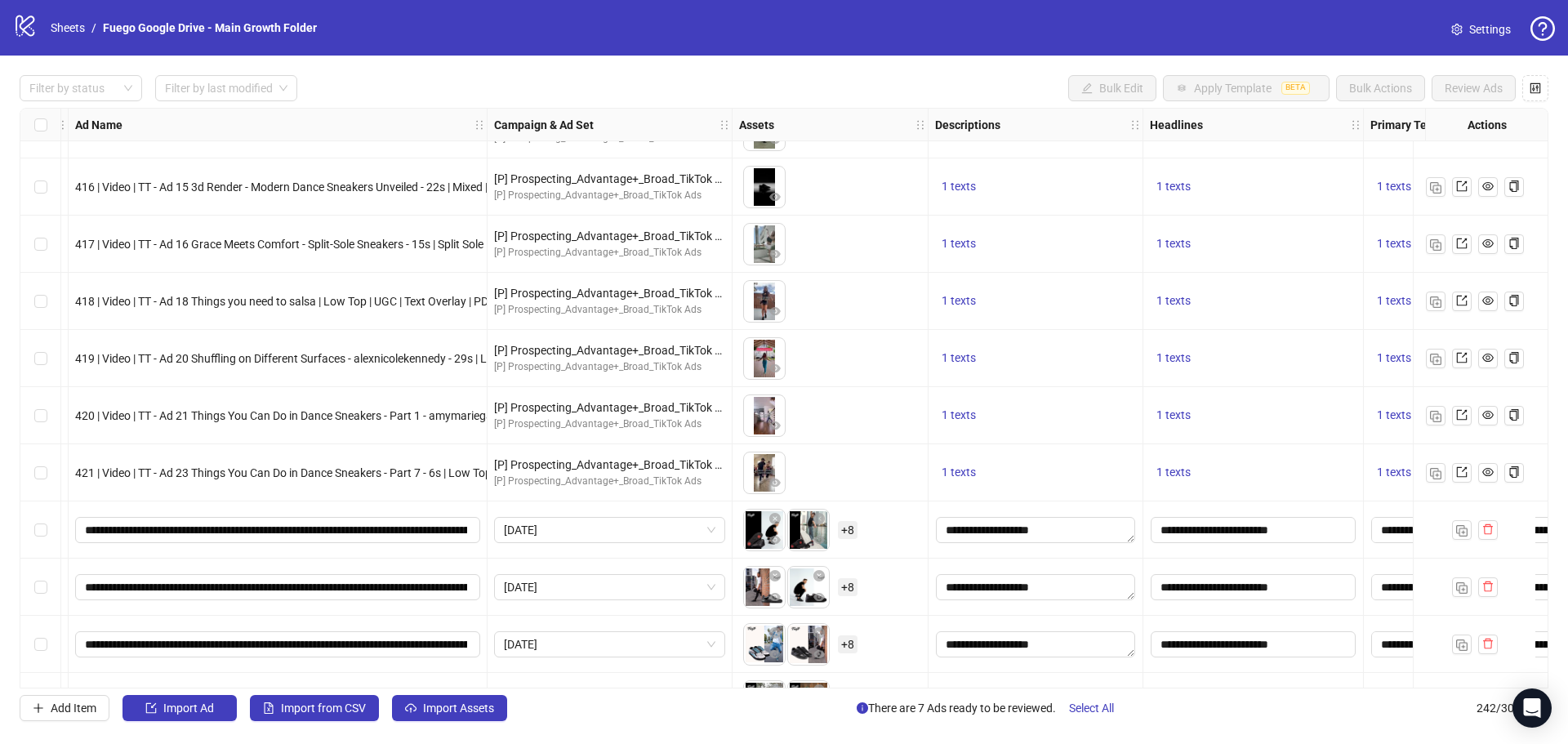
click at [846, 593] on span "+ 8" at bounding box center [848, 587] width 20 height 18
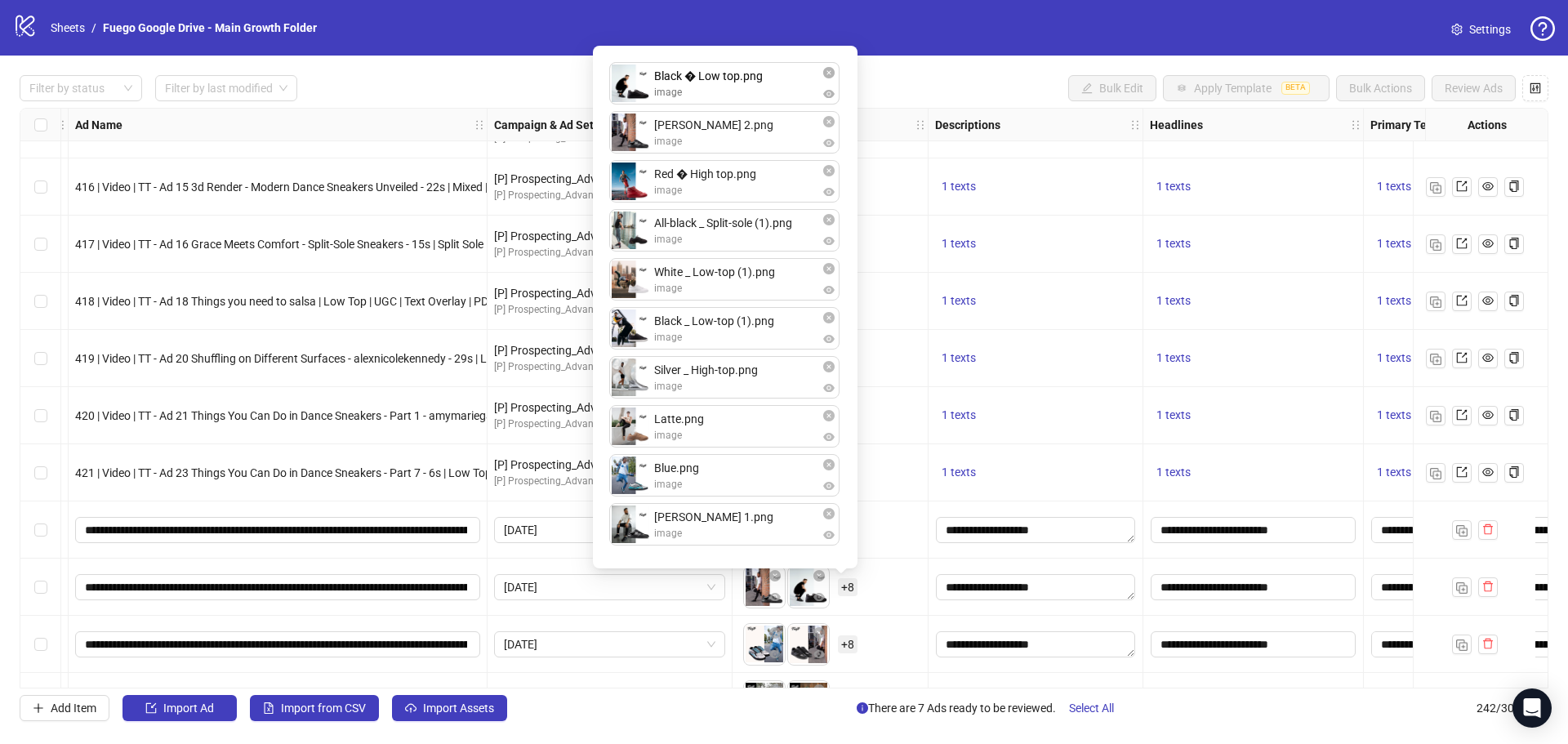
drag, startPoint x: 622, startPoint y: 143, endPoint x: 708, endPoint y: 163, distance: 88.3
click at [629, 89] on div "[PERSON_NAME] 2.png image Black � Low top.png image Red � High top.png image Al…" at bounding box center [724, 307] width 245 height 503
drag, startPoint x: 628, startPoint y: 234, endPoint x: 634, endPoint y: 89, distance: 145.1
click at [634, 89] on div "Black � Low top.png image [PERSON_NAME] 2.png image Red � High top.png image Al…" at bounding box center [724, 307] width 245 height 503
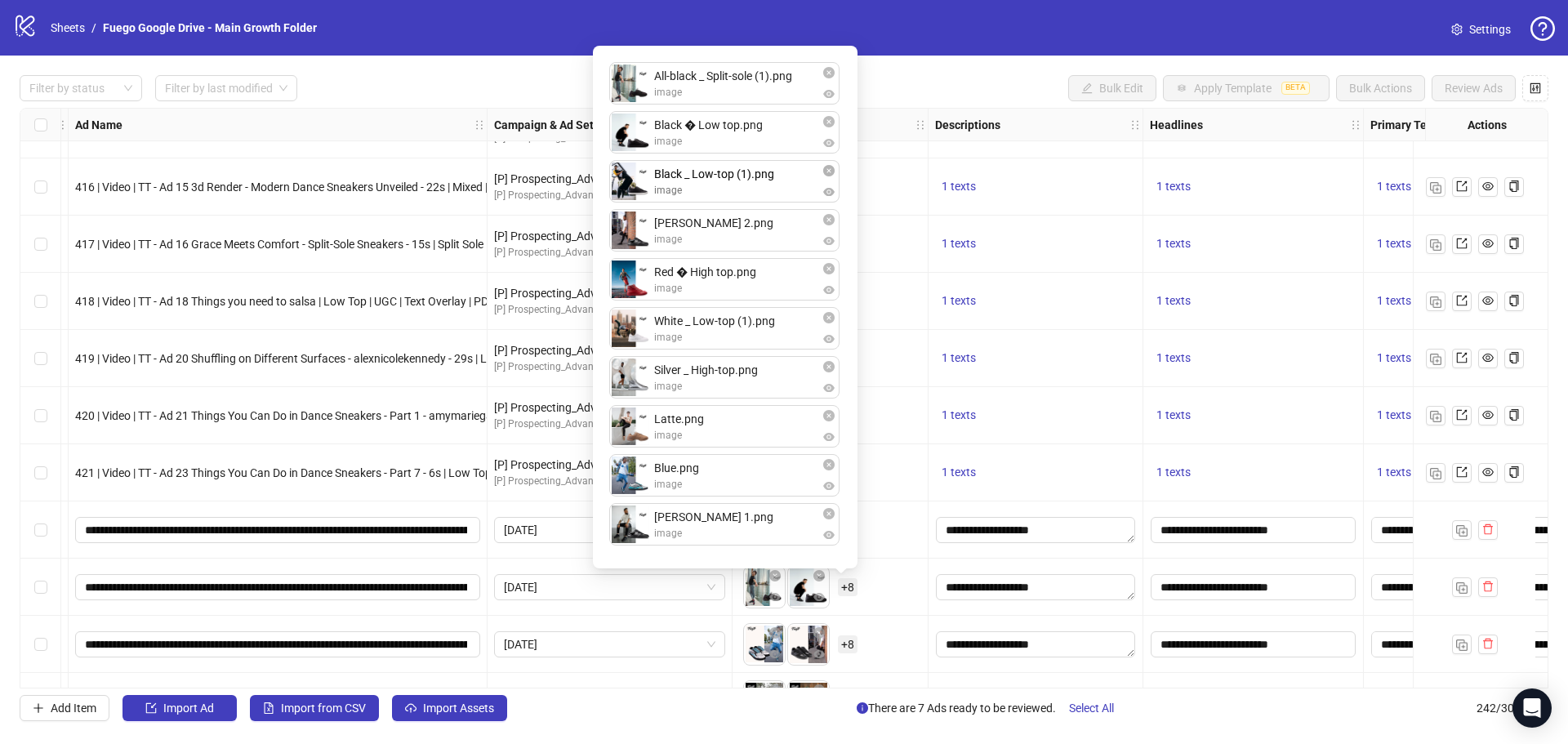
drag, startPoint x: 622, startPoint y: 329, endPoint x: 628, endPoint y: 168, distance: 161.1
click at [628, 168] on div "All-black _ Split-sole (1).png image Black � Low top.png image [PERSON_NAME] 2.…" at bounding box center [724, 307] width 245 height 503
drag, startPoint x: 636, startPoint y: 482, endPoint x: 657, endPoint y: 274, distance: 209.1
click at [640, 250] on div "All-black _ Split-sole (1).png image Black � Low top.png image Black _ Low-top …" at bounding box center [724, 307] width 245 height 503
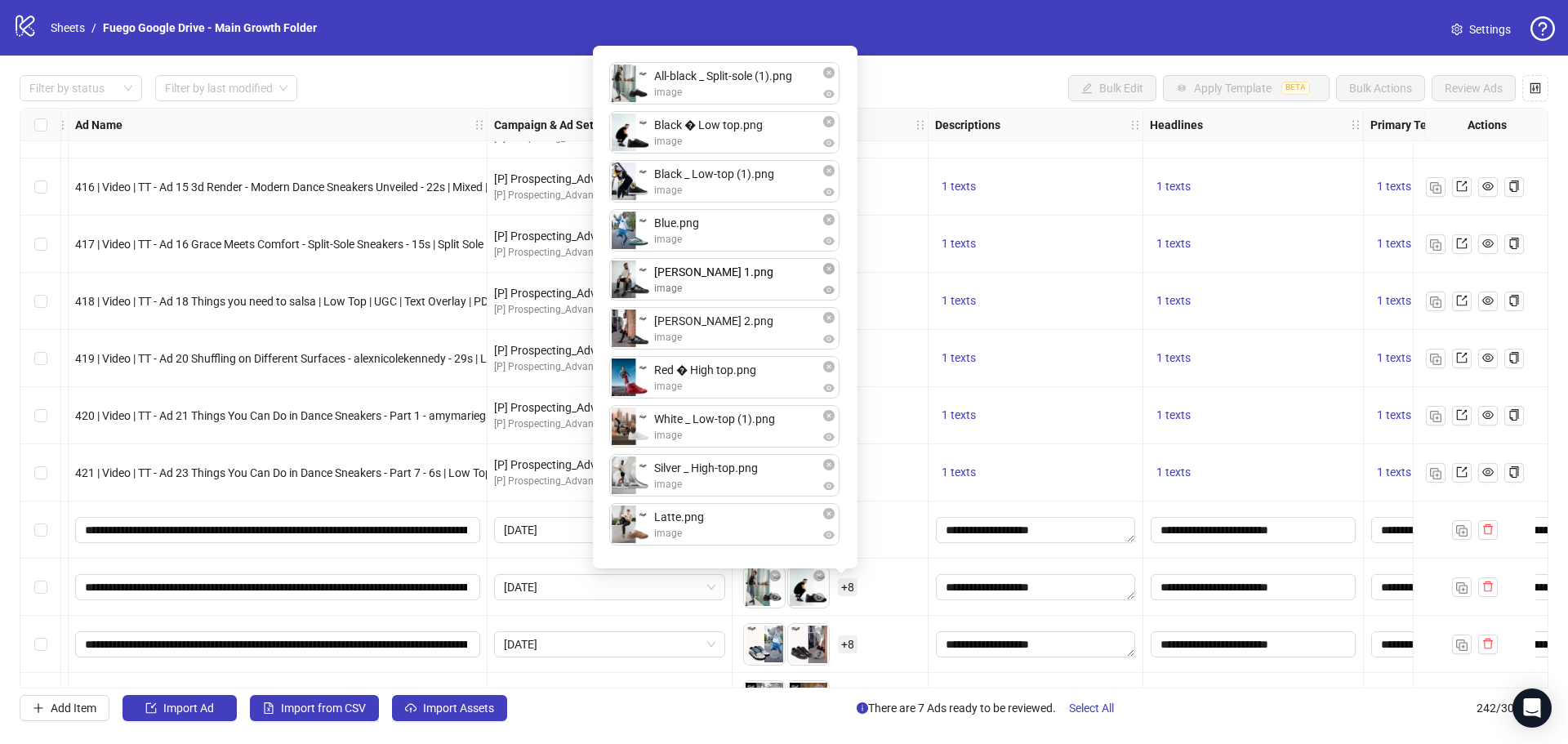
drag, startPoint x: 621, startPoint y: 523, endPoint x: 631, endPoint y: 279, distance: 244.2
click at [631, 279] on div "All-black _ Split-sole (1).png image Black � Low top.png image Black _ Low-top …" at bounding box center [724, 307] width 245 height 503
drag, startPoint x: 628, startPoint y: 432, endPoint x: 629, endPoint y: 481, distance: 49.0
drag, startPoint x: 628, startPoint y: 477, endPoint x: 632, endPoint y: 421, distance: 56.1
click at [632, 420] on div "All-black _ Split-sole (1).png image Black � Low top.png image Black _ Low-top …" at bounding box center [724, 307] width 245 height 503
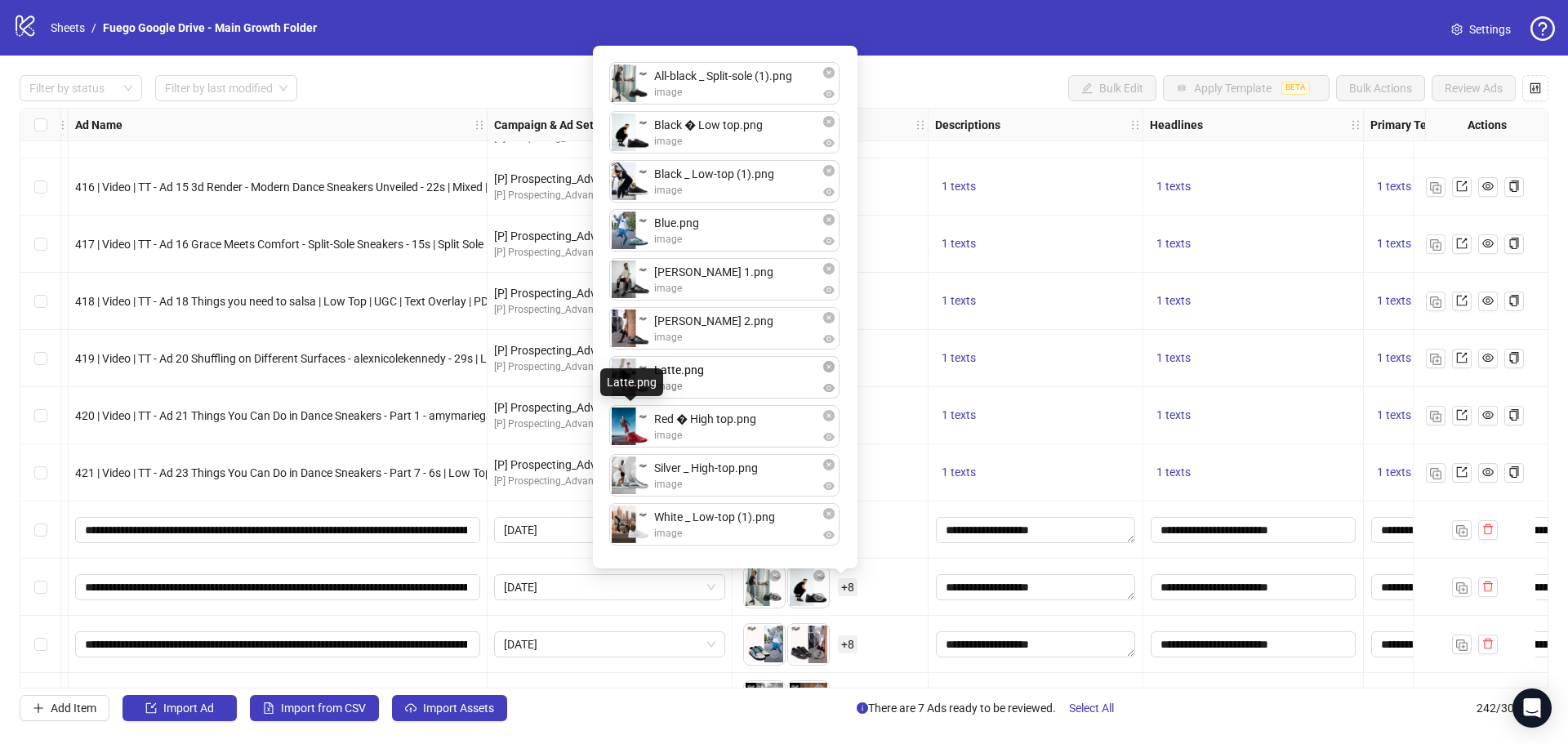
click at [629, 375] on body "logo/logo-mobile Sheets / Fuego Google Drive - Main Growth Folder Settings Filt…" at bounding box center [784, 372] width 1568 height 744
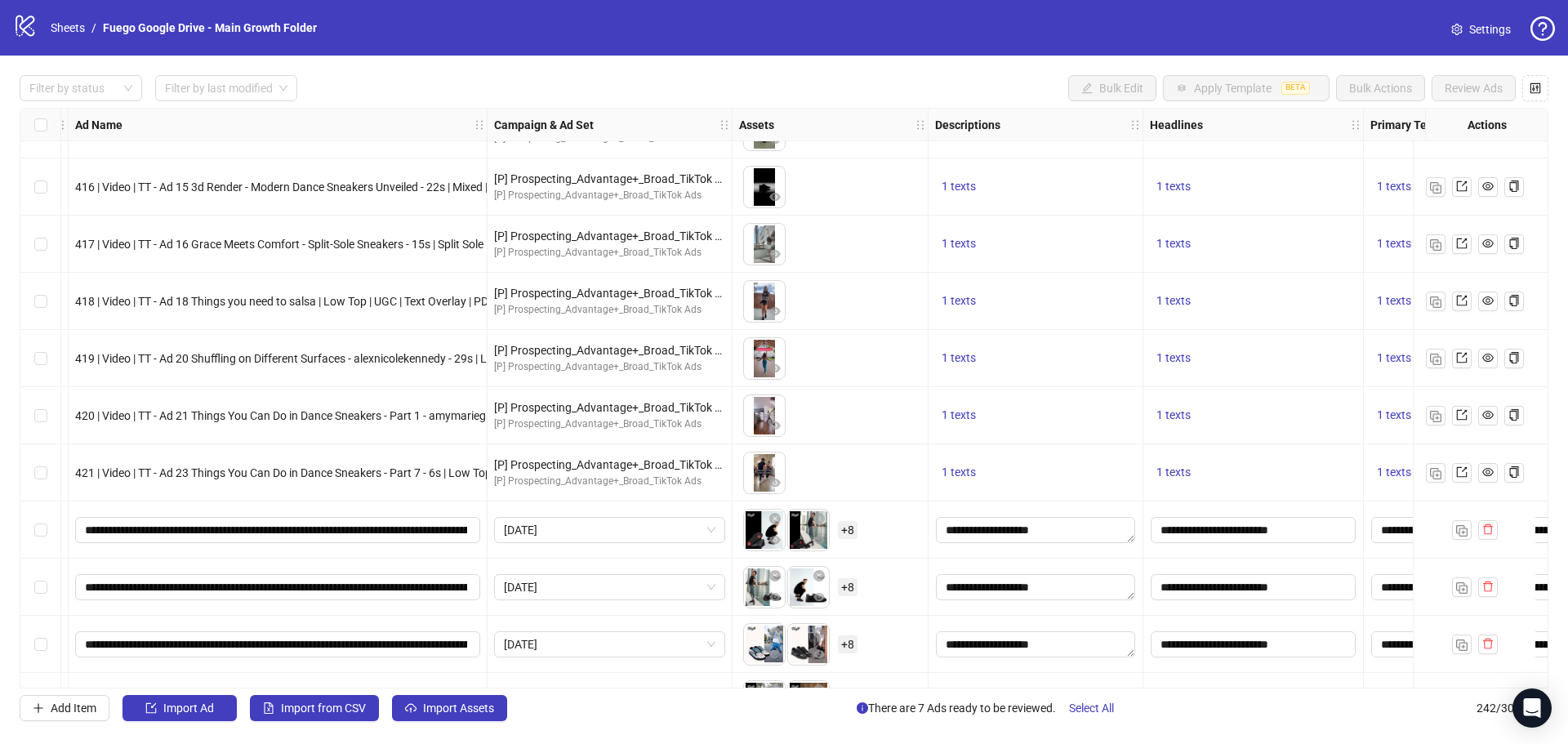
click at [878, 538] on div "To pick up a draggable item, press the space bar. While dragging, use the arrow…" at bounding box center [830, 530] width 182 height 50
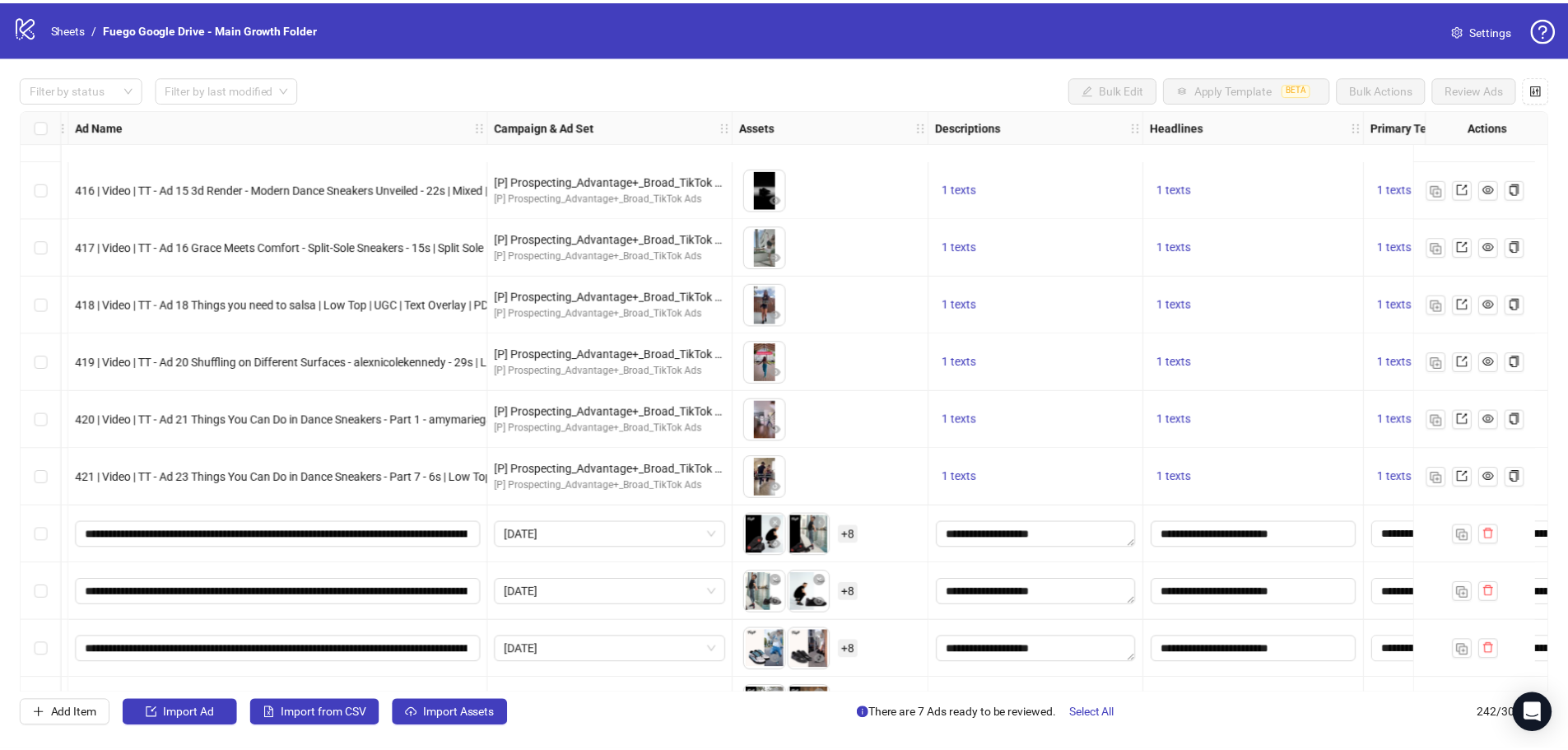
scroll to position [13402, 133]
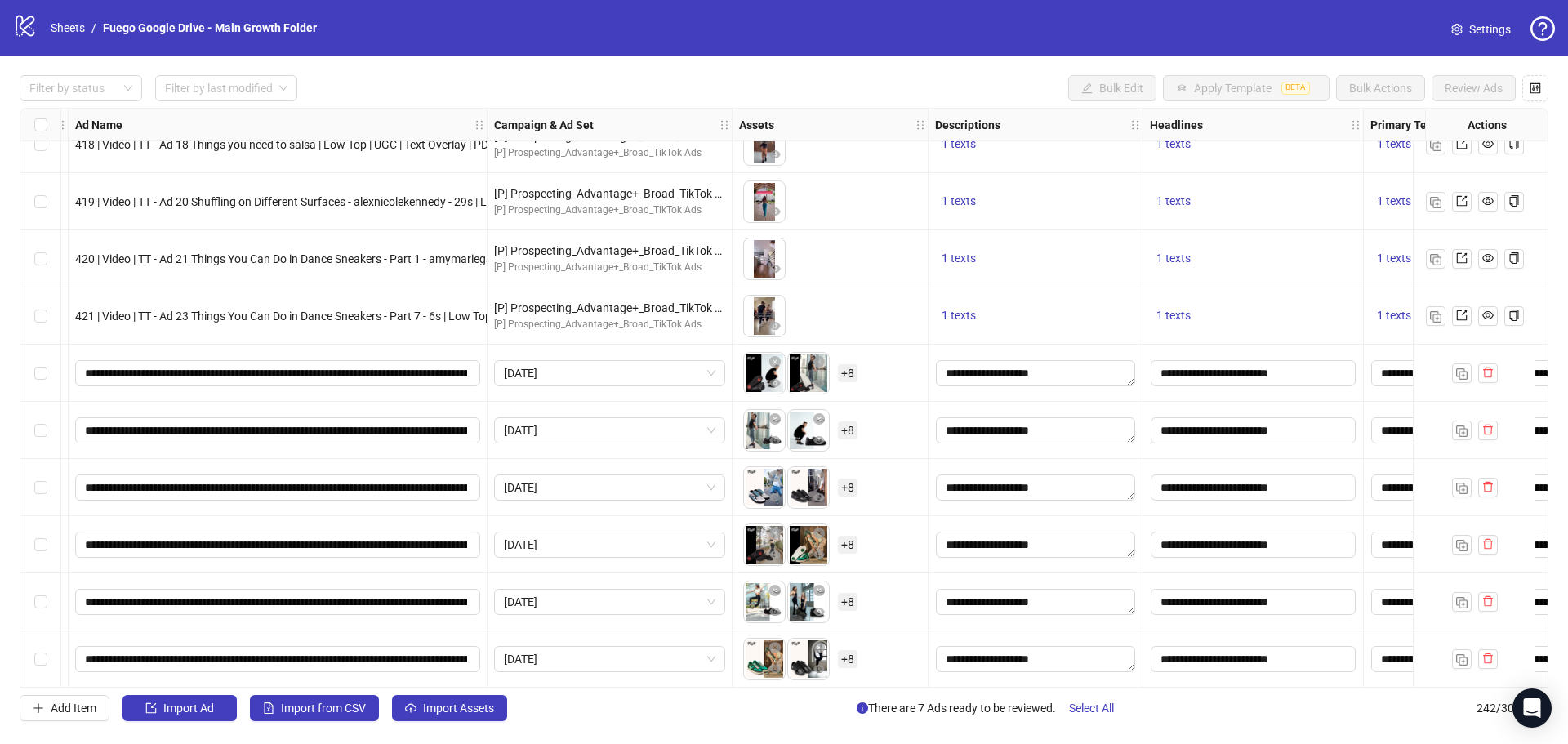
click at [848, 372] on span "+ 8" at bounding box center [848, 373] width 20 height 18
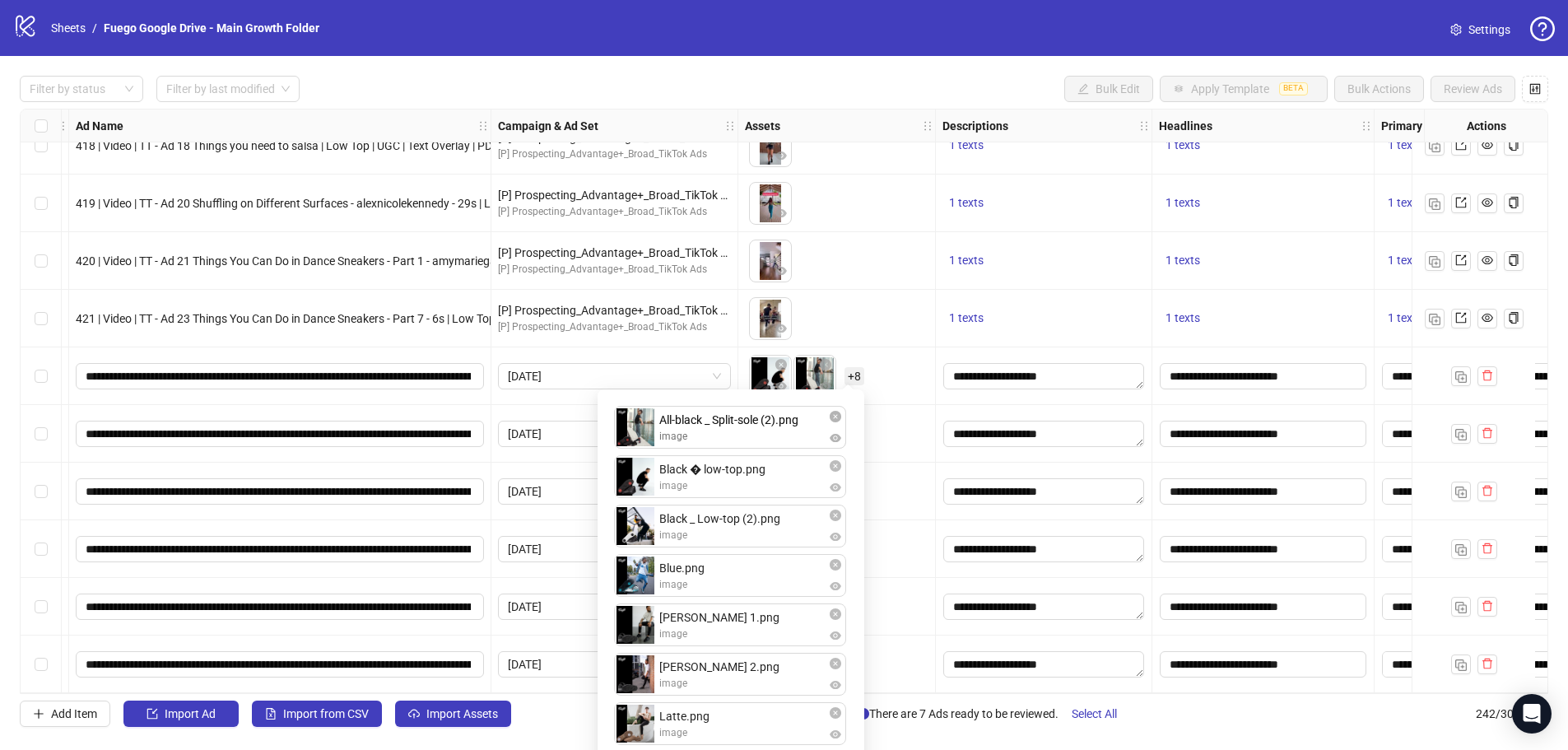
drag, startPoint x: 636, startPoint y: 482, endPoint x: 639, endPoint y: 430, distance: 52.1
click at [639, 430] on div "Black � low-top.png image All-black _ Split-sole (2).png image Black _ Low-top …" at bounding box center [730, 652] width 247 height 507
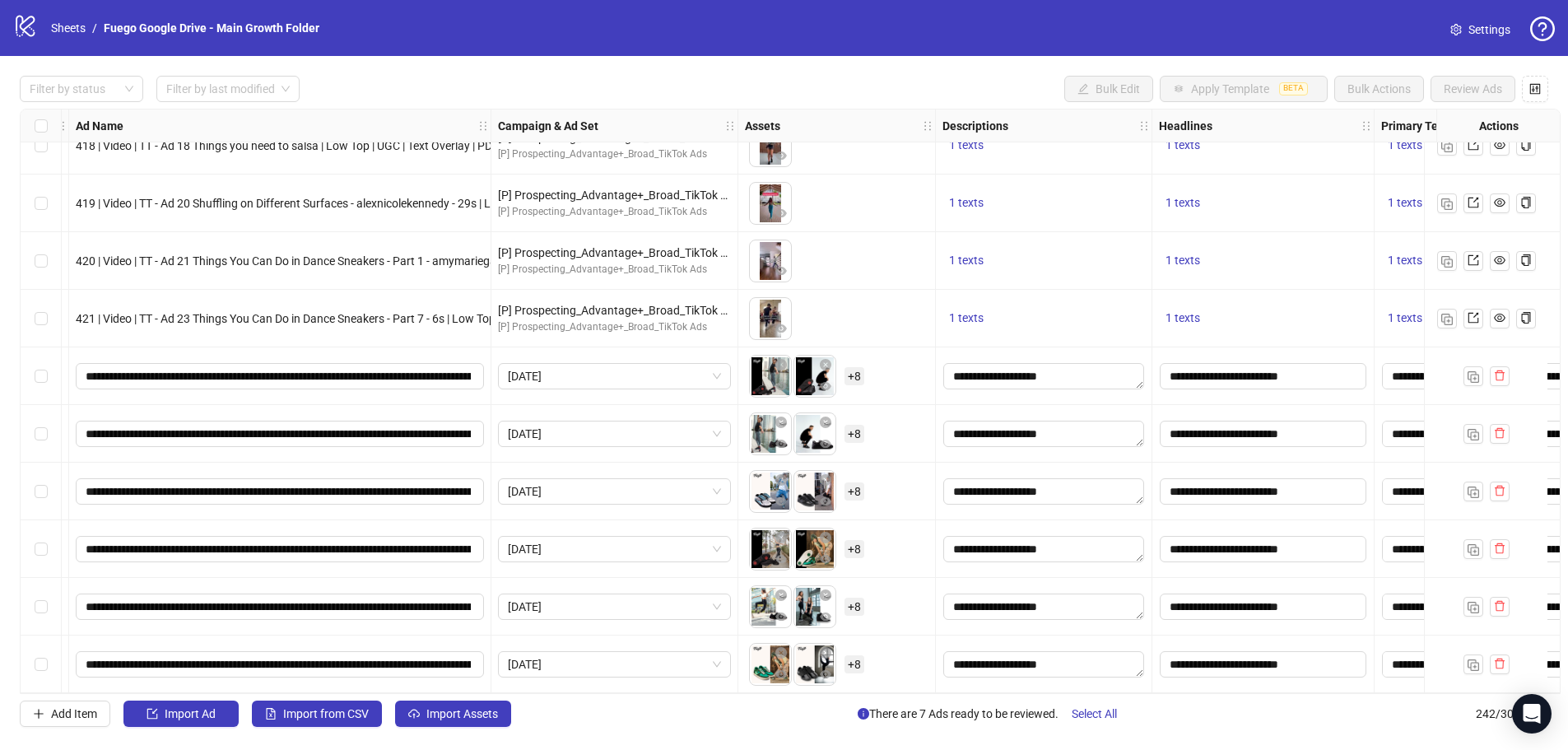
scroll to position [0, 0]
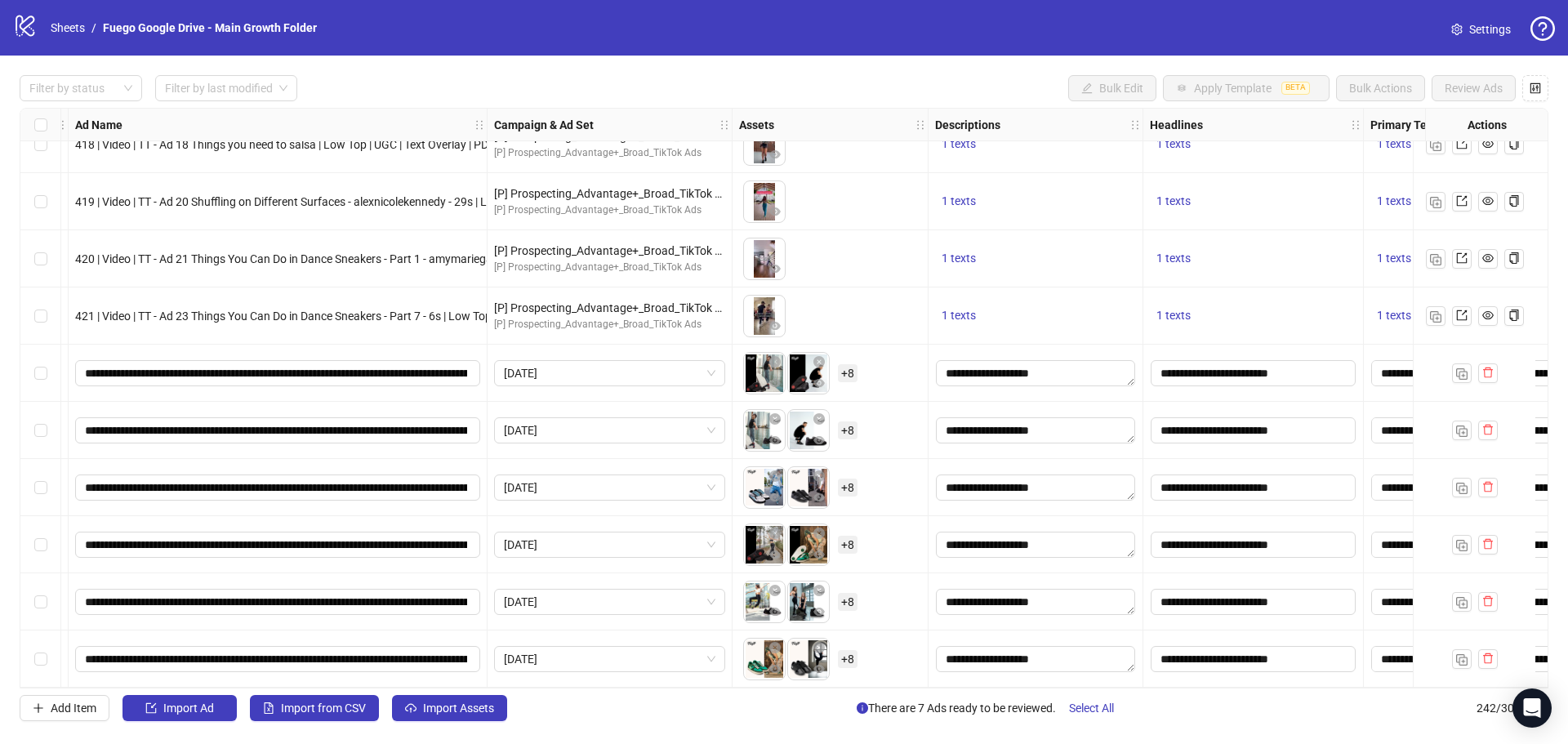
click at [991, 691] on html "logo/logo-mobile Sheets / Fuego Google Drive - Main Growth Folder Settings Filt…" at bounding box center [784, 372] width 1568 height 744
click at [849, 428] on span "+ 8" at bounding box center [848, 430] width 20 height 18
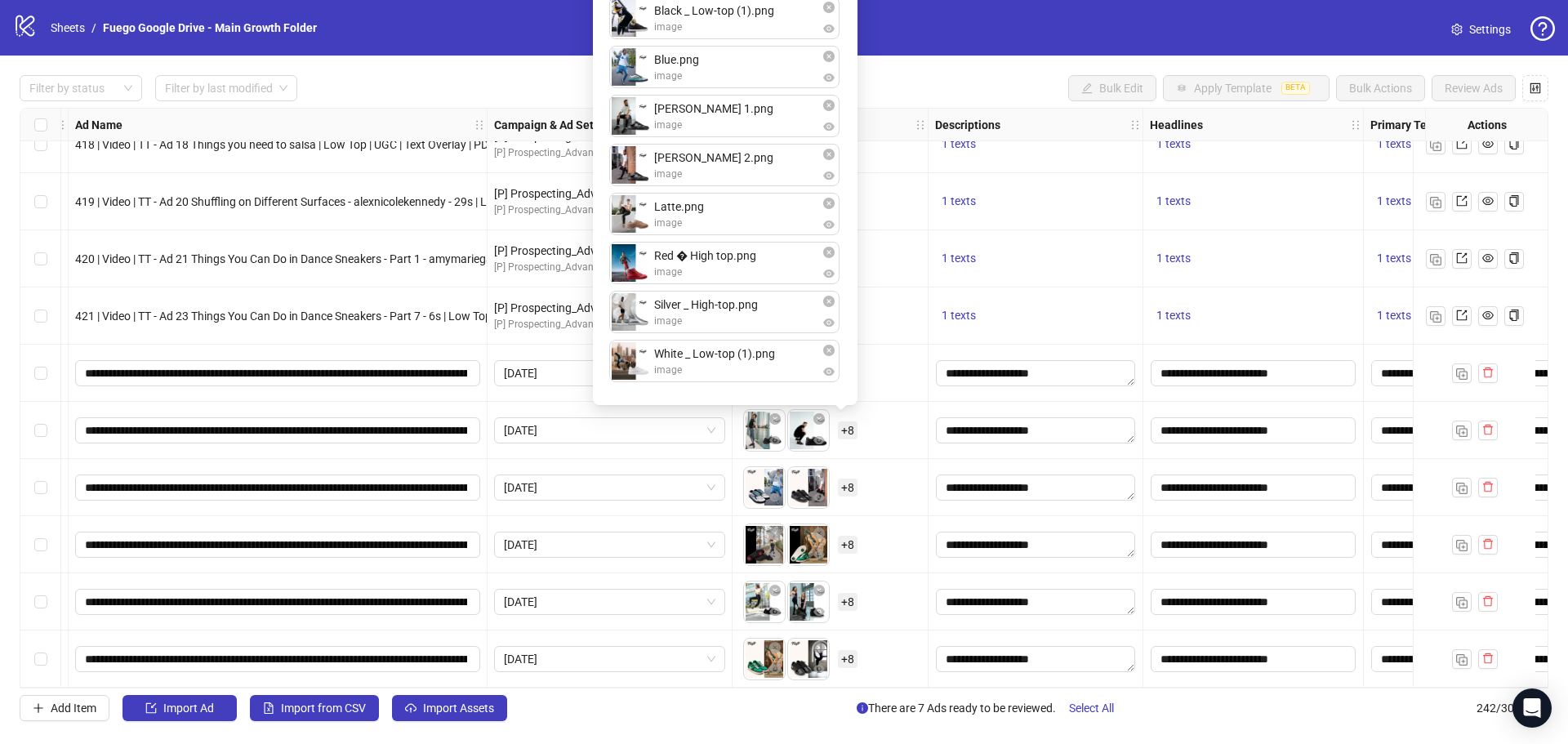
click at [875, 473] on div "To pick up a draggable item, press the space bar. While dragging, use the arrow…" at bounding box center [830, 488] width 182 height 50
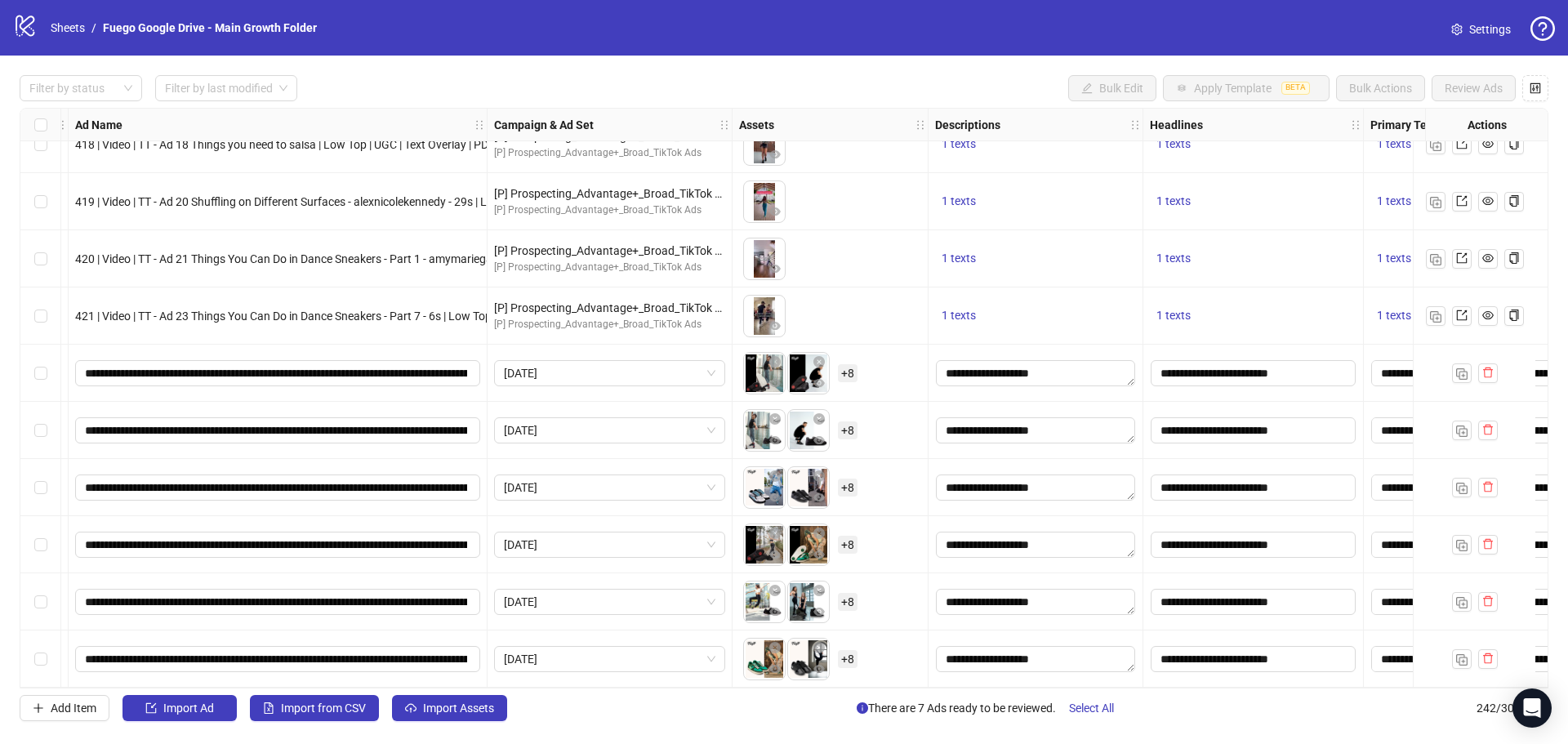
click at [850, 377] on div "To pick up a draggable item, press the space bar. While dragging, use the arrow…" at bounding box center [801, 373] width 115 height 42
click at [850, 372] on span "+ 8" at bounding box center [848, 373] width 20 height 18
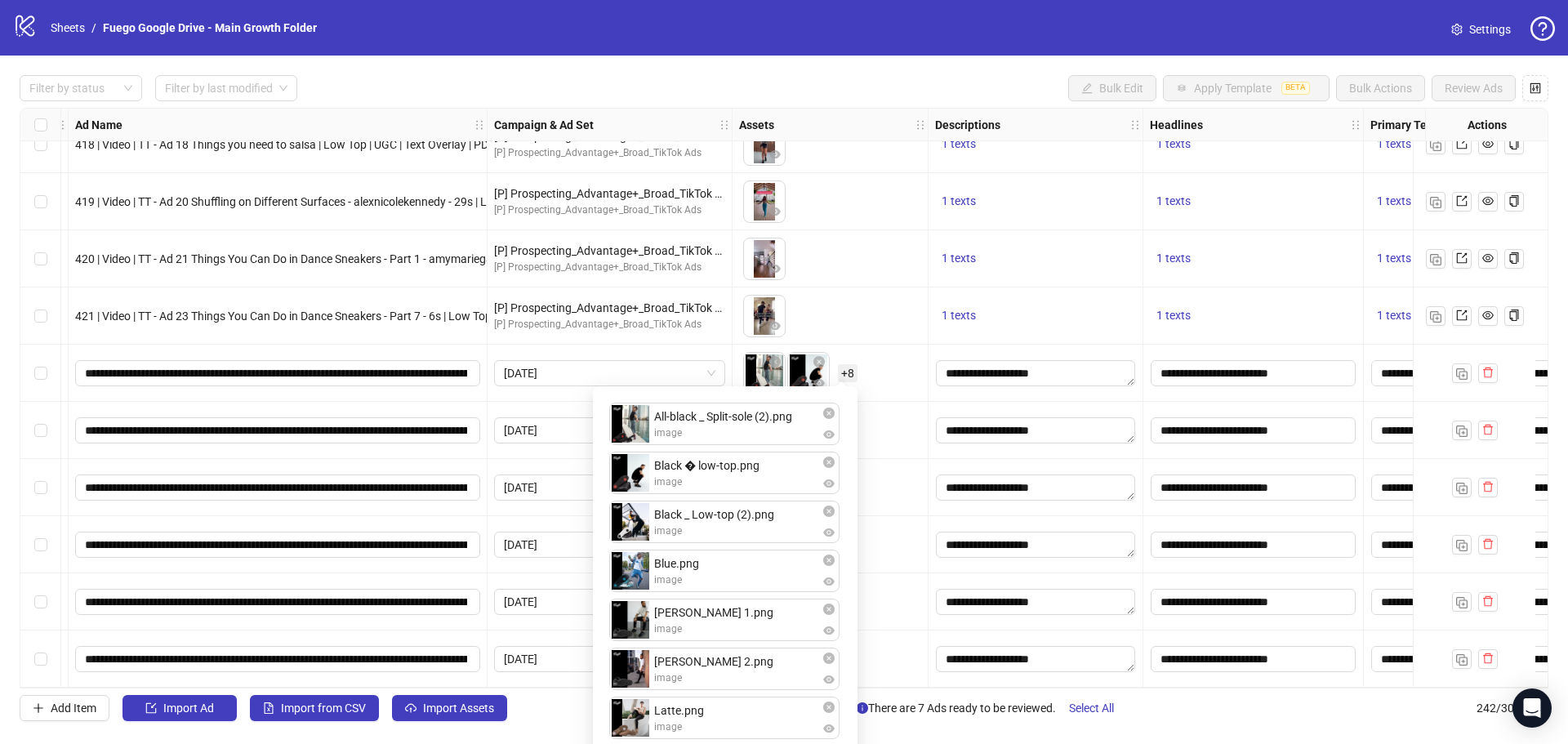
click at [847, 368] on span "+ 8" at bounding box center [848, 373] width 20 height 18
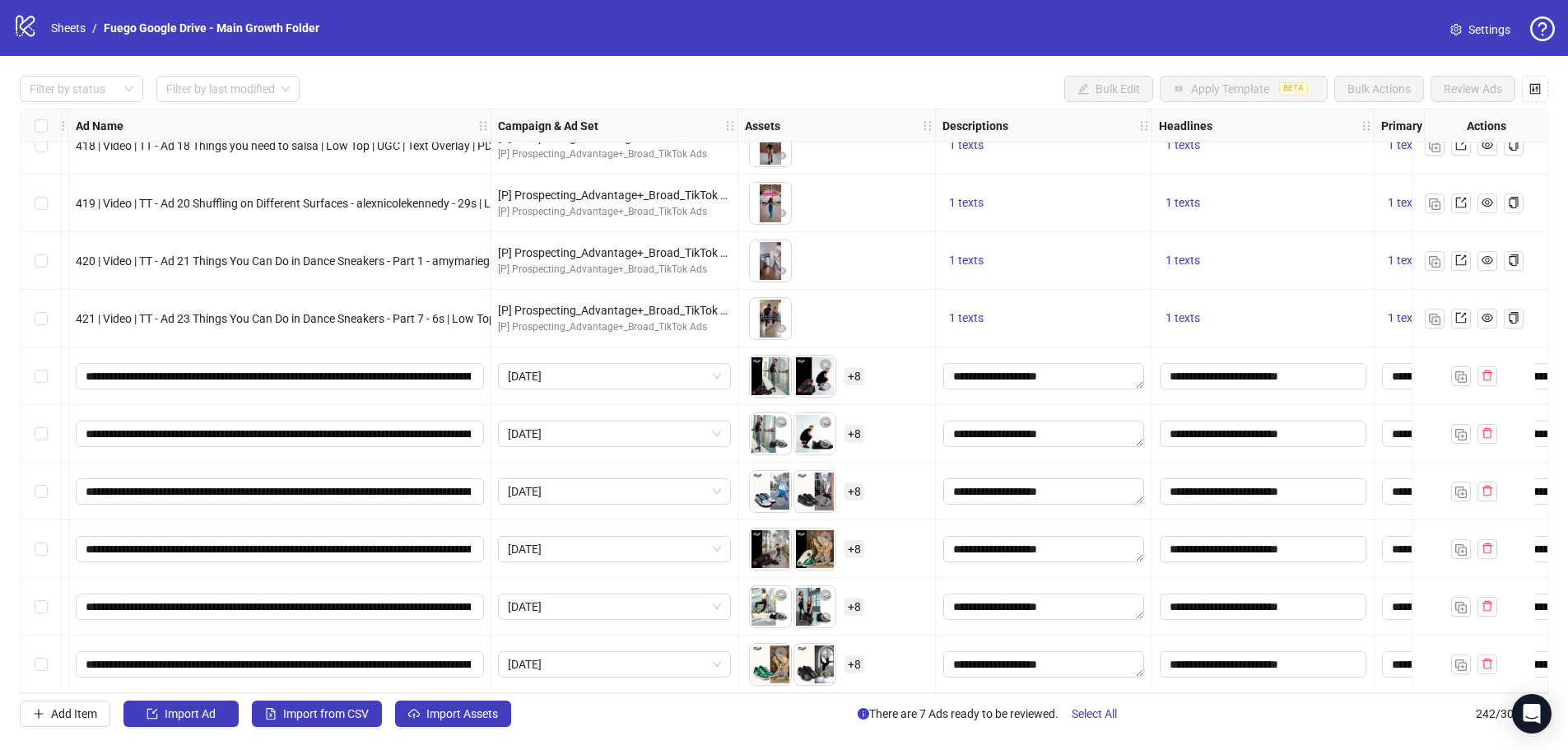
click at [854, 371] on span "+ 8" at bounding box center [854, 376] width 20 height 18
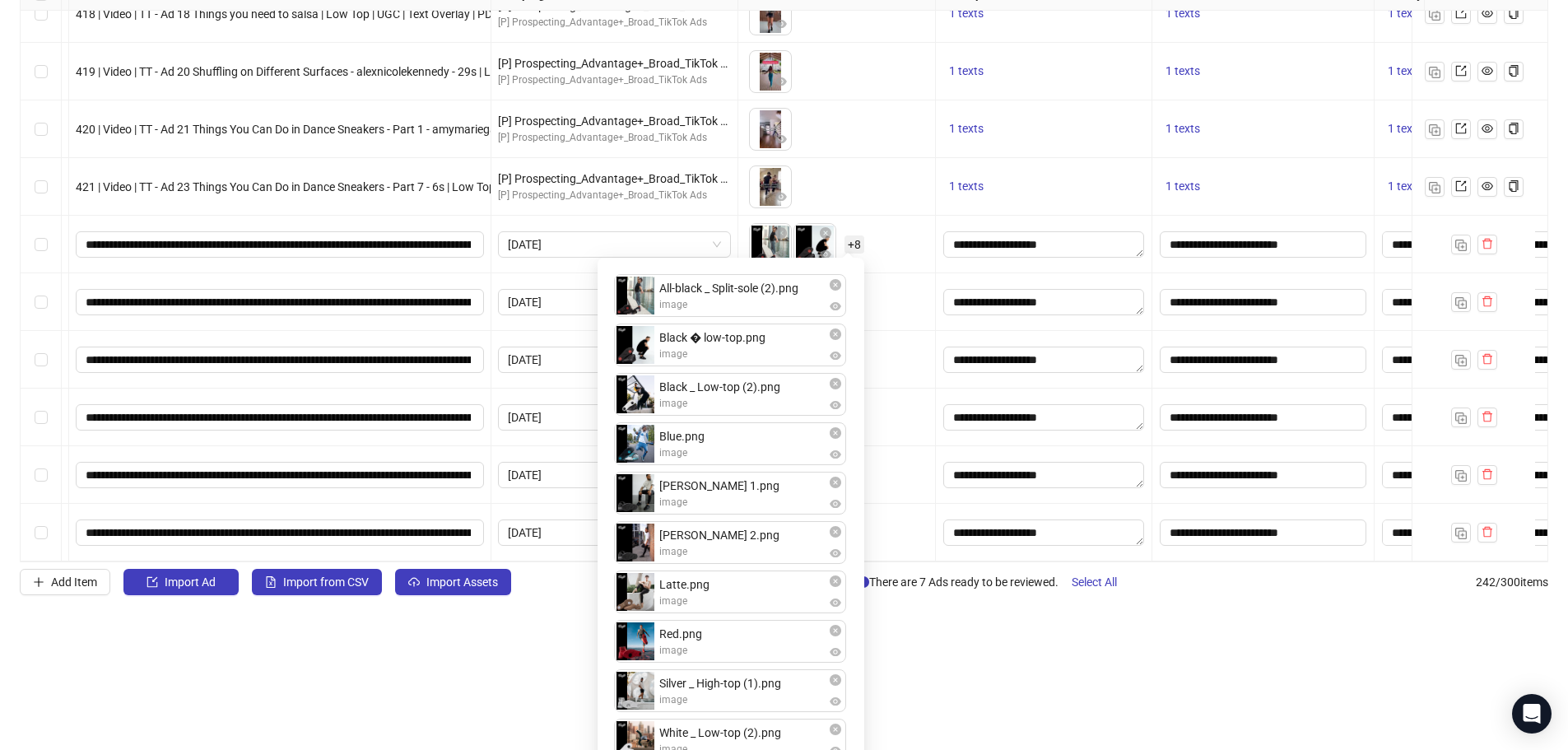
scroll to position [166, 0]
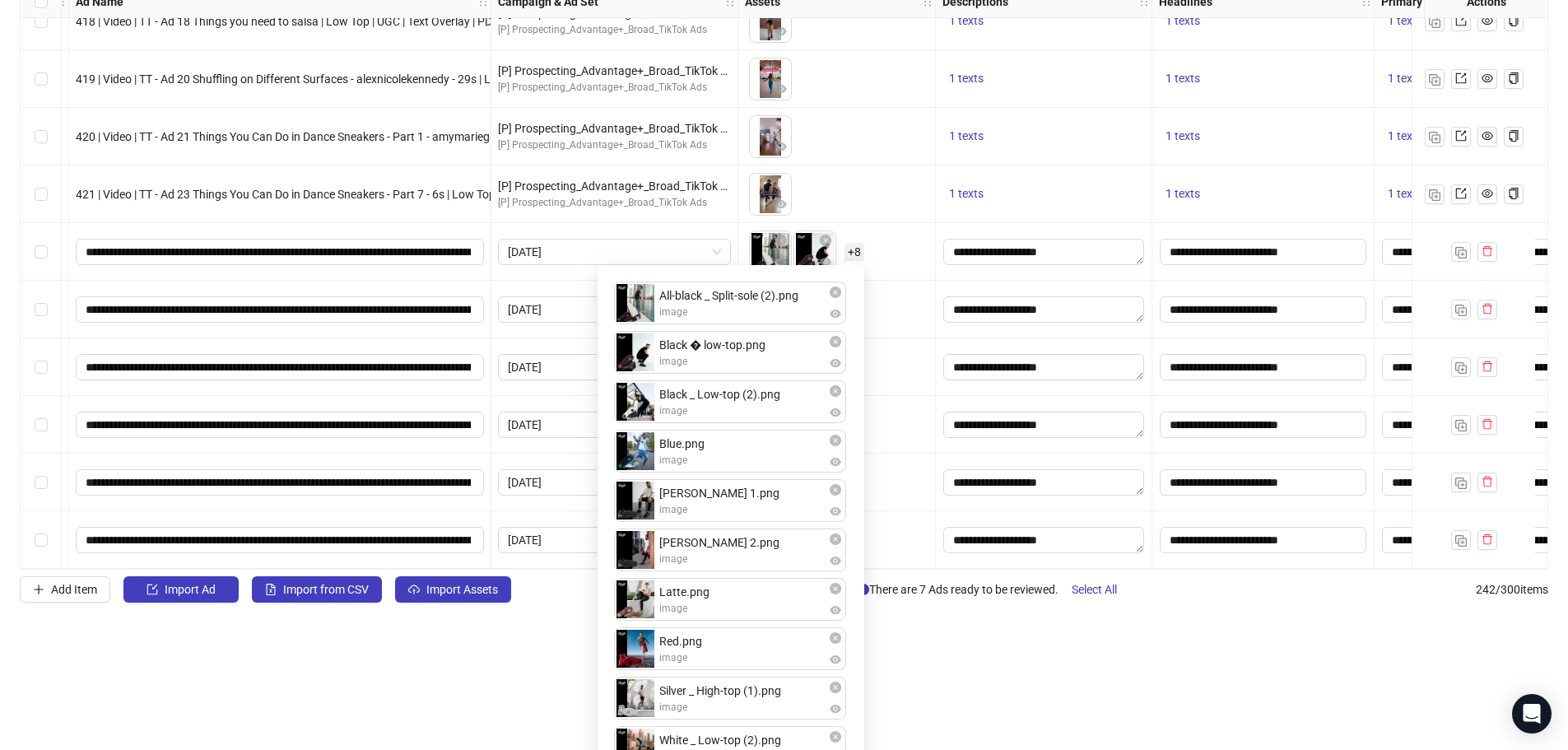
click at [962, 625] on html "logo/logo-mobile Sheets / Fuego Google Drive - Main Growth Folder Settings Filt…" at bounding box center [784, 250] width 1568 height 750
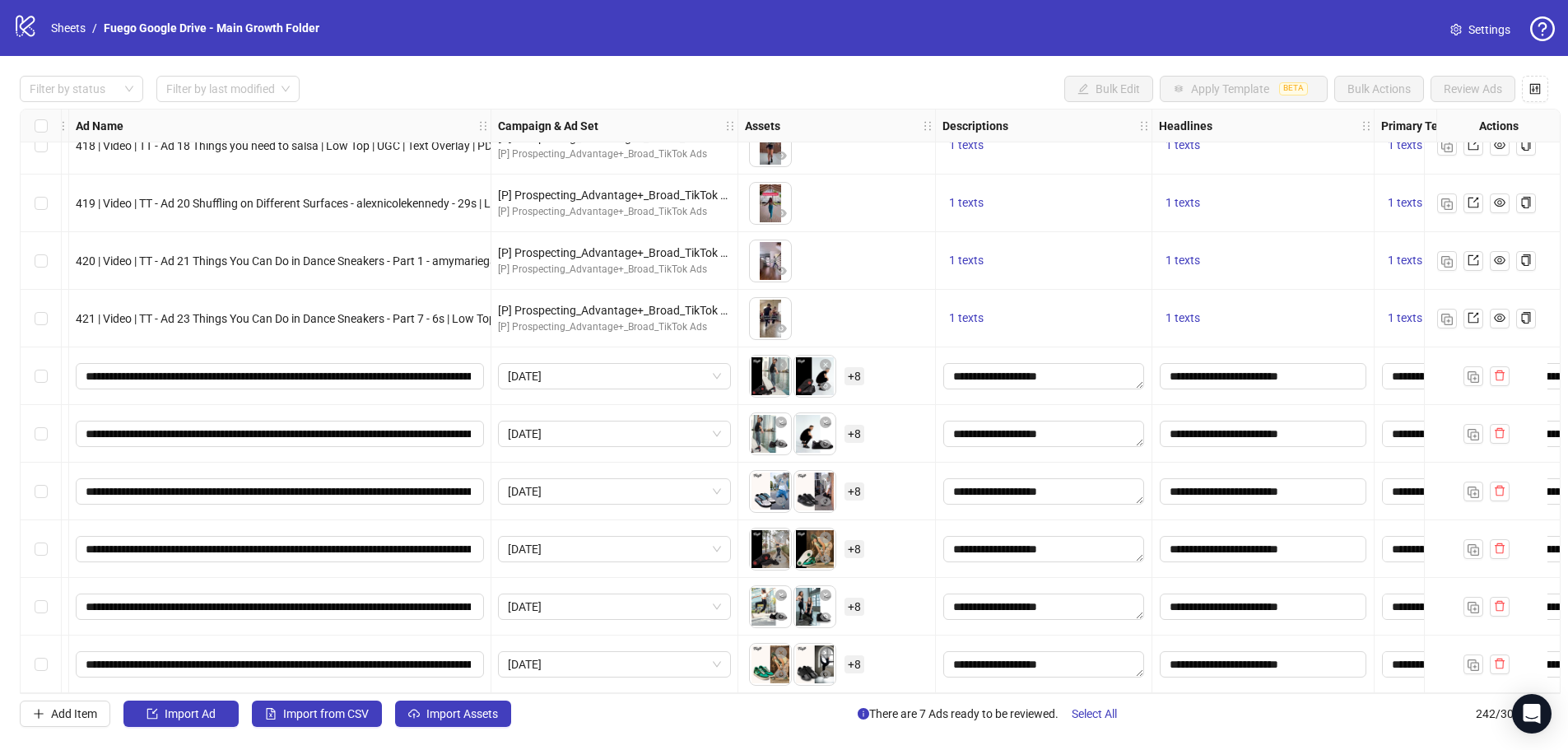
scroll to position [0, 0]
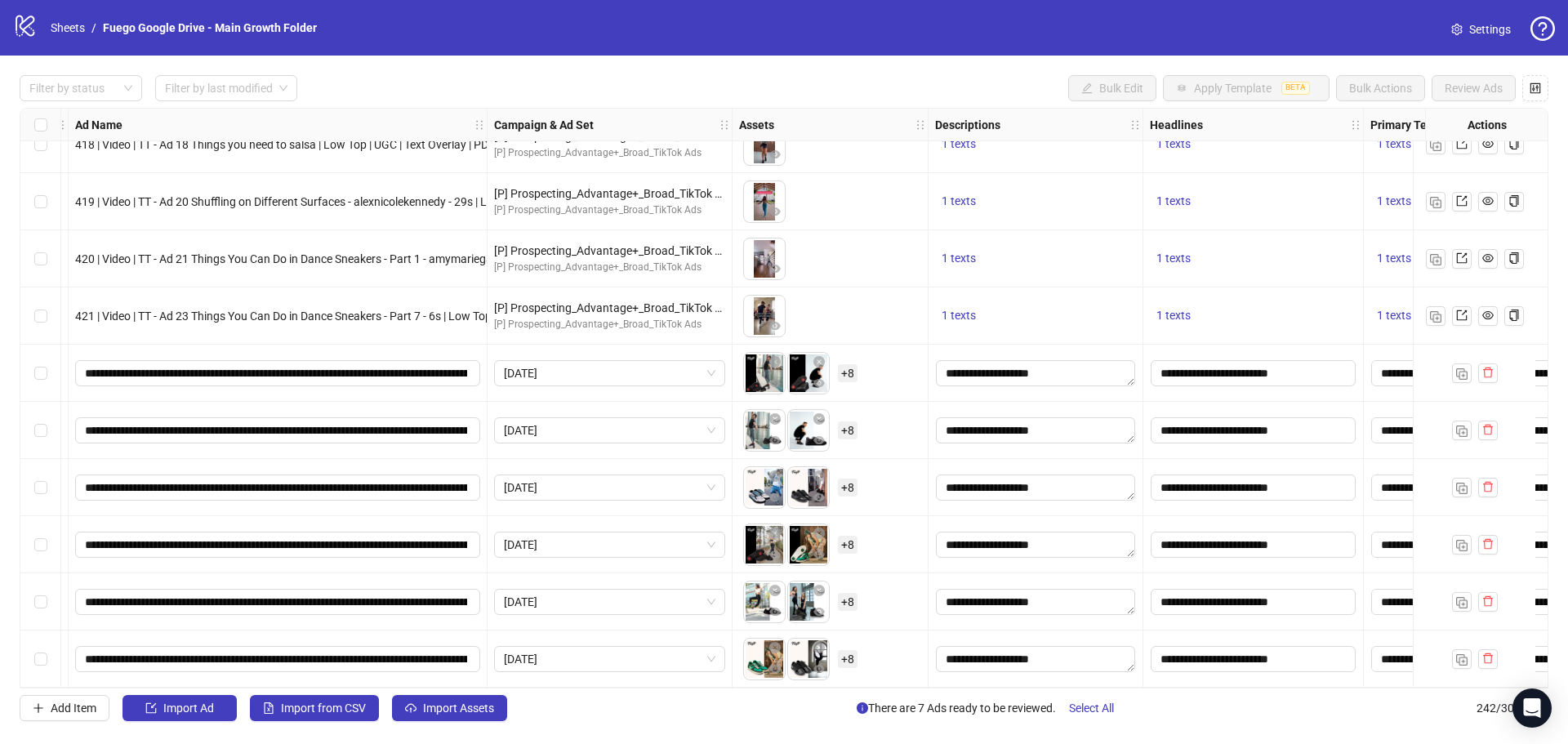
click at [850, 424] on span "+ 8" at bounding box center [848, 430] width 20 height 18
click at [878, 417] on div "To pick up a draggable item, press the space bar. While dragging, use the arrow…" at bounding box center [830, 430] width 182 height 50
click at [845, 370] on span "+ 8" at bounding box center [848, 373] width 20 height 18
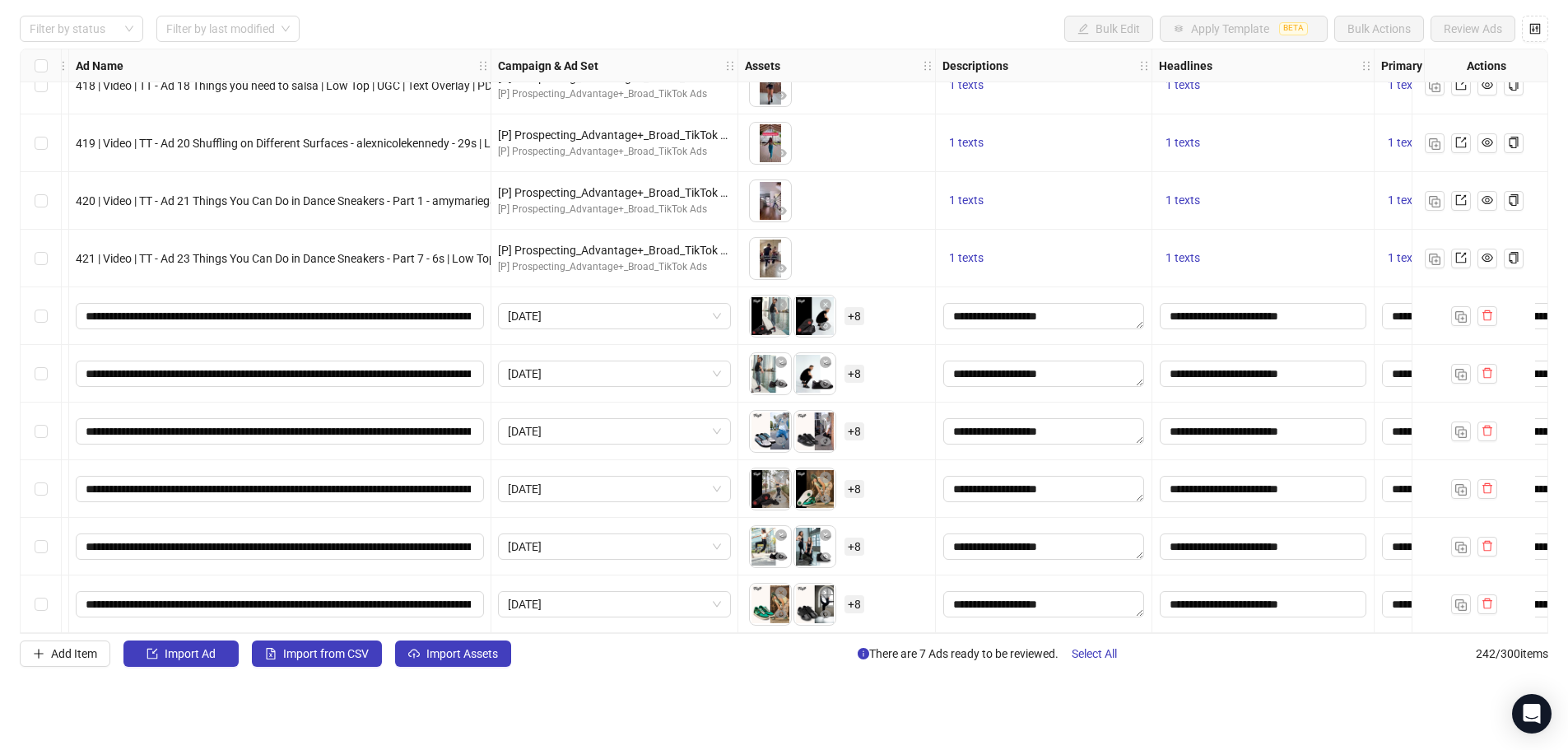
scroll to position [67, 0]
click at [947, 622] on html "logo/logo-mobile Sheets / Fuego Google Drive - Main Growth Folder Settings Filt…" at bounding box center [784, 314] width 1568 height 750
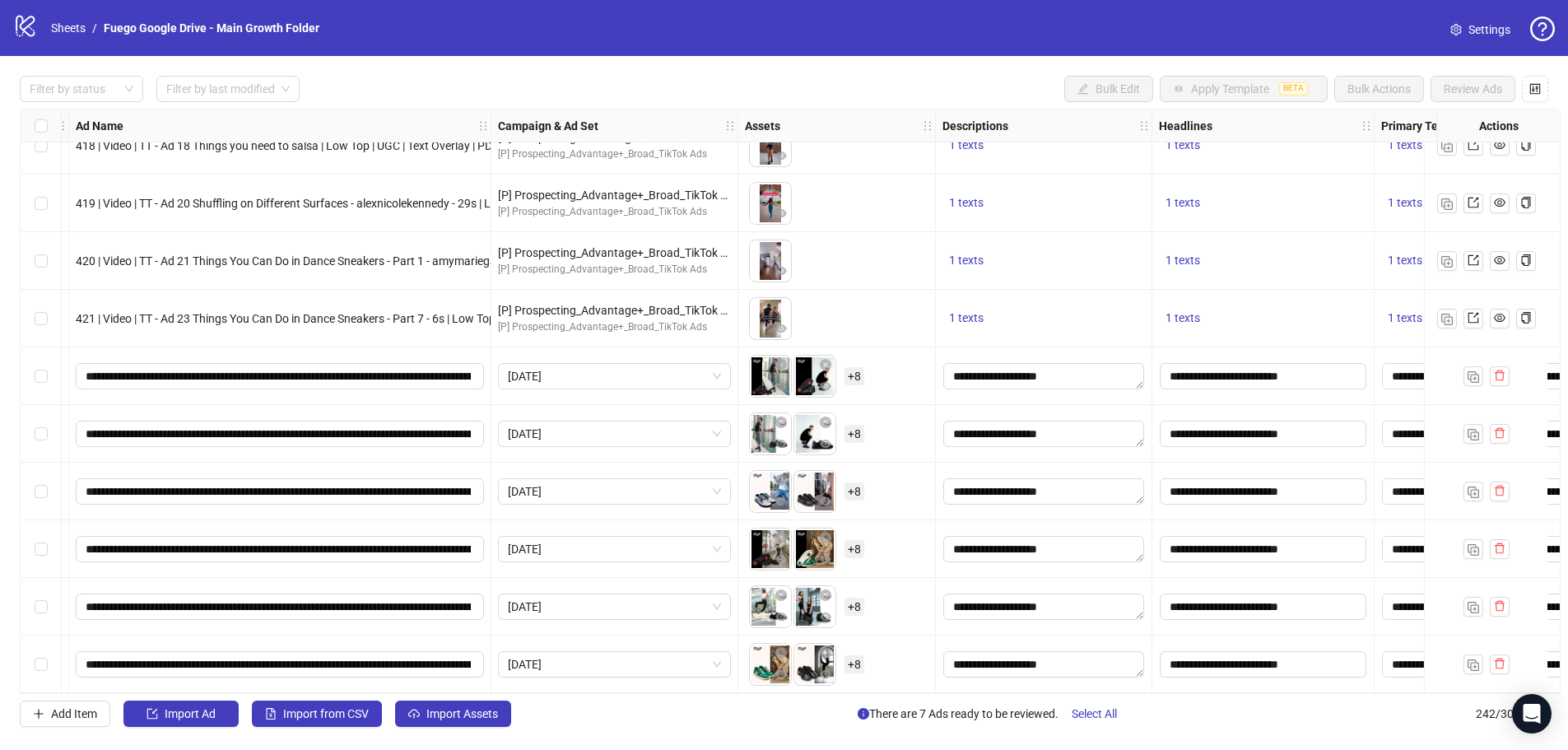
scroll to position [0, 0]
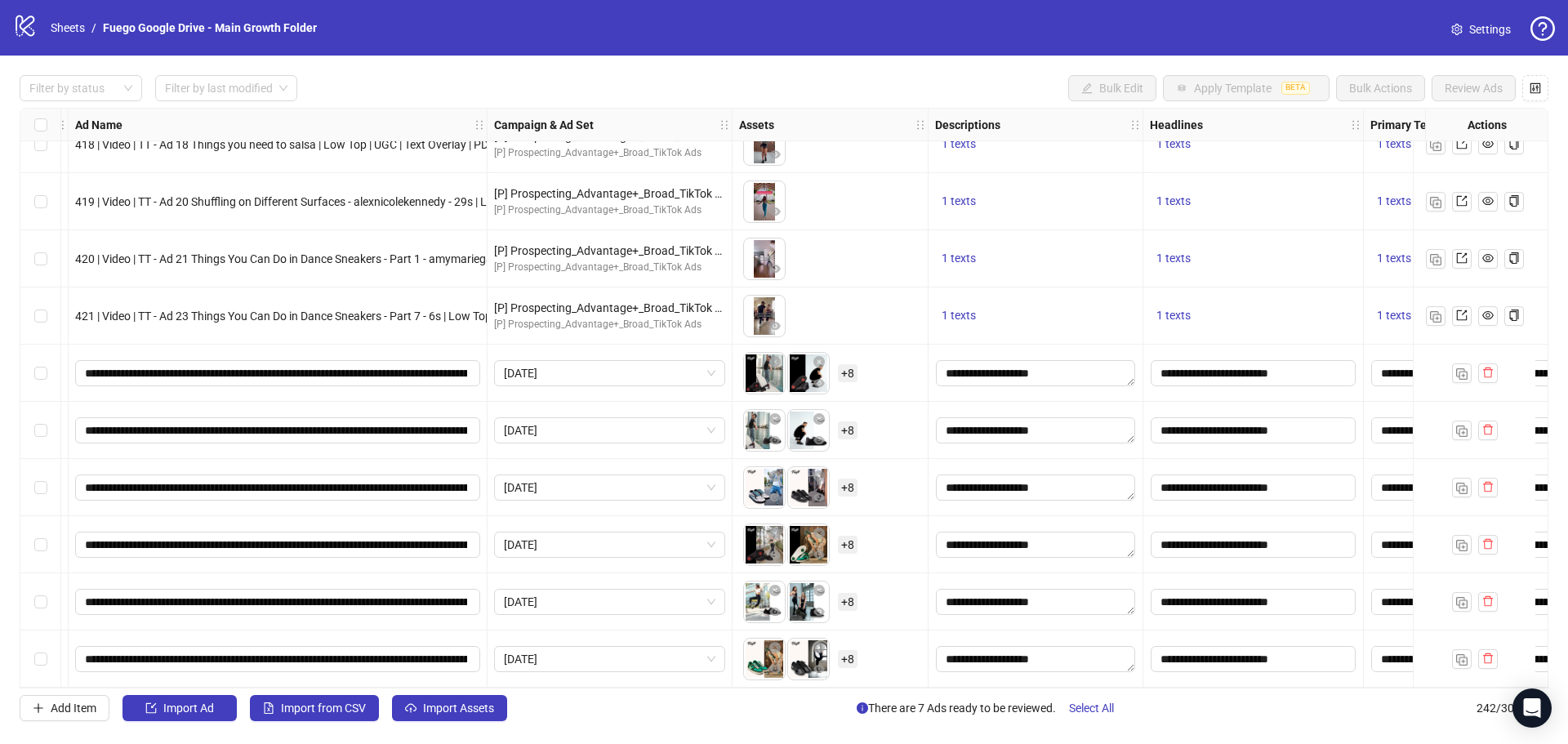
click at [853, 364] on span "+ 8" at bounding box center [848, 373] width 20 height 18
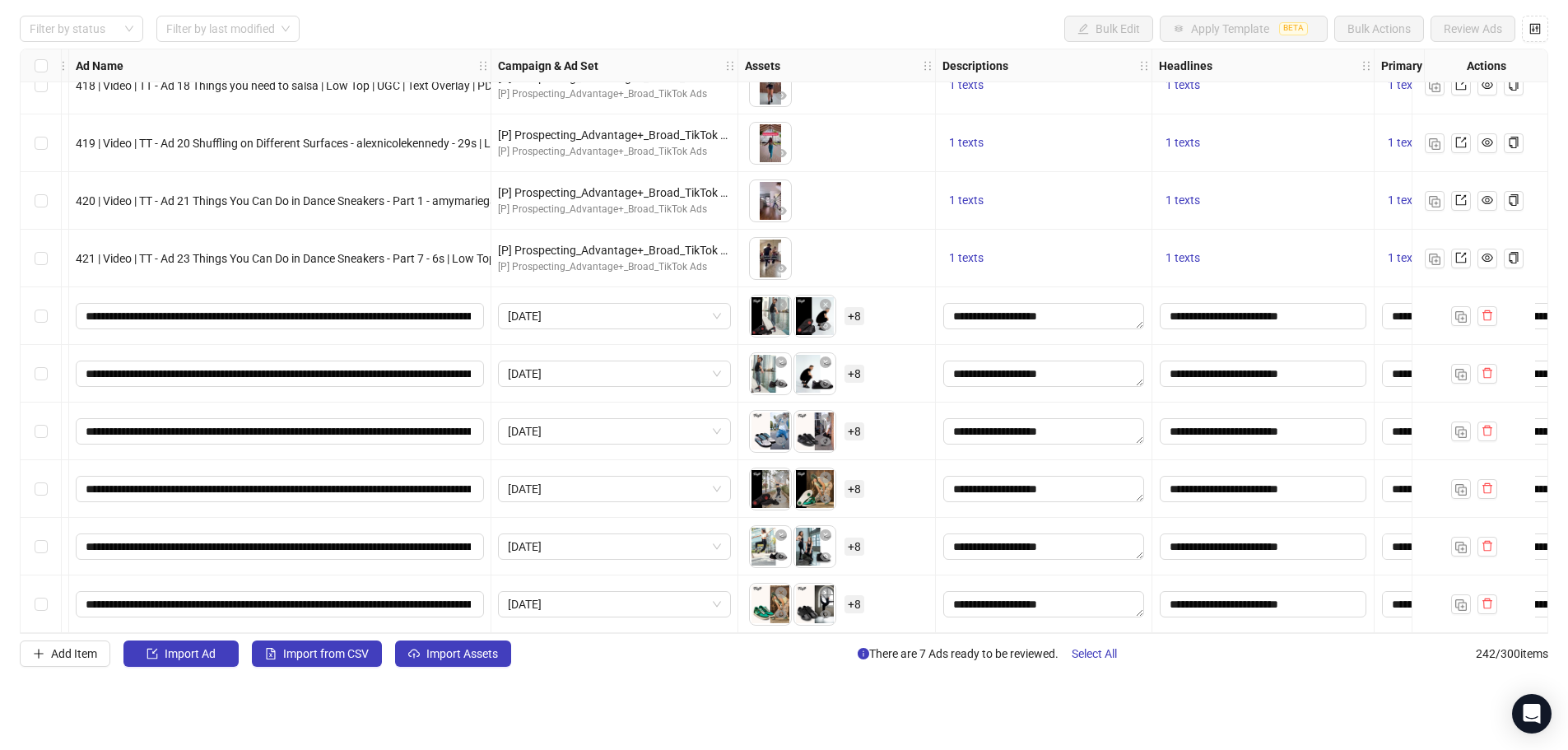
scroll to position [61, 0]
click at [903, 291] on div "To pick up a draggable item, press the space bar. While dragging, use the arrow…" at bounding box center [836, 316] width 183 height 51
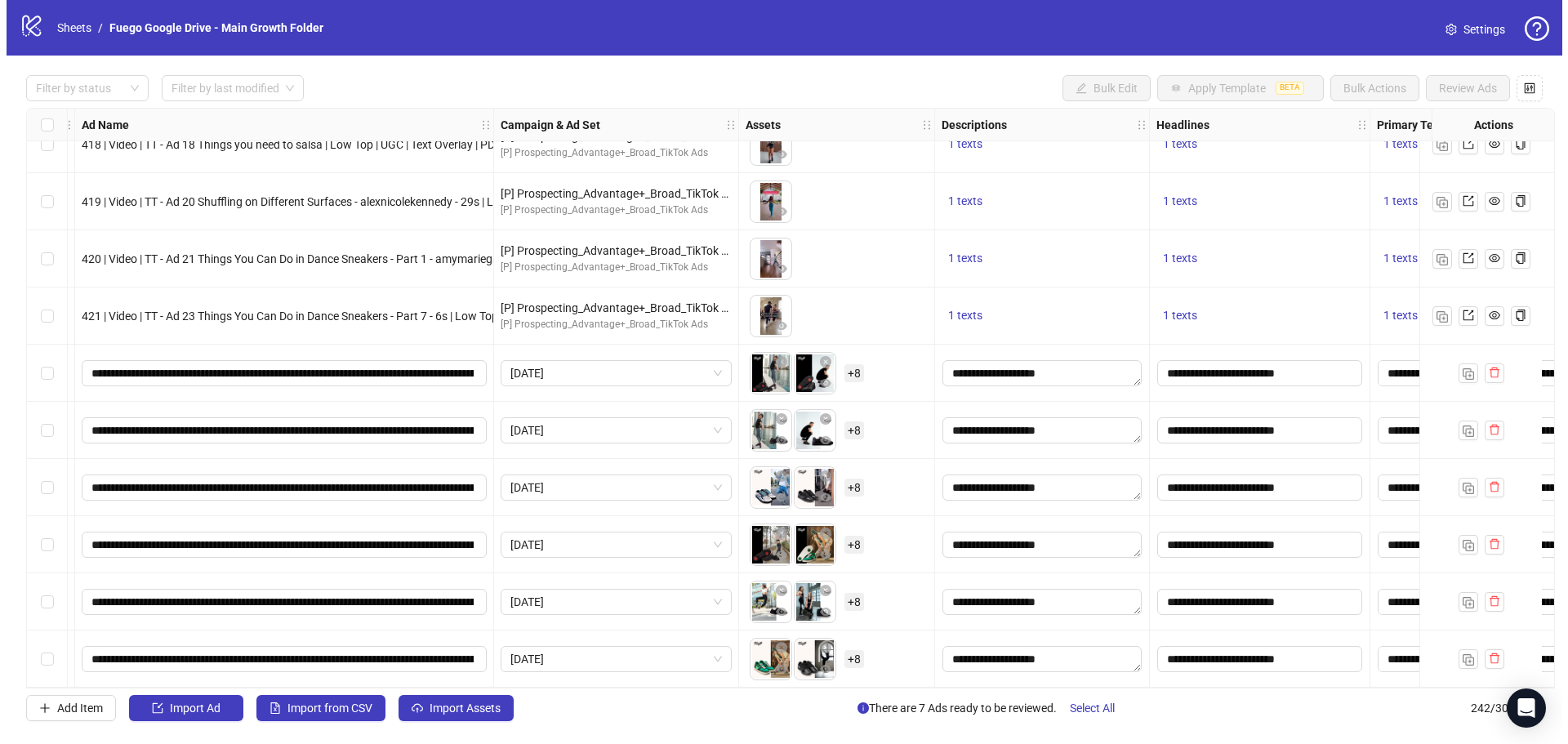
scroll to position [0, 0]
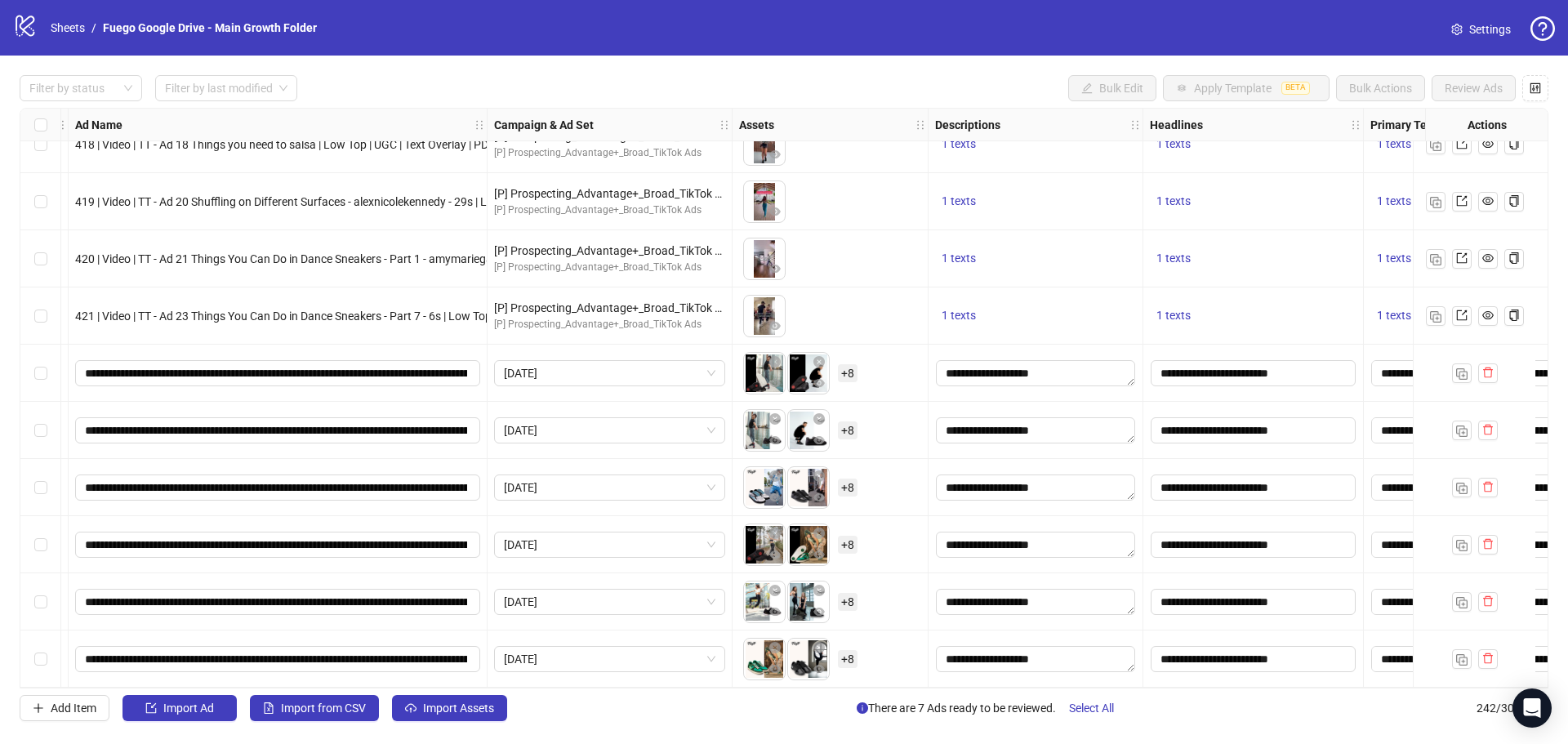
click at [846, 479] on span "+ 8" at bounding box center [848, 488] width 20 height 18
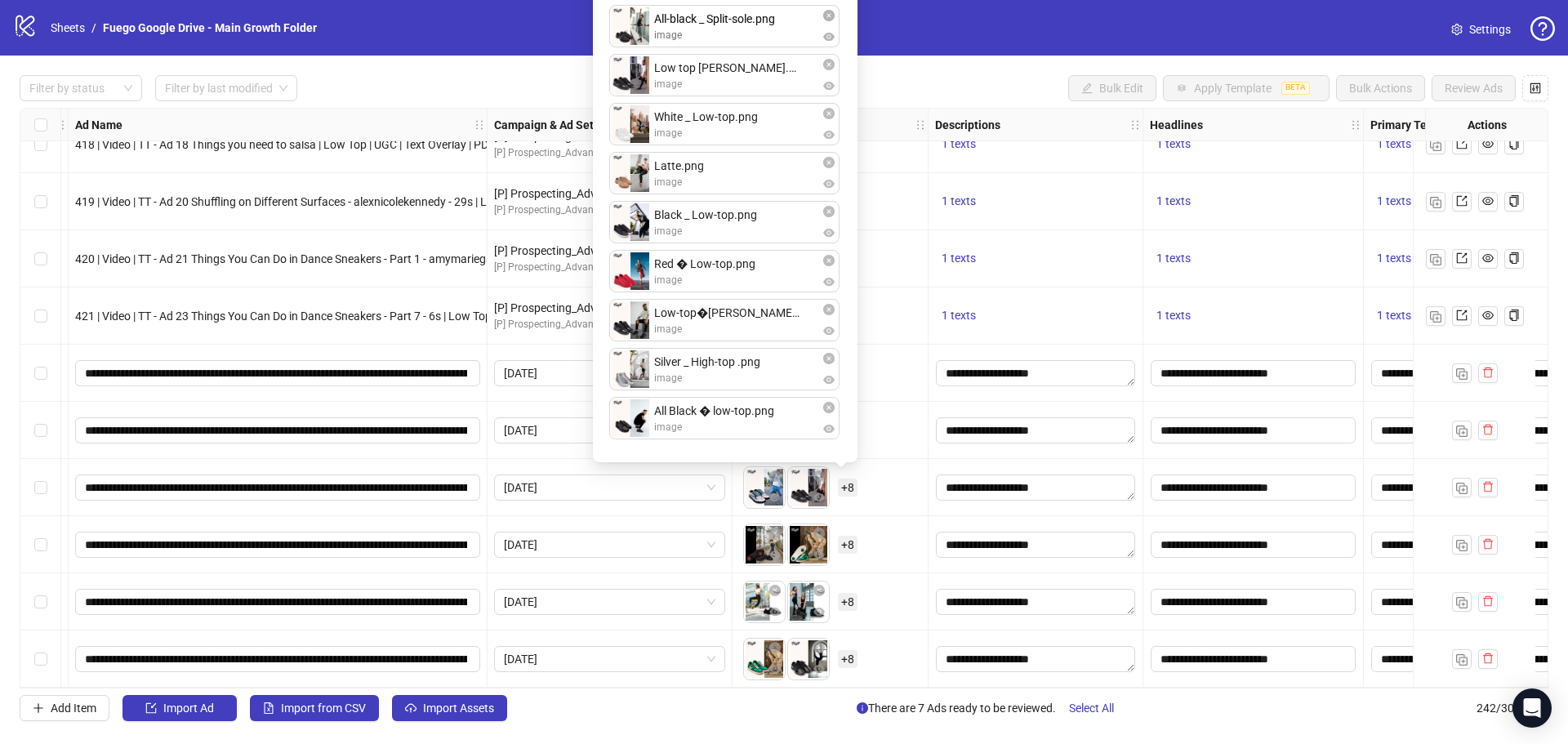
drag, startPoint x: 632, startPoint y: 378, endPoint x: 639, endPoint y: 20, distance: 358.1
click at [639, 20] on div "Blue.png image Low top [PERSON_NAME].png image White _ Low-top.png image Latte.…" at bounding box center [724, 201] width 245 height 503
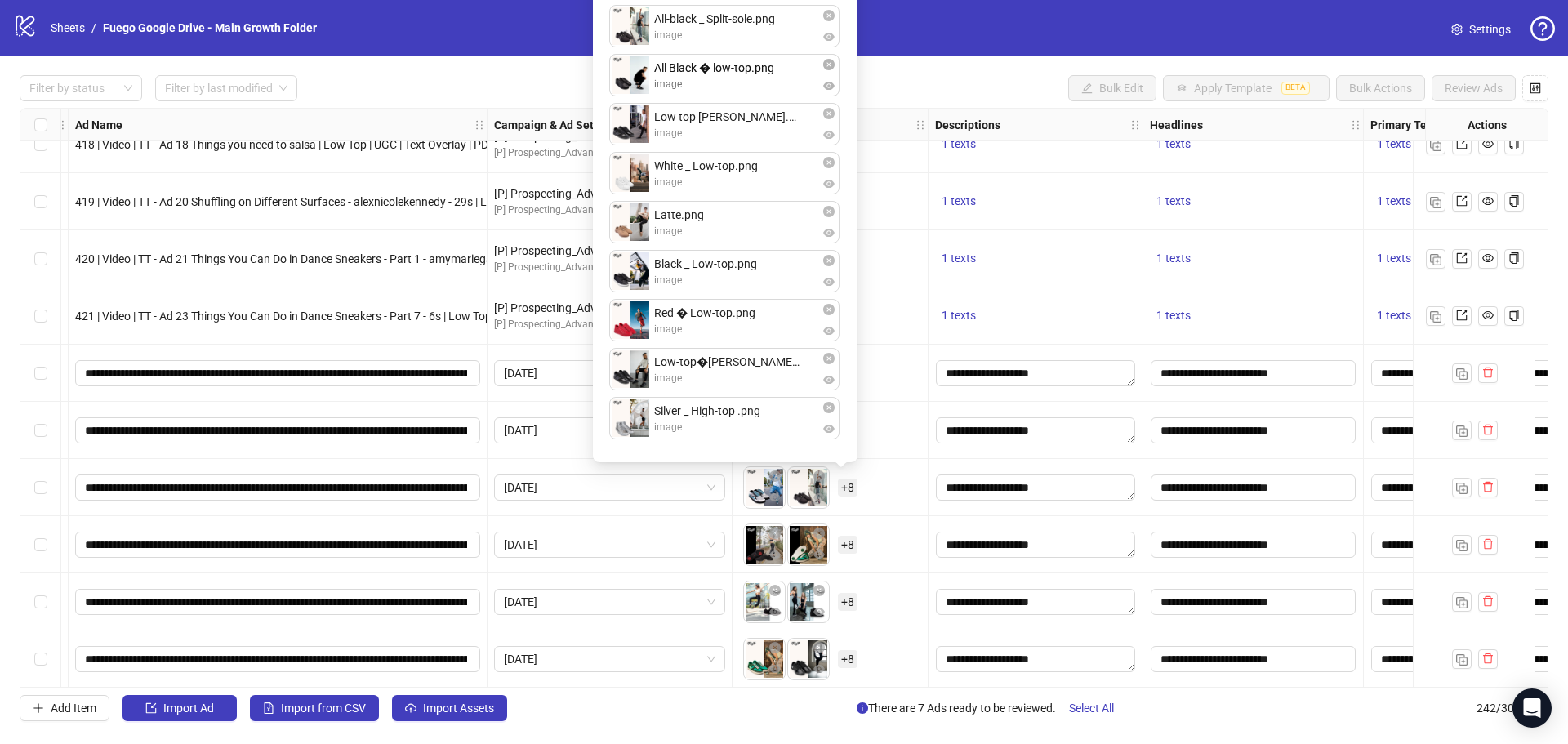
drag, startPoint x: 636, startPoint y: 420, endPoint x: 640, endPoint y: 83, distance: 337.0
click at [640, 83] on div "Blue.png image All-black _ Split-sole.png image Low top [PERSON_NAME].png image…" at bounding box center [724, 201] width 245 height 503
drag, startPoint x: 624, startPoint y: 277, endPoint x: 628, endPoint y: 73, distance: 204.0
click at [628, 73] on div "Blue.png image All-black _ Split-sole.png image All Black � low-top.png image L…" at bounding box center [724, 201] width 245 height 503
drag, startPoint x: 638, startPoint y: 173, endPoint x: 637, endPoint y: 362, distance: 189.0
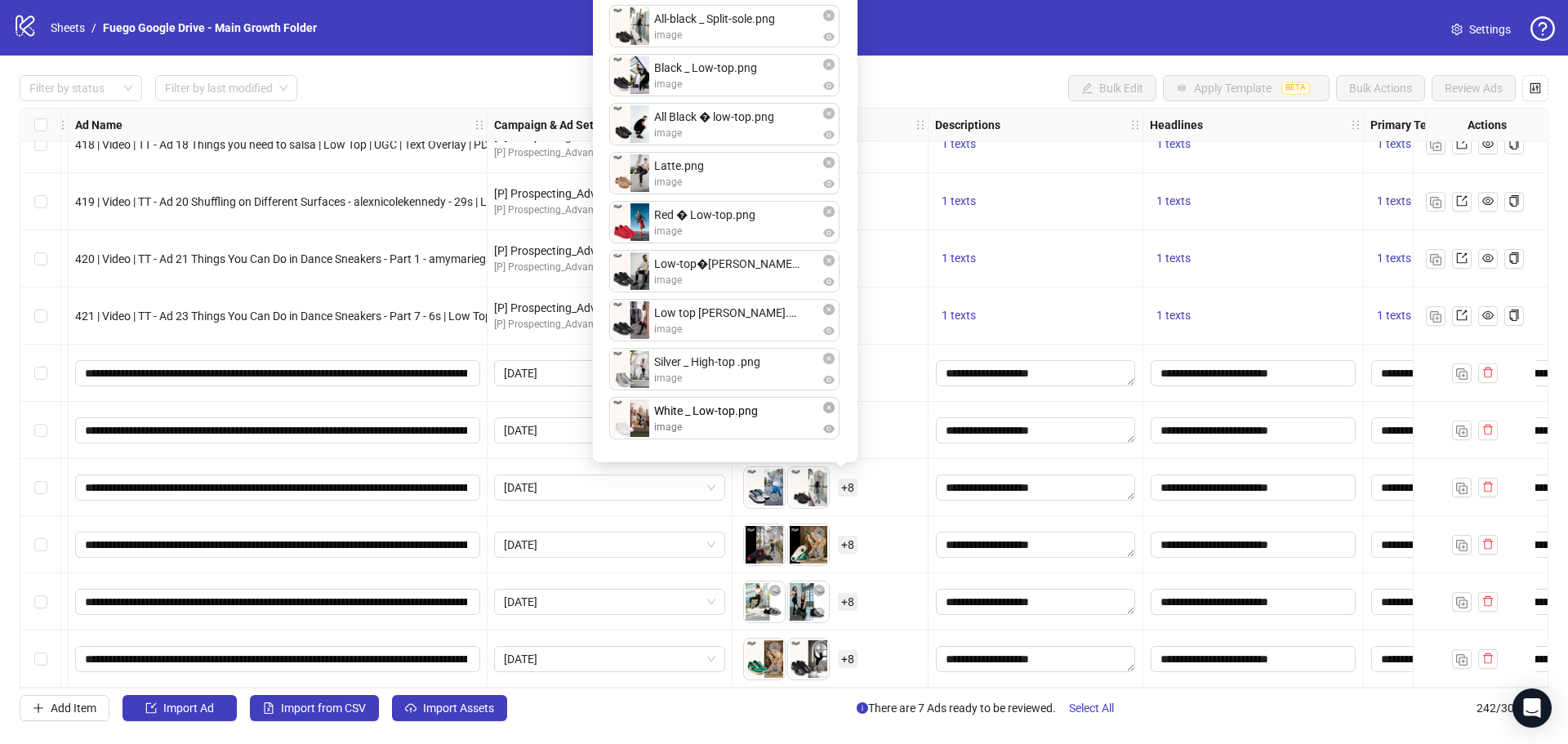
drag, startPoint x: 638, startPoint y: 165, endPoint x: 648, endPoint y: 411, distance: 246.2
drag, startPoint x: 636, startPoint y: 268, endPoint x: 636, endPoint y: 171, distance: 97.0
click at [636, 171] on div "Blue.png image All-black _ Split-sole.png image Black _ Low-top.png image All B…" at bounding box center [724, 201] width 245 height 503
drag, startPoint x: 638, startPoint y: 307, endPoint x: 808, endPoint y: 291, distance: 170.8
click at [642, 216] on img at bounding box center [631, 222] width 41 height 41
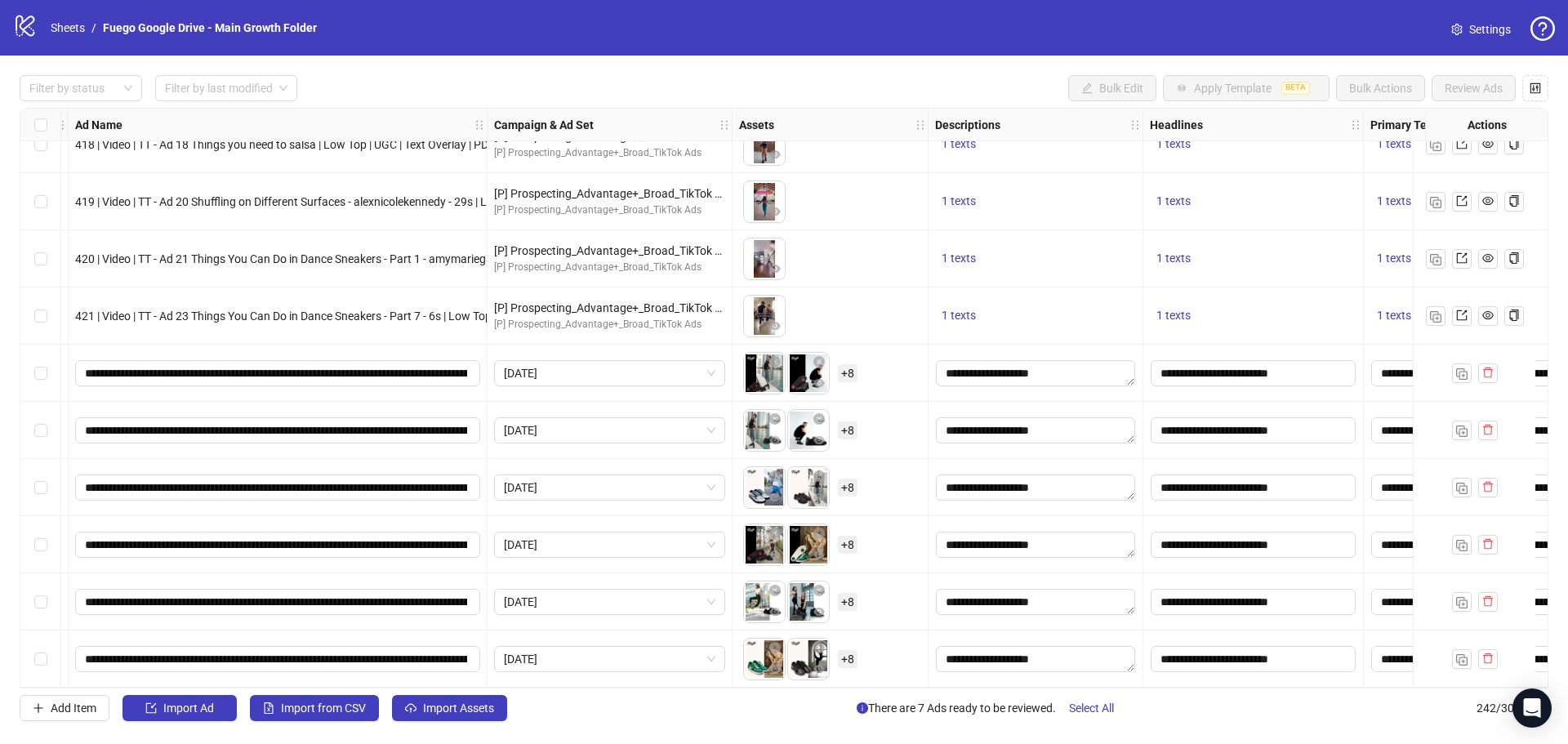
drag, startPoint x: 924, startPoint y: 542, endPoint x: 850, endPoint y: 455, distance: 114.2
click at [923, 541] on div "To pick up a draggable item, press the space bar. While dragging, use the arrow…" at bounding box center [830, 545] width 196 height 57
click at [774, 478] on button "button" at bounding box center [775, 477] width 20 height 20
click at [875, 474] on button "button" at bounding box center [877, 487] width 26 height 26
click at [852, 484] on span "+ 8" at bounding box center [848, 488] width 20 height 18
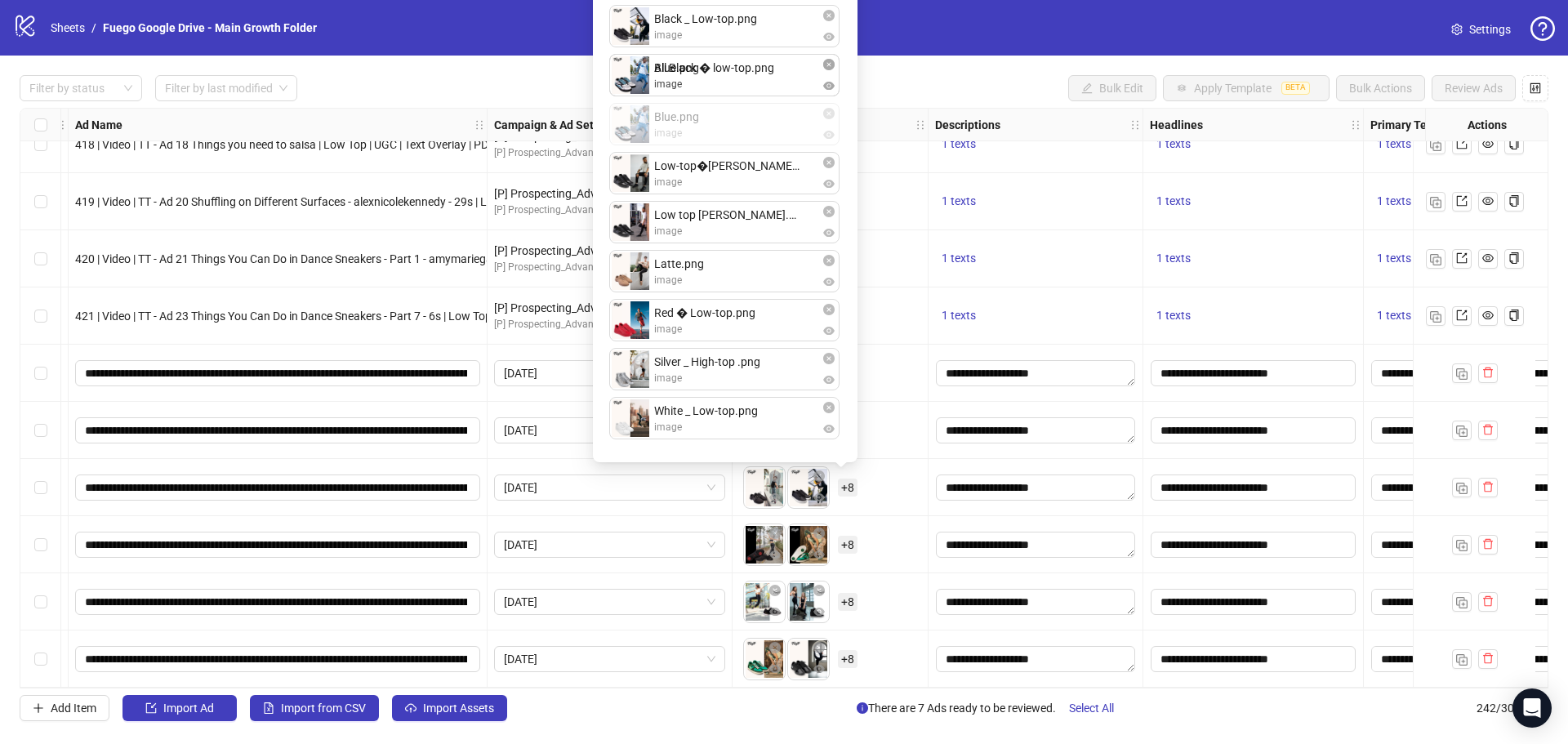
drag, startPoint x: 638, startPoint y: 428, endPoint x: 635, endPoint y: 139, distance: 289.0
click at [635, 139] on div "All-black _ Split-sole.png image Black _ Low-top.png image All Black � low-top.…" at bounding box center [724, 201] width 245 height 503
drag, startPoint x: 641, startPoint y: 80, endPoint x: 643, endPoint y: 128, distance: 48.0
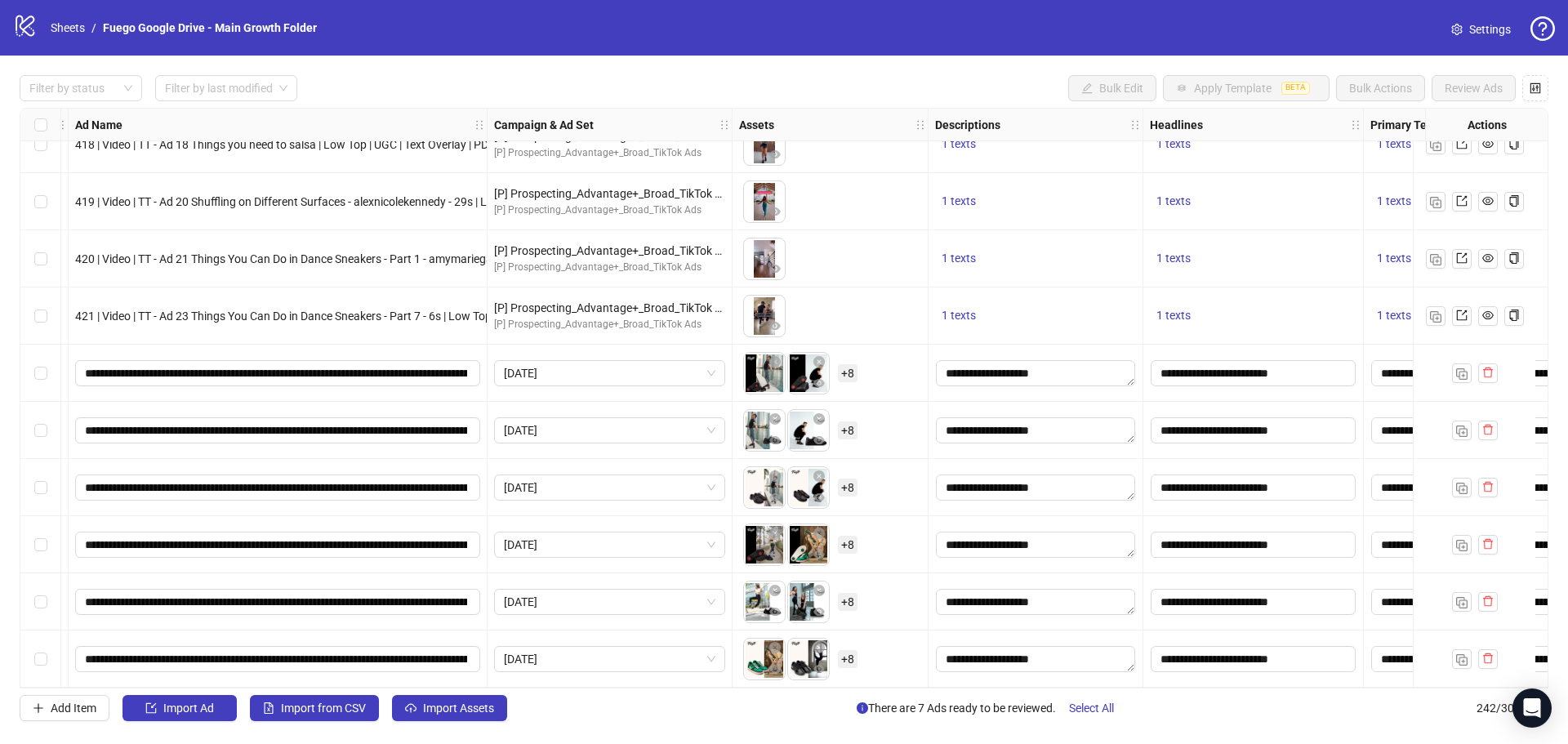
click at [914, 486] on div "To pick up a draggable item, press the space bar. While dragging, use the arrow…" at bounding box center [830, 488] width 182 height 50
click at [853, 488] on span "+ 8" at bounding box center [848, 488] width 20 height 18
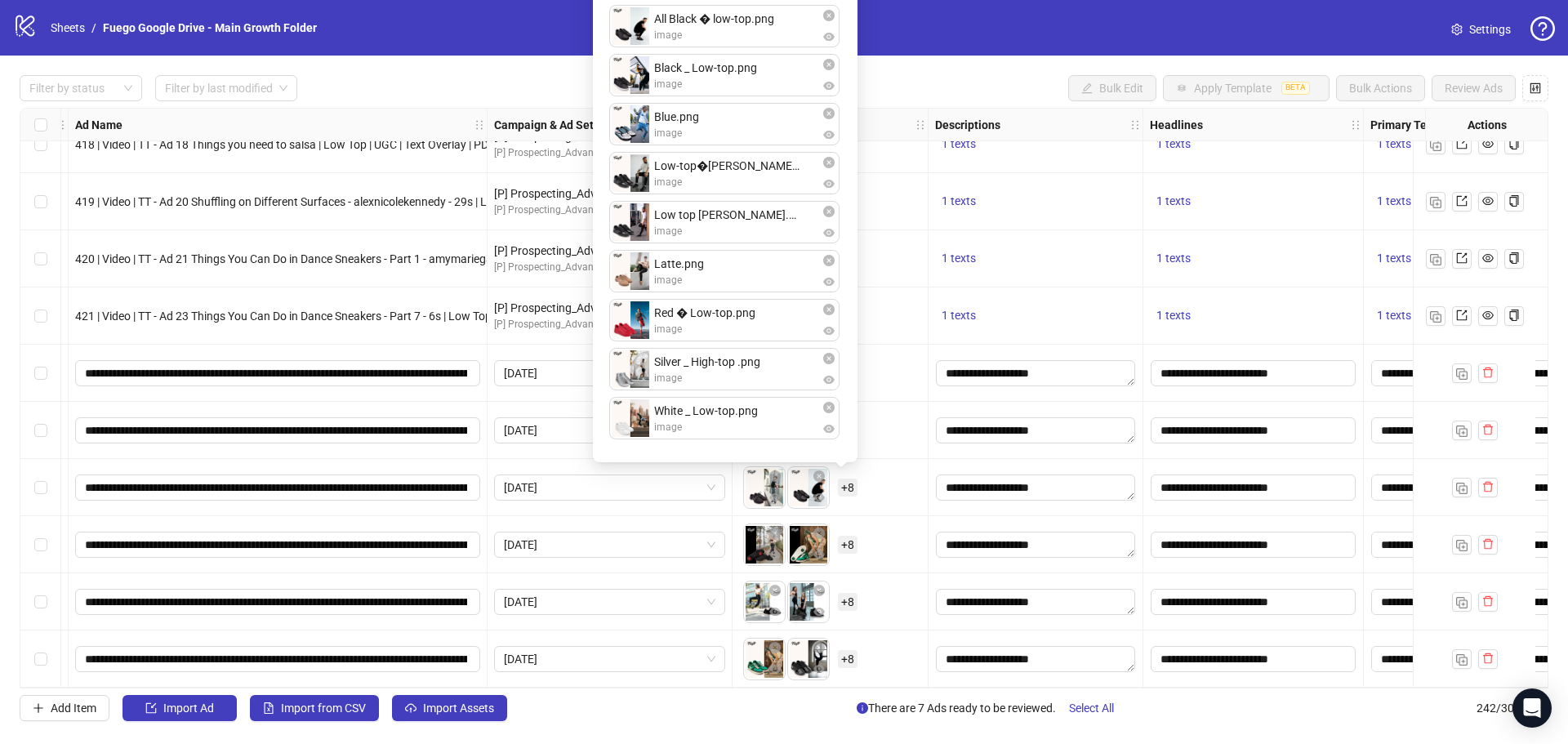
click at [914, 335] on div "To pick up a draggable item, press the space bar. While dragging, use the arrow…" at bounding box center [830, 316] width 196 height 57
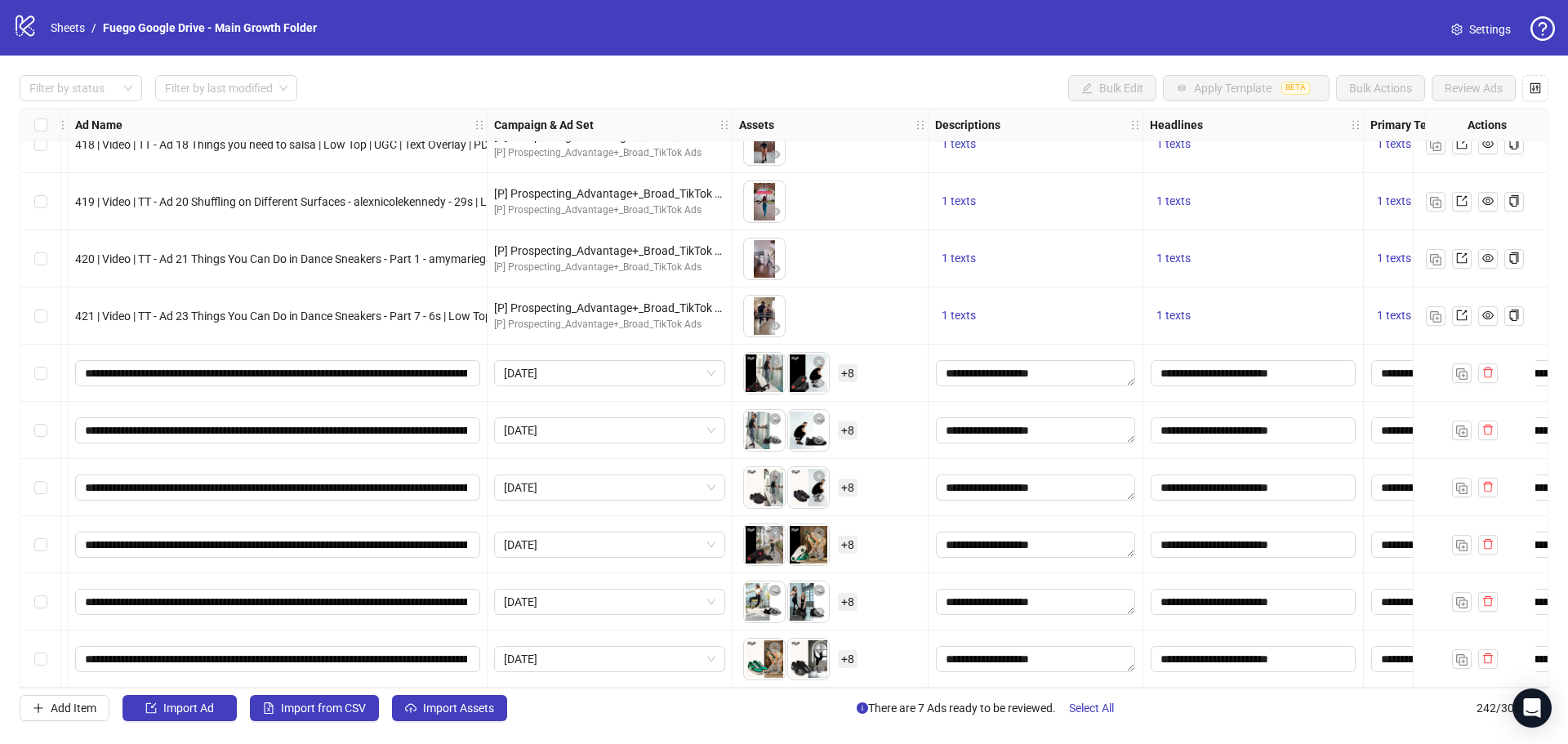
click at [851, 567] on div "Ad Format Ad Name Campaign & Ad Set Assets Descriptions Headlines Primary Texts…" at bounding box center [784, 398] width 1529 height 581
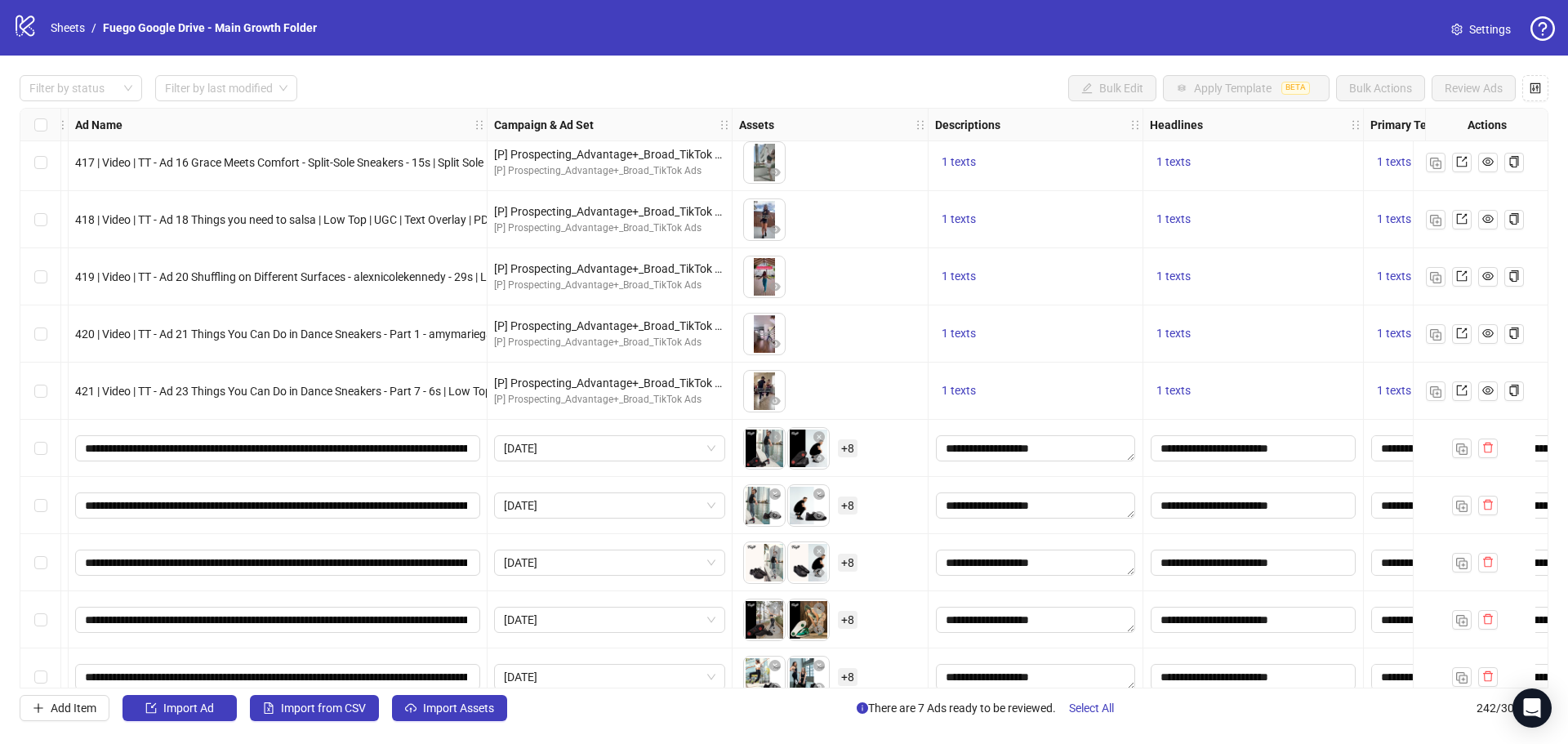
click at [848, 564] on span "+ 8" at bounding box center [848, 563] width 20 height 18
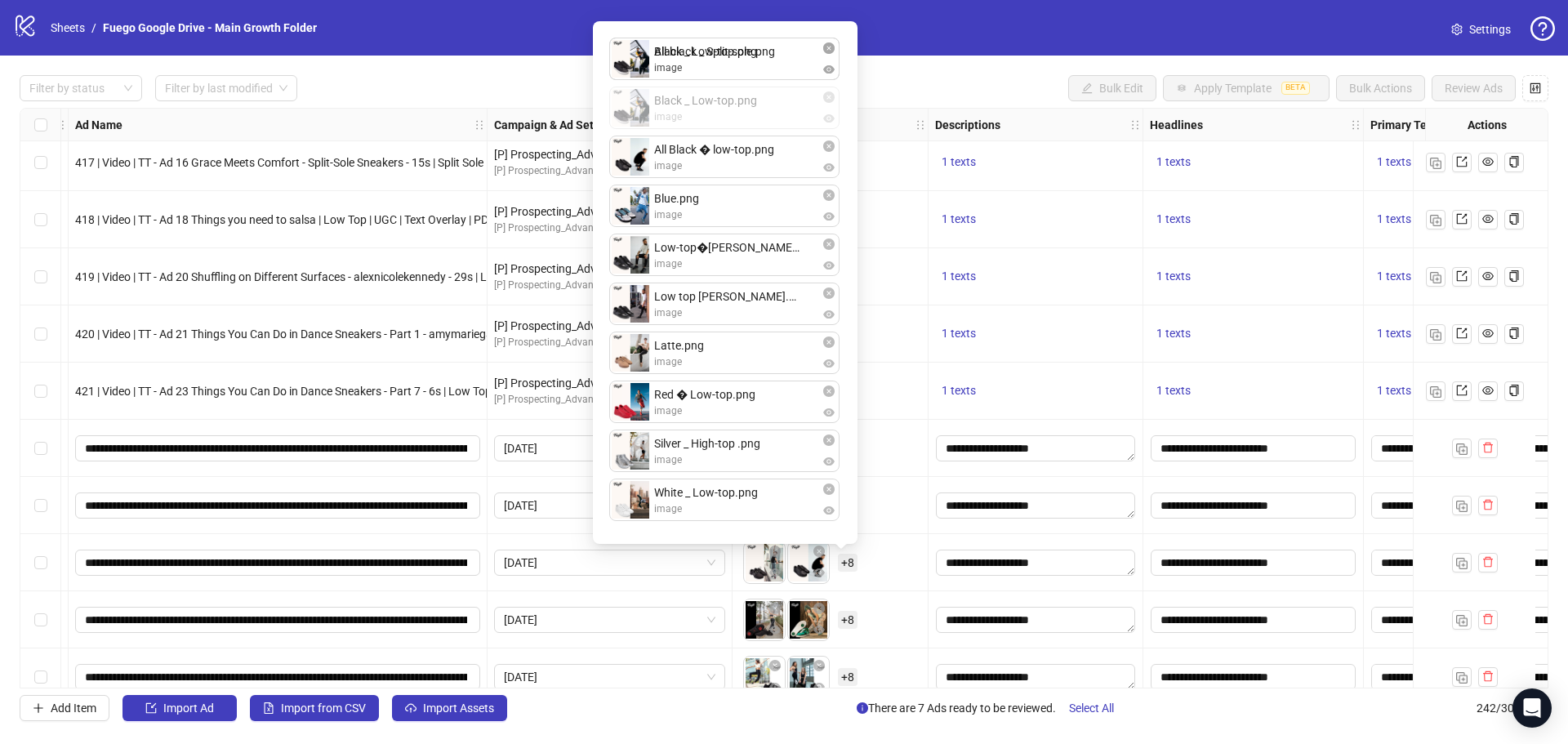
drag, startPoint x: 628, startPoint y: 160, endPoint x: 752, endPoint y: 165, distance: 124.1
click at [638, 106] on div "All-black _ Split-sole.png image All Black � low-top.png image Black _ Low-top.…" at bounding box center [724, 282] width 245 height 503
drag, startPoint x: 635, startPoint y: 106, endPoint x: 699, endPoint y: 125, distance: 66.8
click at [636, 57] on div "Black _ Low-top.png image All-black _ Split-sole.png image All Black � low-top.…" at bounding box center [724, 282] width 245 height 503
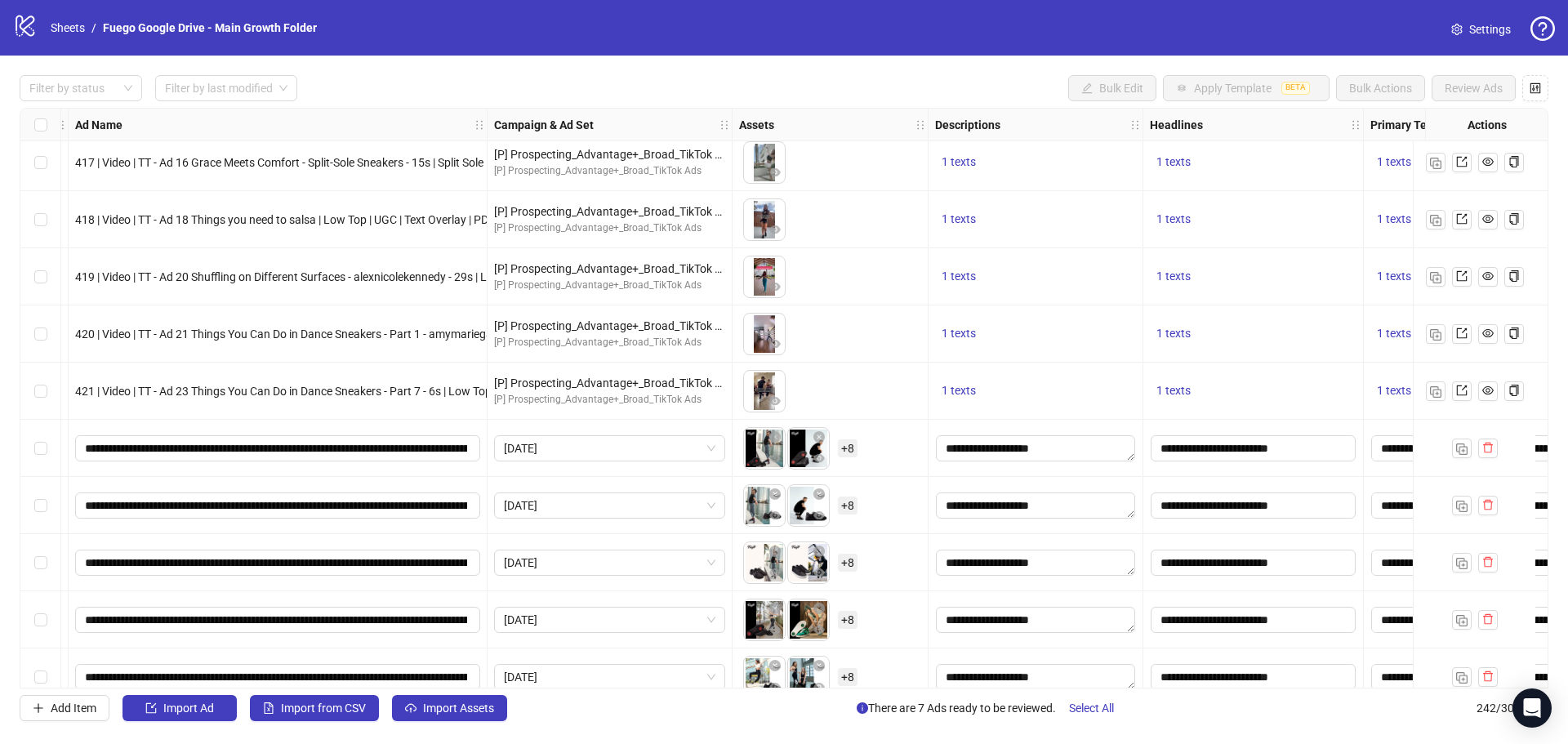
click at [900, 515] on div "To pick up a draggable item, press the space bar. While dragging, use the arrow…" at bounding box center [830, 506] width 182 height 50
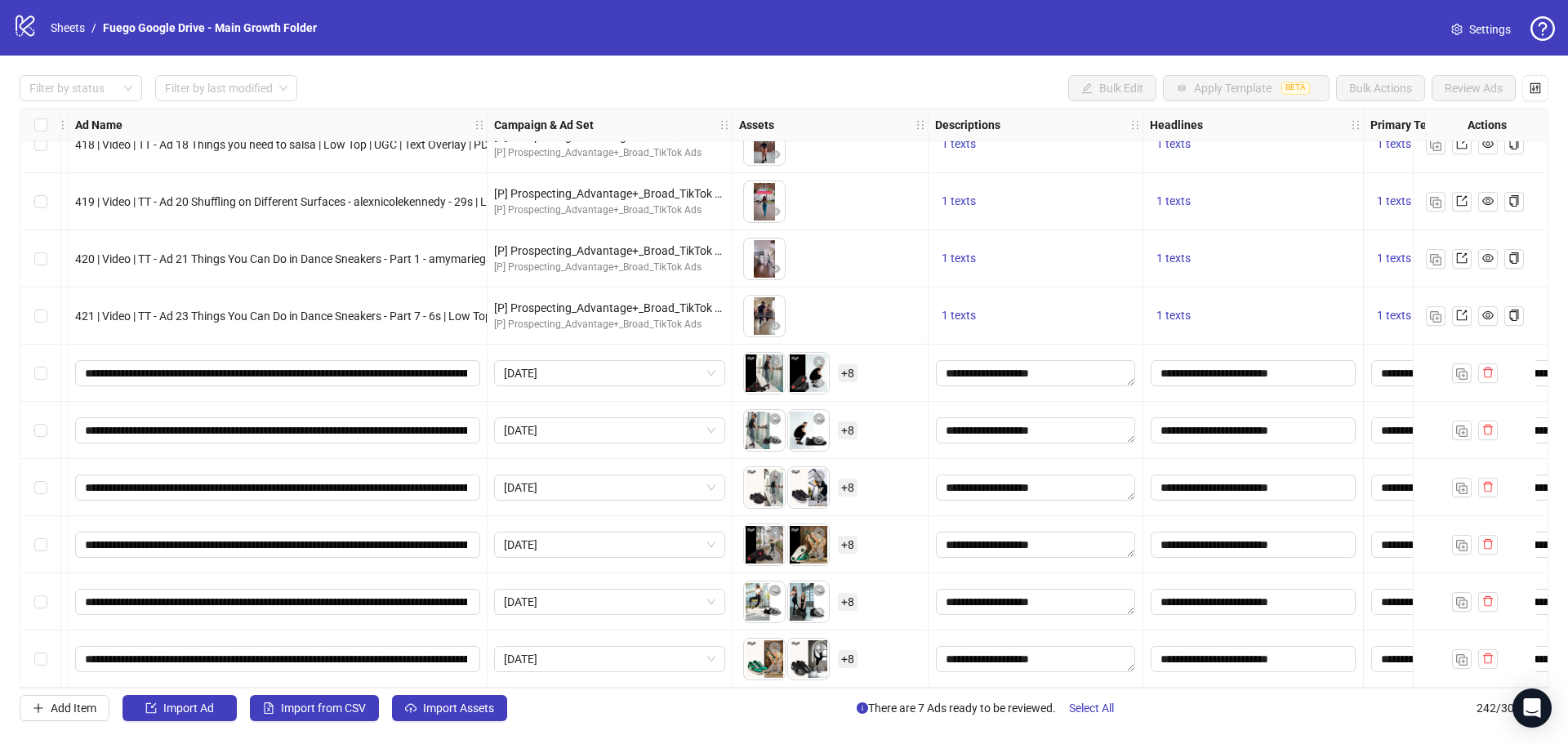
click at [853, 538] on span "+ 8" at bounding box center [848, 545] width 20 height 18
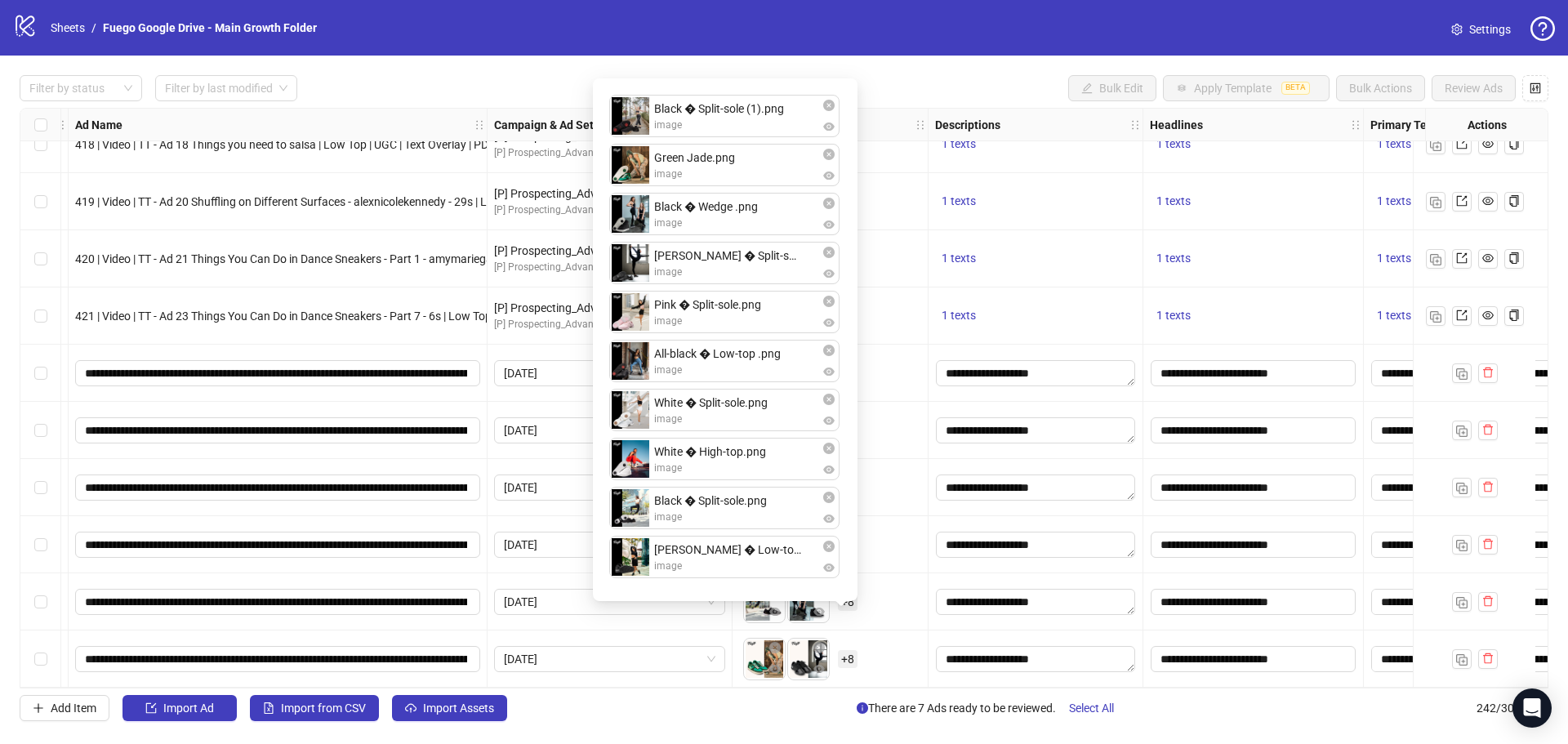
scroll to position [13214, 132]
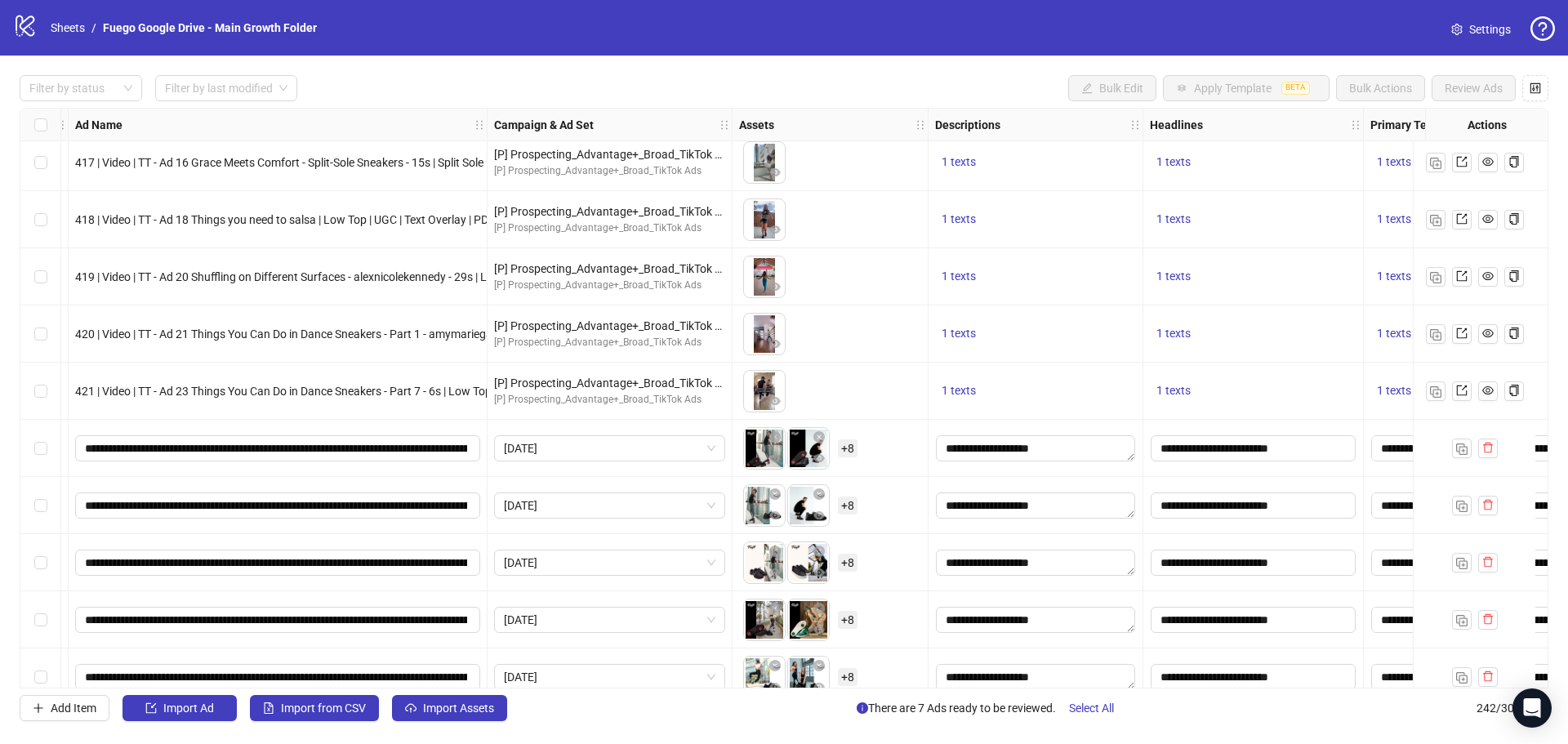
click at [897, 492] on div "To pick up a draggable item, press the space bar. While dragging, use the arrow…" at bounding box center [830, 506] width 182 height 50
click at [845, 621] on span "+ 8" at bounding box center [848, 620] width 20 height 18
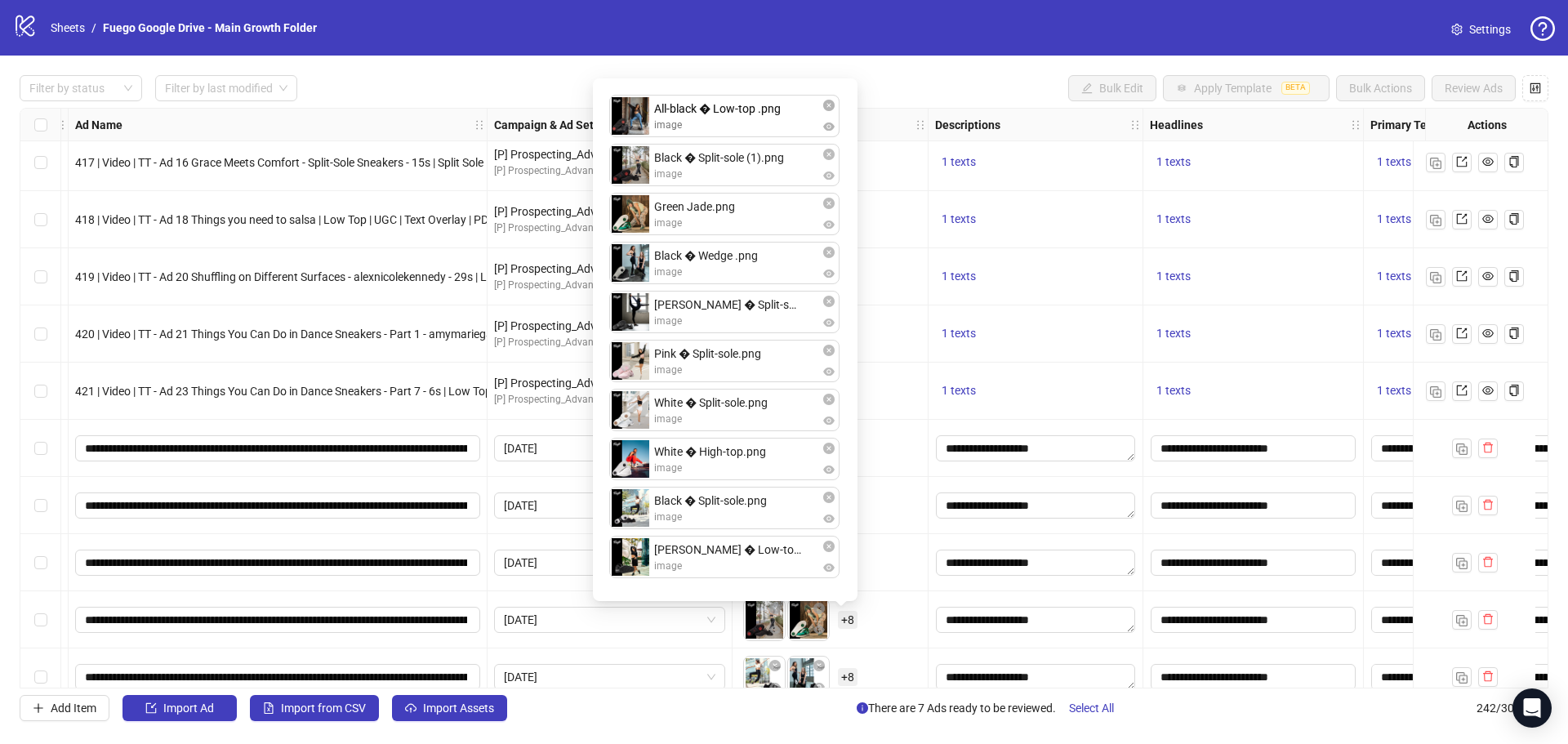
drag, startPoint x: 635, startPoint y: 362, endPoint x: 755, endPoint y: 206, distance: 196.8
click at [638, 123] on div "Black � Split-sole (1).png image Green Jade.png image Black � Wedge .png image …" at bounding box center [724, 339] width 245 height 503
drag, startPoint x: 623, startPoint y: 274, endPoint x: 631, endPoint y: 218, distance: 56.6
click at [631, 218] on div "All-black � Low-top .png image Black � Split-sole (1).png image Green Jade.png …" at bounding box center [724, 339] width 245 height 503
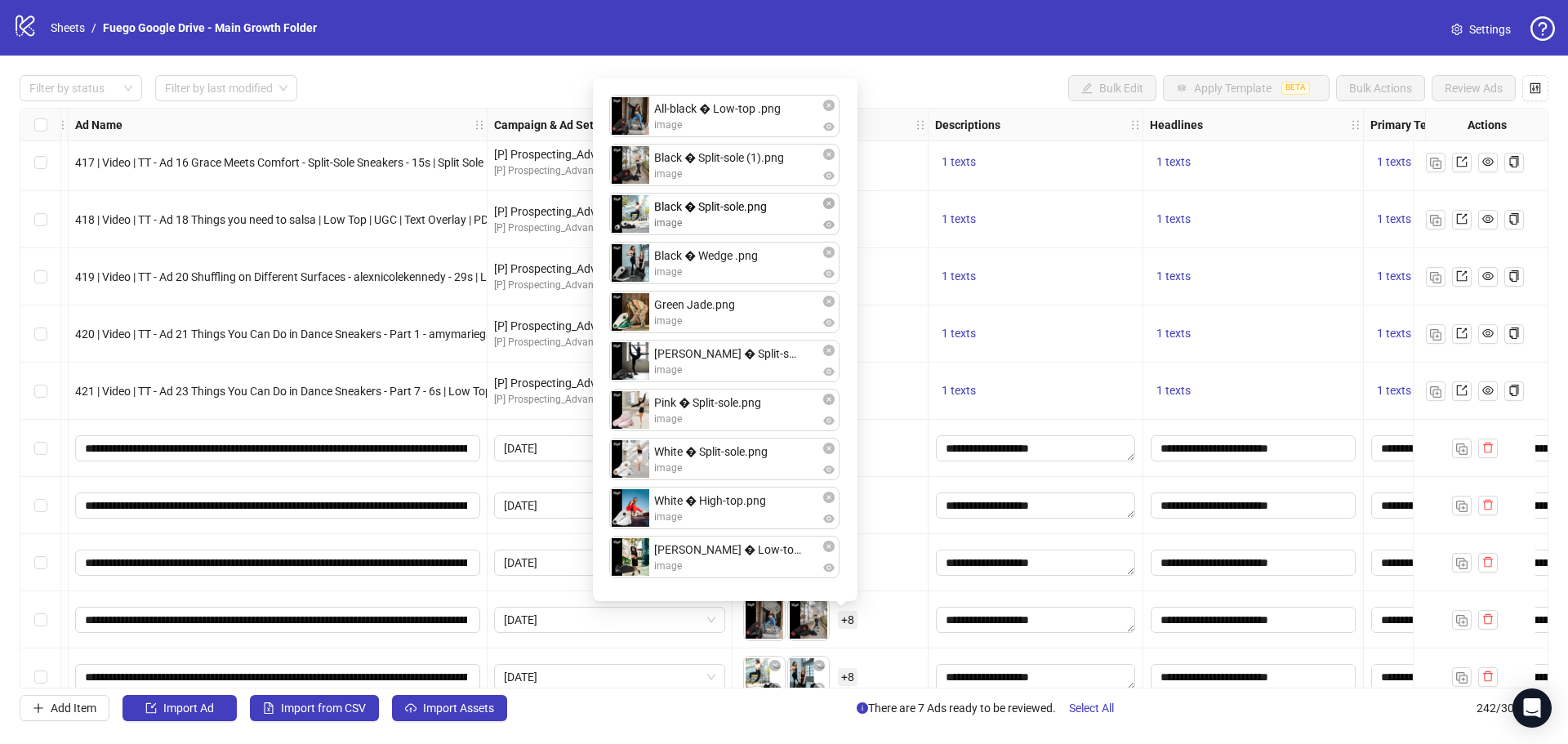
drag, startPoint x: 626, startPoint y: 517, endPoint x: 634, endPoint y: 216, distance: 301.1
click at [634, 216] on div "All-black � Low-top .png image Black � Split-sole (1).png image Black � Wedge .…" at bounding box center [724, 339] width 245 height 503
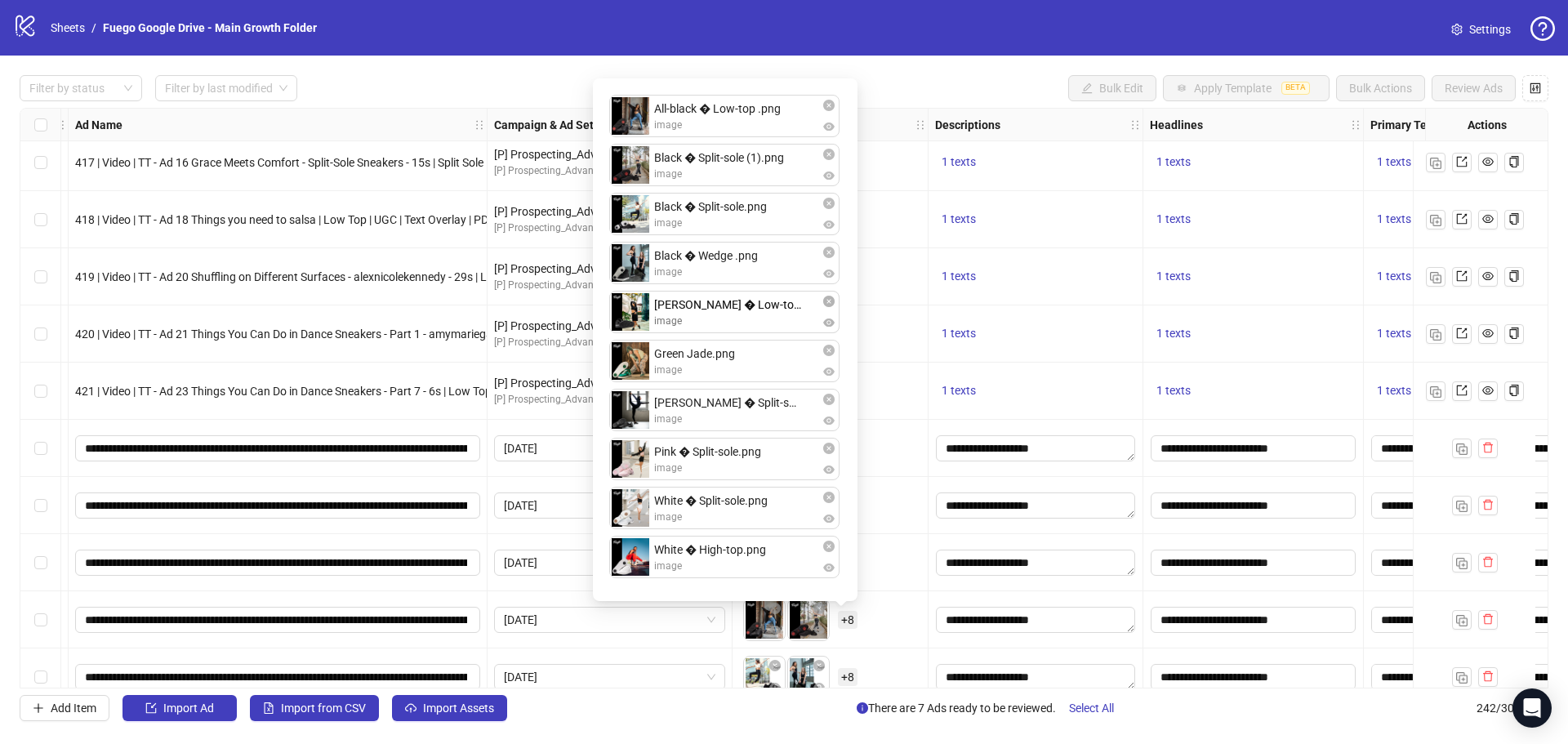
drag, startPoint x: 624, startPoint y: 552, endPoint x: 628, endPoint y: 303, distance: 249.0
click at [628, 303] on div "All-black � Low-top .png image Black � Split-sole (1).png image Black � Split-s…" at bounding box center [724, 339] width 245 height 503
drag, startPoint x: 634, startPoint y: 409, endPoint x: 637, endPoint y: 349, distance: 60.1
click at [637, 349] on div "All-black � Low-top .png image Black � Split-sole (1).png image Black � Split-s…" at bounding box center [724, 339] width 245 height 503
drag, startPoint x: 637, startPoint y: 435, endPoint x: 652, endPoint y: 457, distance: 26.6
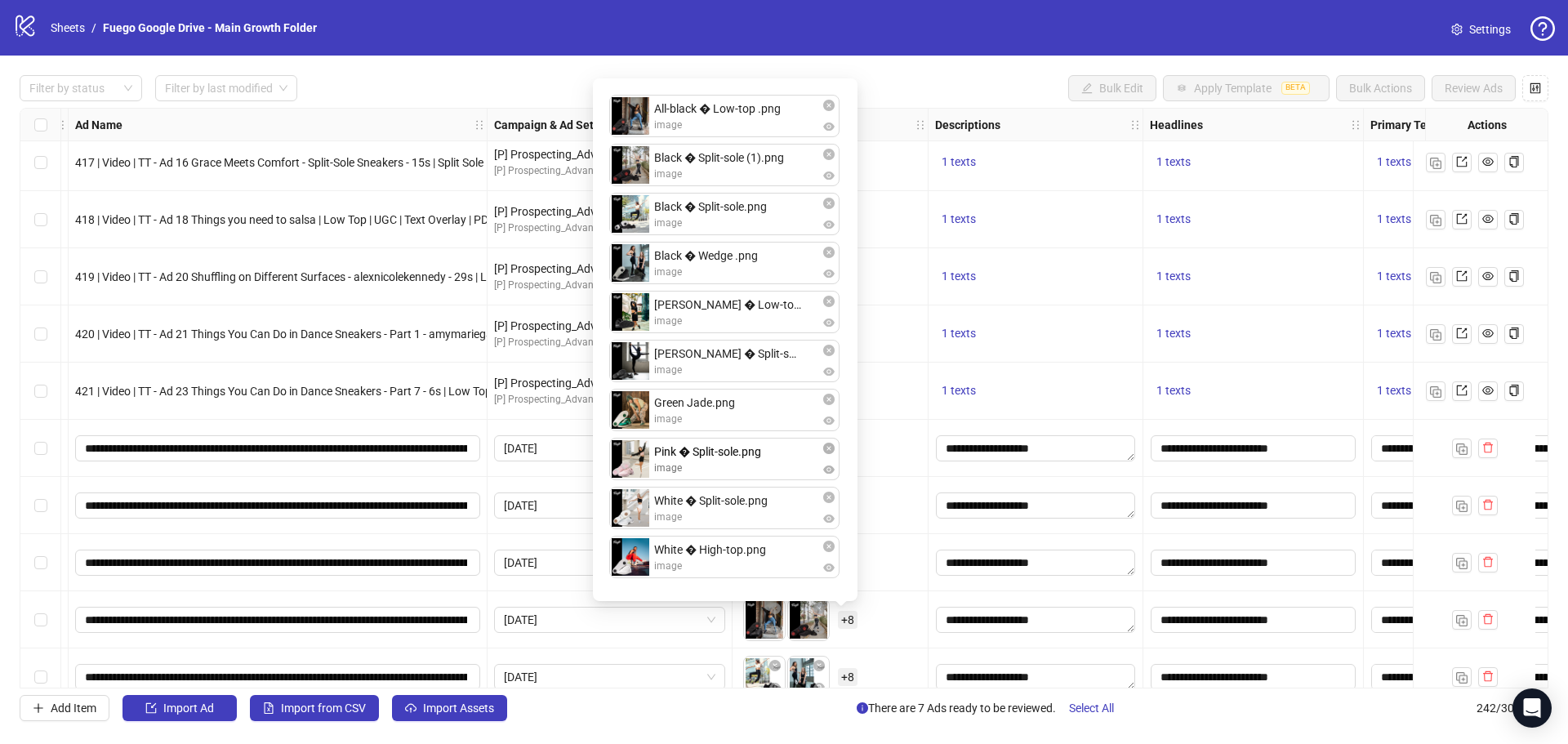
click at [635, 464] on div "All-black � Low-top .png image Black � Split-sole (1).png image Black � Split-s…" at bounding box center [724, 339] width 245 height 503
drag, startPoint x: 629, startPoint y: 517, endPoint x: 768, endPoint y: 556, distance: 144.4
click at [631, 511] on body "logo/logo-mobile Sheets / Fuego Google Drive - Main Growth Folder Settings Filt…" at bounding box center [784, 372] width 1568 height 744
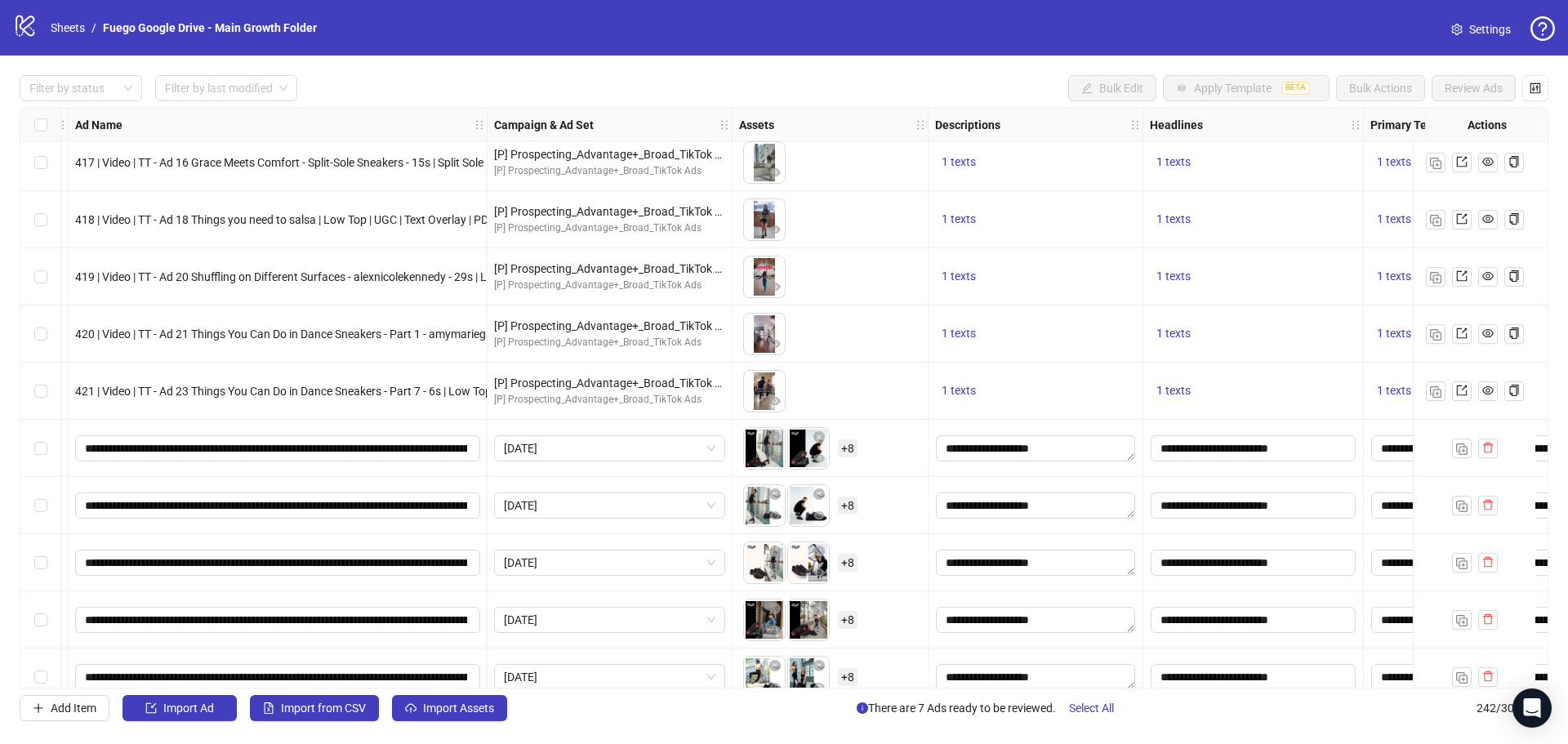
click at [897, 571] on div "To pick up a draggable item, press the space bar. While dragging, use the arrow…" at bounding box center [830, 563] width 182 height 50
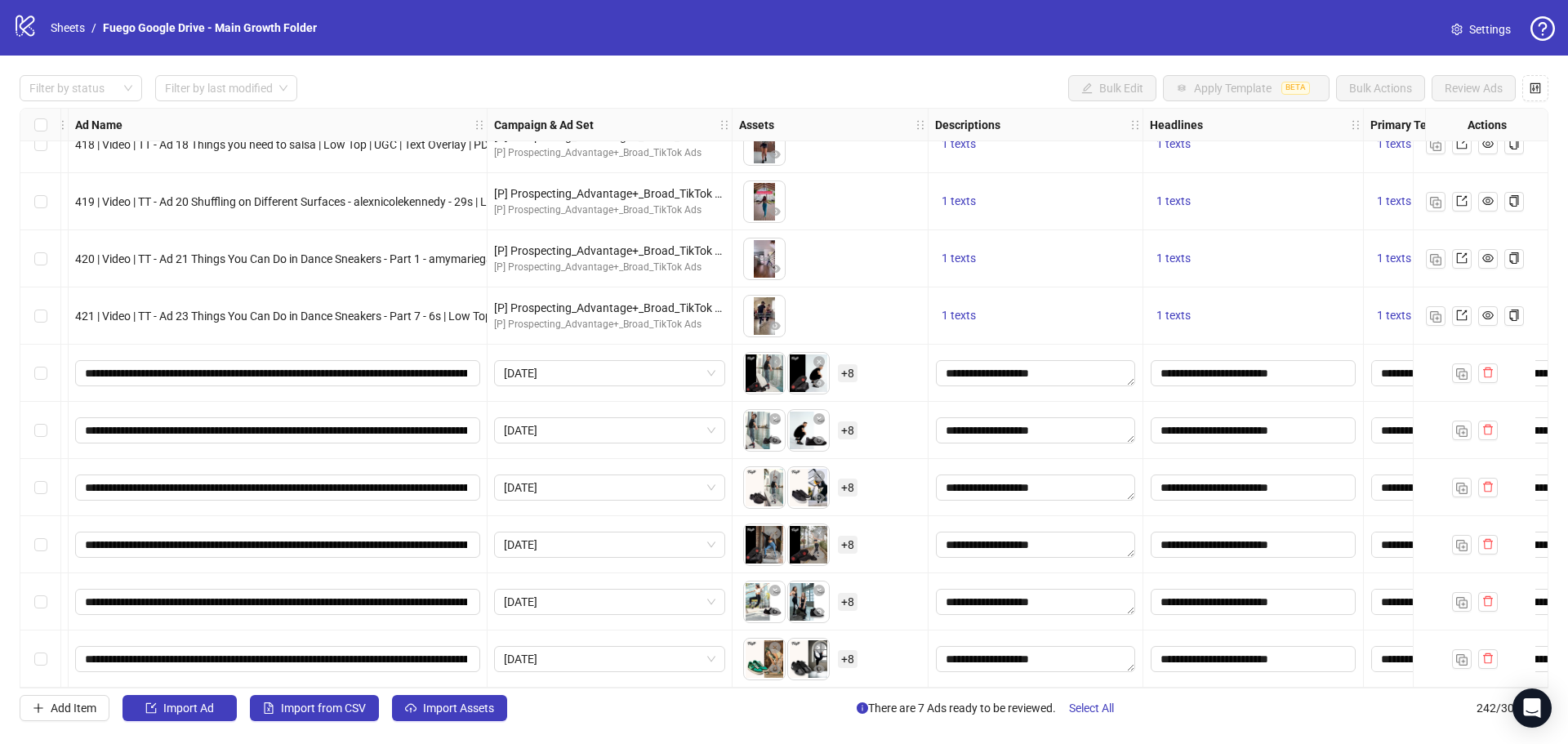
click at [847, 595] on span "+ 8" at bounding box center [848, 601] width 20 height 18
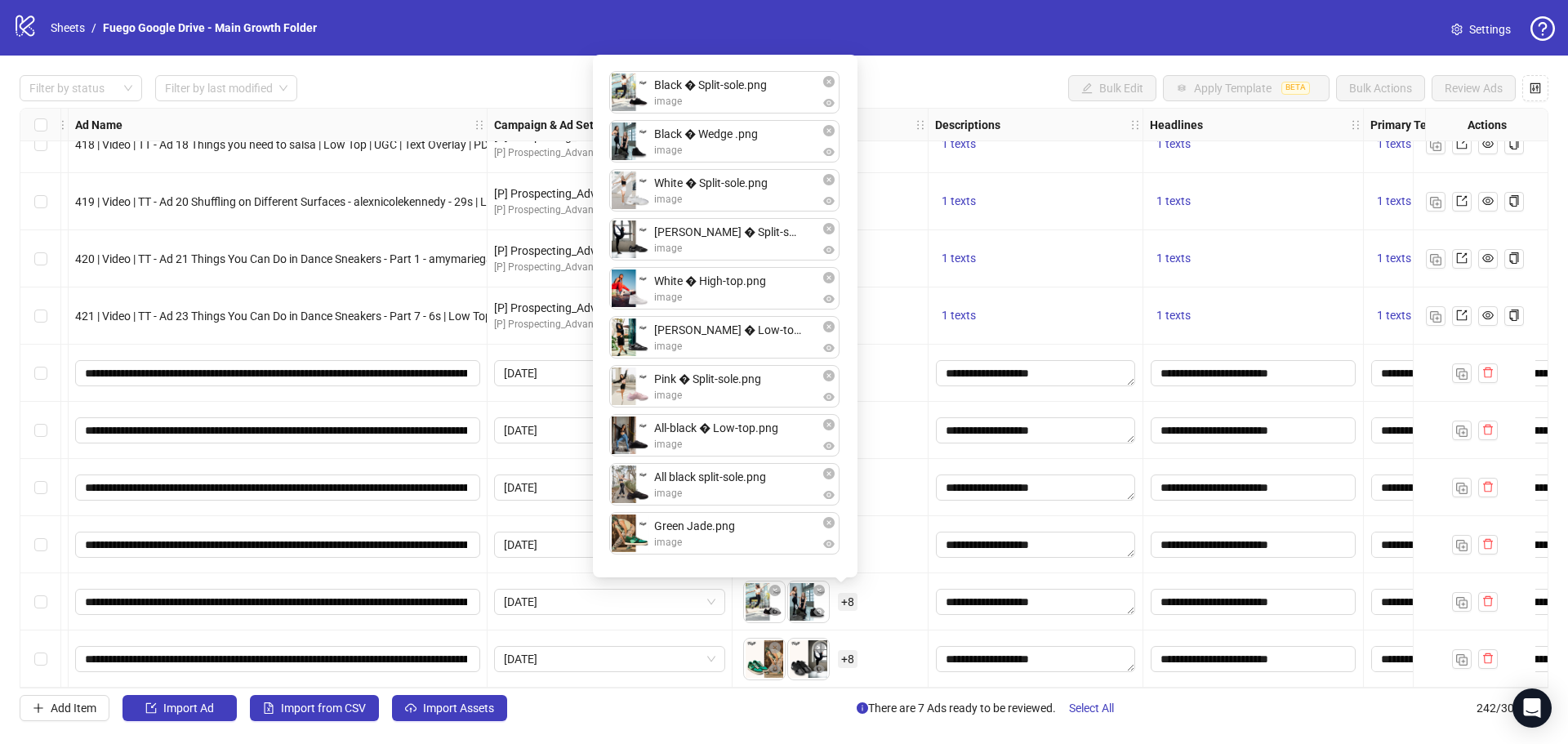
click at [897, 645] on div "Ad Format Ad Name Campaign & Ad Set Assets Descriptions Headlines Primary Texts…" at bounding box center [784, 398] width 1529 height 581
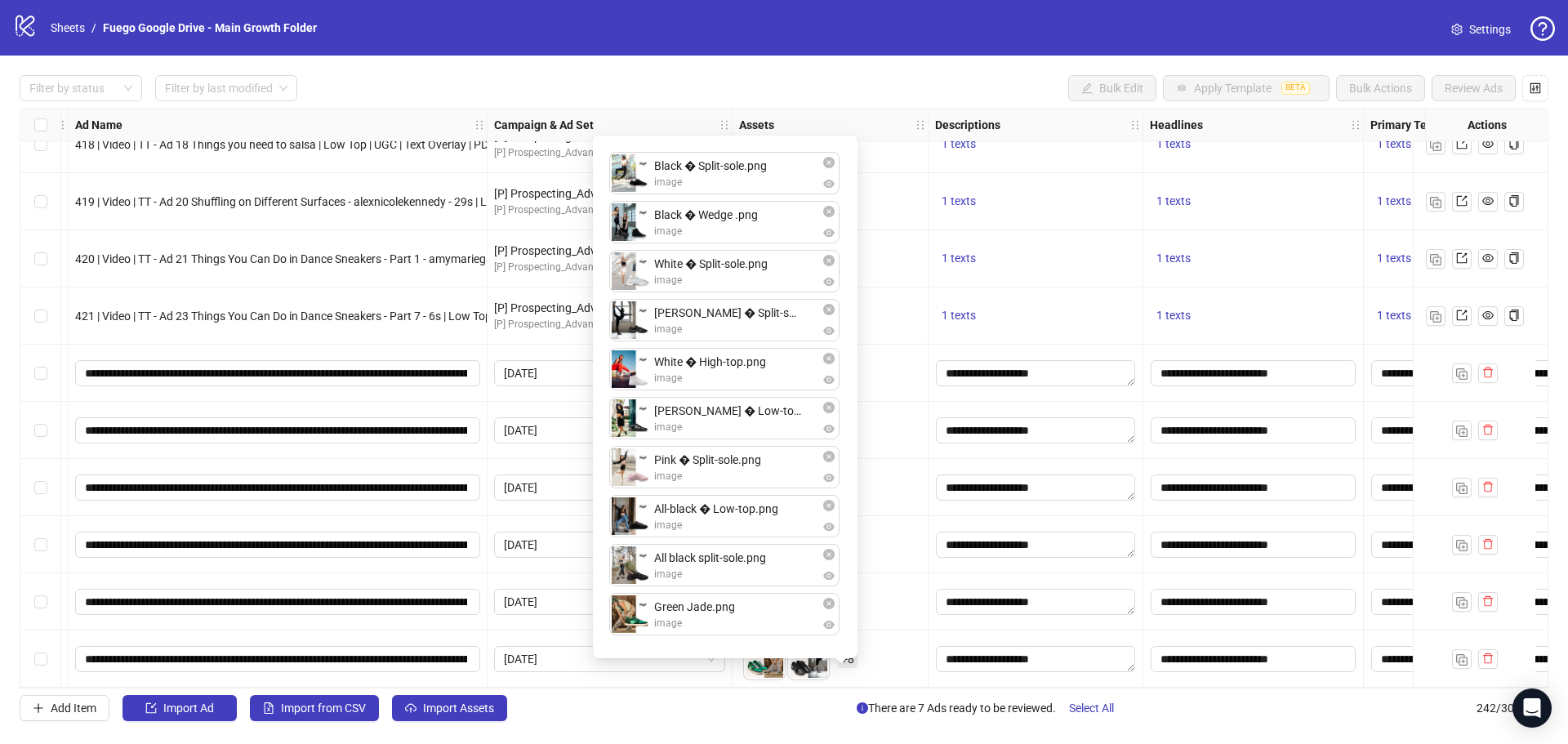
scroll to position [13214, 132]
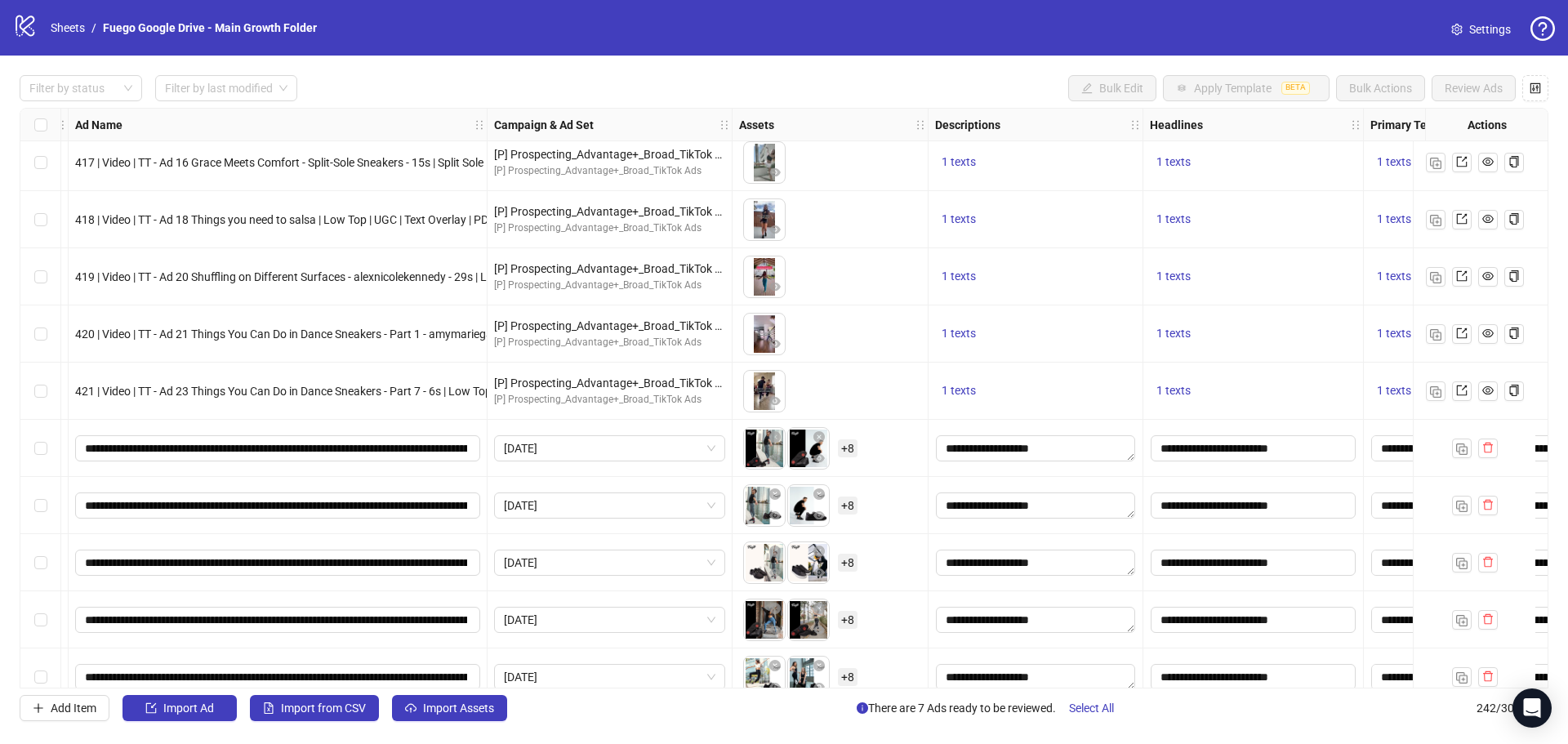
click at [842, 674] on span "+ 8" at bounding box center [848, 677] width 20 height 18
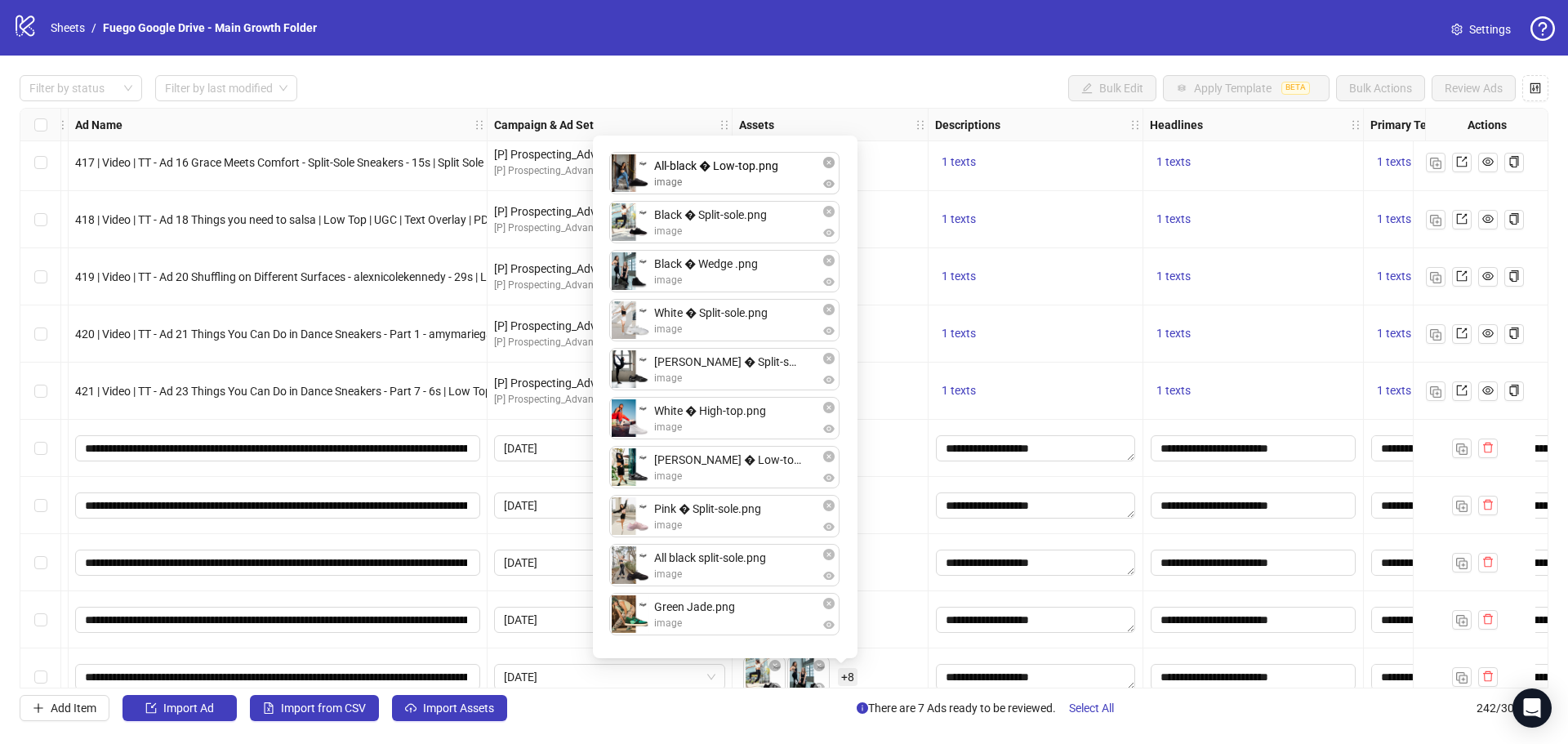
drag, startPoint x: 625, startPoint y: 516, endPoint x: 617, endPoint y: 169, distance: 347.1
click at [617, 169] on div "Black � Split-sole.png image Black � Wedge .png image White � Split-sole.png im…" at bounding box center [724, 396] width 245 height 503
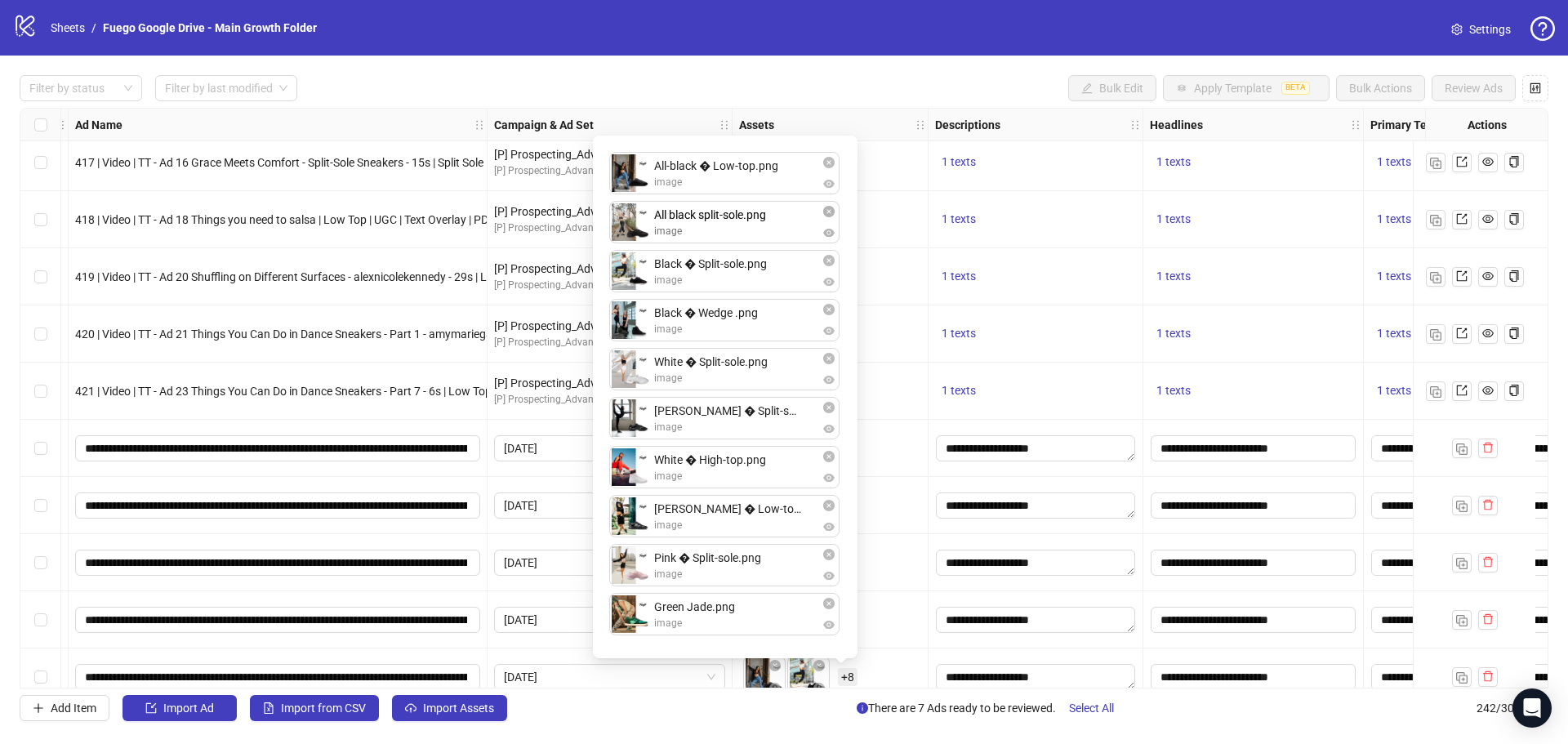
drag, startPoint x: 628, startPoint y: 571, endPoint x: 624, endPoint y: 229, distance: 342.0
click at [624, 229] on div "All-black � Low-top.png image Black � Split-sole.png image Black � Wedge .png i…" at bounding box center [724, 396] width 245 height 503
drag, startPoint x: 625, startPoint y: 523, endPoint x: 645, endPoint y: 402, distance: 122.6
click at [633, 378] on div "All-black � Low-top.png image All black split-sole.png image Black � Split-sole…" at bounding box center [724, 396] width 245 height 503
drag, startPoint x: 629, startPoint y: 477, endPoint x: 633, endPoint y: 394, distance: 83.1
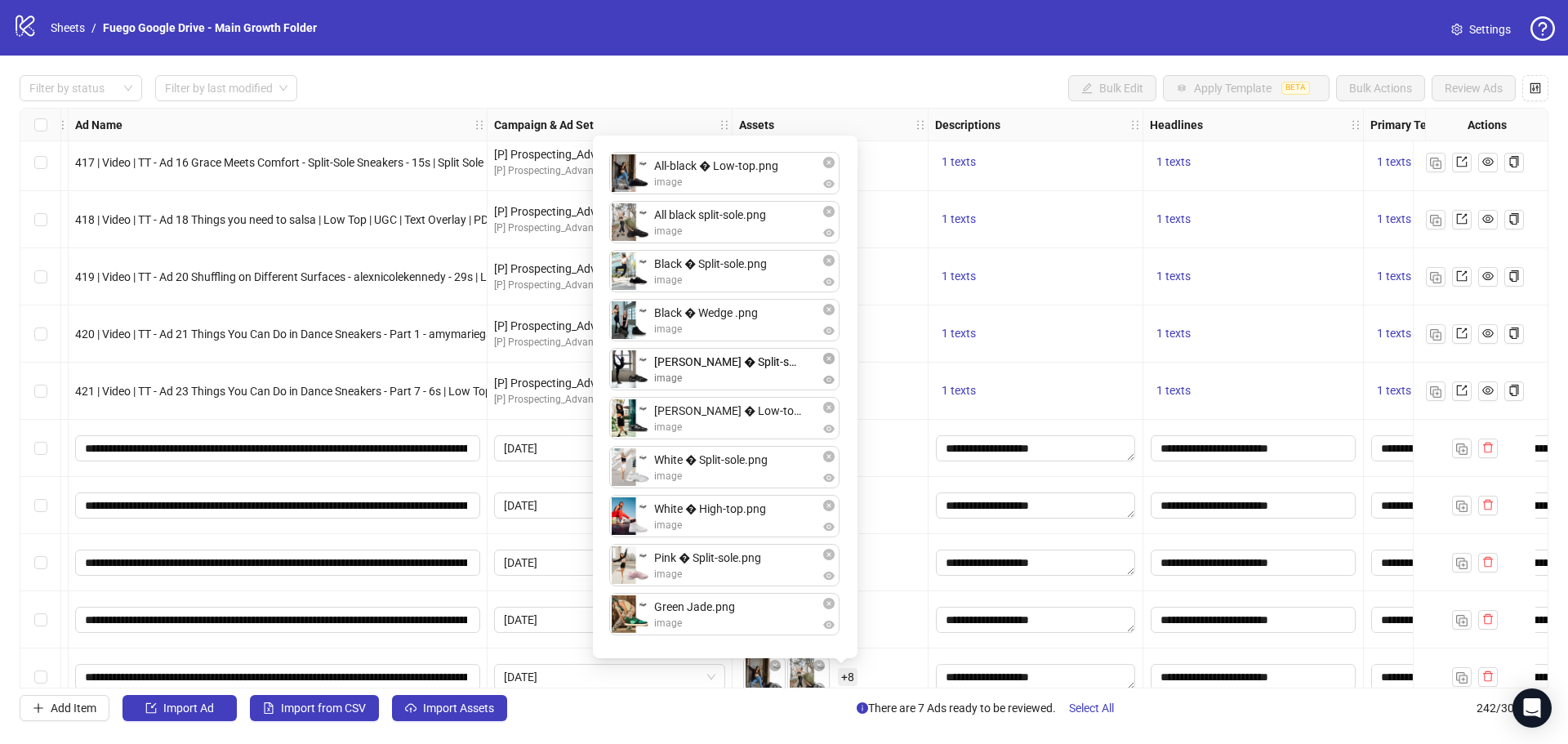
click at [633, 394] on div "All-black � Low-top.png image All black split-sole.png image Black � Split-sole…" at bounding box center [724, 396] width 245 height 503
drag, startPoint x: 627, startPoint y: 381, endPoint x: 623, endPoint y: 428, distance: 47.2
drag, startPoint x: 634, startPoint y: 475, endPoint x: 650, endPoint y: 622, distance: 147.9
drag, startPoint x: 628, startPoint y: 573, endPoint x: 674, endPoint y: 502, distance: 84.6
click at [634, 473] on div "All-black � Low-top.png image All black split-sole.png image Black � Split-sole…" at bounding box center [724, 396] width 245 height 503
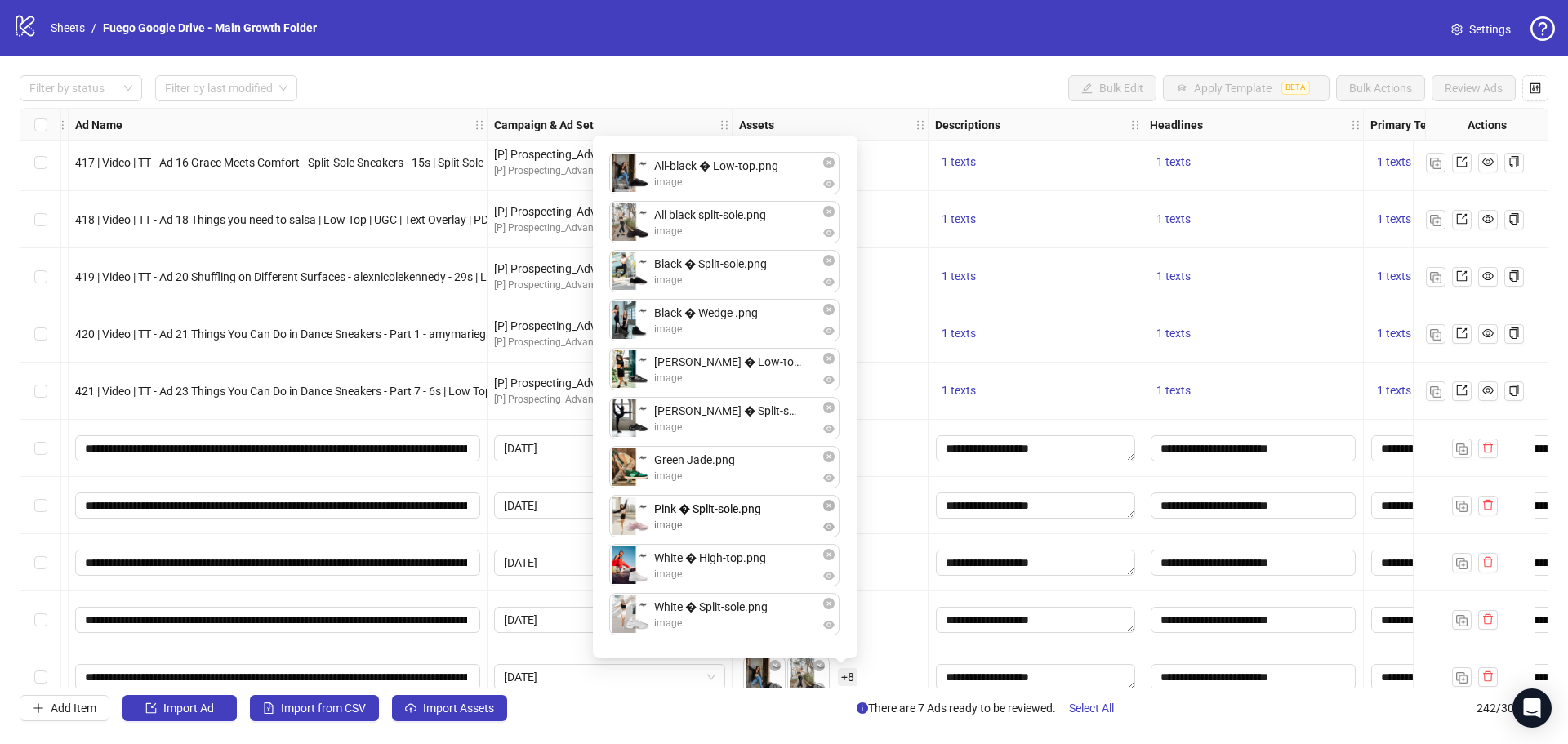
drag, startPoint x: 630, startPoint y: 575, endPoint x: 680, endPoint y: 540, distance: 61.0
click at [627, 520] on div "All-black � Low-top.png image All black split-sole.png image Black � Split-sole…" at bounding box center [724, 396] width 245 height 503
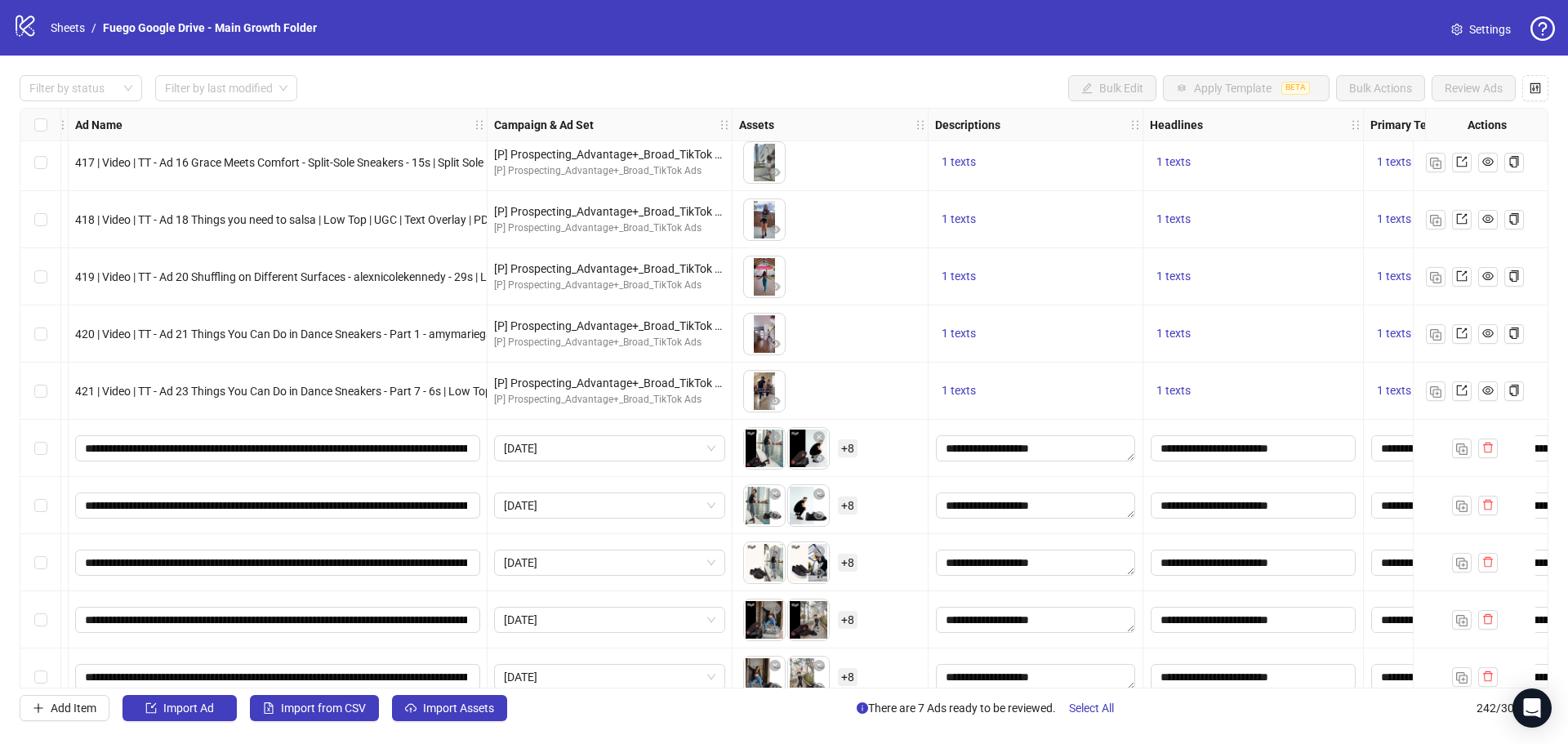
click at [898, 611] on div "To pick up a draggable item, press the space bar. While dragging, use the arrow…" at bounding box center [830, 619] width 182 height 50
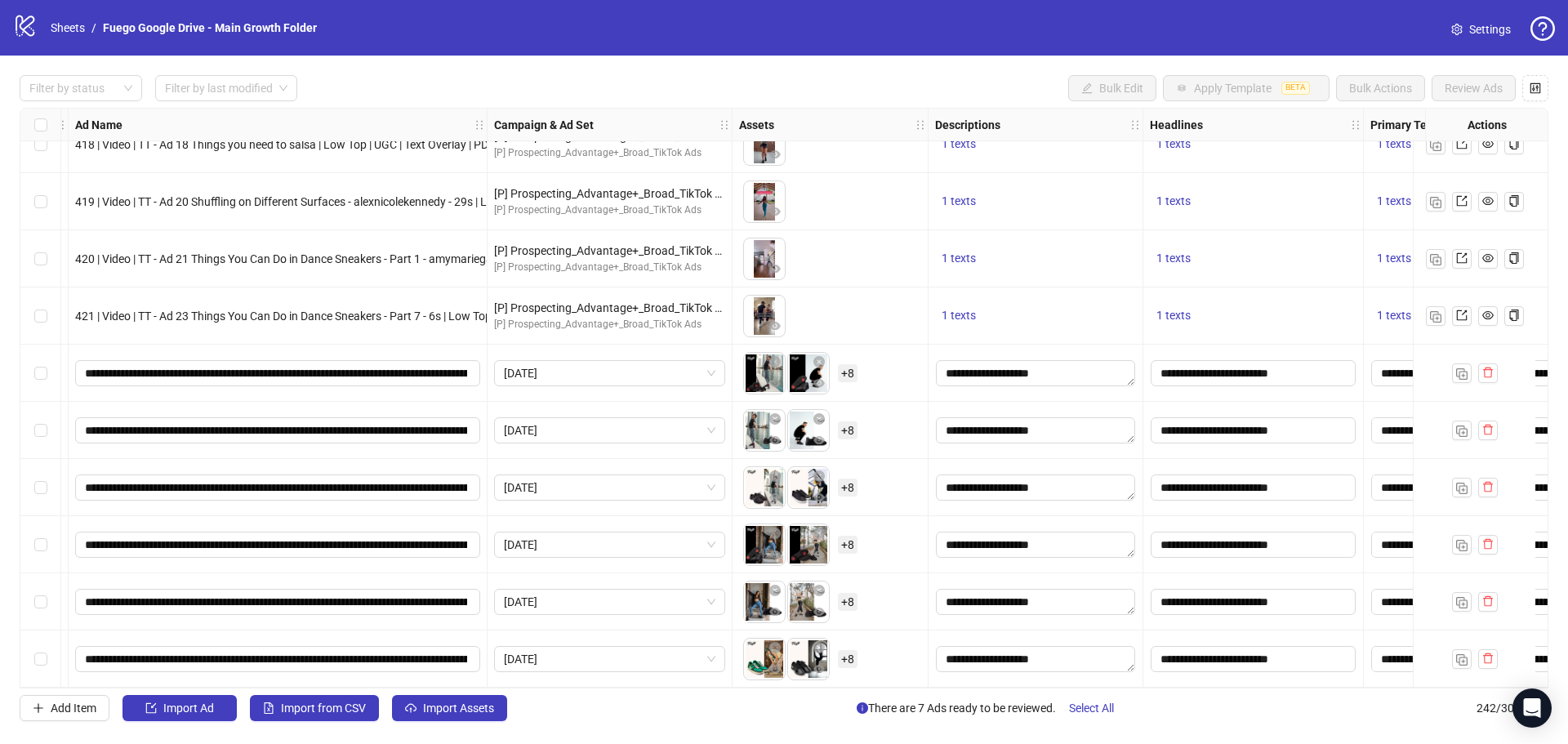
click at [851, 428] on span "+ 8" at bounding box center [848, 430] width 20 height 18
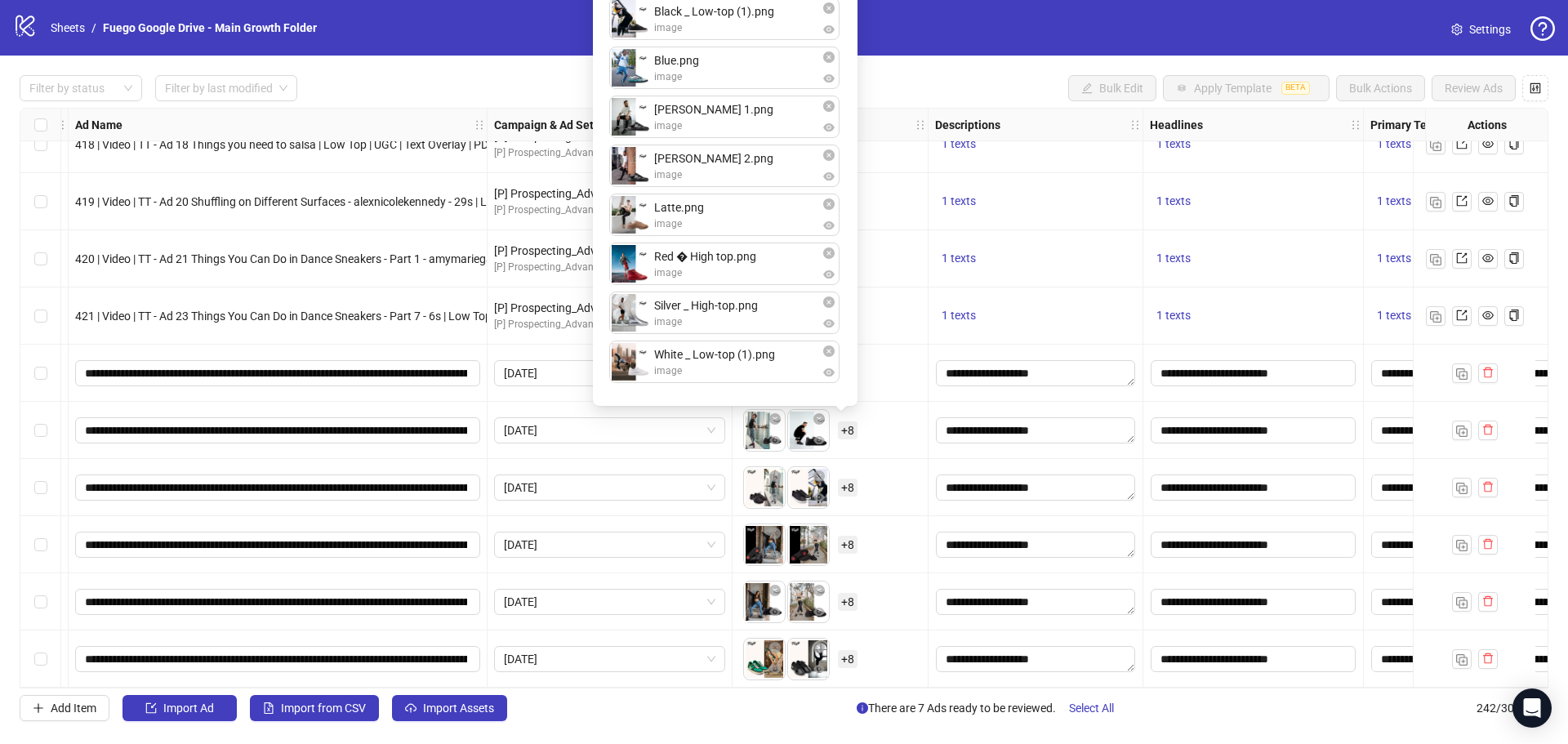
click at [895, 411] on div "Ad Format Ad Name Campaign & Ad Set Assets Descriptions Headlines Primary Texts…" at bounding box center [784, 398] width 1529 height 581
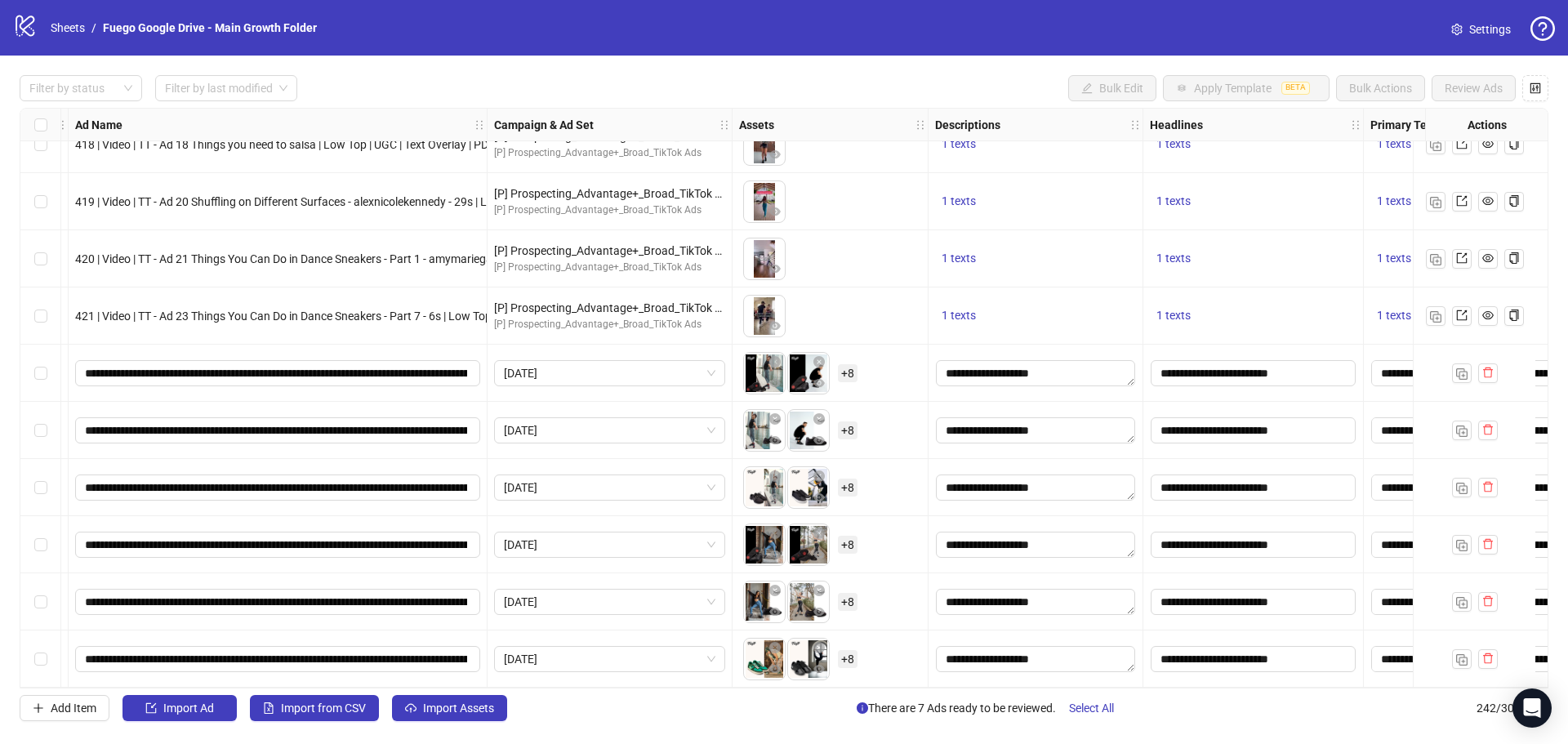
scroll to position [13214, 132]
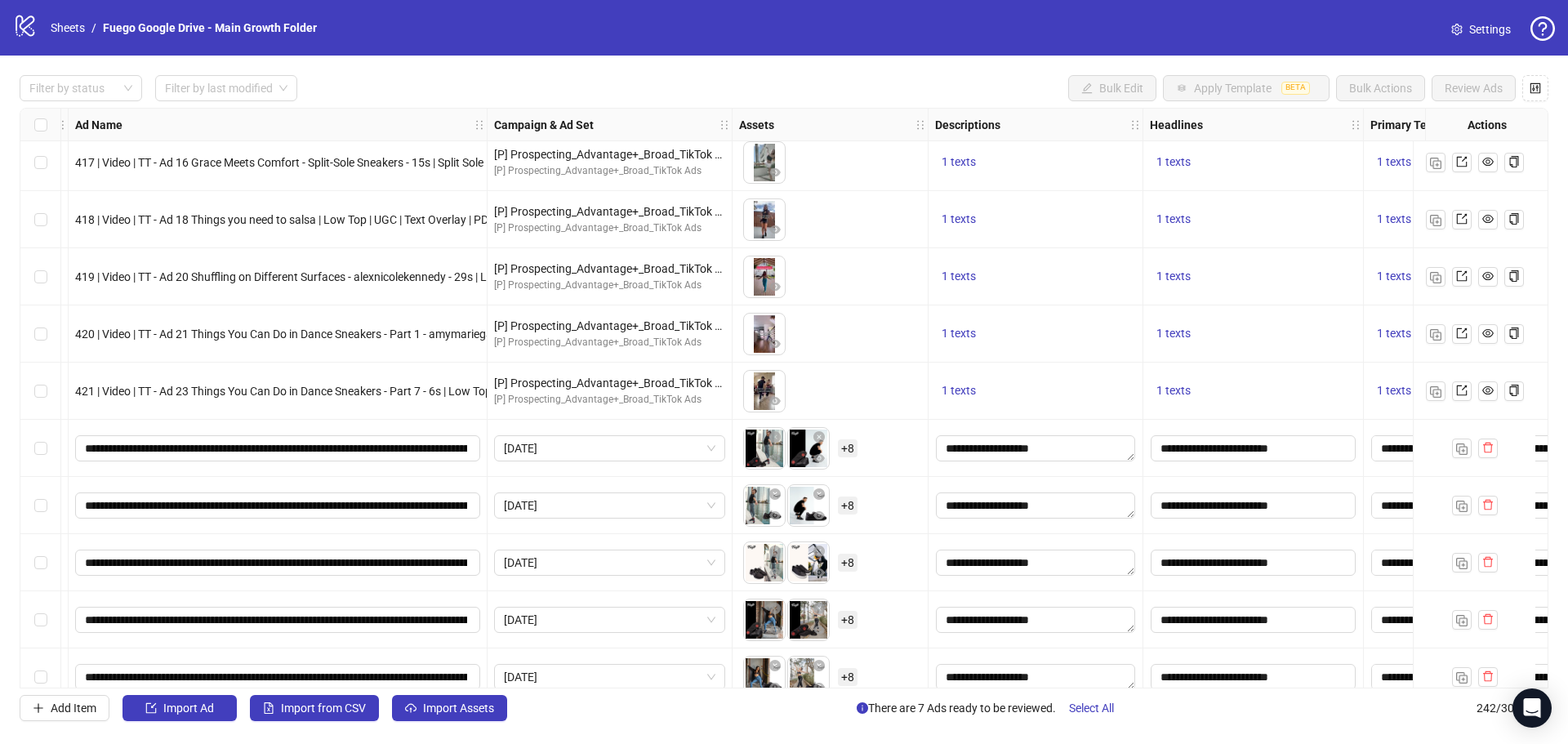
click at [847, 507] on span "+ 8" at bounding box center [848, 506] width 20 height 18
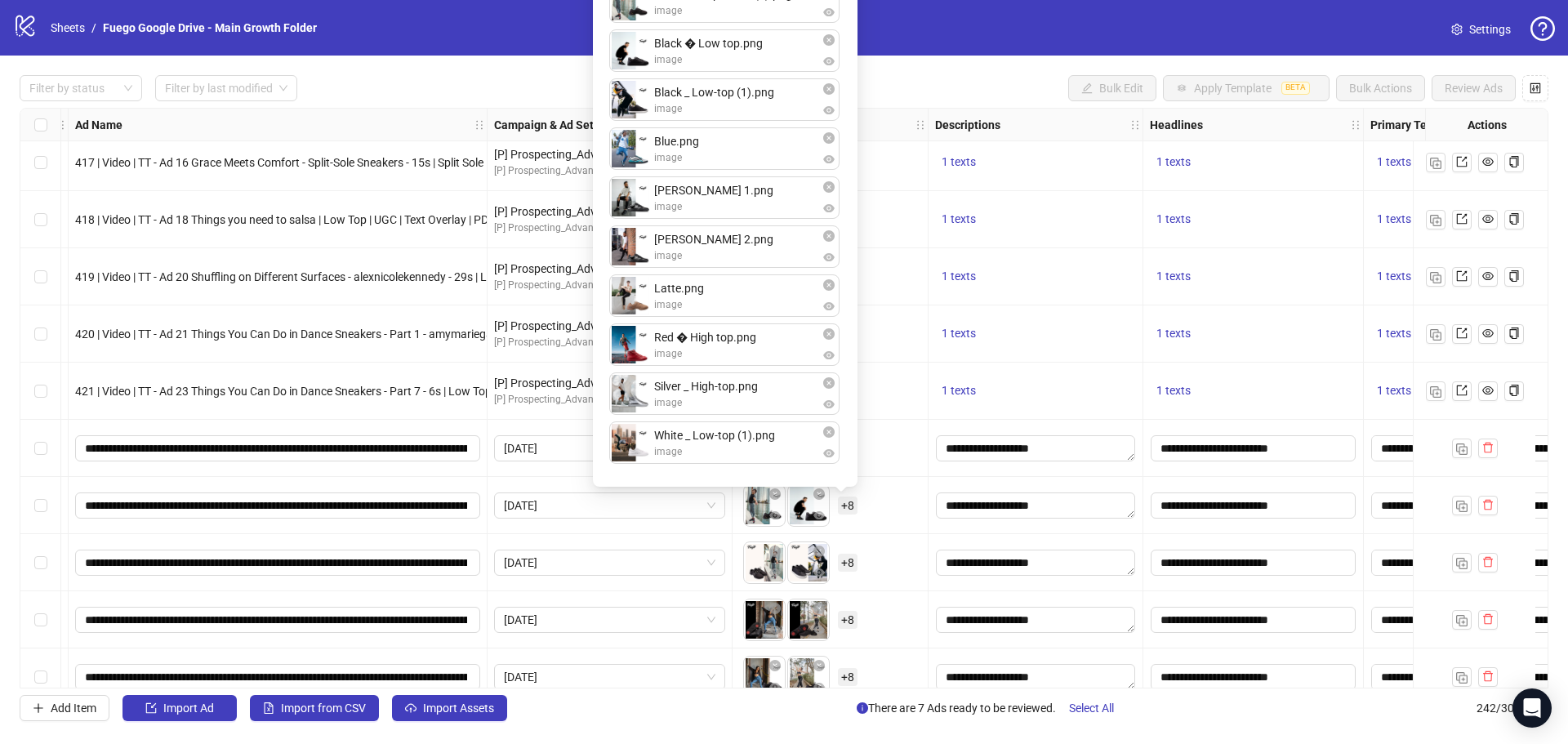
click at [897, 388] on div "To pick up a draggable item, press the space bar. While dragging, use the arrow…" at bounding box center [830, 391] width 182 height 50
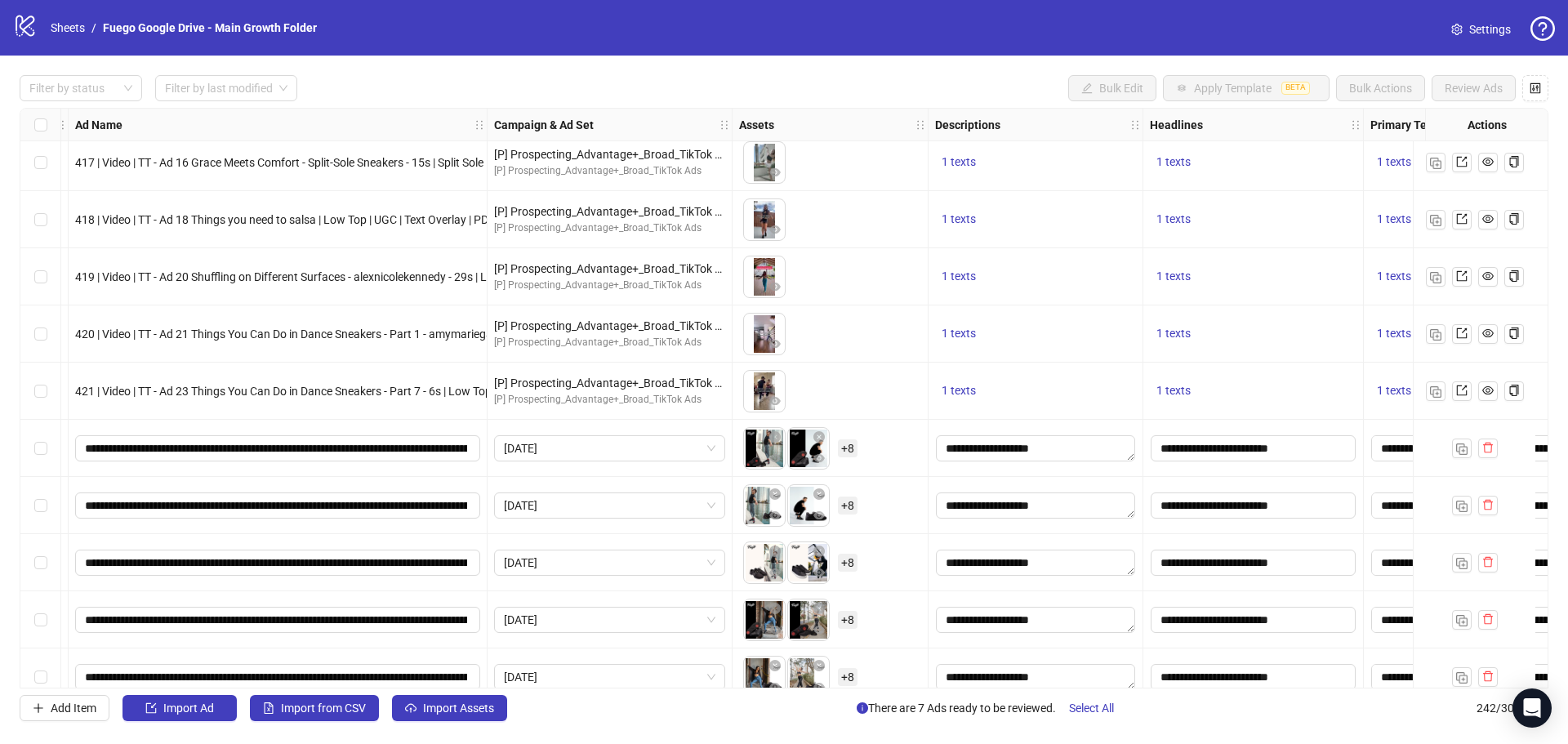
scroll to position [13132, 132]
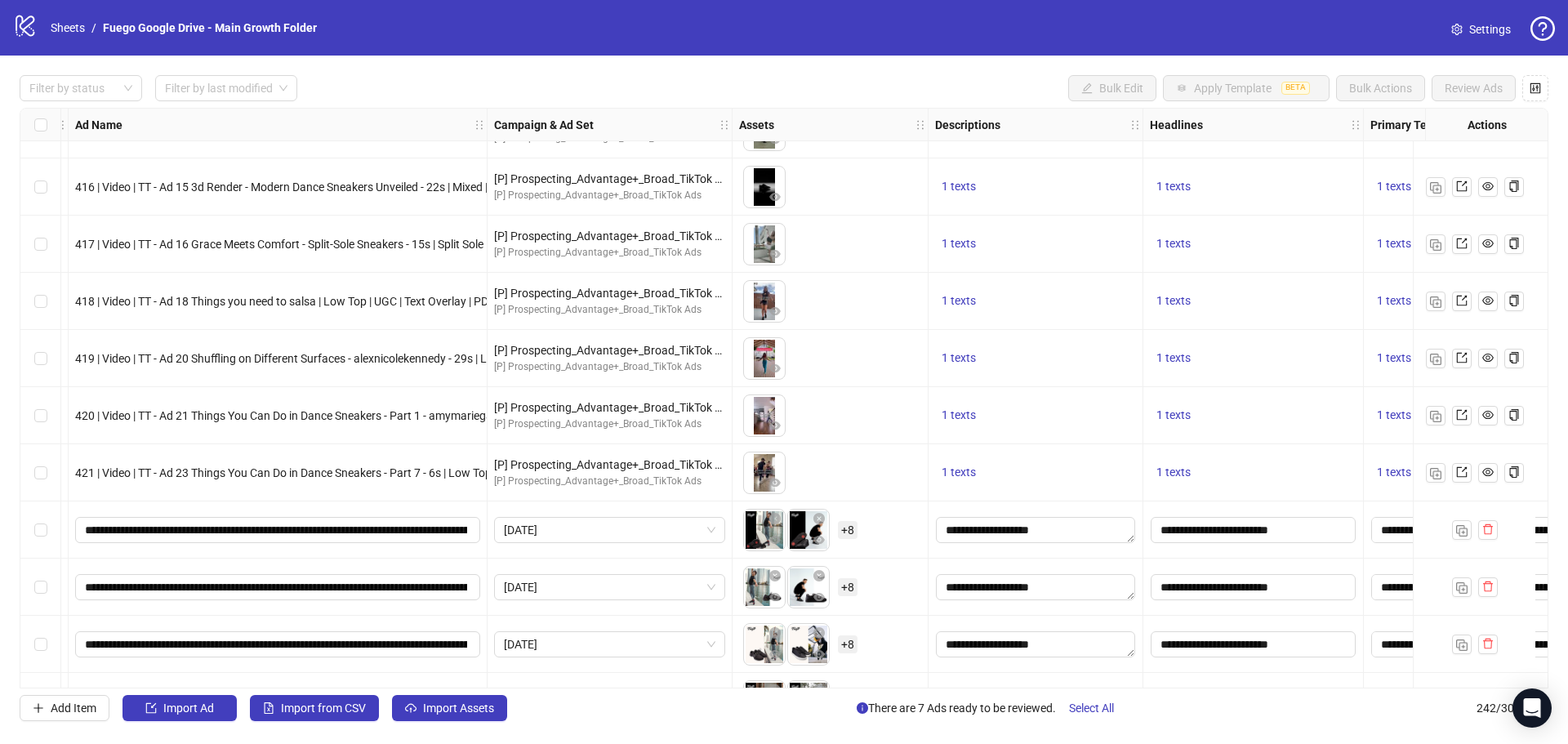
click at [850, 585] on div "Ad Format Ad Name Campaign & Ad Set Assets Descriptions Headlines Primary Texts…" at bounding box center [784, 398] width 1529 height 581
click at [850, 586] on span "+ 8" at bounding box center [848, 587] width 20 height 18
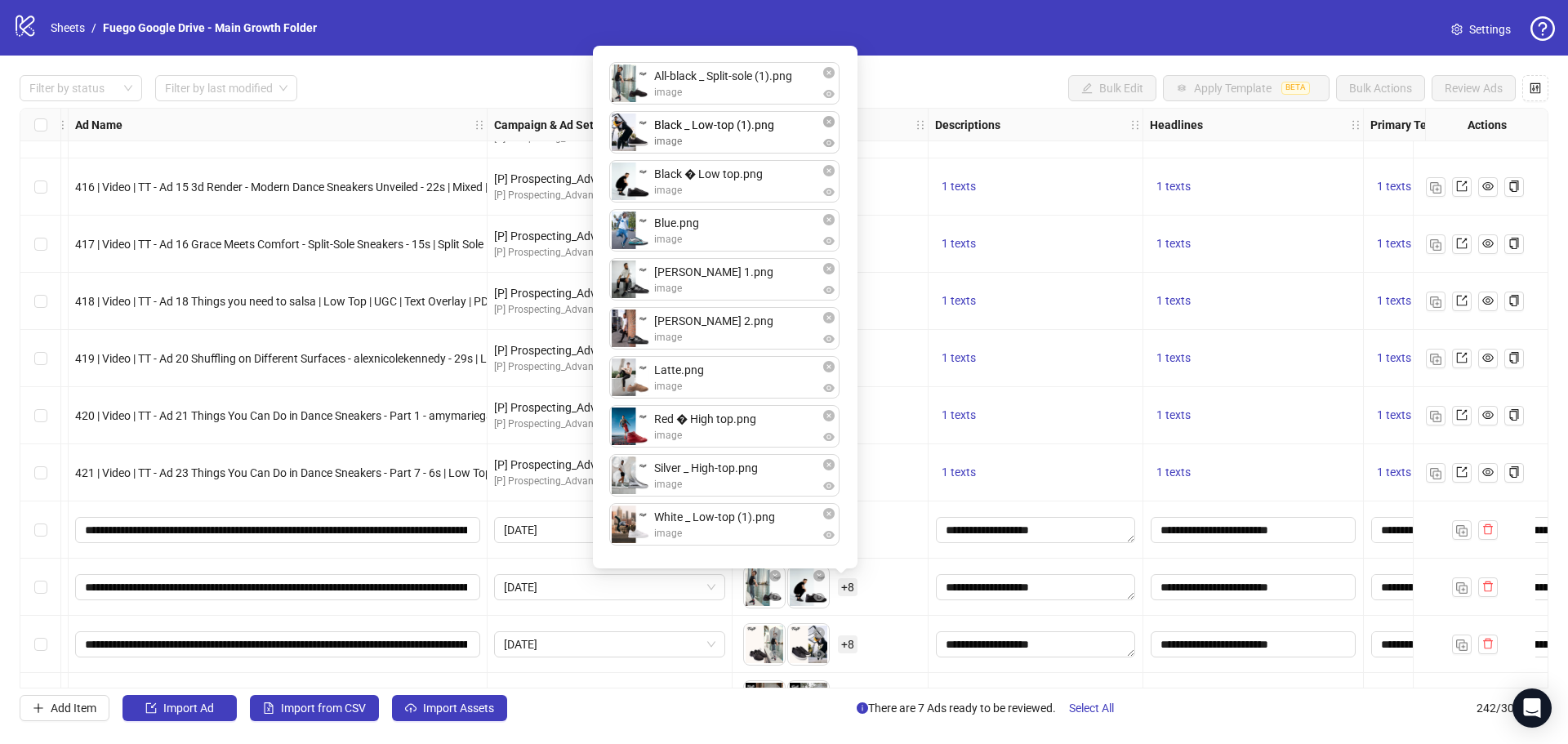
drag, startPoint x: 626, startPoint y: 190, endPoint x: 631, endPoint y: 151, distance: 39.3
click at [631, 151] on div "All-black _ Split-sole (1).png image Black � Low top.png image Black _ Low-top …" at bounding box center [724, 307] width 245 height 503
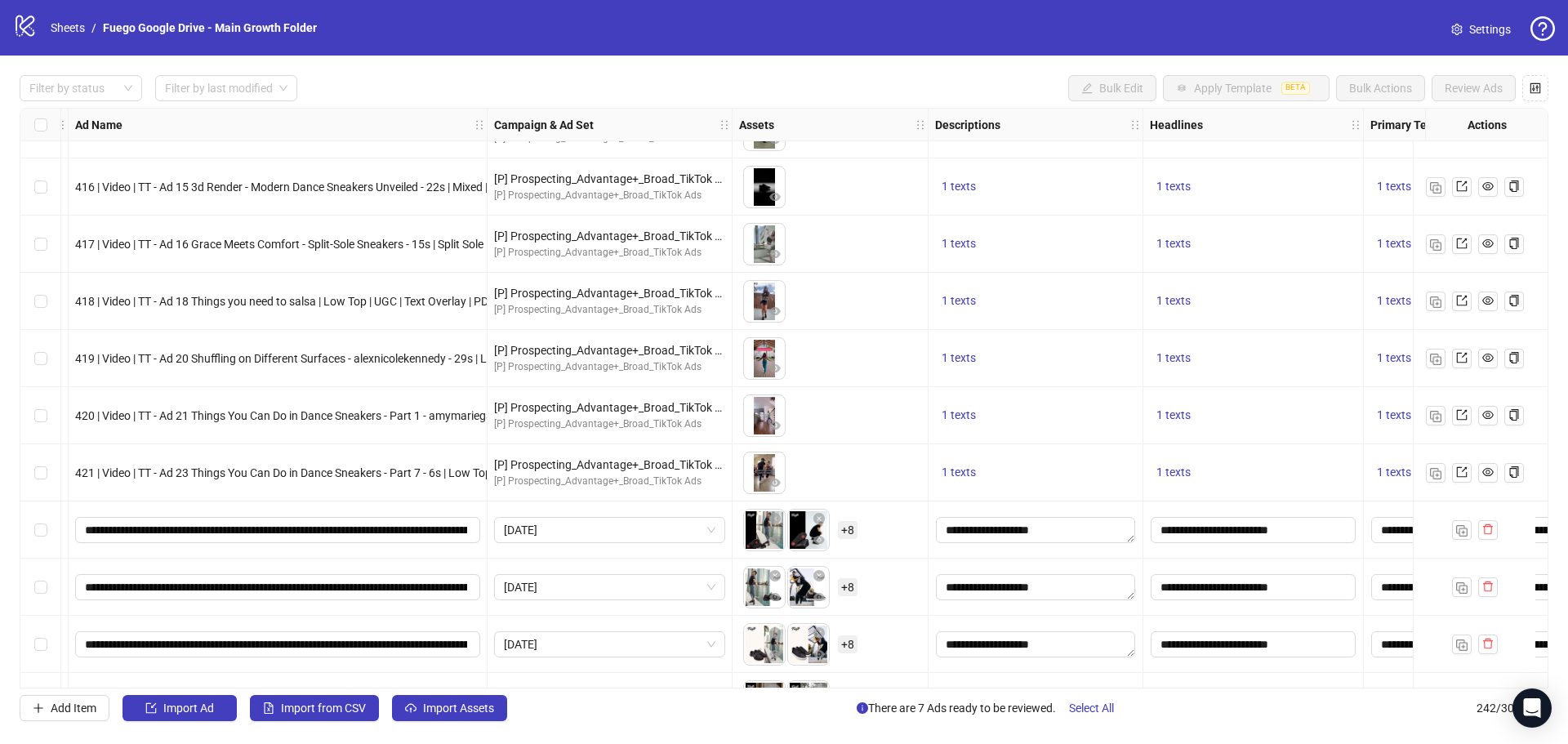
click at [891, 538] on div "To pick up a draggable item, press the space bar. While dragging, use the arrow…" at bounding box center [830, 530] width 182 height 50
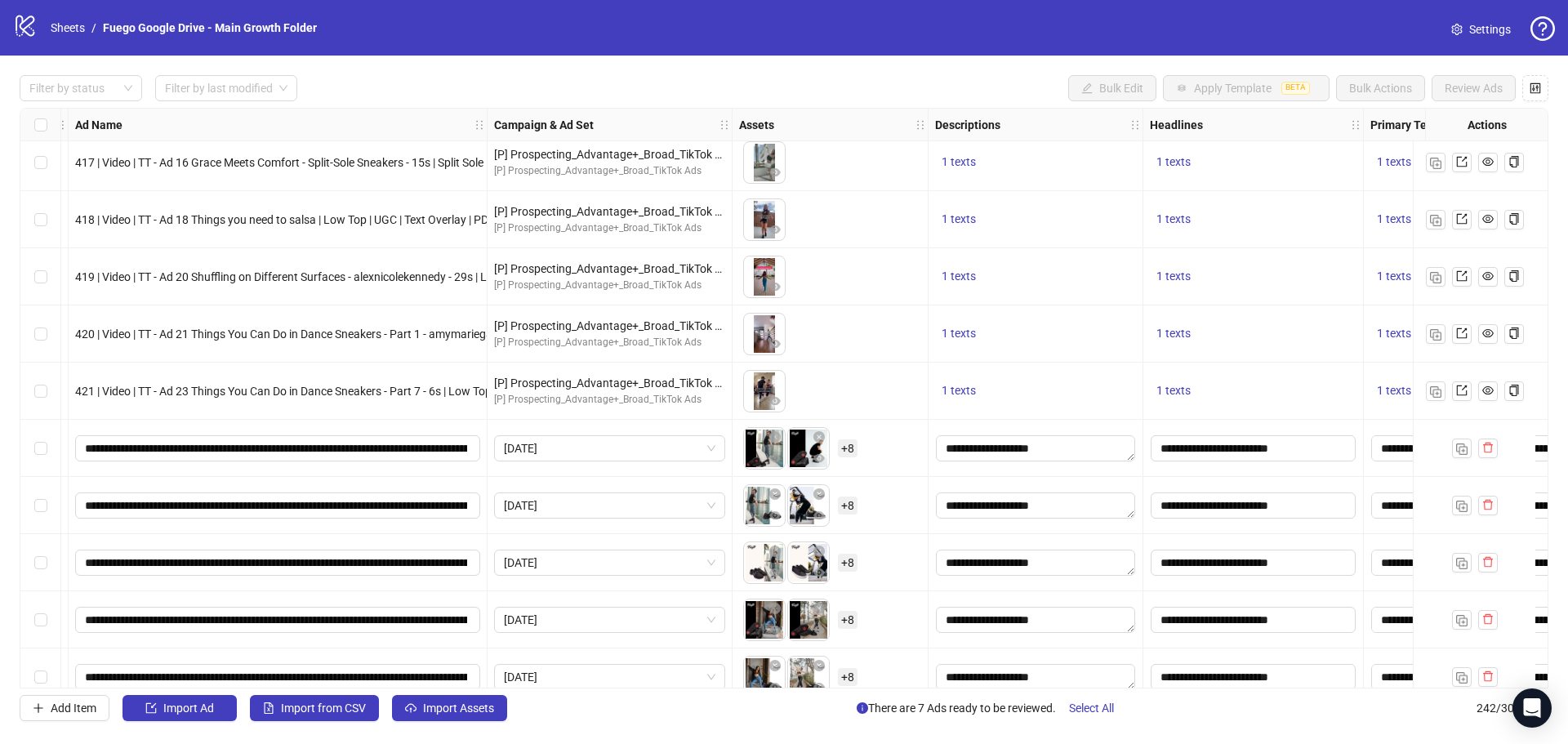
click at [850, 448] on span "+ 8" at bounding box center [848, 448] width 20 height 18
click at [907, 442] on div "To pick up a draggable item, press the space bar. While dragging, use the arrow…" at bounding box center [830, 448] width 182 height 50
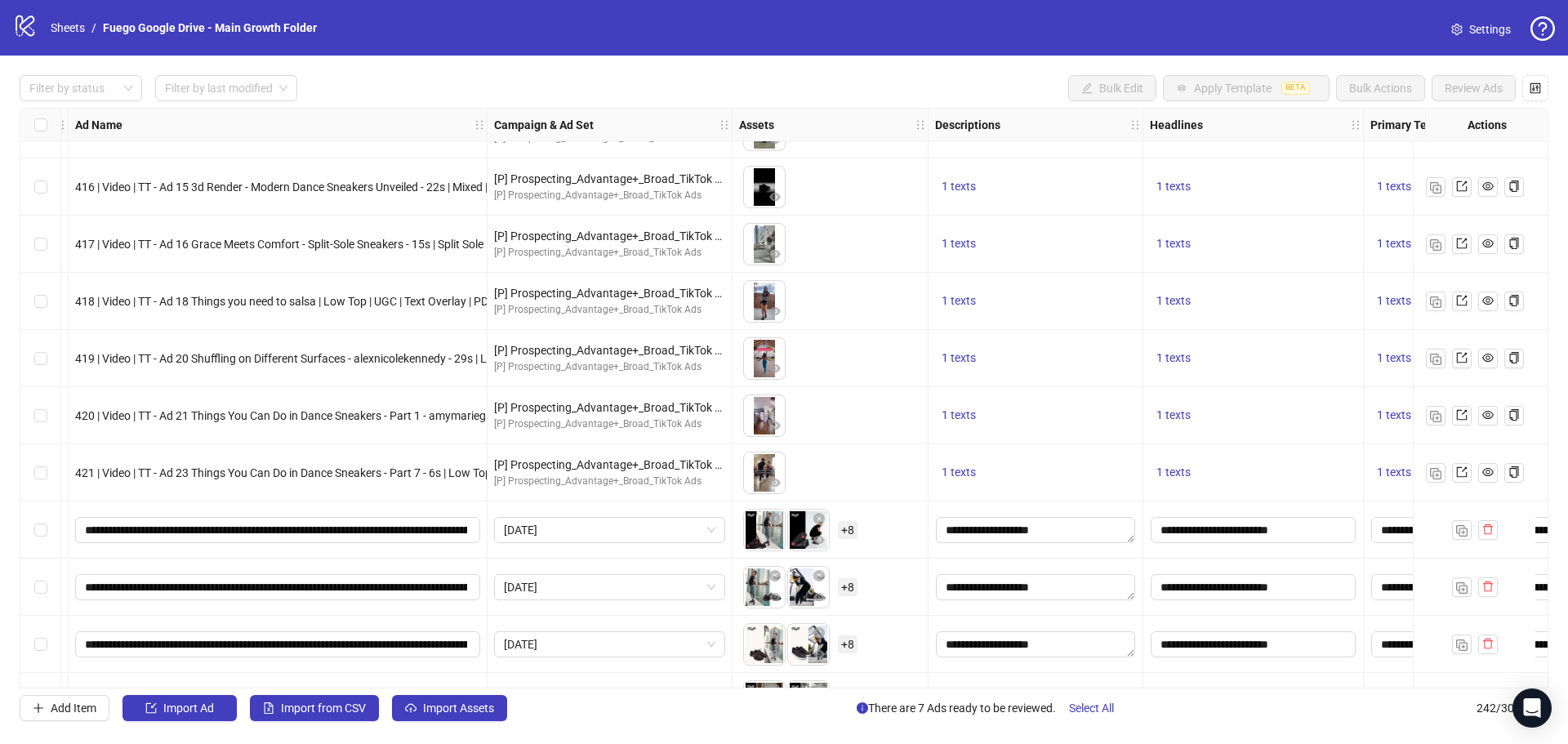
click at [851, 527] on div "Ad Format Ad Name Campaign & Ad Set Assets Descriptions Headlines Primary Texts…" at bounding box center [784, 398] width 1529 height 581
click at [850, 533] on span "+ 8" at bounding box center [848, 530] width 20 height 18
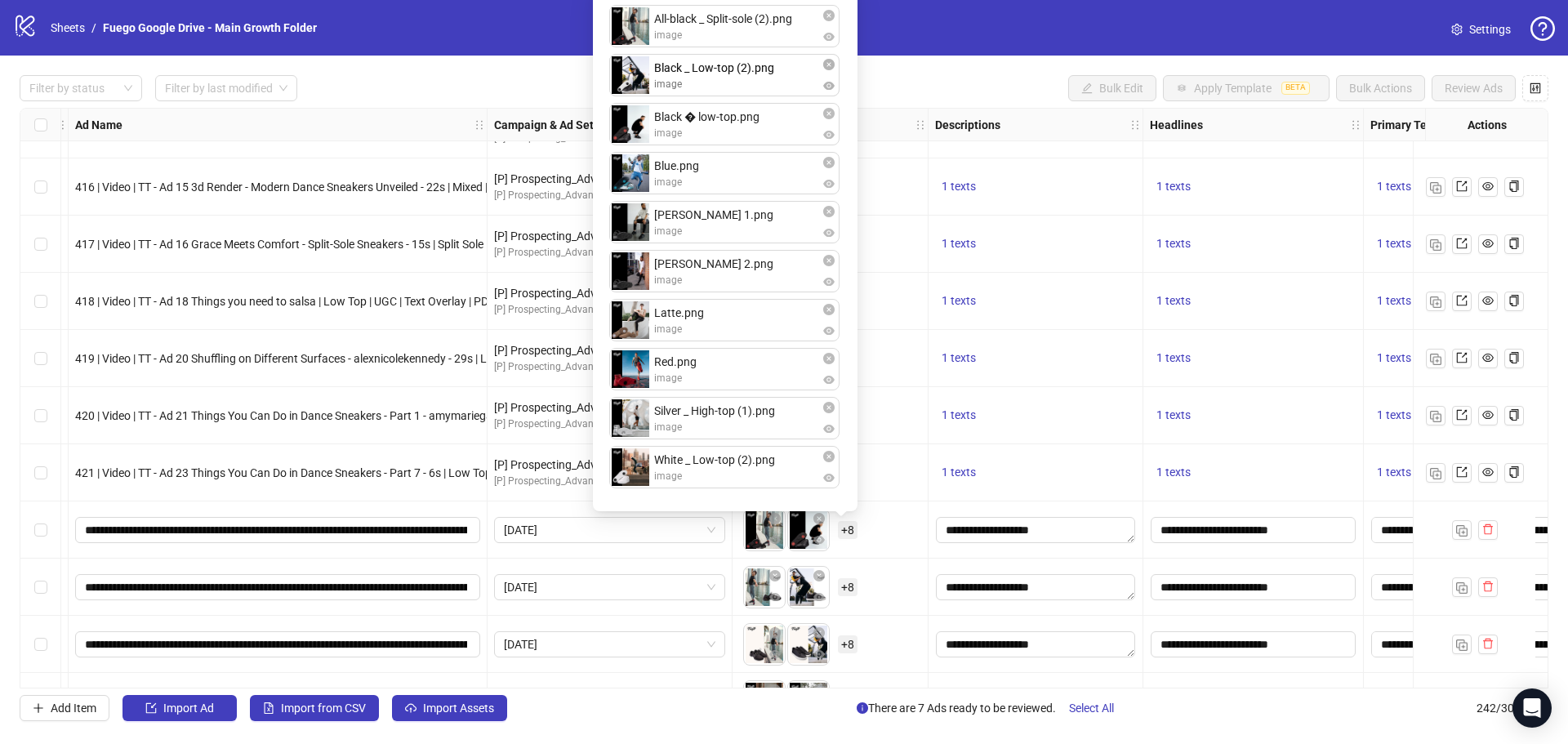
drag, startPoint x: 626, startPoint y: 133, endPoint x: 628, endPoint y: 96, distance: 37.1
click at [628, 91] on div "All-black _ Split-sole (2).png image Black � low-top.png image Black _ Low-top …" at bounding box center [724, 249] width 245 height 503
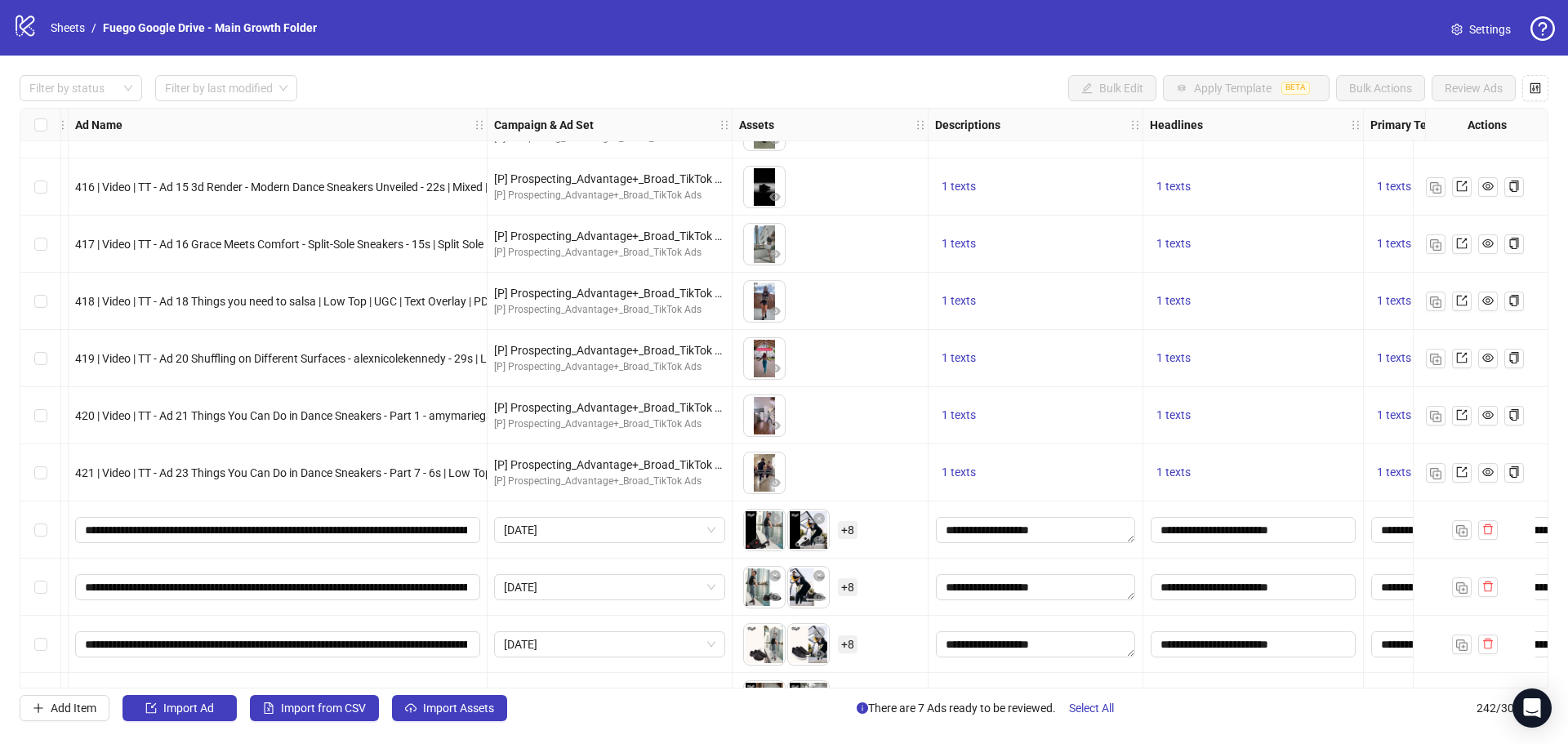
click at [905, 547] on div "To pick up a draggable item, press the space bar. While dragging, use the arrow…" at bounding box center [830, 530] width 182 height 50
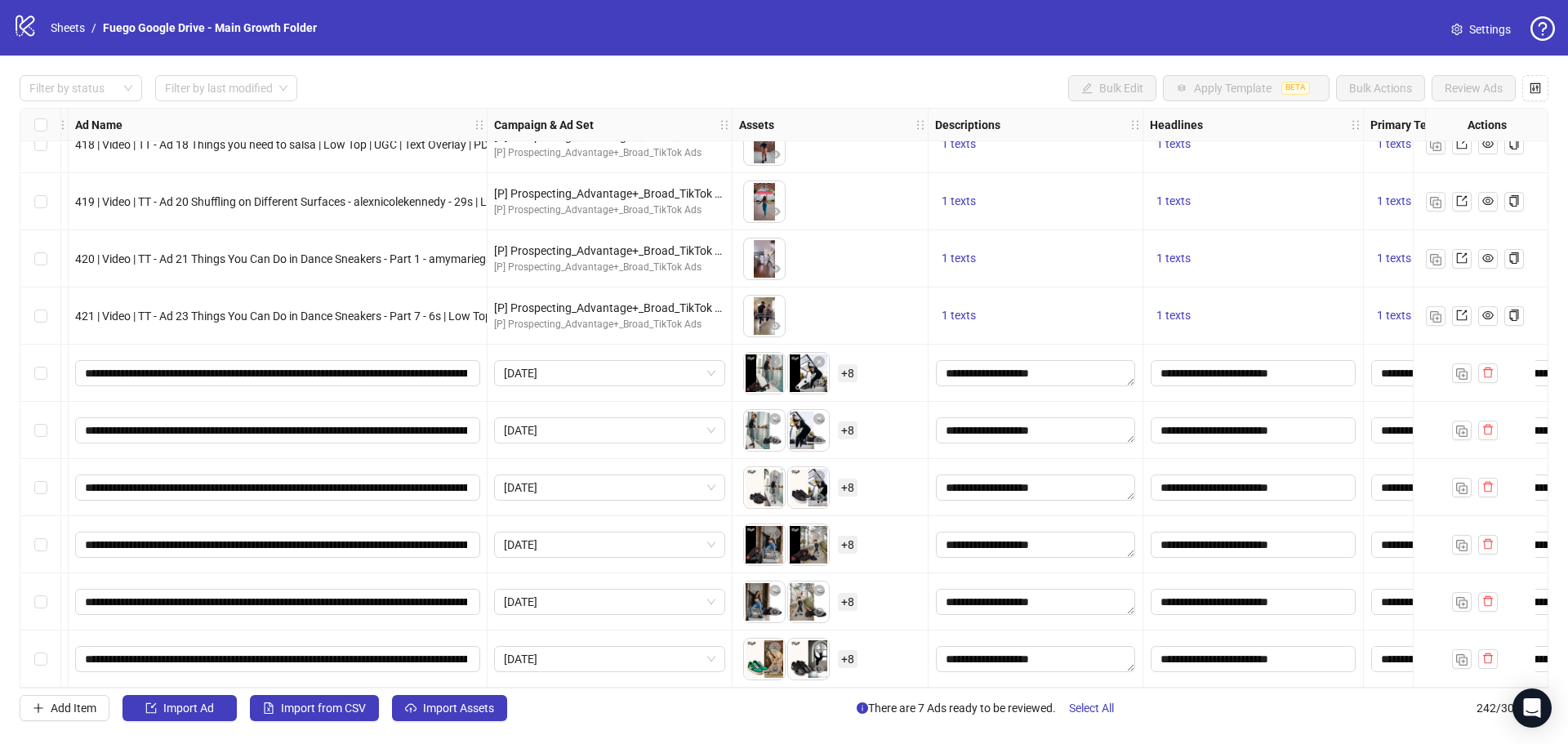
click at [859, 653] on div "To pick up a draggable item, press the space bar. While dragging, use the arrow…" at bounding box center [830, 659] width 182 height 50
click at [857, 661] on span "+ 8" at bounding box center [848, 659] width 20 height 18
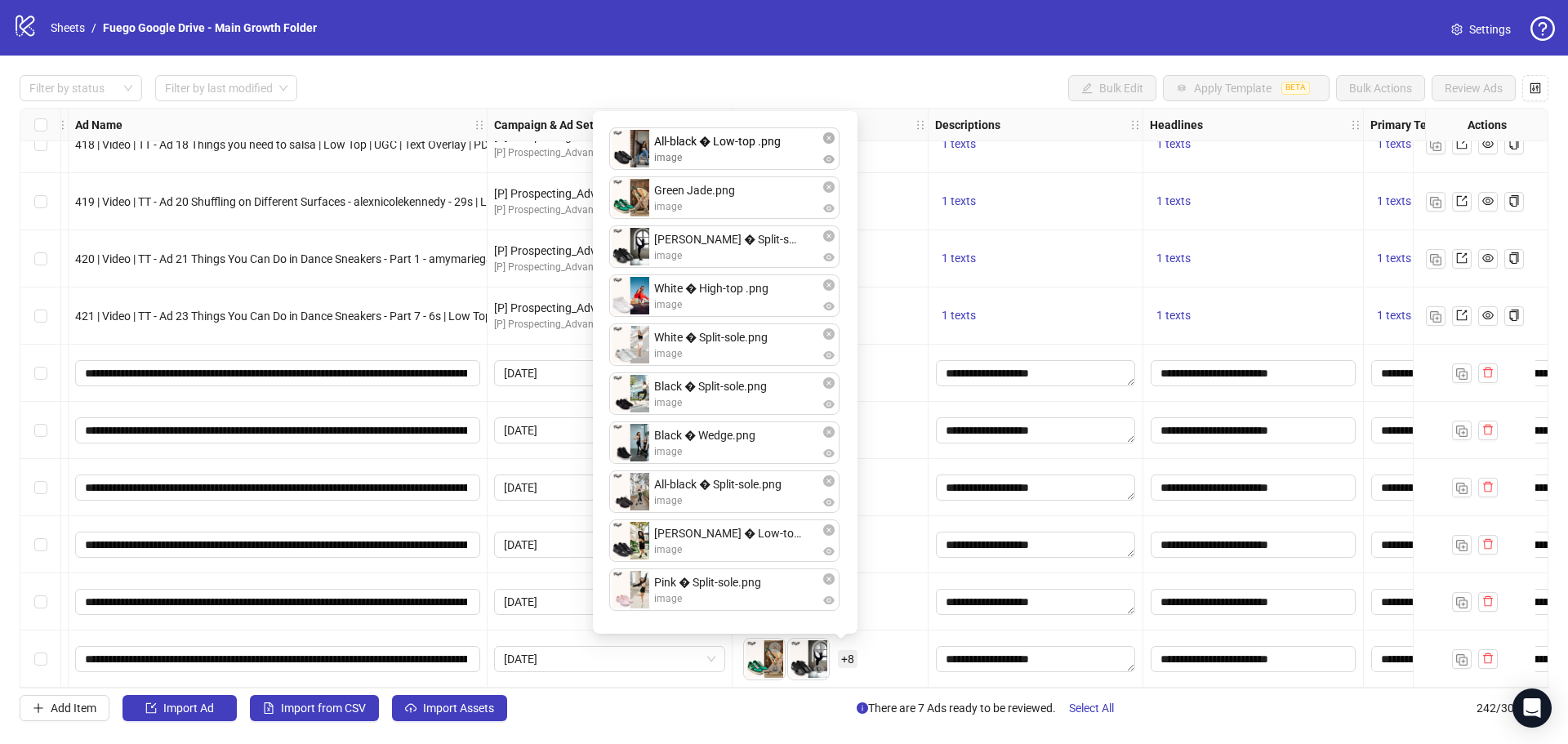
drag, startPoint x: 629, startPoint y: 255, endPoint x: 693, endPoint y: 237, distance: 66.5
click at [637, 152] on div "Green Jade.png image [PERSON_NAME] � Split-sole.png image All-black � Low-top .…" at bounding box center [724, 372] width 245 height 503
drag, startPoint x: 635, startPoint y: 402, endPoint x: 684, endPoint y: 281, distance: 130.5
click at [639, 253] on div "All-black � Low-top .png image Green Jade.png image [PERSON_NAME] � Split-sole.…" at bounding box center [724, 372] width 245 height 503
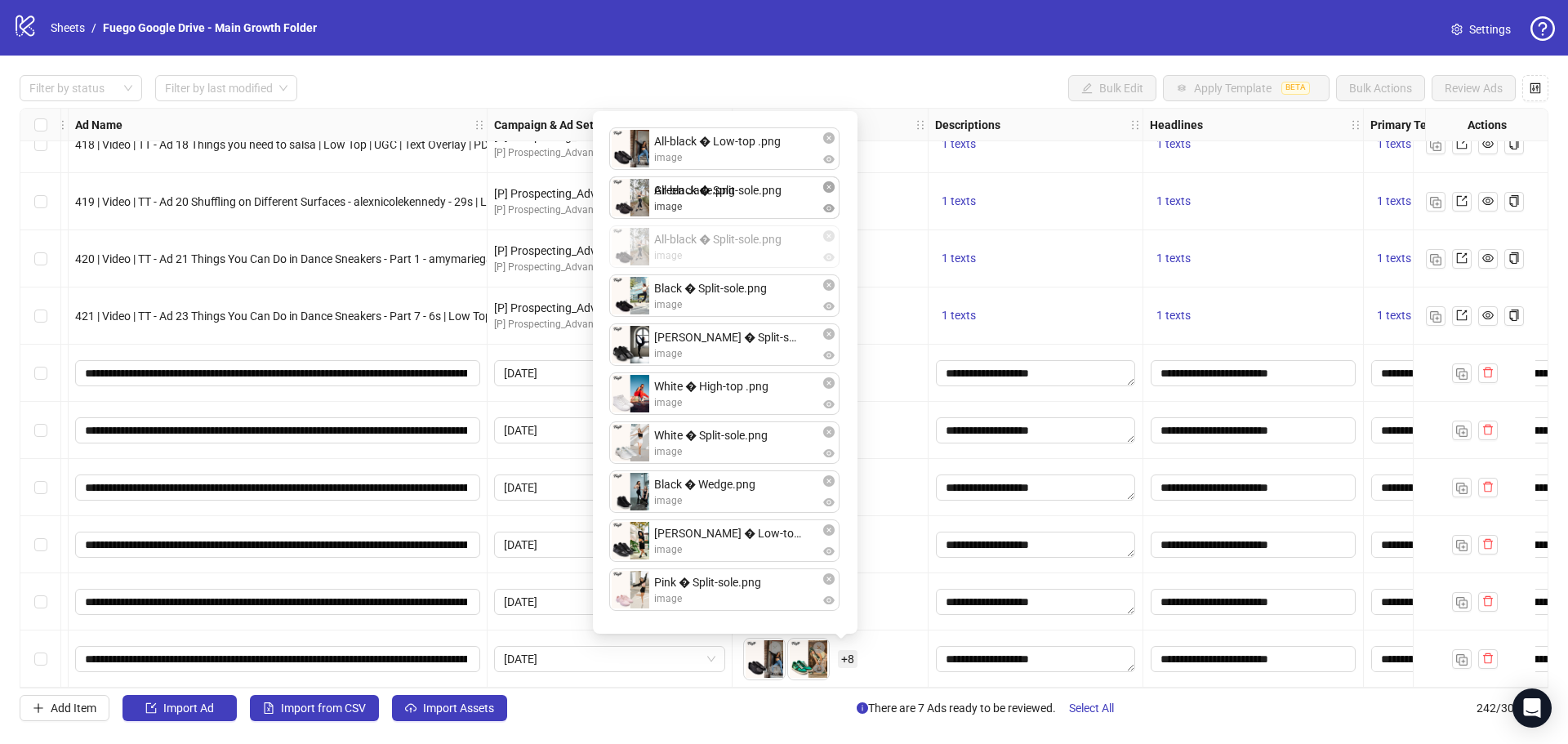
drag, startPoint x: 630, startPoint y: 499, endPoint x: 622, endPoint y: 257, distance: 242.1
click at [629, 205] on div "All-black � Low-top .png image Green Jade.png image Black � Split-sole.png imag…" at bounding box center [724, 372] width 245 height 503
drag, startPoint x: 630, startPoint y: 307, endPoint x: 650, endPoint y: 327, distance: 28.3
click at [637, 260] on div "All-black � Low-top .png image All-black � Split-sole.png image Green Jade.png …" at bounding box center [724, 372] width 245 height 503
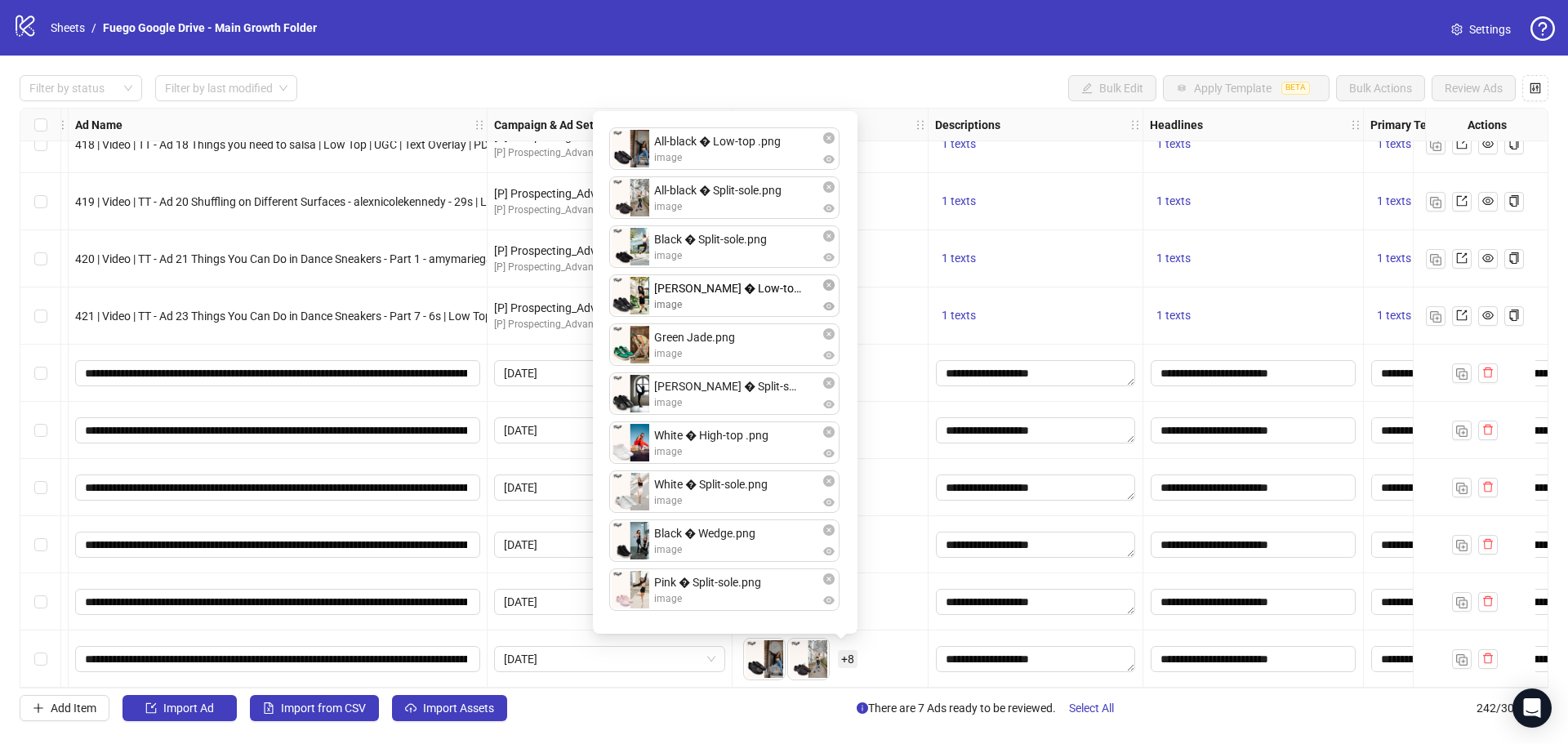
drag, startPoint x: 637, startPoint y: 547, endPoint x: 638, endPoint y: 320, distance: 227.0
click at [638, 320] on div "All-black � Low-top .png image All-black � Split-sole.png image Black � Split-s…" at bounding box center [724, 372] width 245 height 503
drag, startPoint x: 637, startPoint y: 354, endPoint x: 637, endPoint y: 451, distance: 97.0
drag, startPoint x: 637, startPoint y: 450, endPoint x: 633, endPoint y: 548, distance: 98.1
drag, startPoint x: 634, startPoint y: 479, endPoint x: 634, endPoint y: 291, distance: 188.0
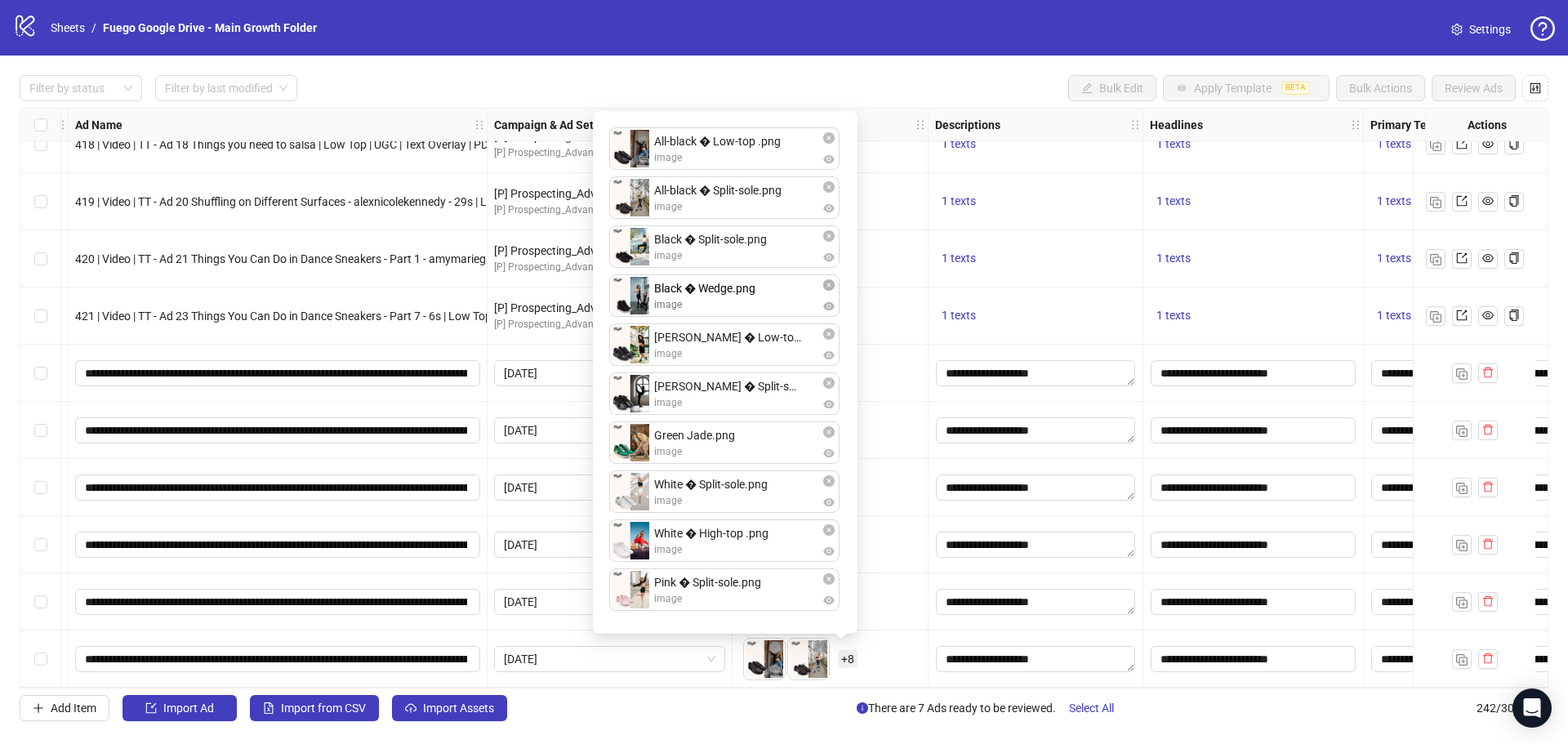
click at [634, 291] on div "All-black � Low-top .png image All-black � Split-sole.png image Black � Split-s…" at bounding box center [724, 372] width 245 height 503
drag, startPoint x: 634, startPoint y: 503, endPoint x: 632, endPoint y: 589, distance: 86.0
drag, startPoint x: 632, startPoint y: 546, endPoint x: 713, endPoint y: 512, distance: 87.8
click at [645, 489] on div "All-black � Low-top .png image All-black � Split-sole.png image Black � Split-s…" at bounding box center [724, 372] width 245 height 503
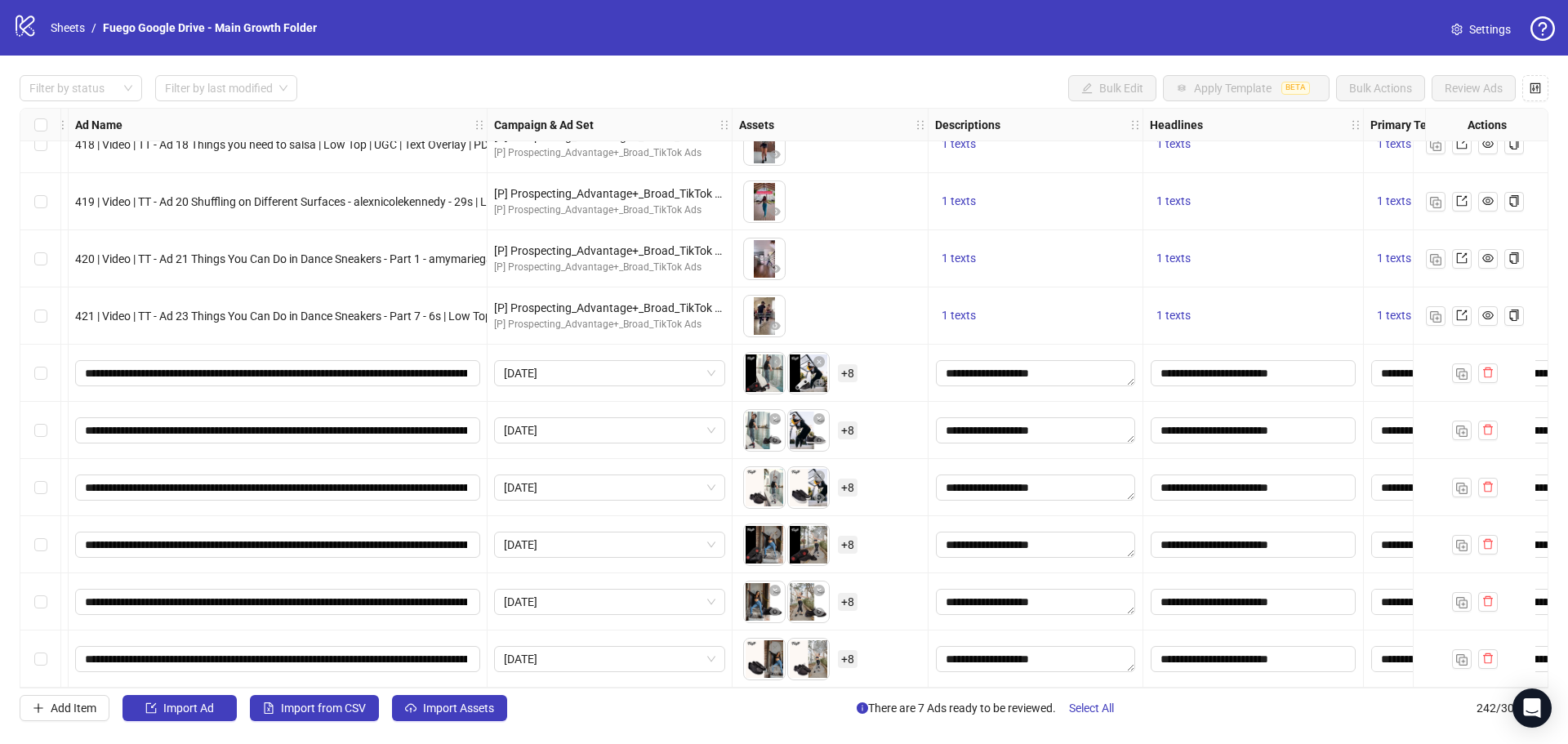
click at [885, 576] on div "To pick up a draggable item, press the space bar. While dragging, use the arrow…" at bounding box center [830, 601] width 182 height 50
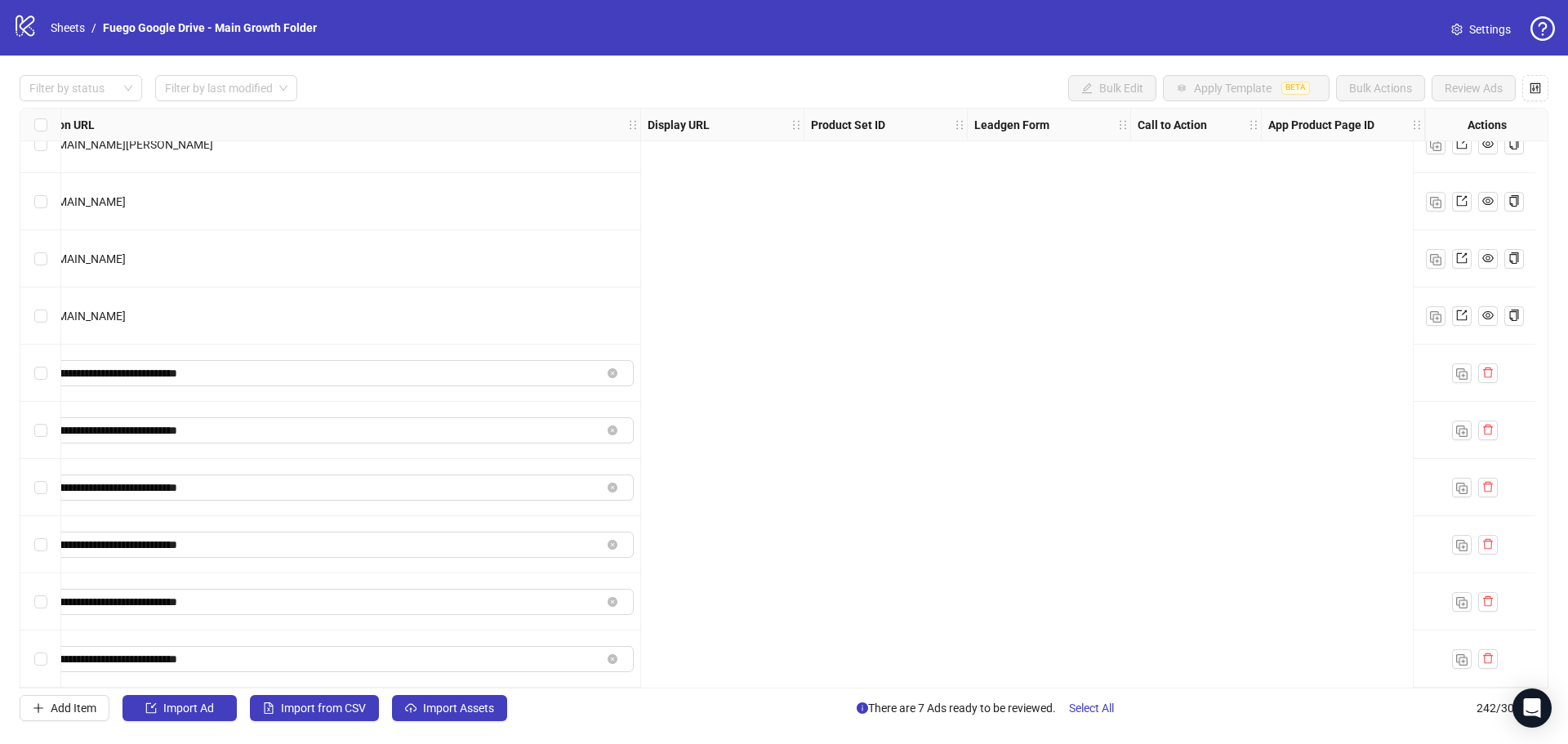
scroll to position [13295, 0]
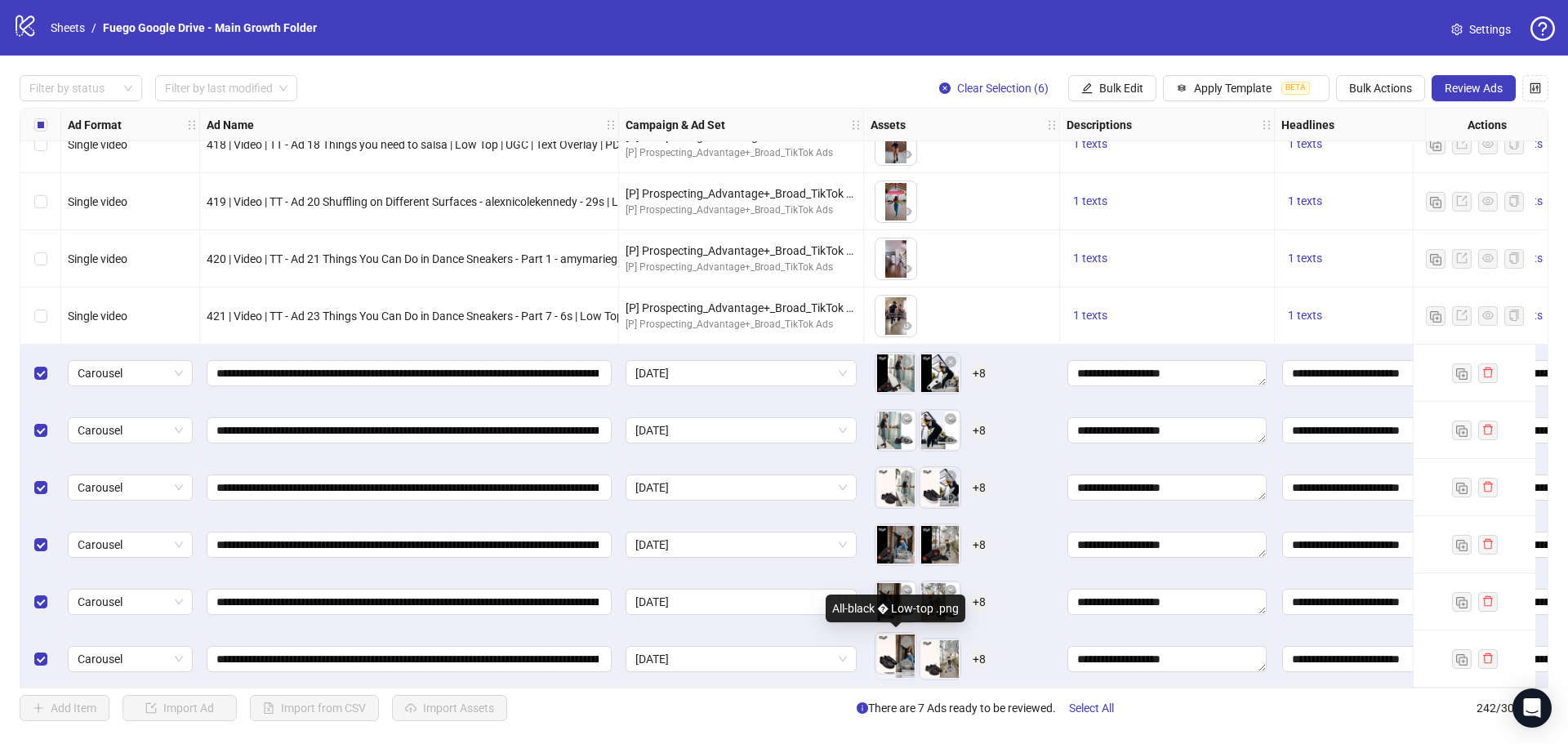
click at [895, 657] on body "logo/logo-mobile Sheets / Fuego Google Drive - Main Growth Folder Settings Filt…" at bounding box center [784, 372] width 1568 height 744
click at [976, 654] on span "+ 8" at bounding box center [979, 659] width 20 height 18
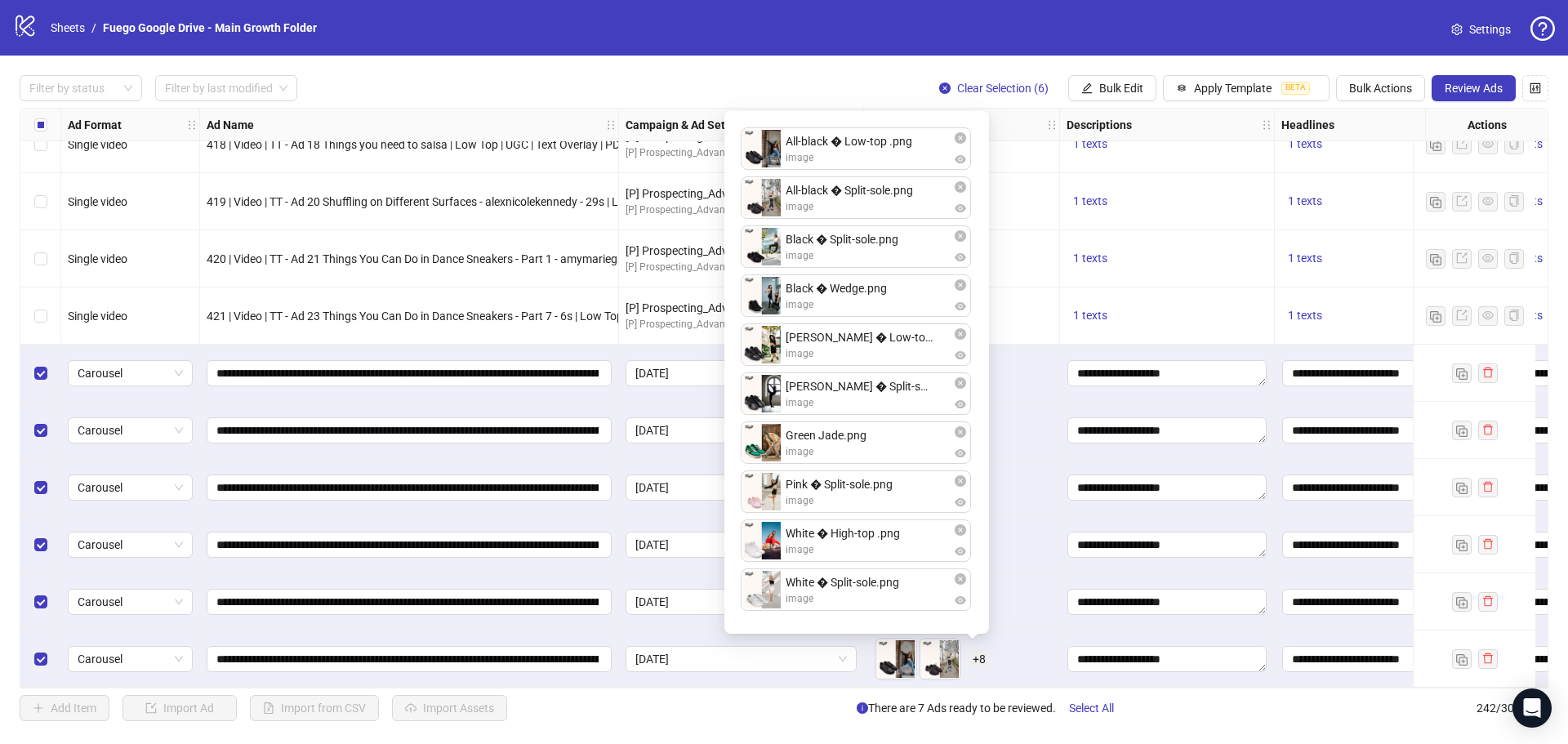
click at [1009, 612] on div "To pick up a draggable item, press the space bar. While dragging, use the arrow…" at bounding box center [961, 601] width 182 height 50
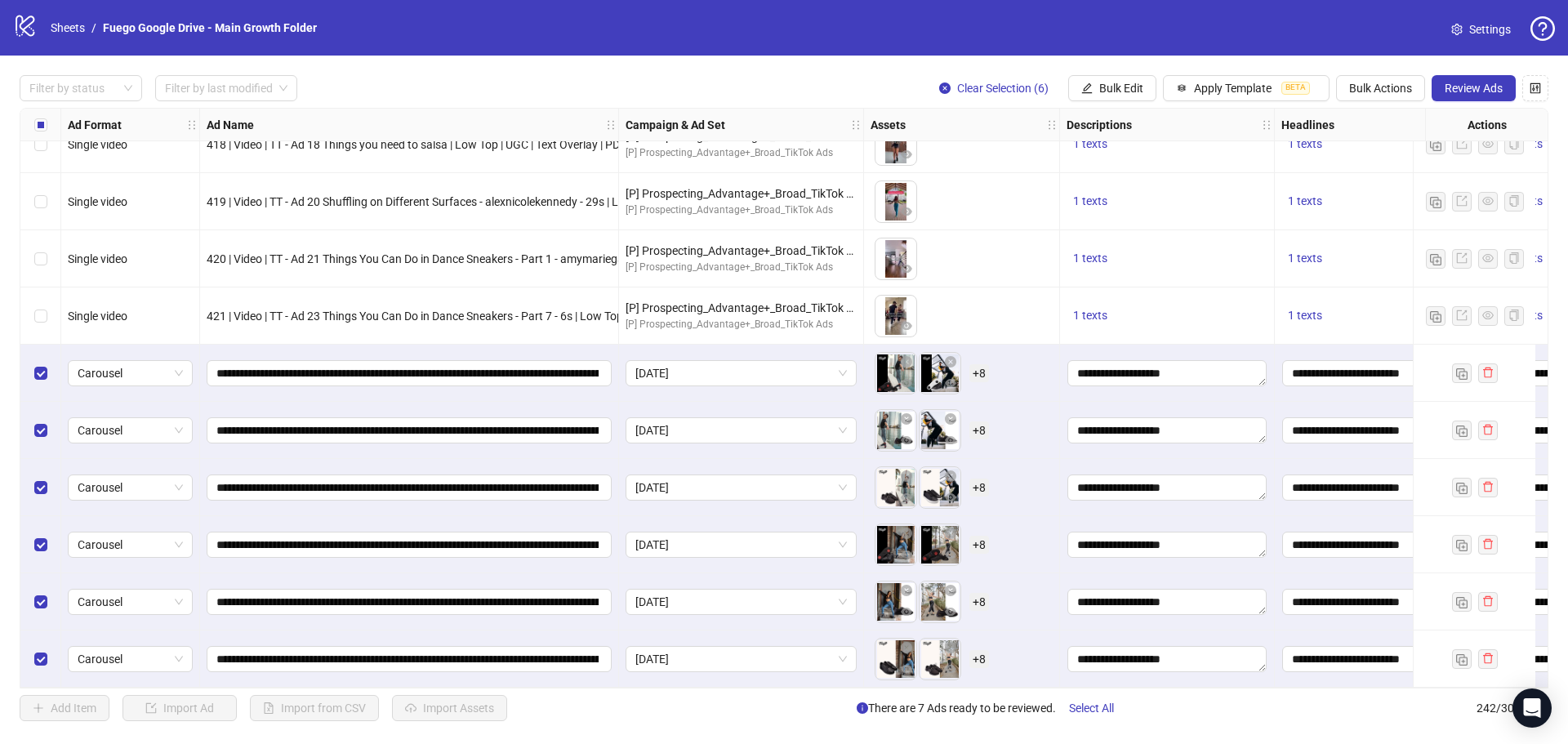
click at [887, 593] on body "logo/logo-mobile Sheets / Fuego Google Drive - Main Growth Folder Settings Filt…" at bounding box center [784, 372] width 1568 height 744
click at [980, 597] on span "+ 8" at bounding box center [979, 601] width 20 height 18
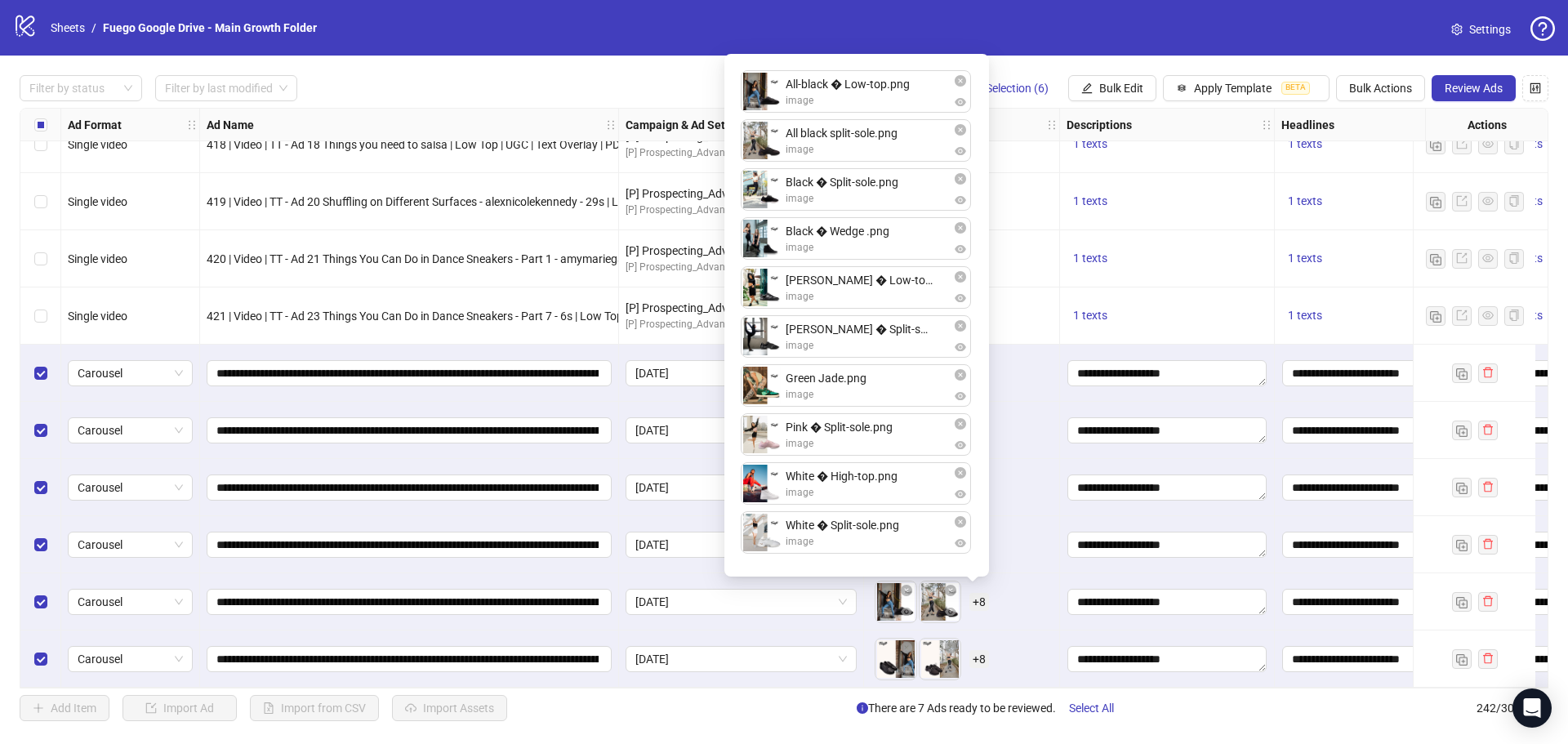
click at [1036, 615] on div "To pick up a draggable item, press the space bar. While dragging, use the arrow…" at bounding box center [961, 601] width 182 height 50
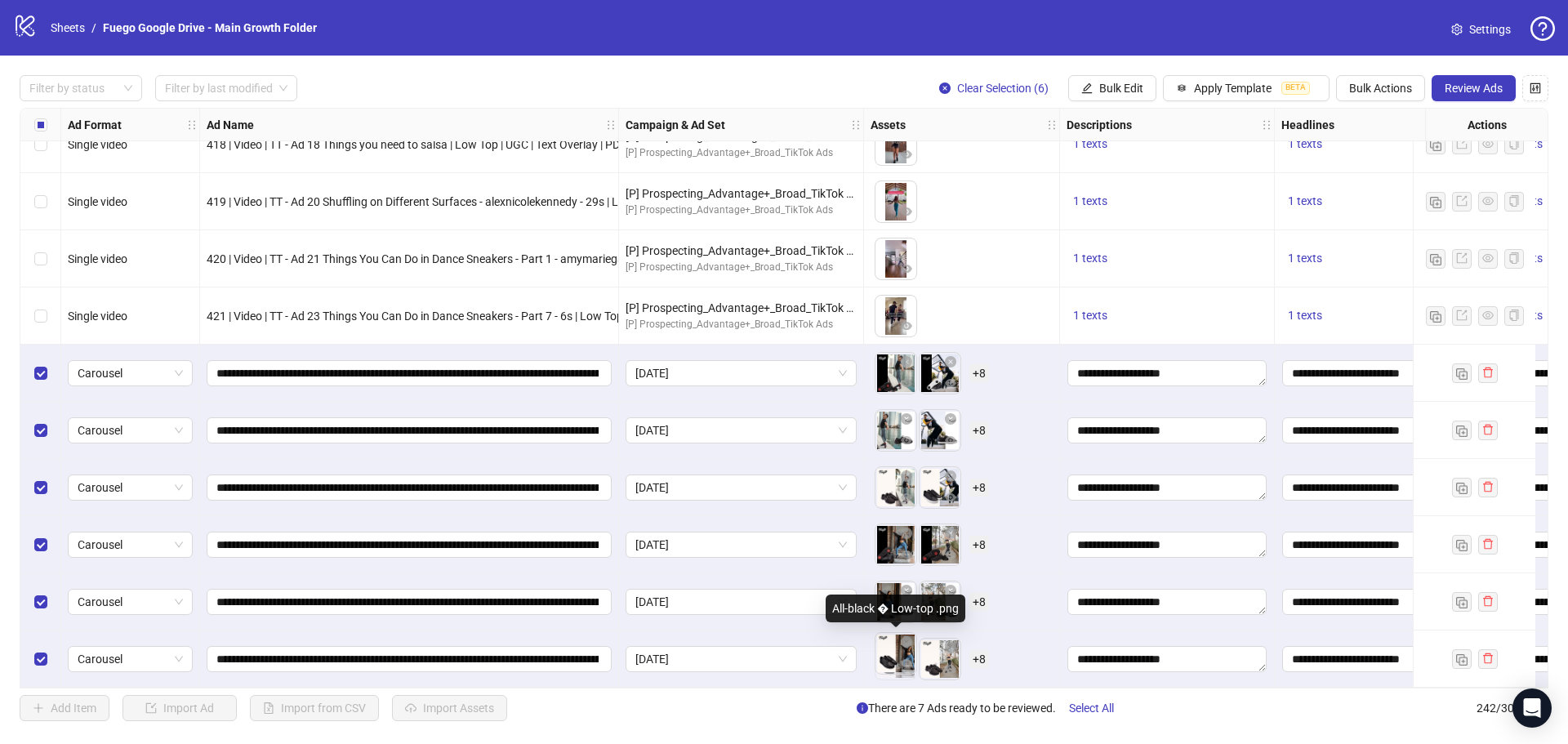
click at [895, 660] on body "logo/logo-mobile Sheets / Fuego Google Drive - Main Growth Folder Settings Filt…" at bounding box center [784, 372] width 1568 height 744
click at [978, 650] on span "+ 8" at bounding box center [979, 659] width 20 height 18
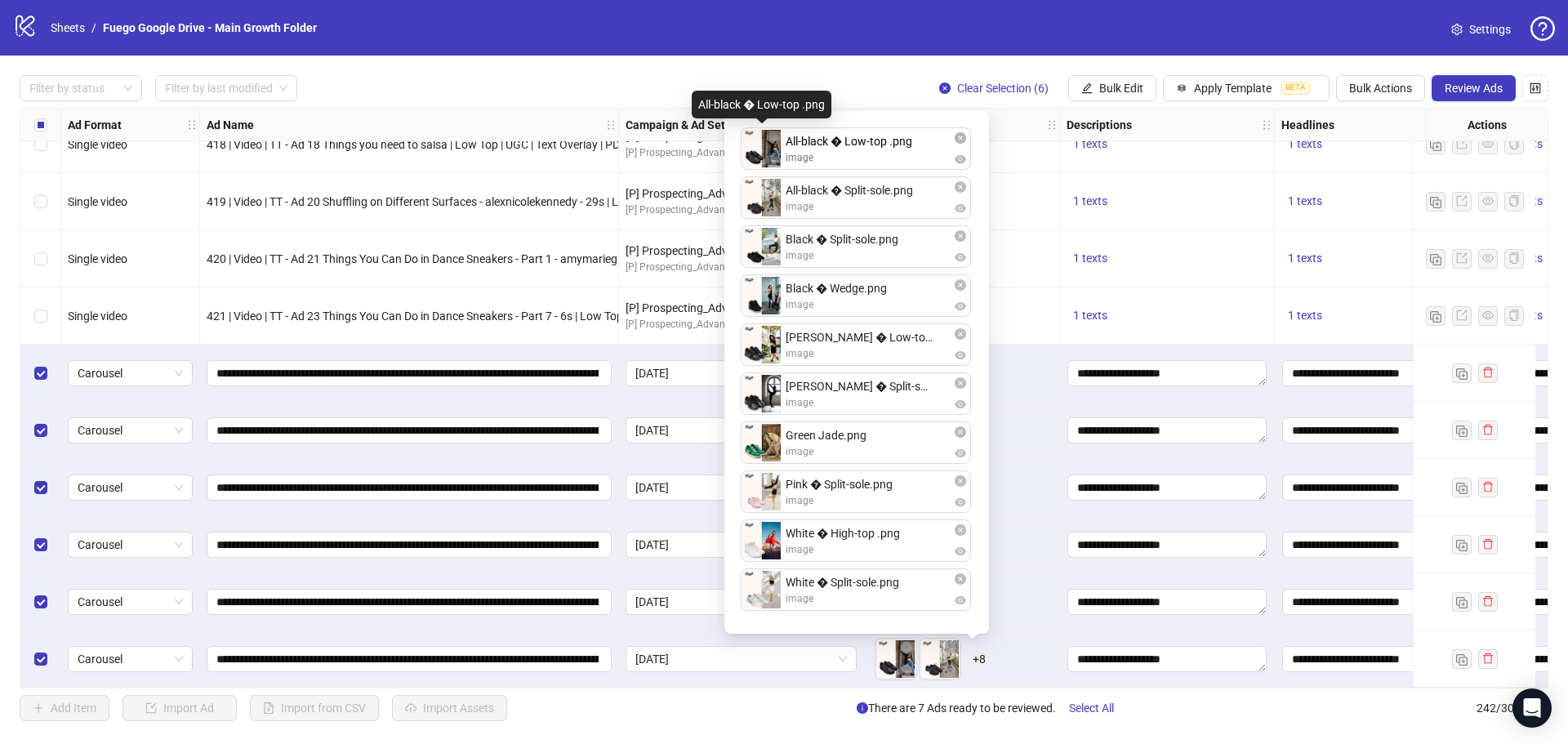
click at [763, 153] on div "All-black � Low-top .png image All-black � Split-sole.png image Black � Split-s…" at bounding box center [856, 372] width 245 height 503
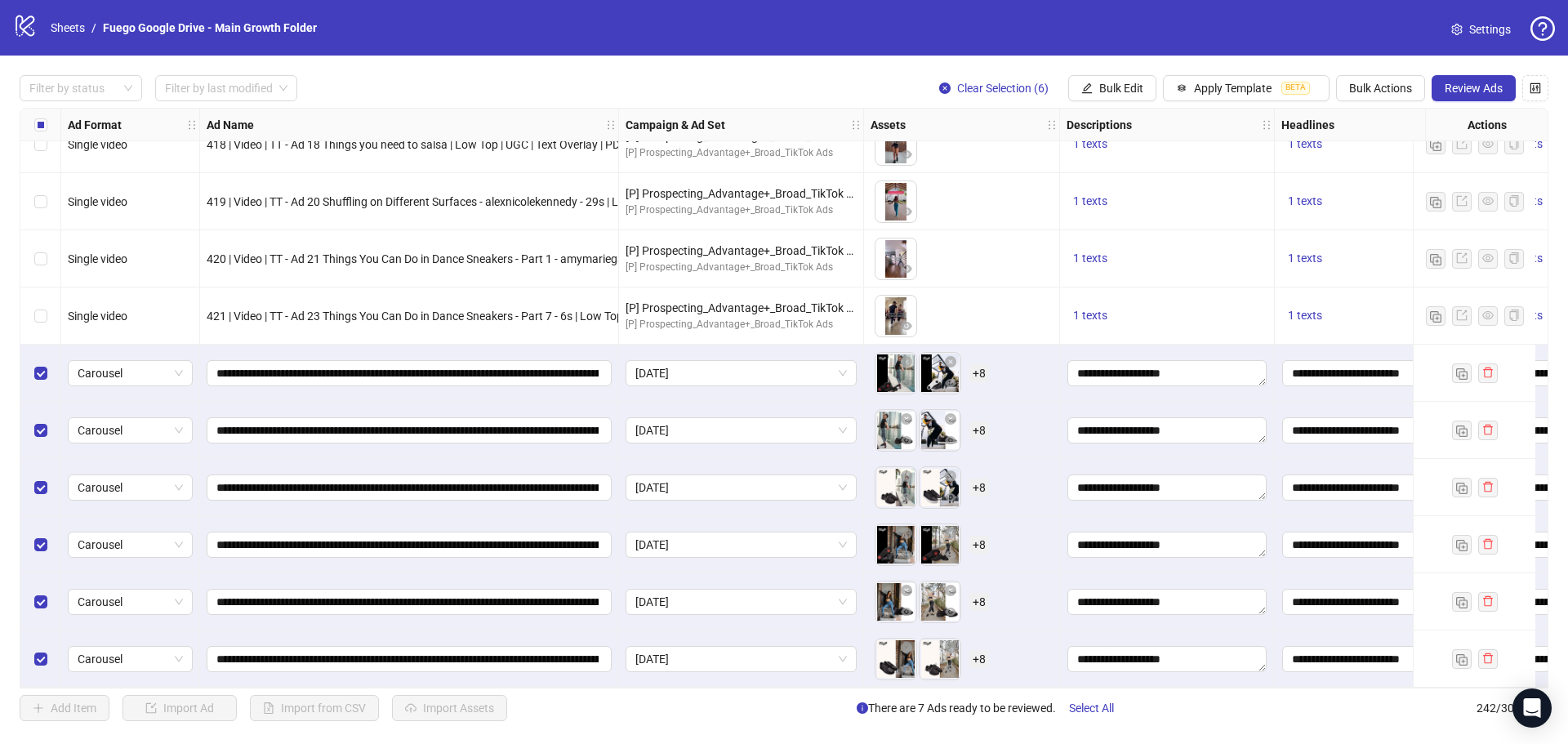
click at [1025, 624] on div "To pick up a draggable item, press the space bar. While dragging, use the arrow…" at bounding box center [962, 602] width 196 height 57
click at [1496, 91] on span "Review Ads" at bounding box center [1474, 88] width 58 height 13
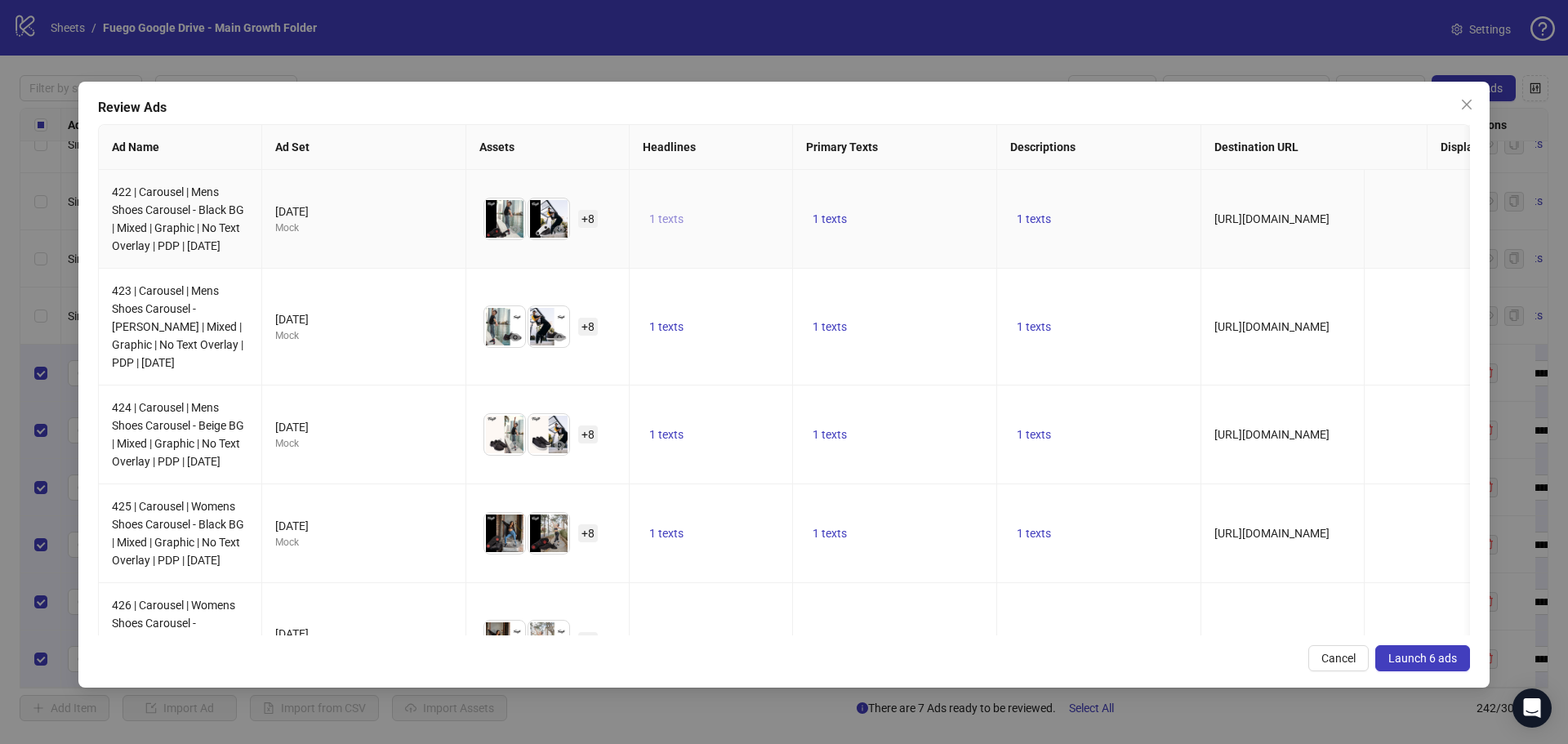
click at [825, 215] on td "1 texts" at bounding box center [896, 220] width 204 height 99
click at [683, 216] on td "1 texts" at bounding box center [711, 220] width 163 height 99
click at [677, 225] on span "1 texts" at bounding box center [666, 219] width 34 height 13
click at [1030, 225] on span "1 texts" at bounding box center [1034, 219] width 34 height 13
click at [1029, 225] on span "1 texts" at bounding box center [1034, 219] width 34 height 13
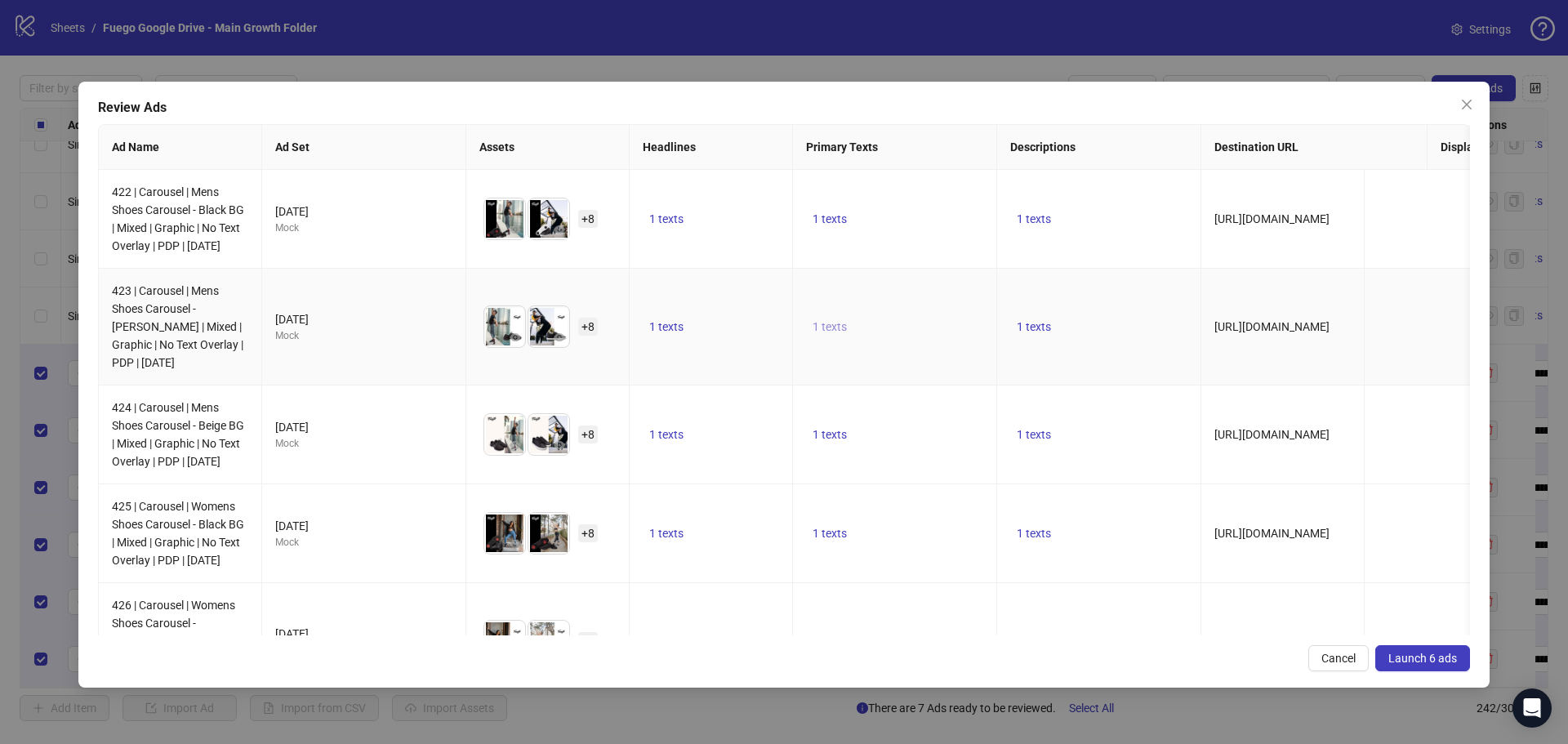
click at [835, 333] on span "1 texts" at bounding box center [830, 326] width 34 height 13
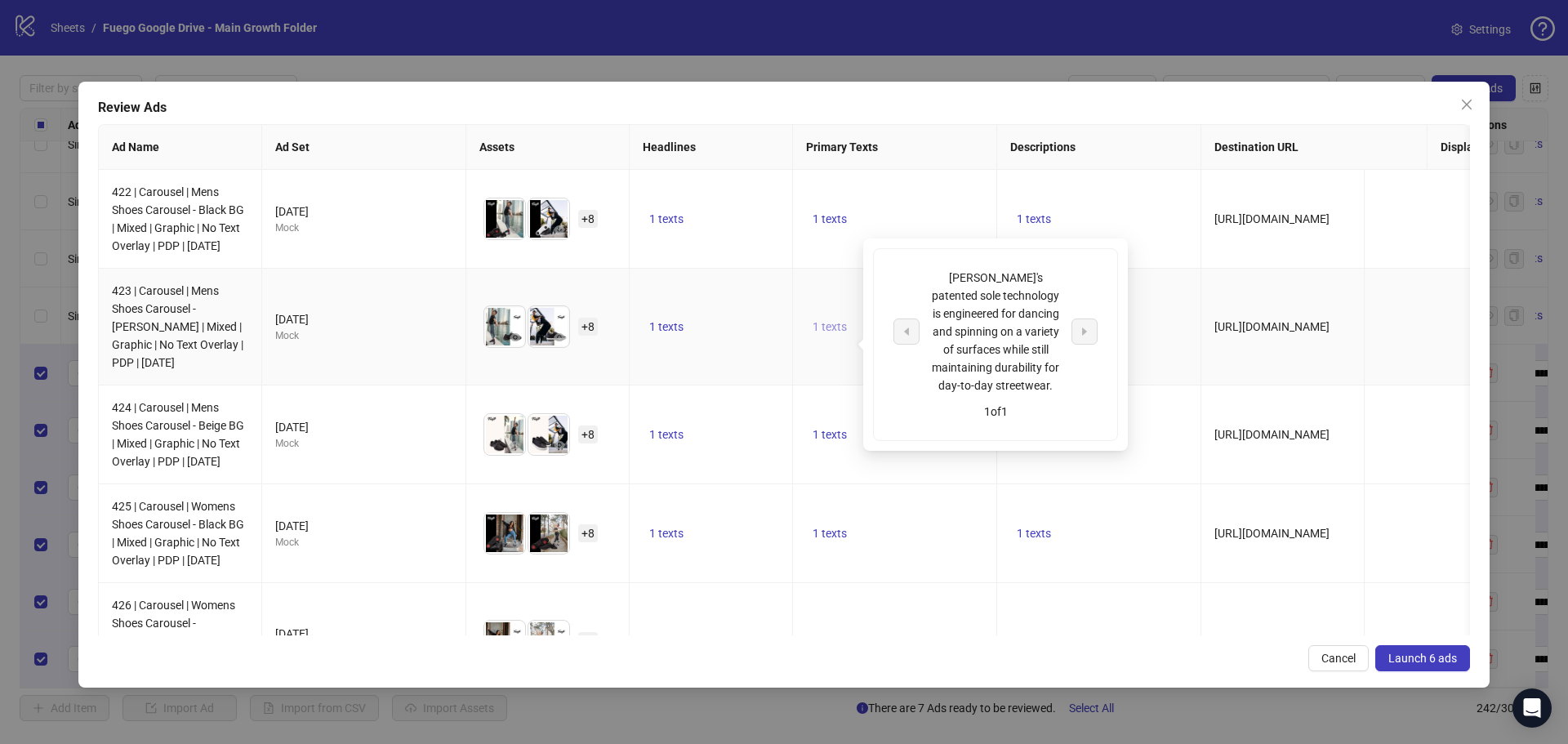
click at [835, 333] on span "1 texts" at bounding box center [830, 326] width 34 height 13
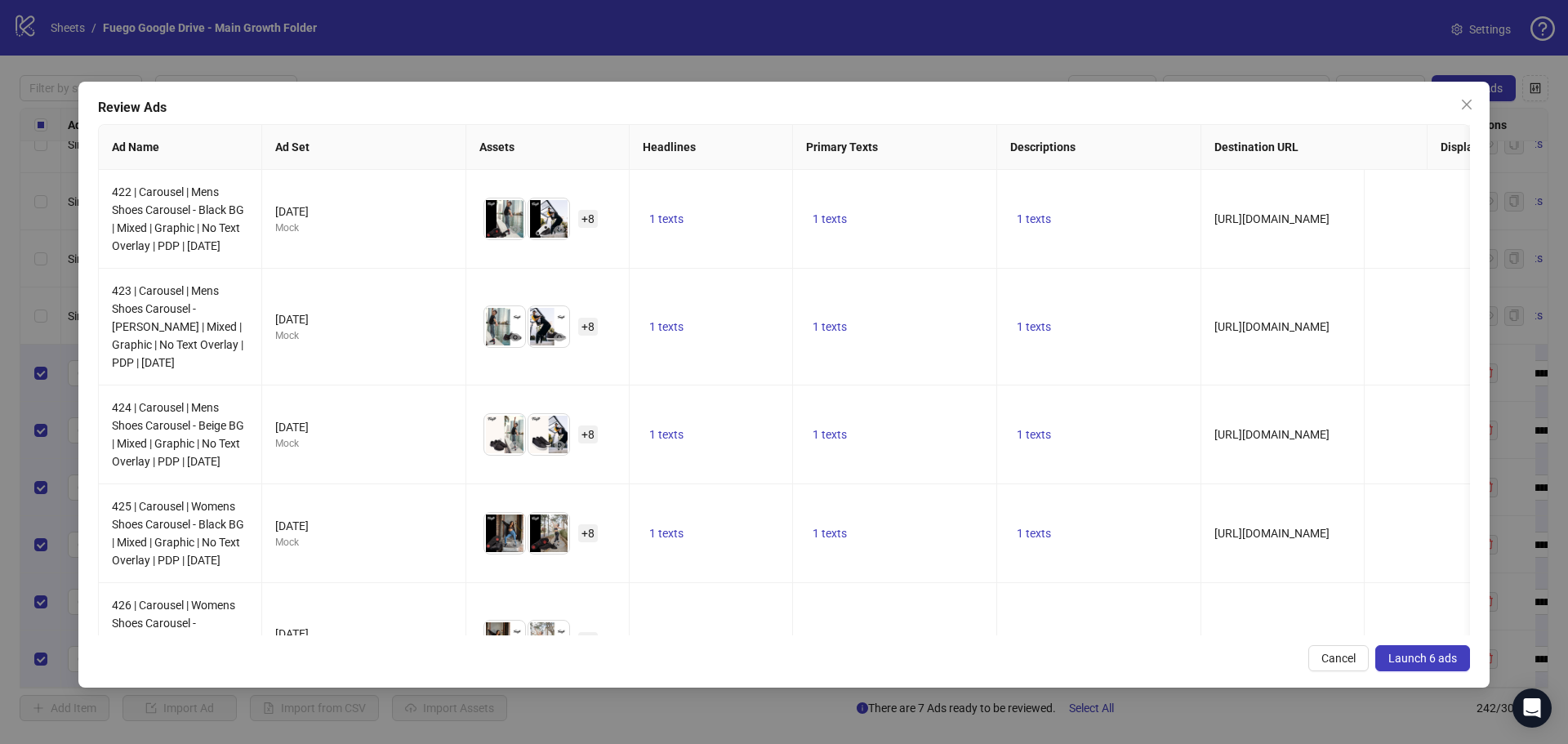
click at [1416, 652] on span "Launch 6 ads" at bounding box center [1423, 658] width 69 height 13
